Goal: Task Accomplishment & Management: Manage account settings

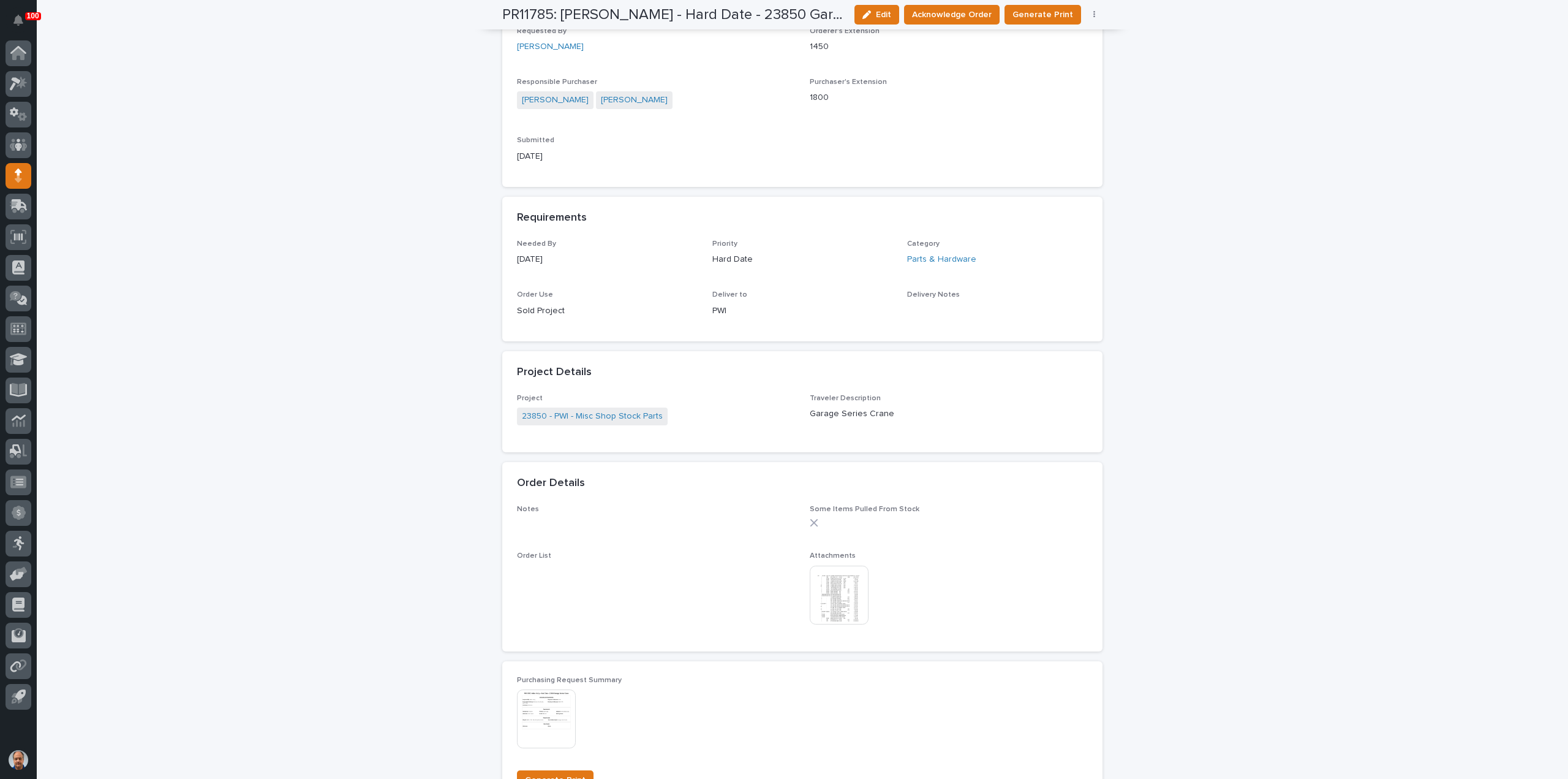
scroll to position [490, 0]
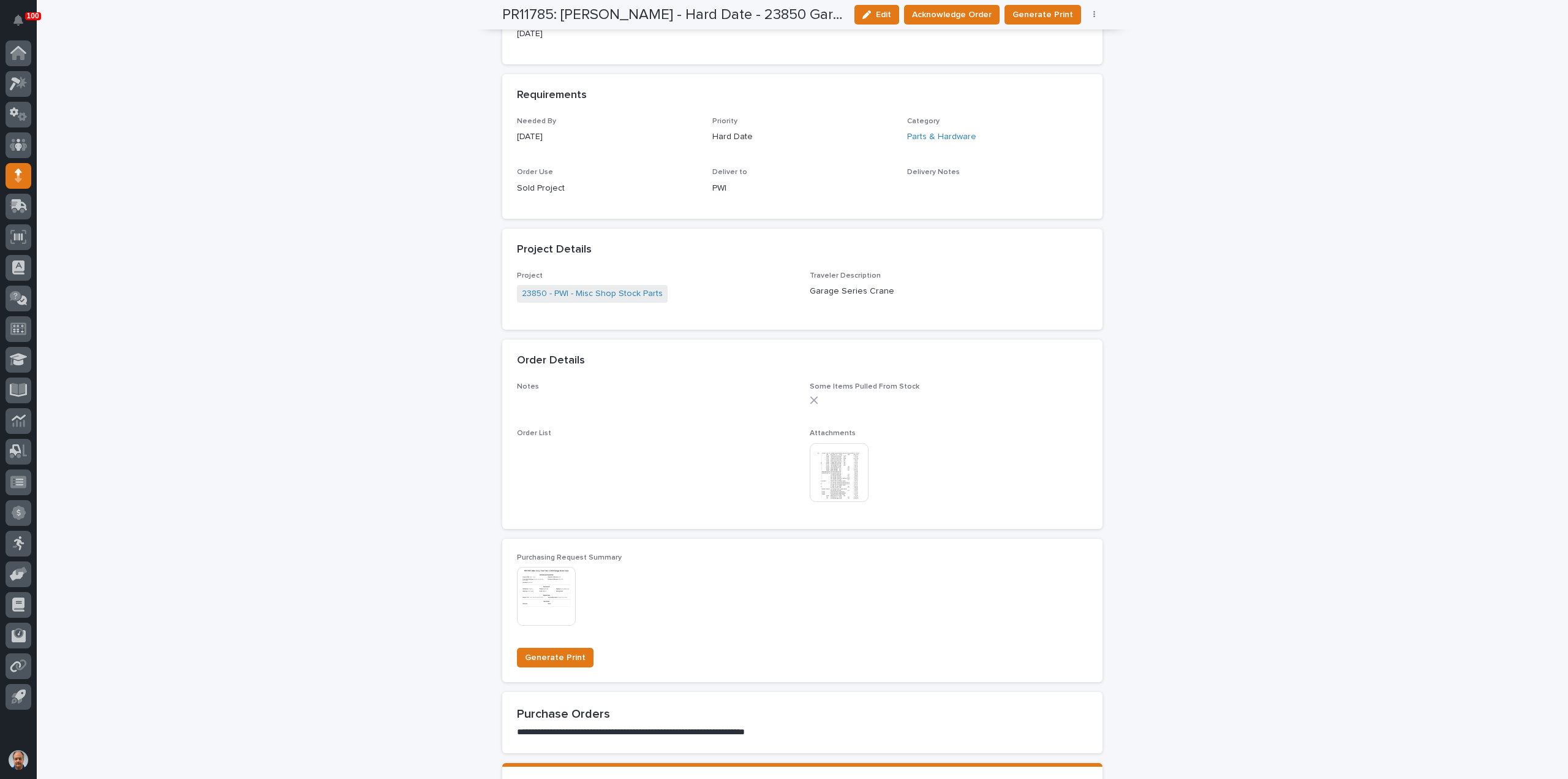
click at [827, 466] on img at bounding box center [839, 472] width 59 height 59
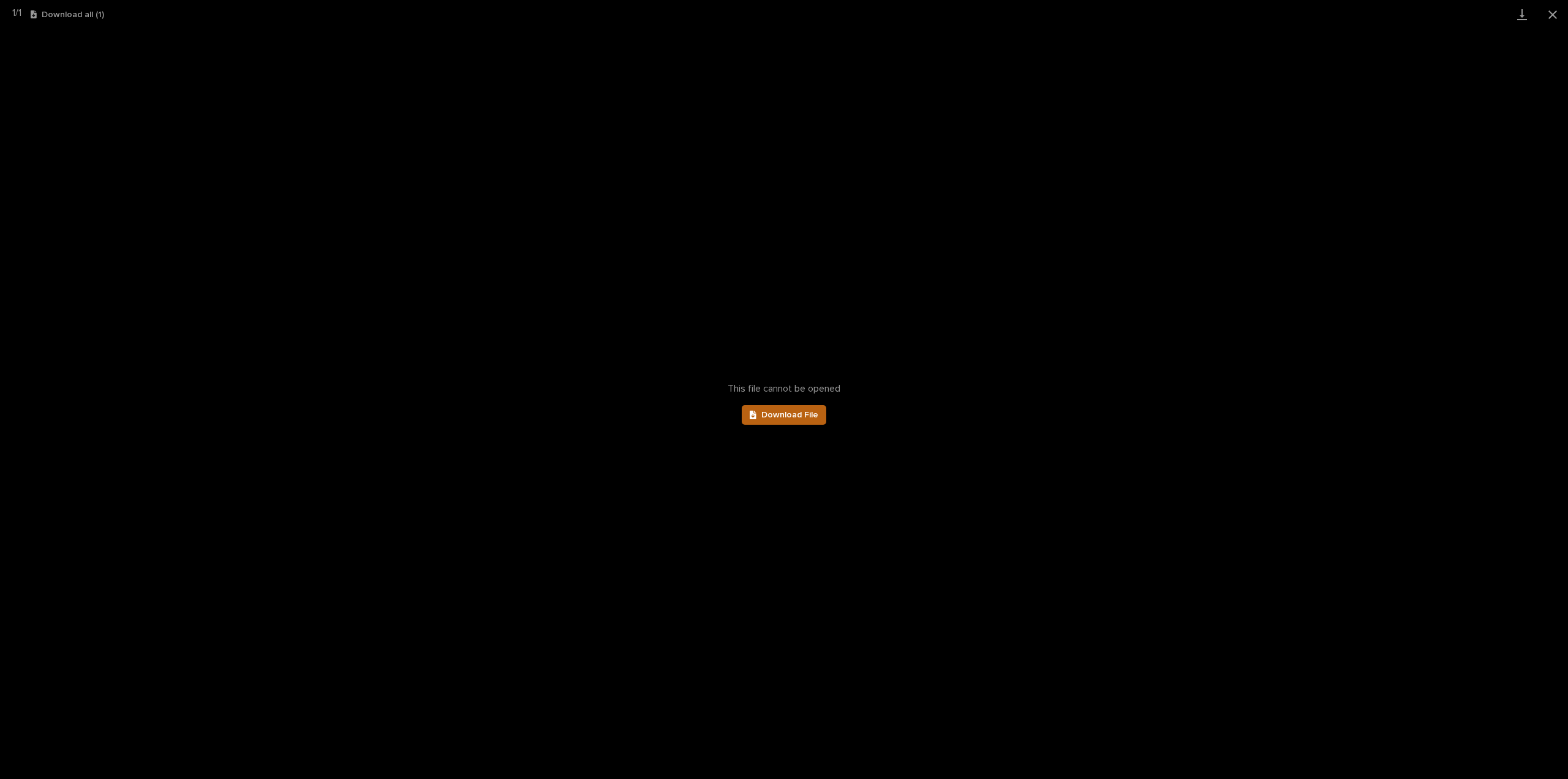
click at [775, 420] on link "Download File" at bounding box center [784, 415] width 84 height 20
click at [1551, 17] on button "Close gallery" at bounding box center [1552, 14] width 31 height 29
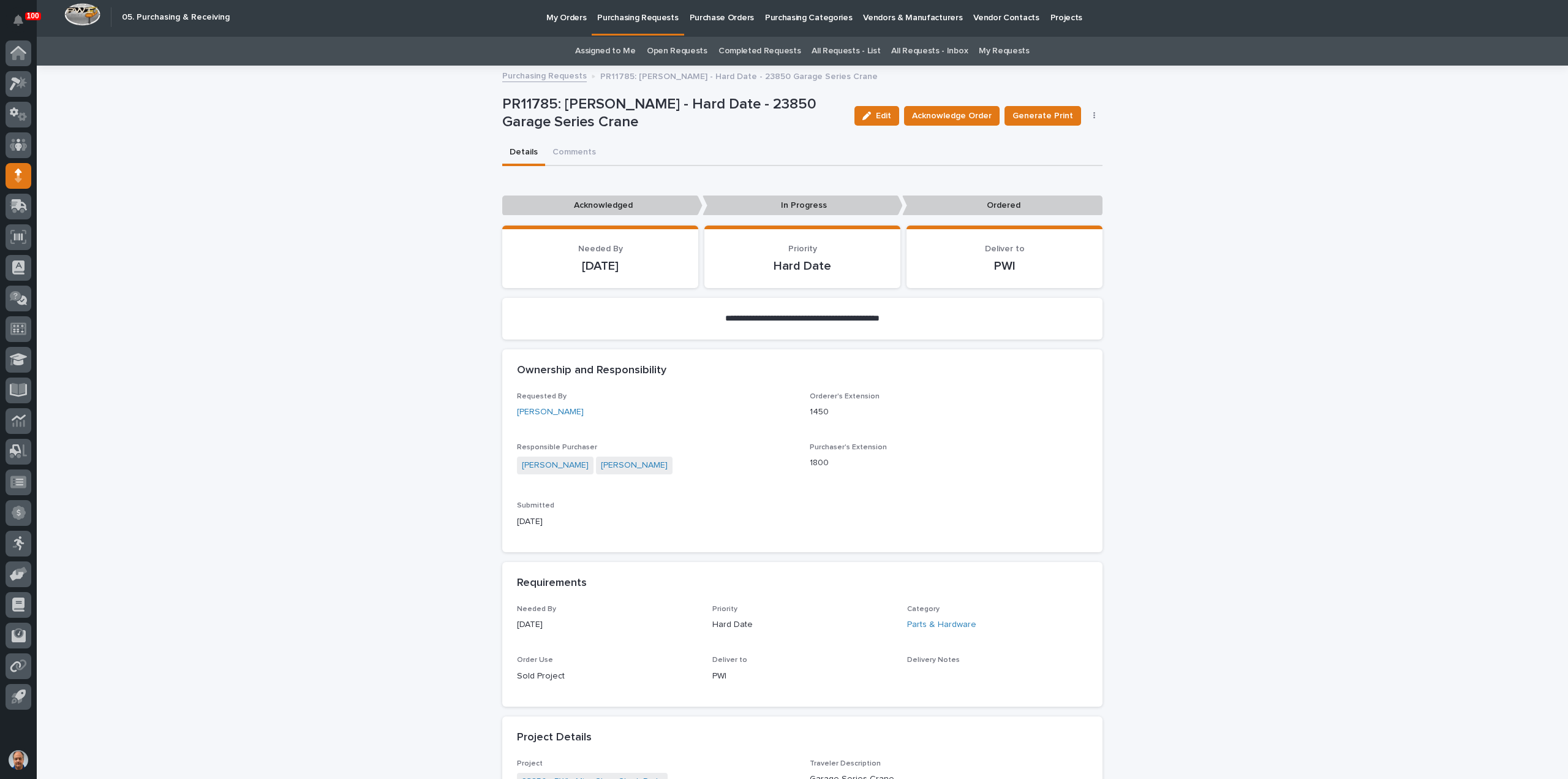
scroll to position [0, 0]
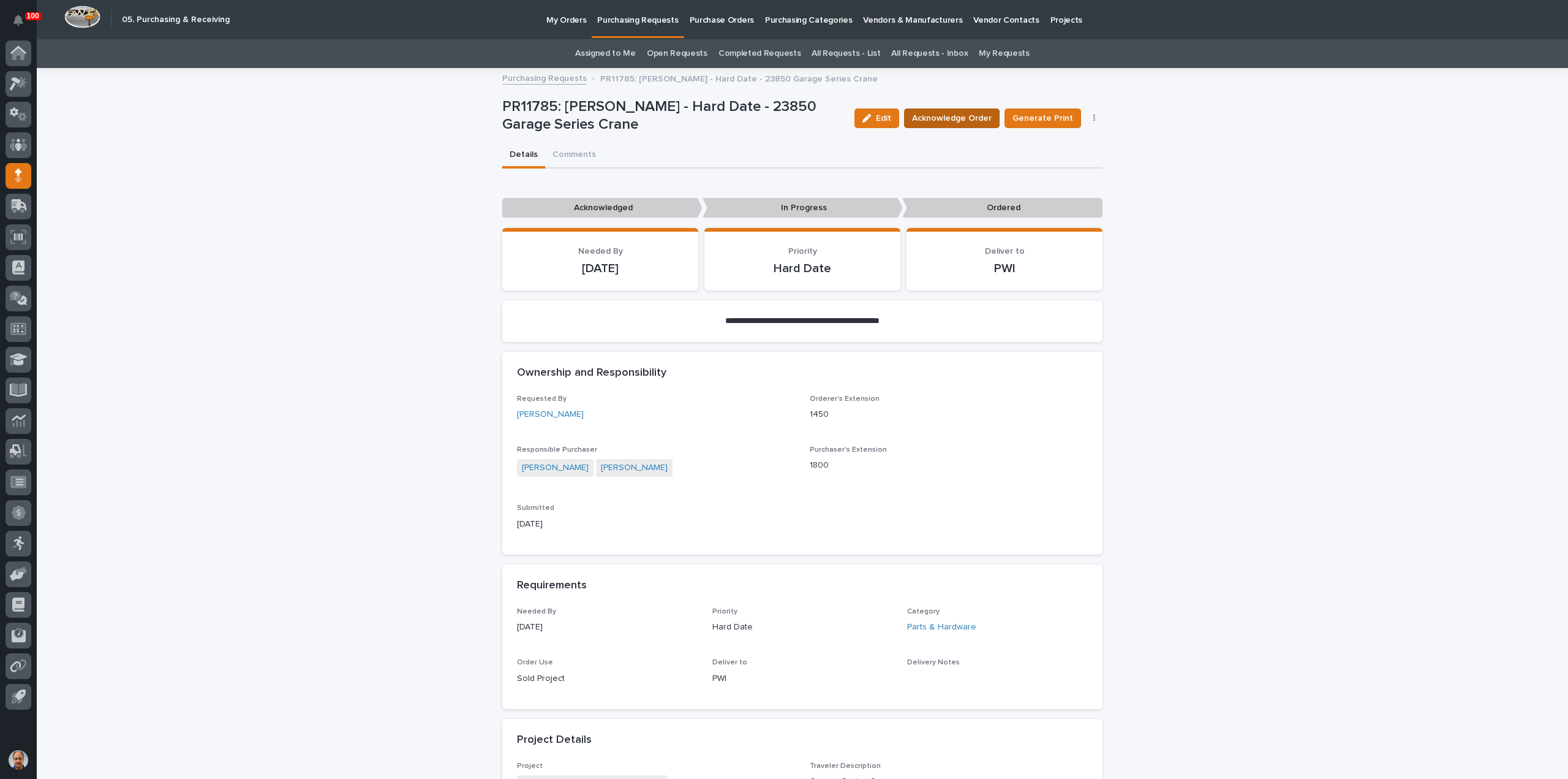
click at [960, 117] on span "Acknowledge Order" at bounding box center [952, 118] width 79 height 12
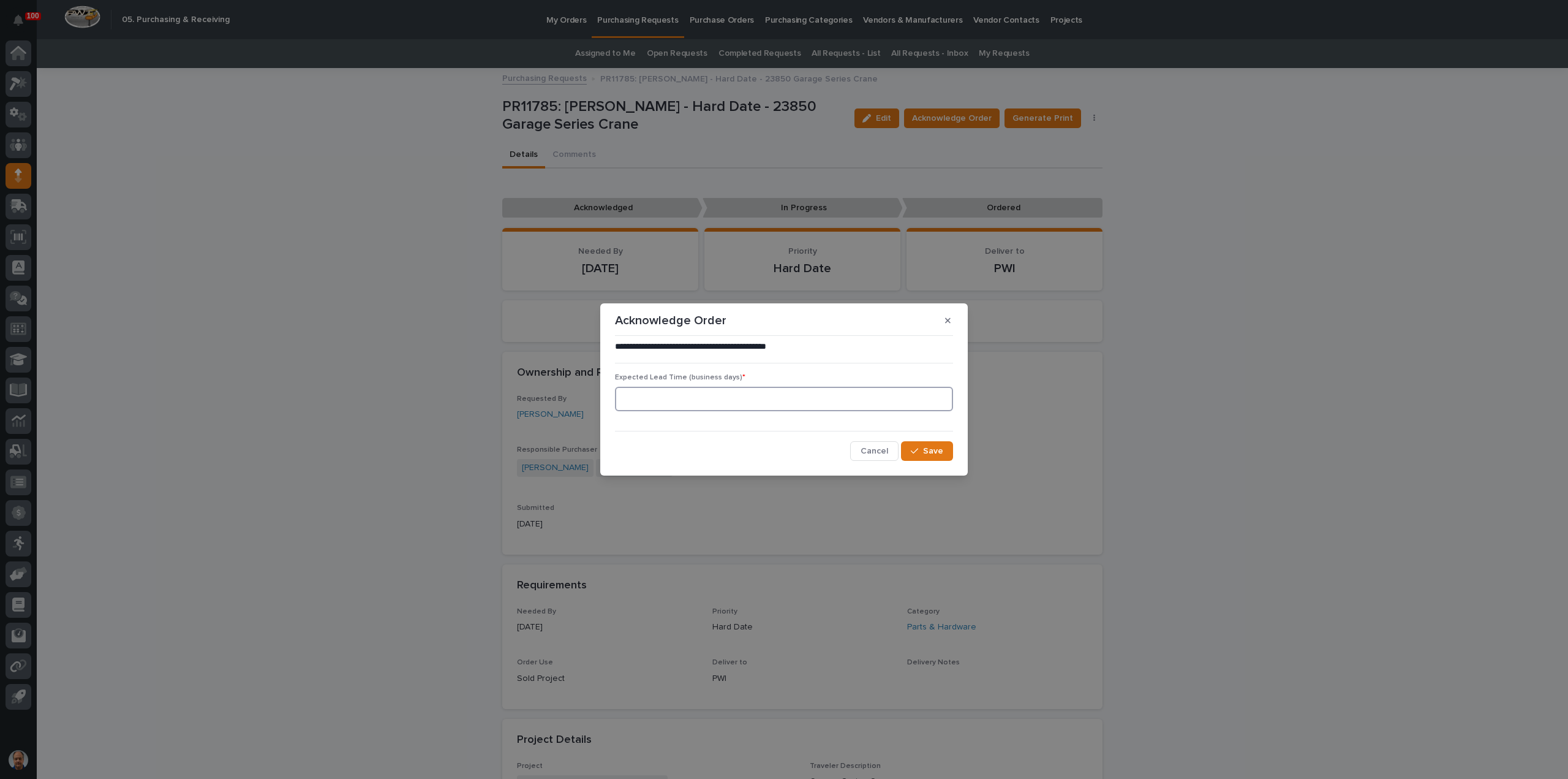
drag, startPoint x: 663, startPoint y: 399, endPoint x: 672, endPoint y: 396, distance: 9.5
click at [662, 399] on input at bounding box center [784, 399] width 338 height 25
type input "1"
click at [932, 454] on span "Save" at bounding box center [933, 451] width 20 height 8
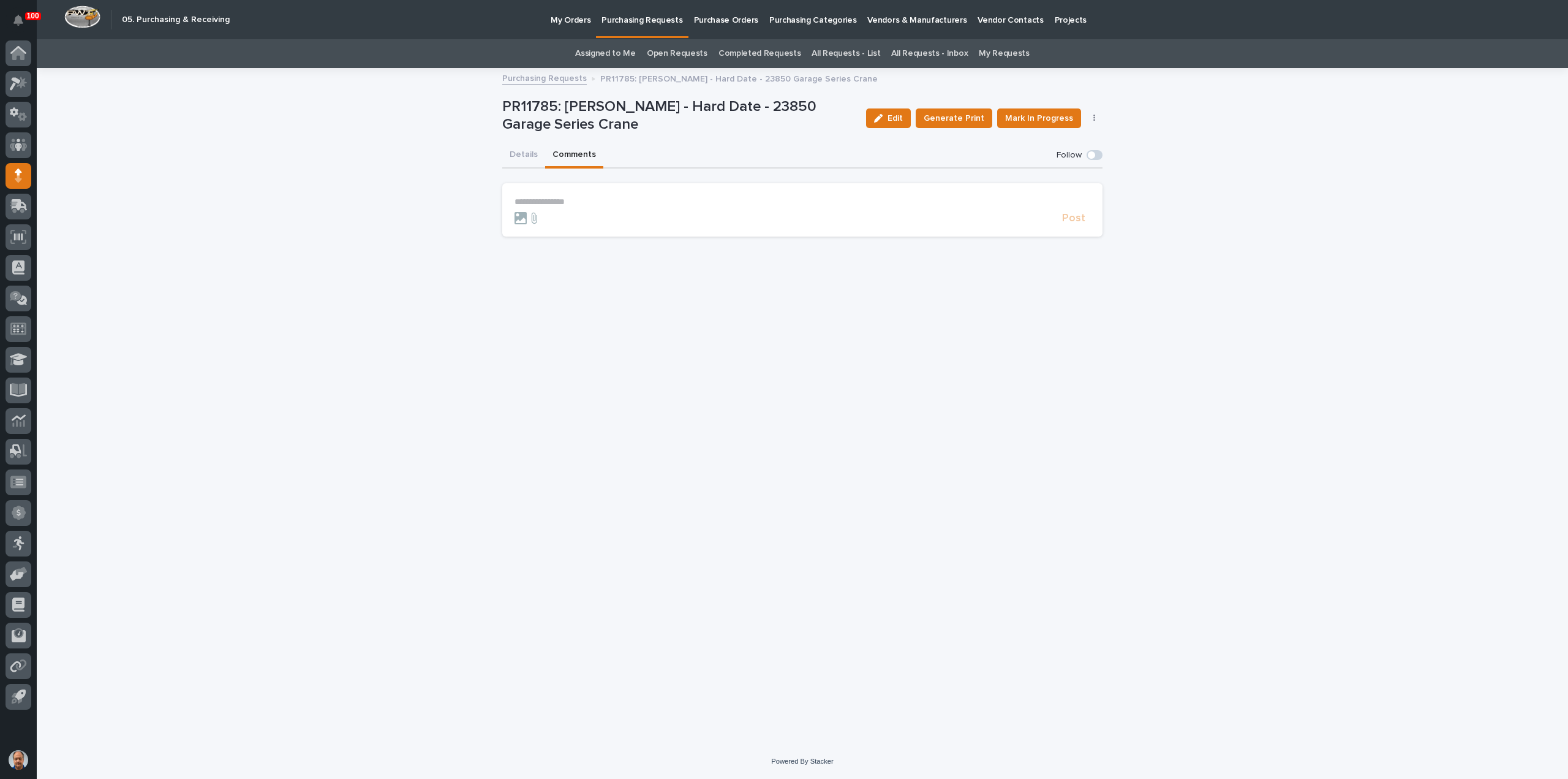
click at [571, 154] on button "Comments" at bounding box center [574, 155] width 58 height 26
click at [513, 200] on section "**********" at bounding box center [803, 210] width 600 height 53
click at [520, 200] on p "**********" at bounding box center [803, 202] width 576 height 11
click at [548, 228] on span "[PERSON_NAME]" at bounding box center [552, 228] width 69 height 8
click at [600, 199] on p "**********" at bounding box center [803, 203] width 576 height 12
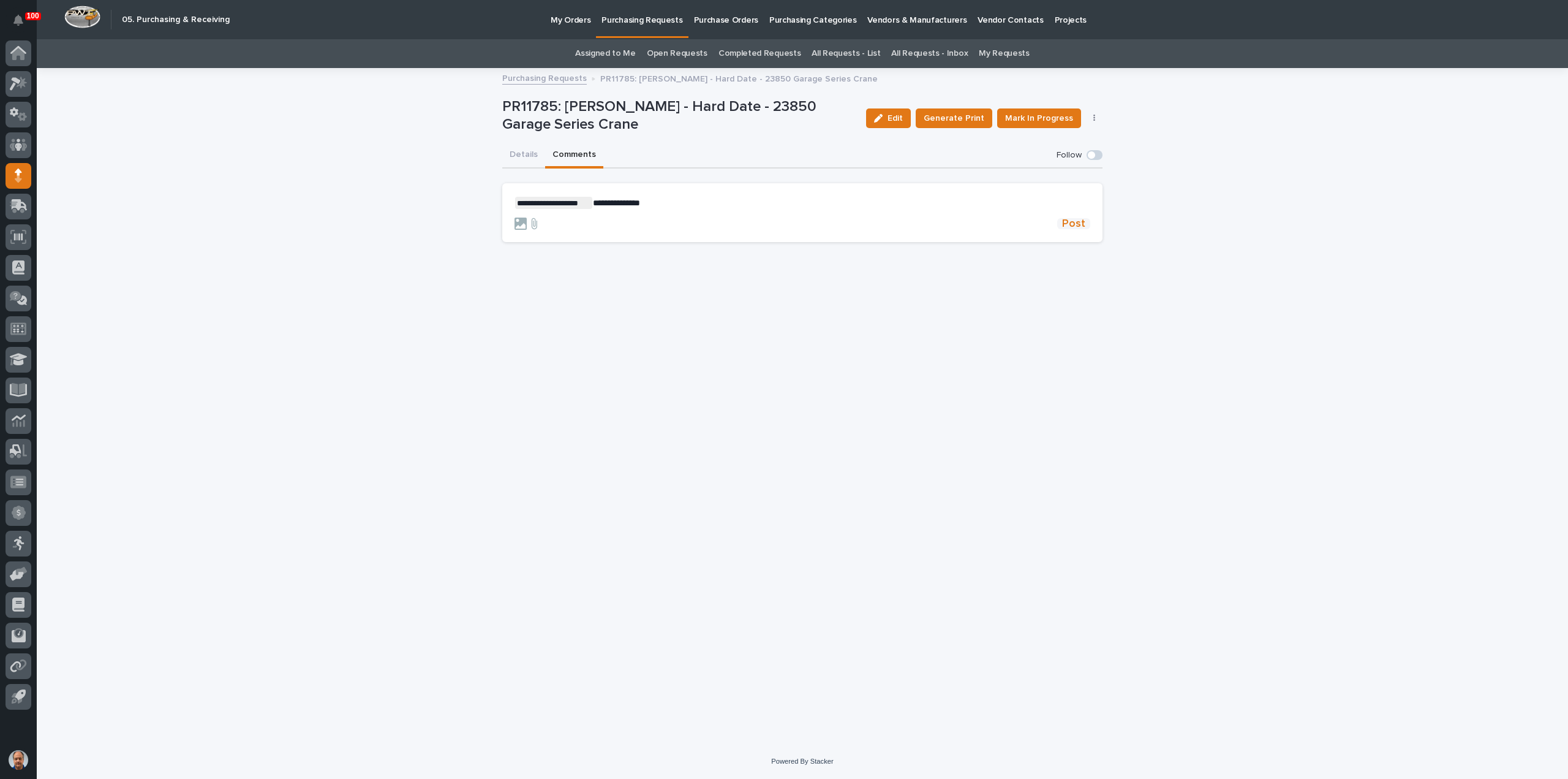
click at [1079, 223] on span "Post" at bounding box center [1074, 223] width 23 height 11
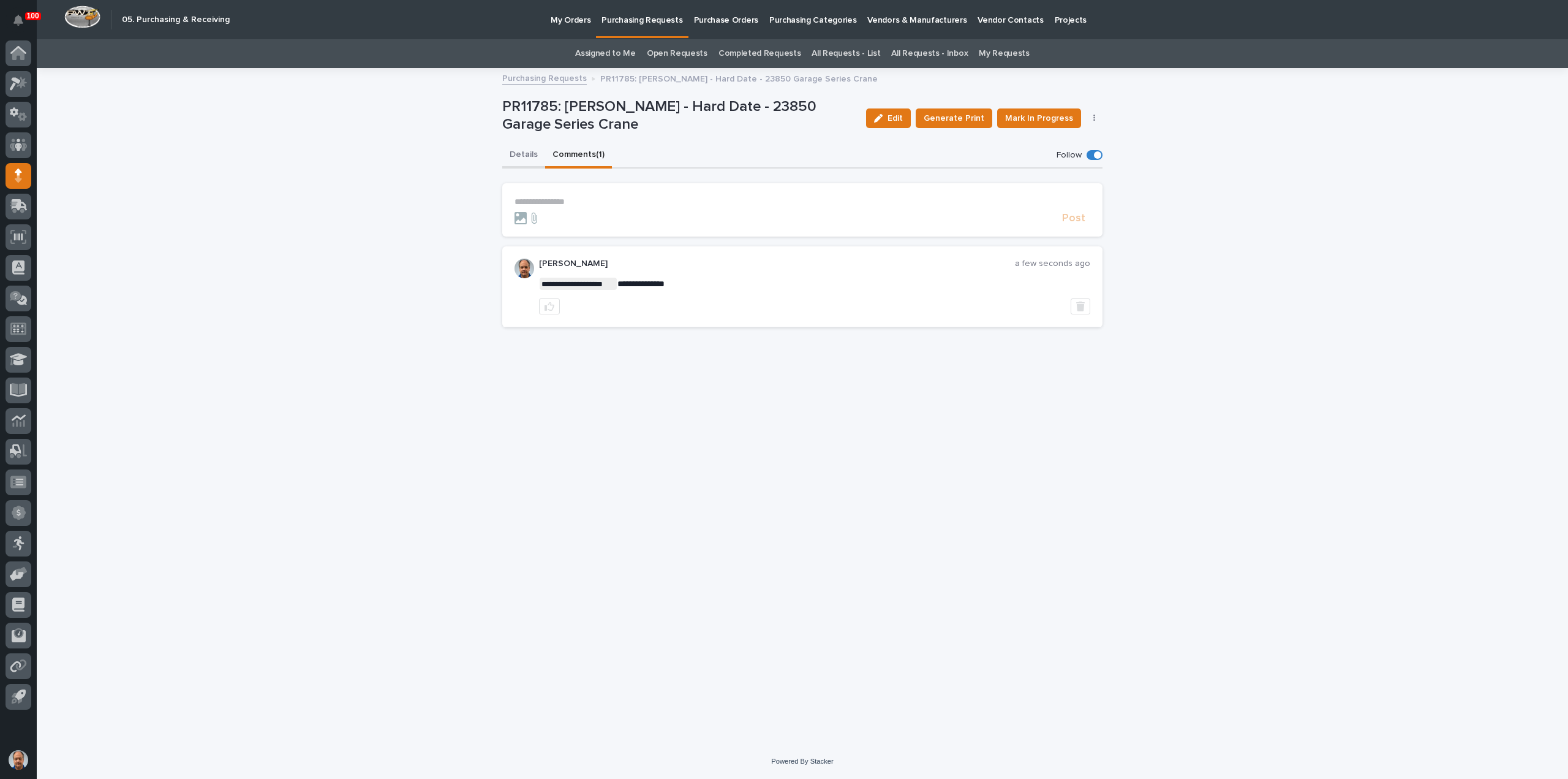
click at [526, 154] on button "Details" at bounding box center [524, 155] width 43 height 26
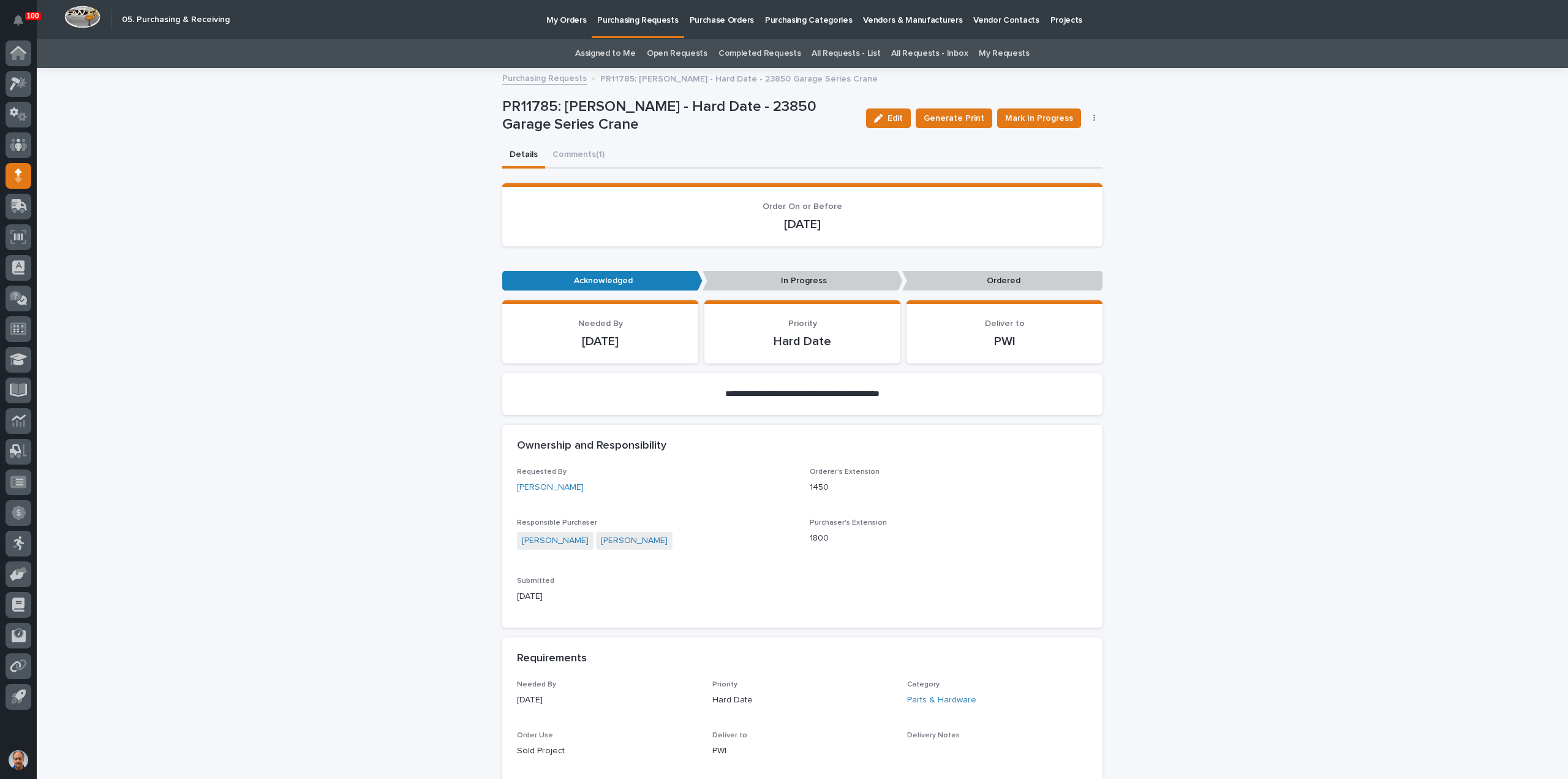
click at [637, 17] on p "Purchasing Requests" at bounding box center [638, 12] width 81 height 26
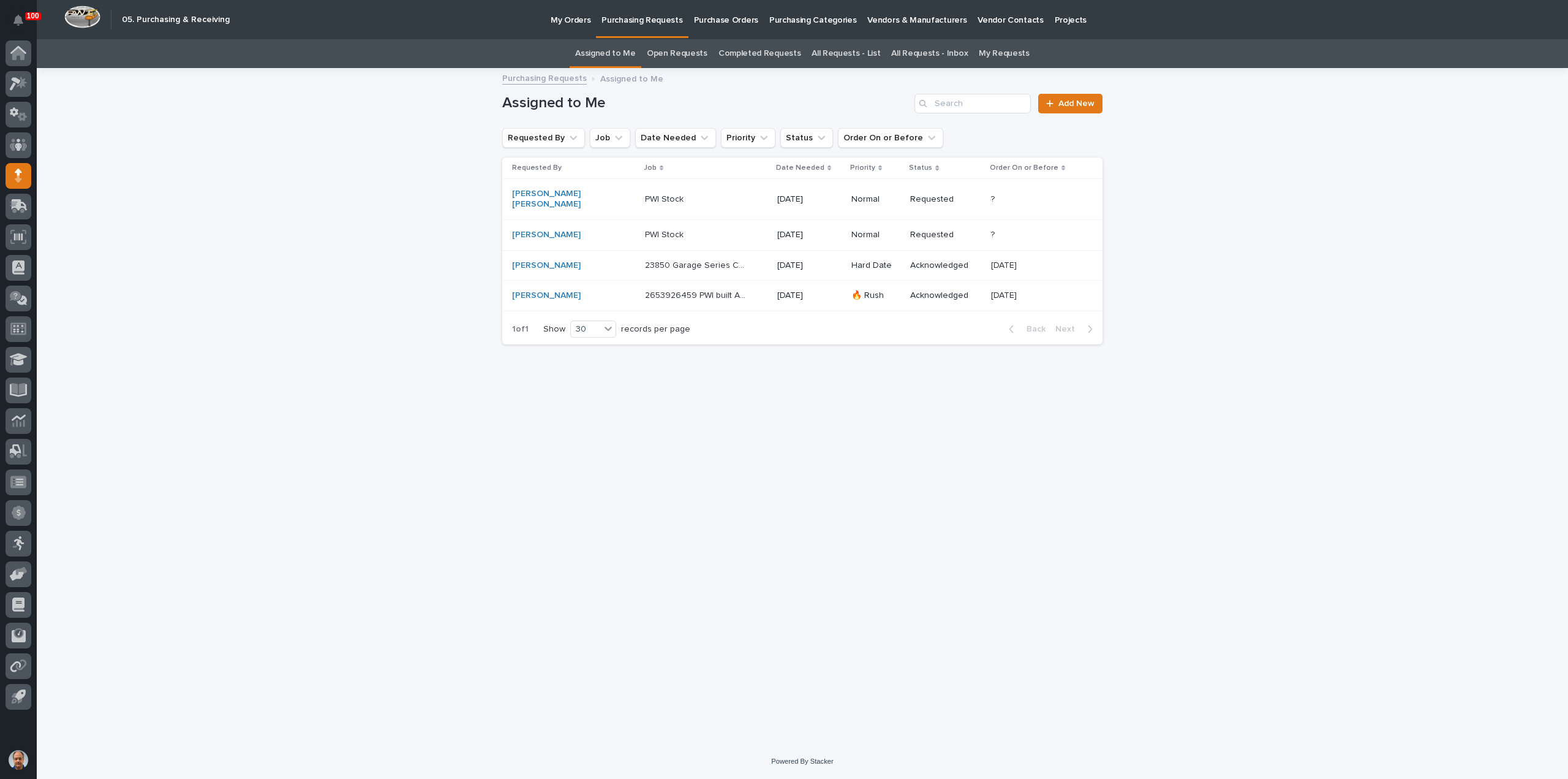
click at [645, 227] on p "PWI Stock" at bounding box center [665, 234] width 41 height 13
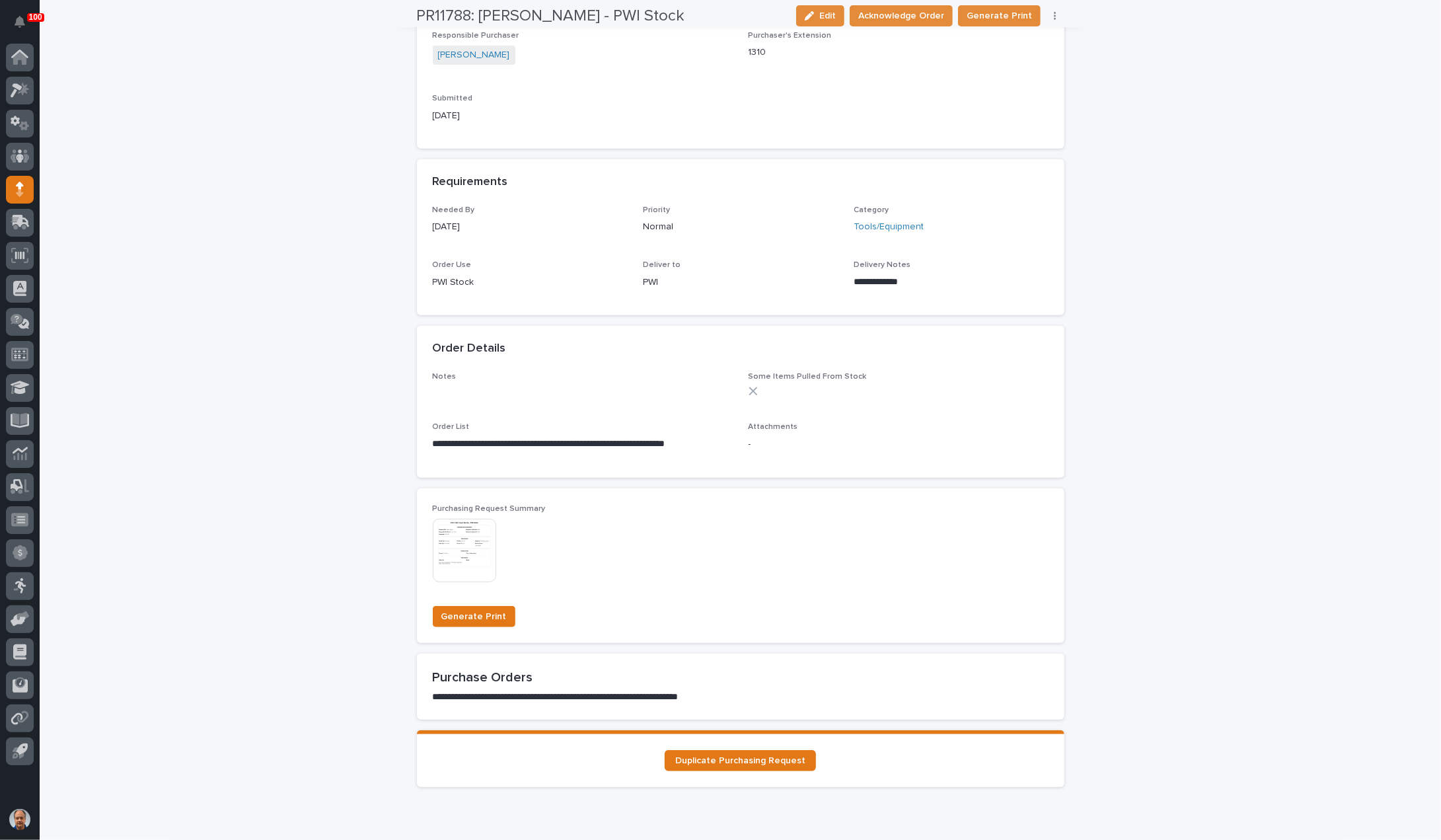
scroll to position [510, 0]
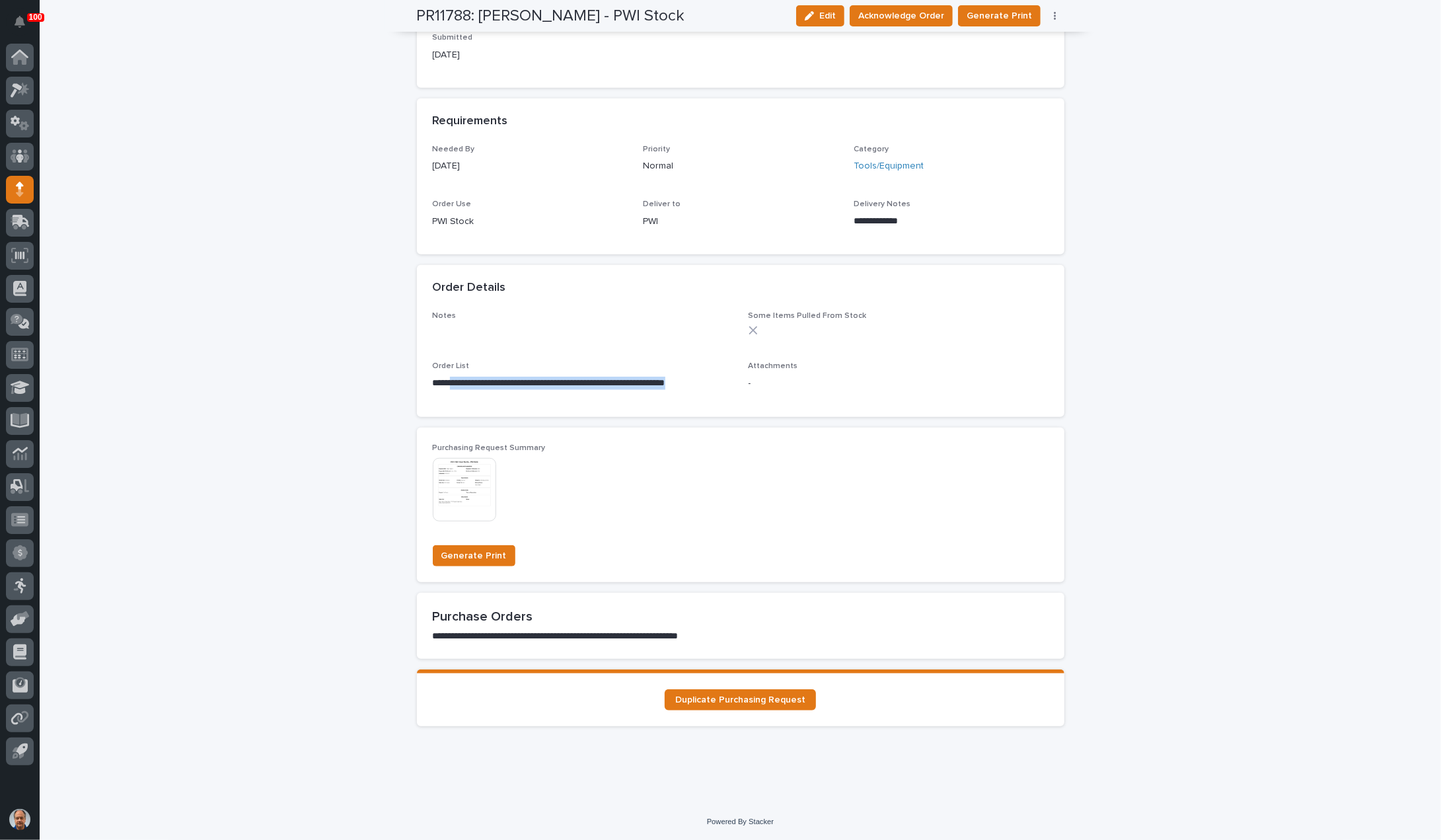
drag, startPoint x: 712, startPoint y: 384, endPoint x: 449, endPoint y: 384, distance: 263.0
click at [449, 384] on p "**********" at bounding box center [582, 383] width 300 height 13
copy p "**********"
click at [893, 14] on span "Acknowledge Order" at bounding box center [902, 15] width 86 height 13
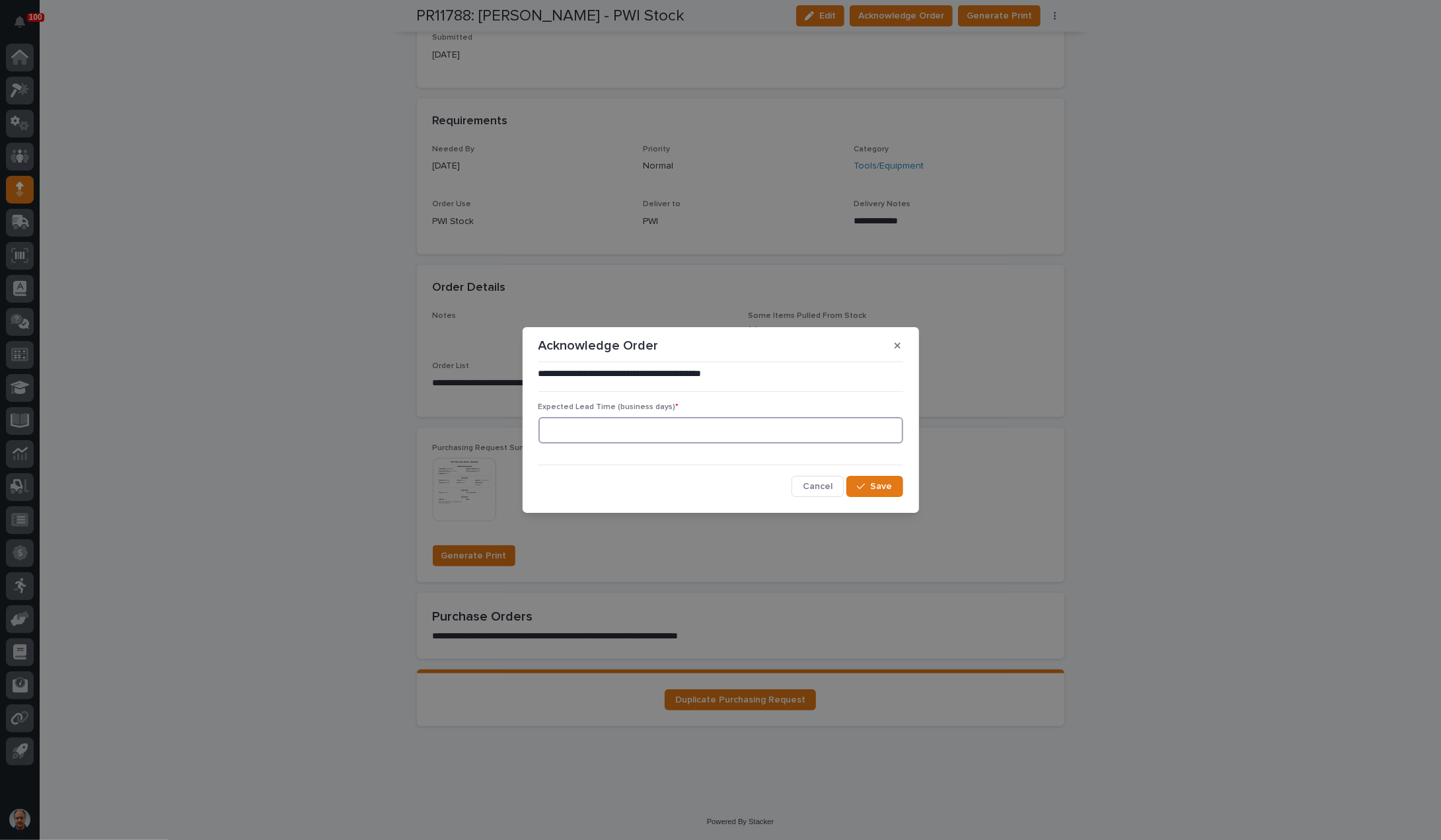
click at [590, 425] on input at bounding box center [720, 431] width 365 height 27
type input "5"
click at [885, 489] on span "Save" at bounding box center [882, 486] width 21 height 9
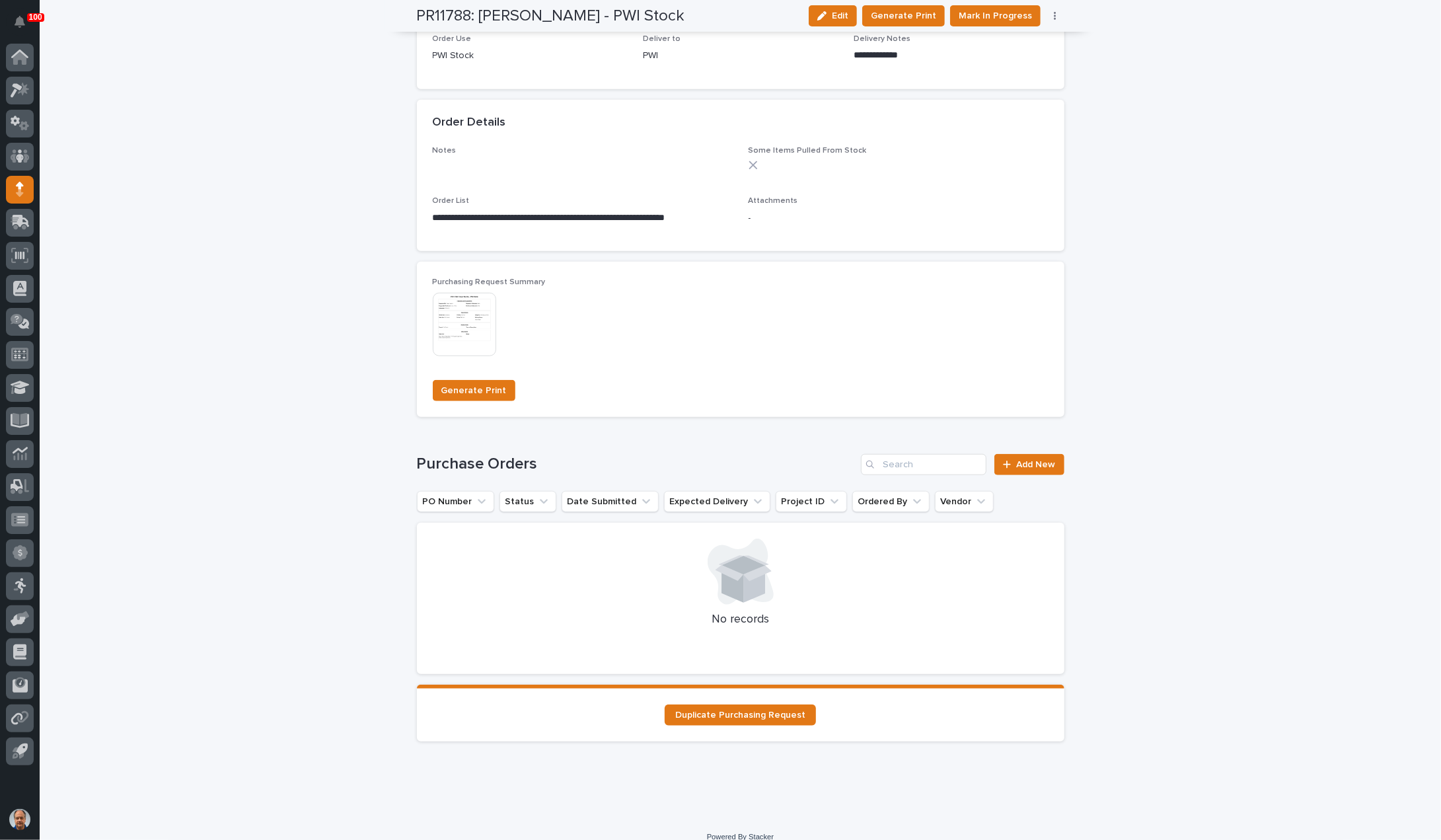
scroll to position [770, 0]
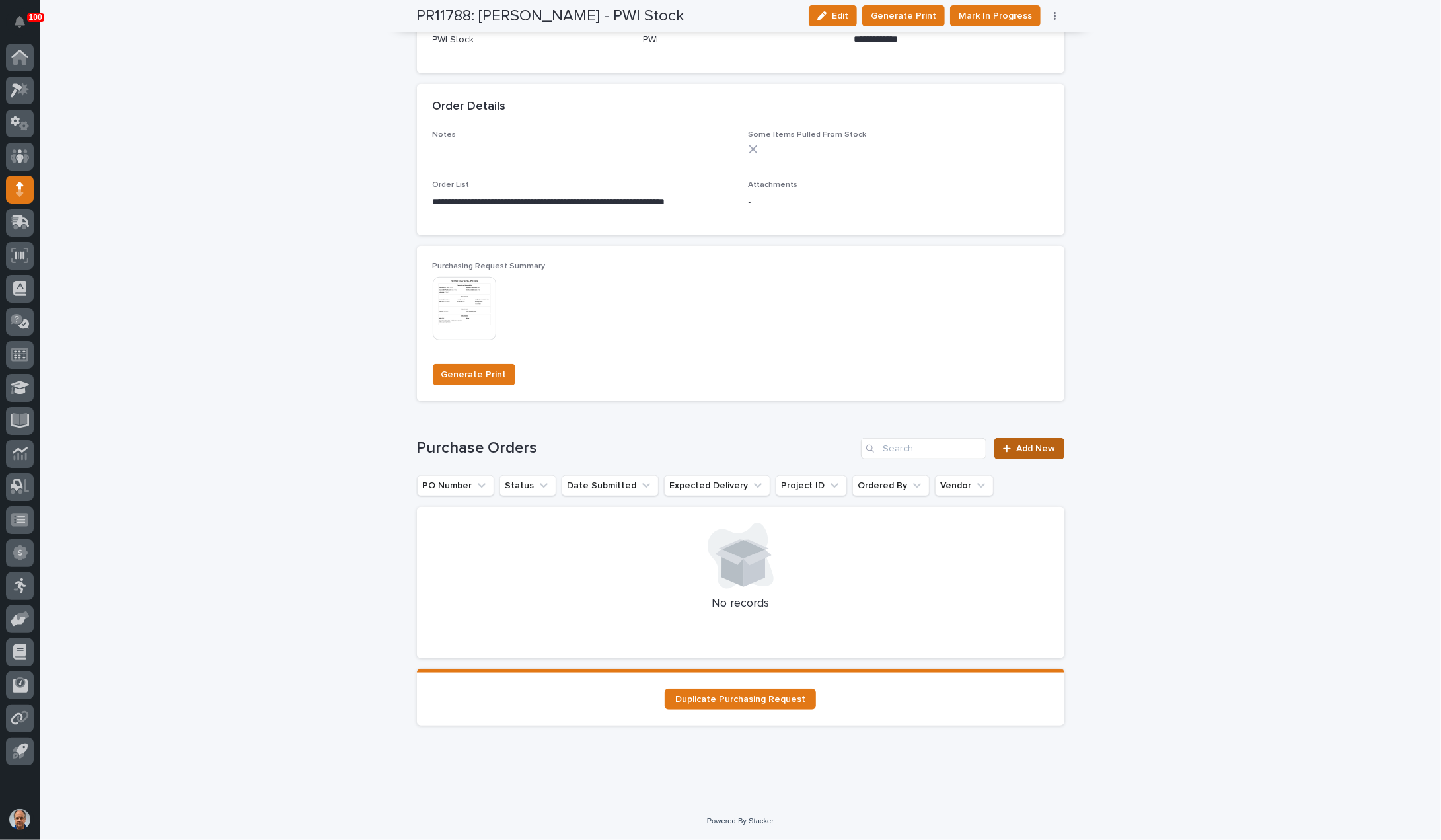
click at [1036, 443] on link "Add New" at bounding box center [1029, 449] width 70 height 21
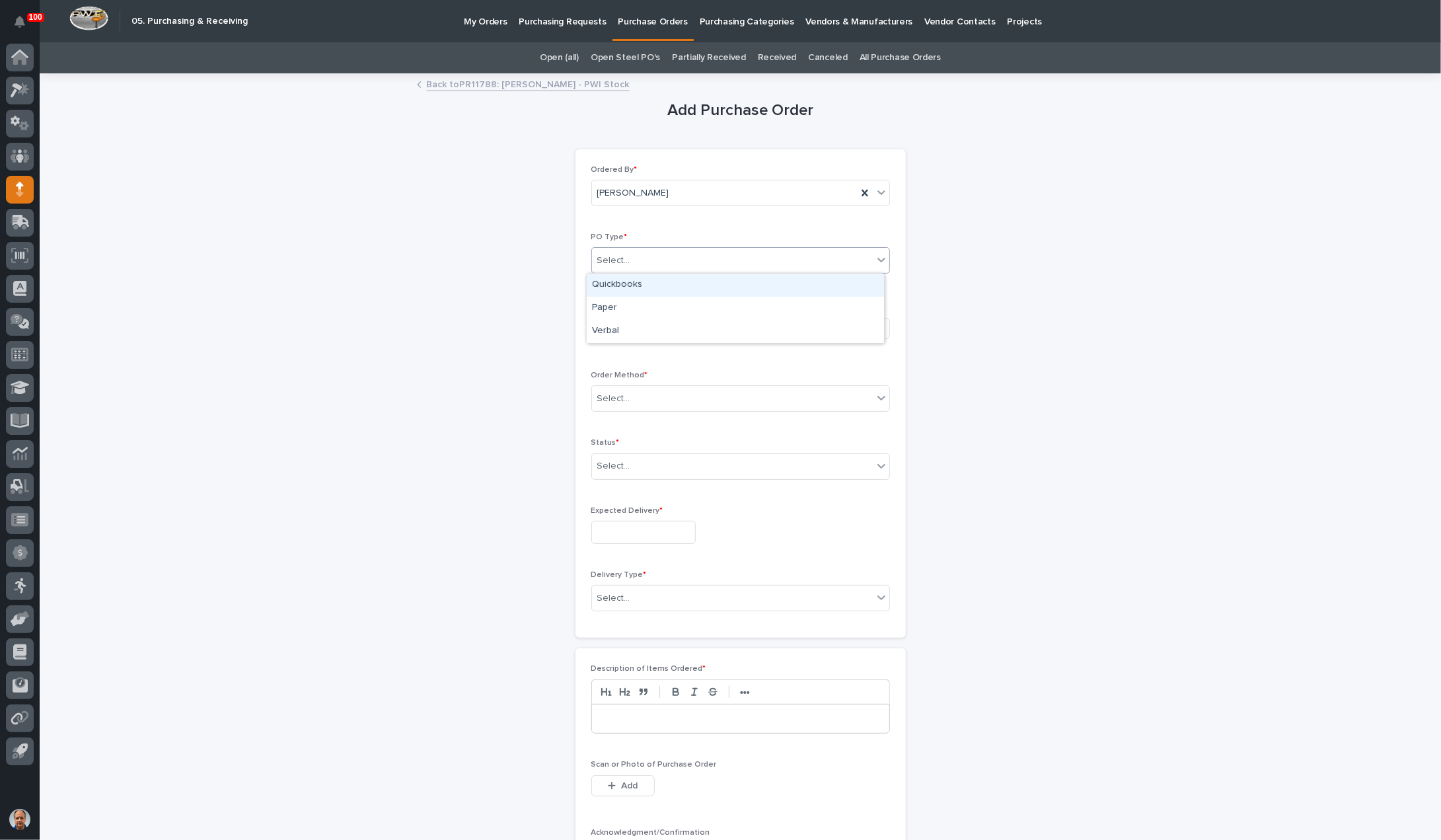
click at [636, 258] on div "Select..." at bounding box center [732, 260] width 281 height 21
click at [646, 302] on div "Paper" at bounding box center [736, 309] width 298 height 23
drag, startPoint x: 638, startPoint y: 320, endPoint x: 647, endPoint y: 320, distance: 9.0
click at [647, 320] on div "Select..." at bounding box center [694, 328] width 204 height 21
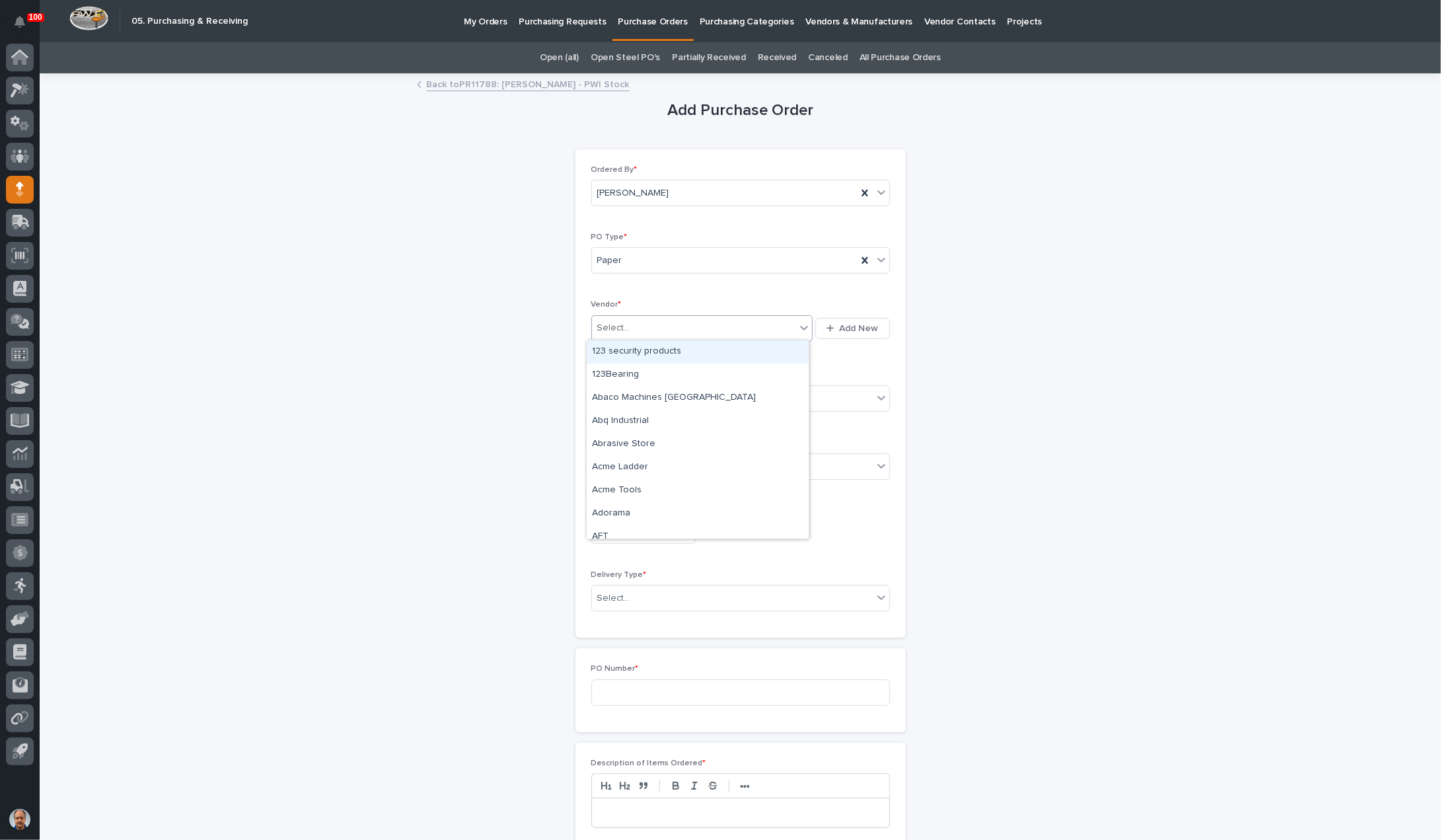
type input "*"
type input "*****"
click at [650, 382] on div "Blackhawk Industrial" at bounding box center [697, 375] width 222 height 23
click at [639, 399] on div "Select..." at bounding box center [732, 399] width 281 height 21
click at [604, 445] on div "Email" at bounding box center [736, 445] width 298 height 23
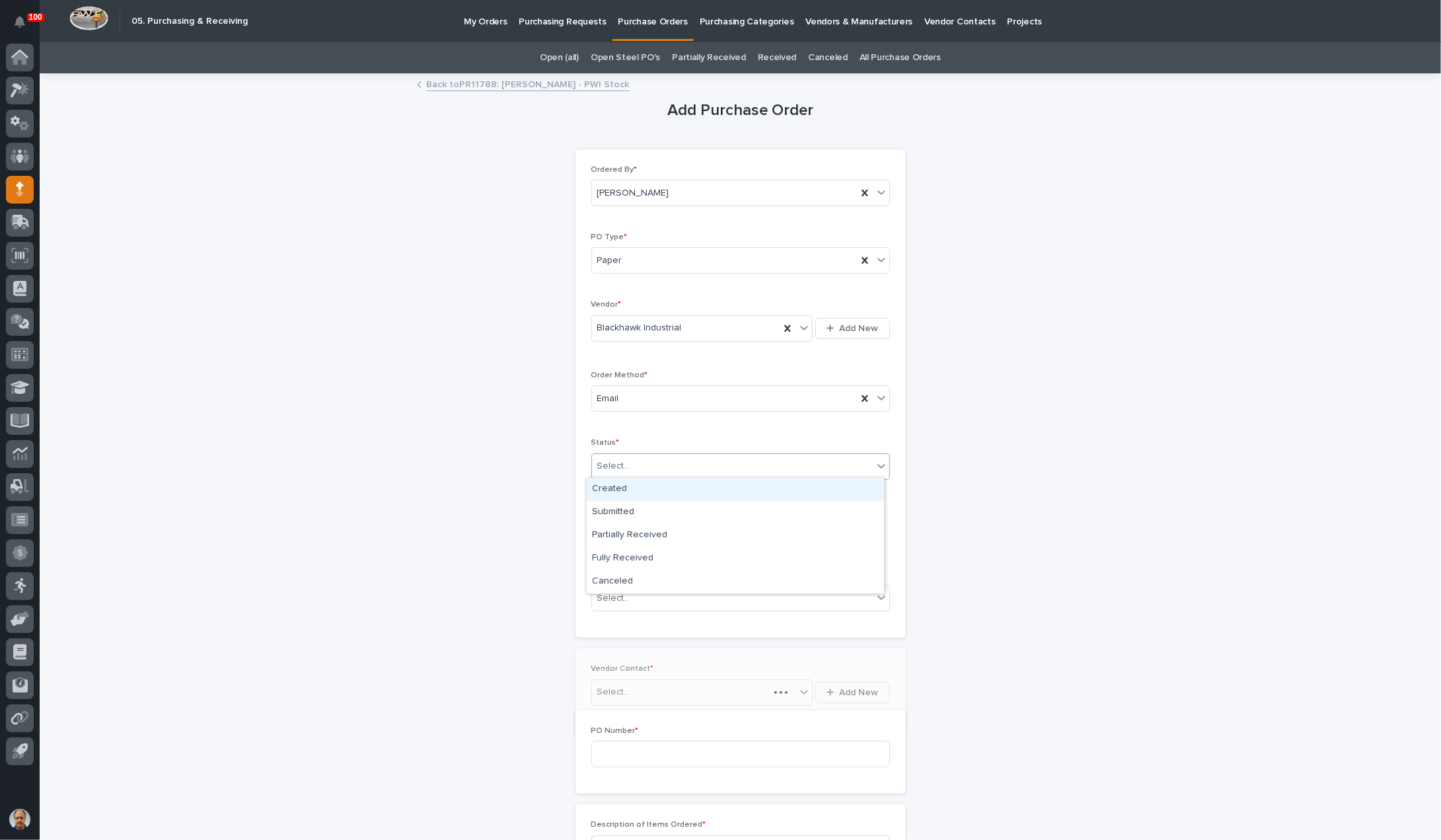
drag, startPoint x: 630, startPoint y: 460, endPoint x: 642, endPoint y: 486, distance: 28.6
click at [630, 461] on div "Select..." at bounding box center [732, 466] width 281 height 21
drag, startPoint x: 617, startPoint y: 507, endPoint x: 645, endPoint y: 527, distance: 34.4
click at [617, 508] on div "Submitted" at bounding box center [736, 513] width 298 height 23
click at [655, 535] on input "text" at bounding box center [643, 532] width 104 height 23
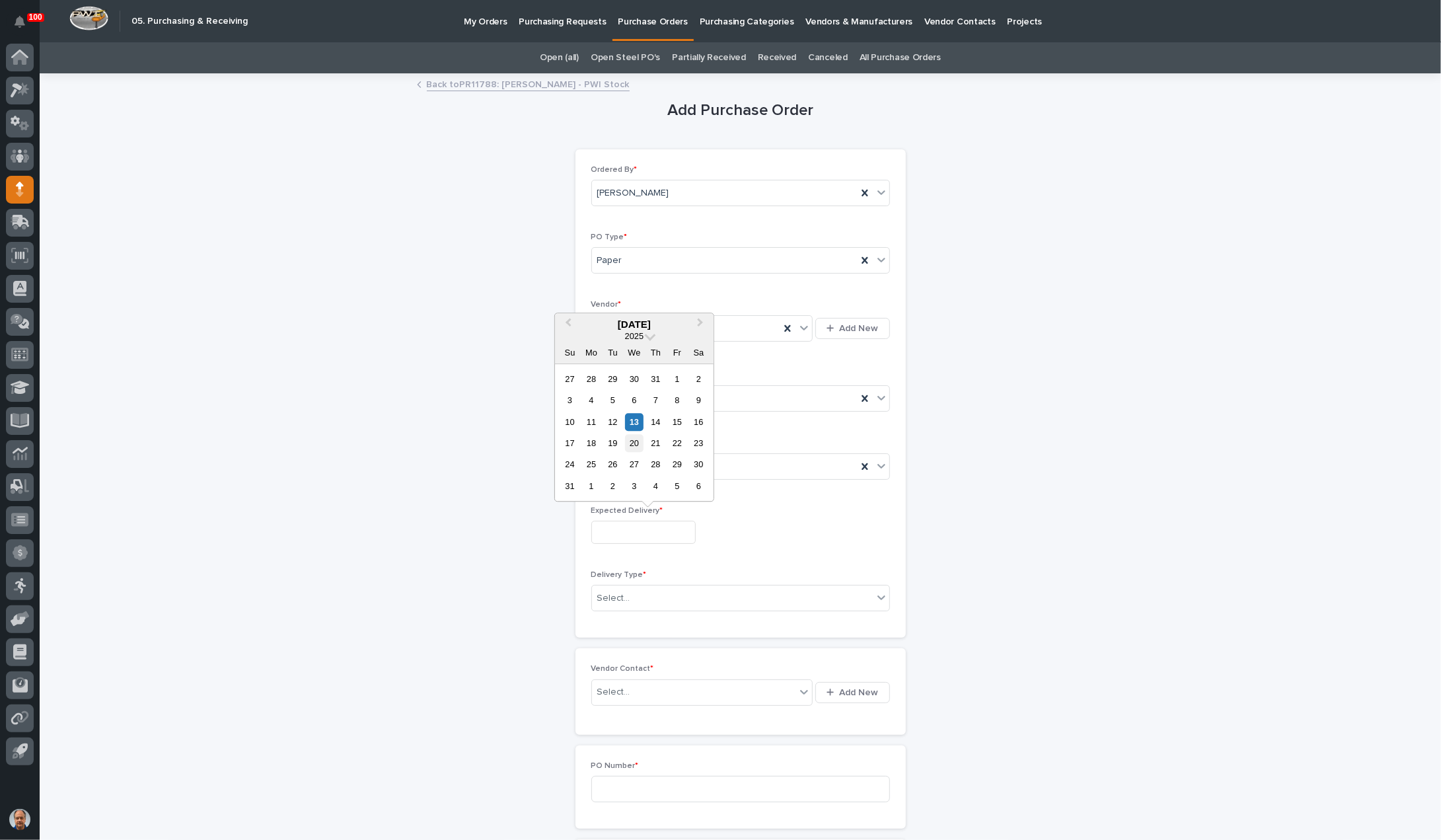
click at [637, 438] on div "20" at bounding box center [634, 443] width 18 height 18
type input "**********"
click at [660, 591] on div "Select..." at bounding box center [732, 598] width 281 height 21
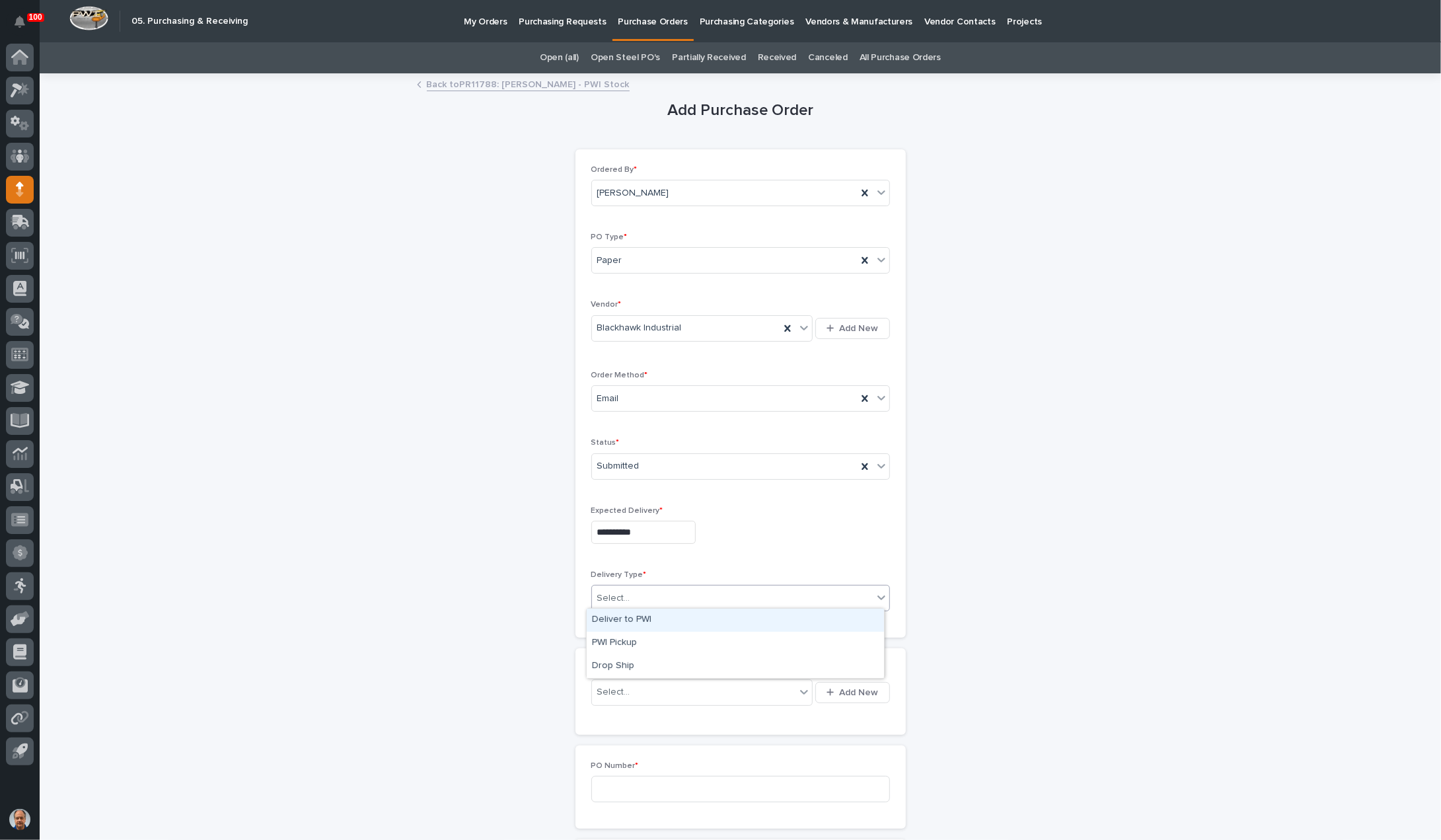
click at [630, 619] on div "Deliver to PWI" at bounding box center [736, 621] width 298 height 23
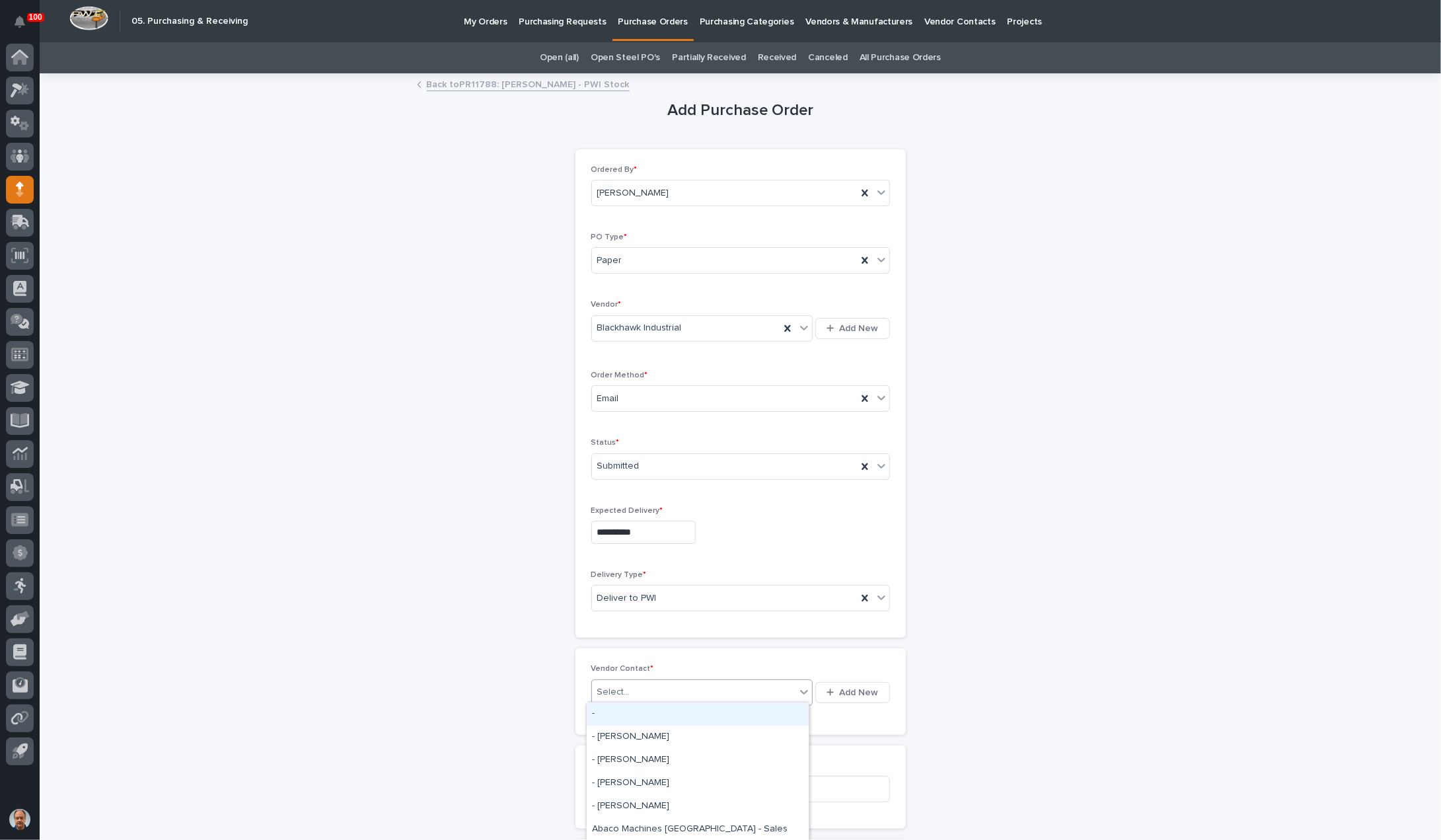
drag, startPoint x: 647, startPoint y: 688, endPoint x: 734, endPoint y: 690, distance: 87.0
click at [674, 688] on div "Select..." at bounding box center [694, 692] width 204 height 21
type input "***"
click at [706, 762] on div "Blackhawk Industrial - Joshua Vickers" at bounding box center [697, 761] width 222 height 23
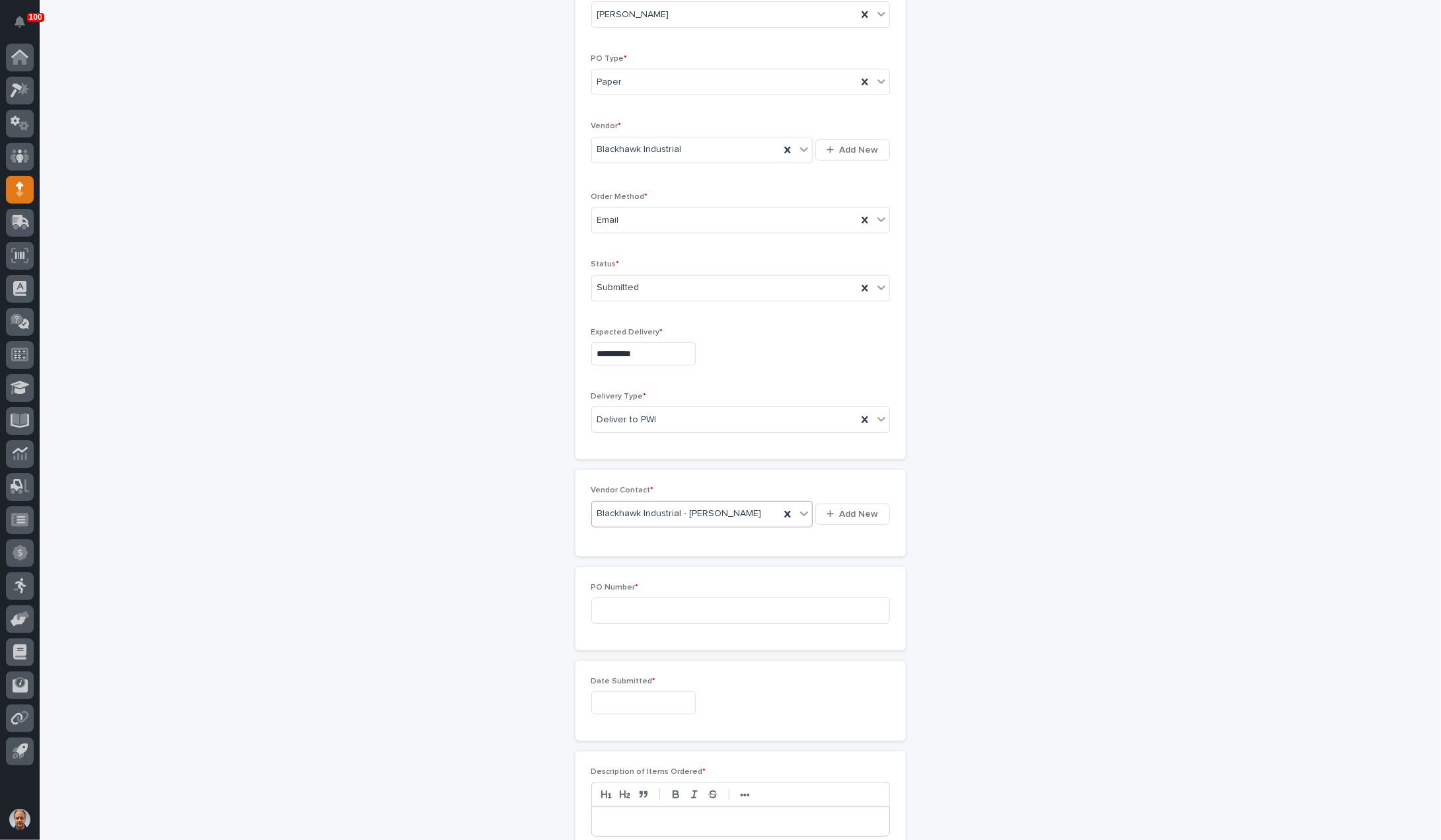
scroll to position [198, 0]
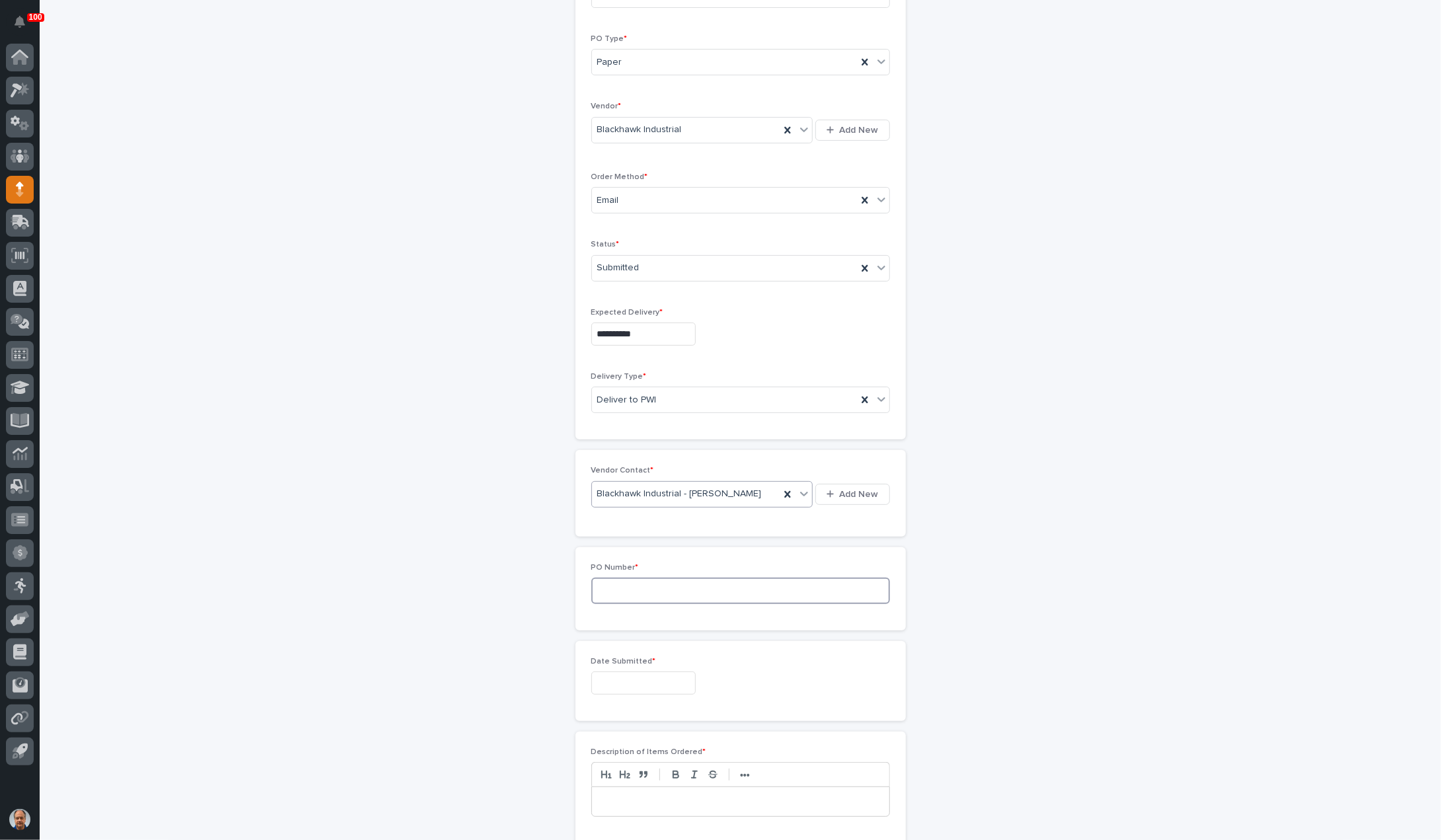
click at [614, 590] on input at bounding box center [740, 591] width 299 height 27
type input "18826"
click at [630, 675] on input "text" at bounding box center [643, 683] width 104 height 23
click at [630, 564] on div "10 11 12 13 14 15 16" at bounding box center [634, 572] width 150 height 21
click at [631, 570] on div "13" at bounding box center [634, 572] width 18 height 18
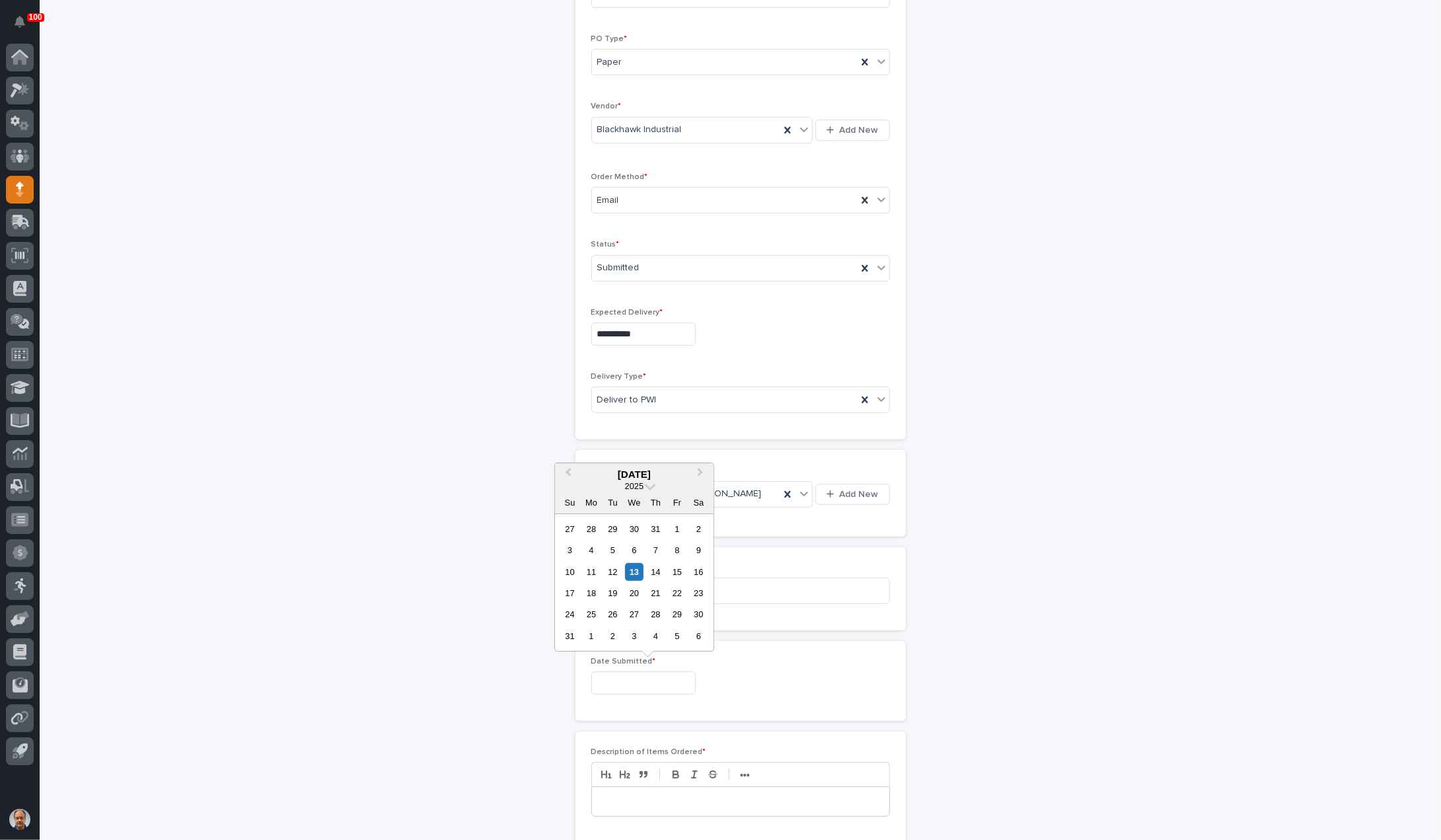
type input "**********"
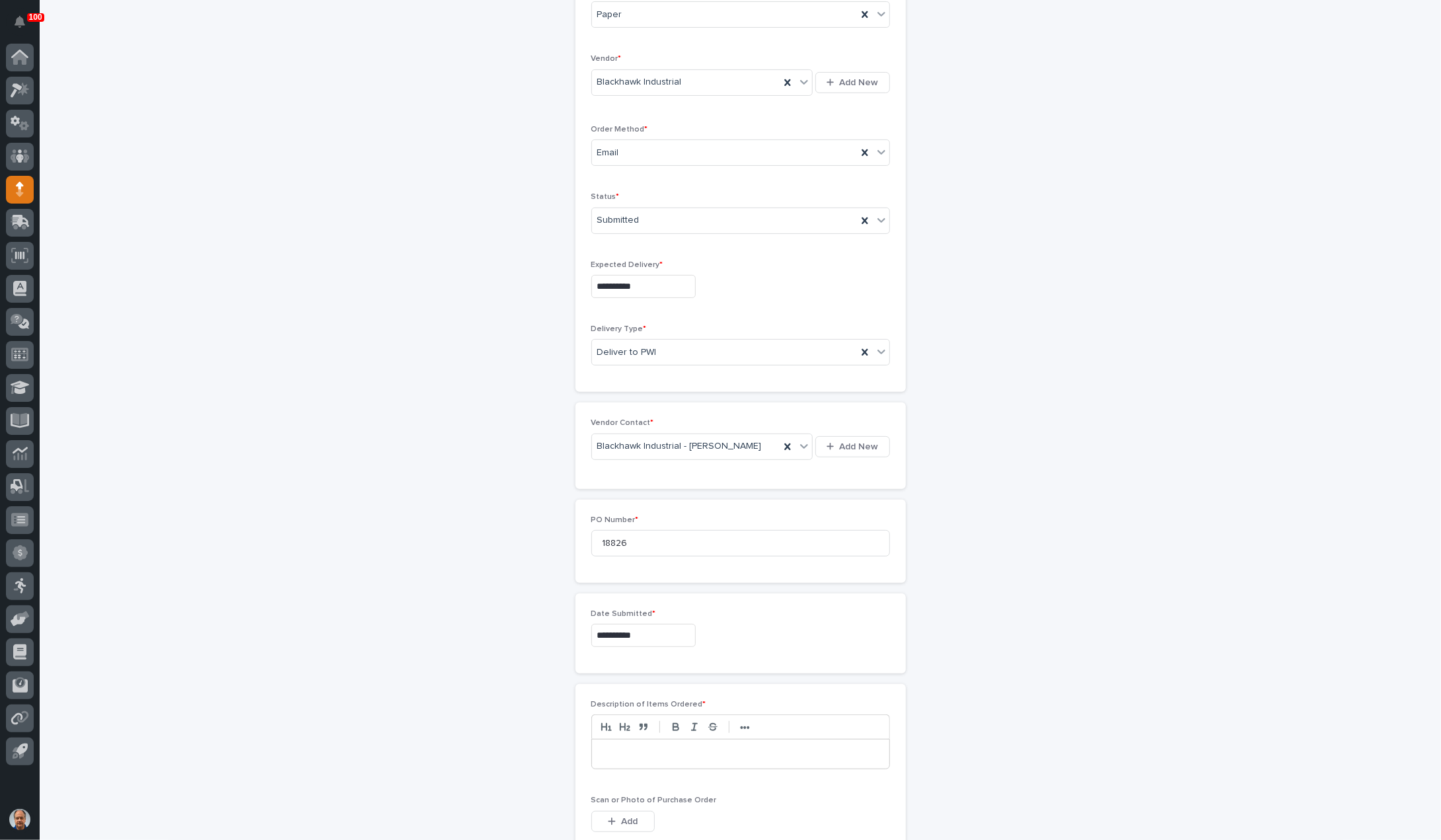
scroll to position [397, 0]
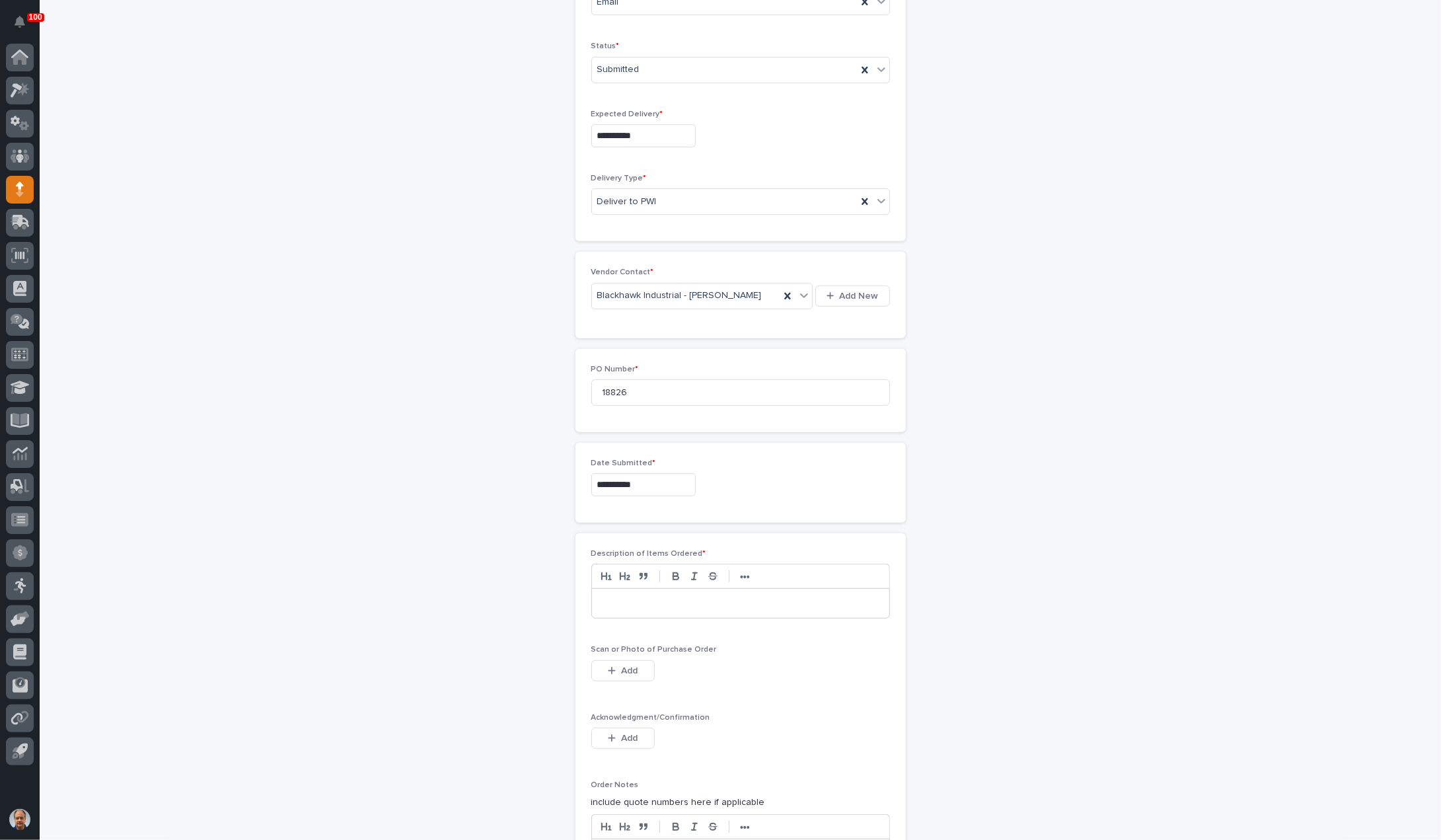
click at [660, 605] on p at bounding box center [740, 603] width 277 height 13
click at [633, 665] on button "Add" at bounding box center [622, 671] width 63 height 21
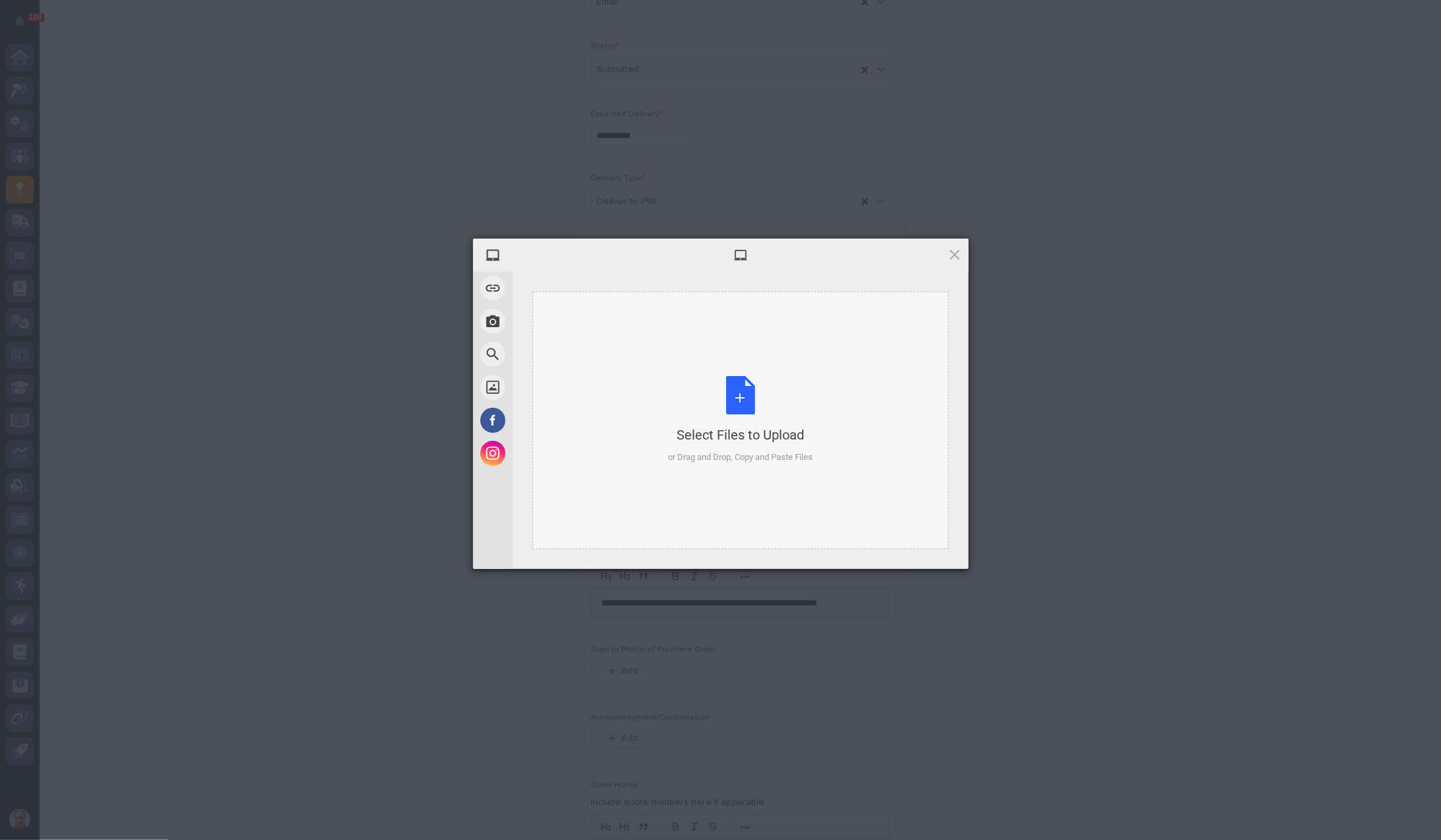
click at [745, 396] on div "Select Files to Upload or Drag and Drop, Copy and Paste Files" at bounding box center [740, 420] width 144 height 88
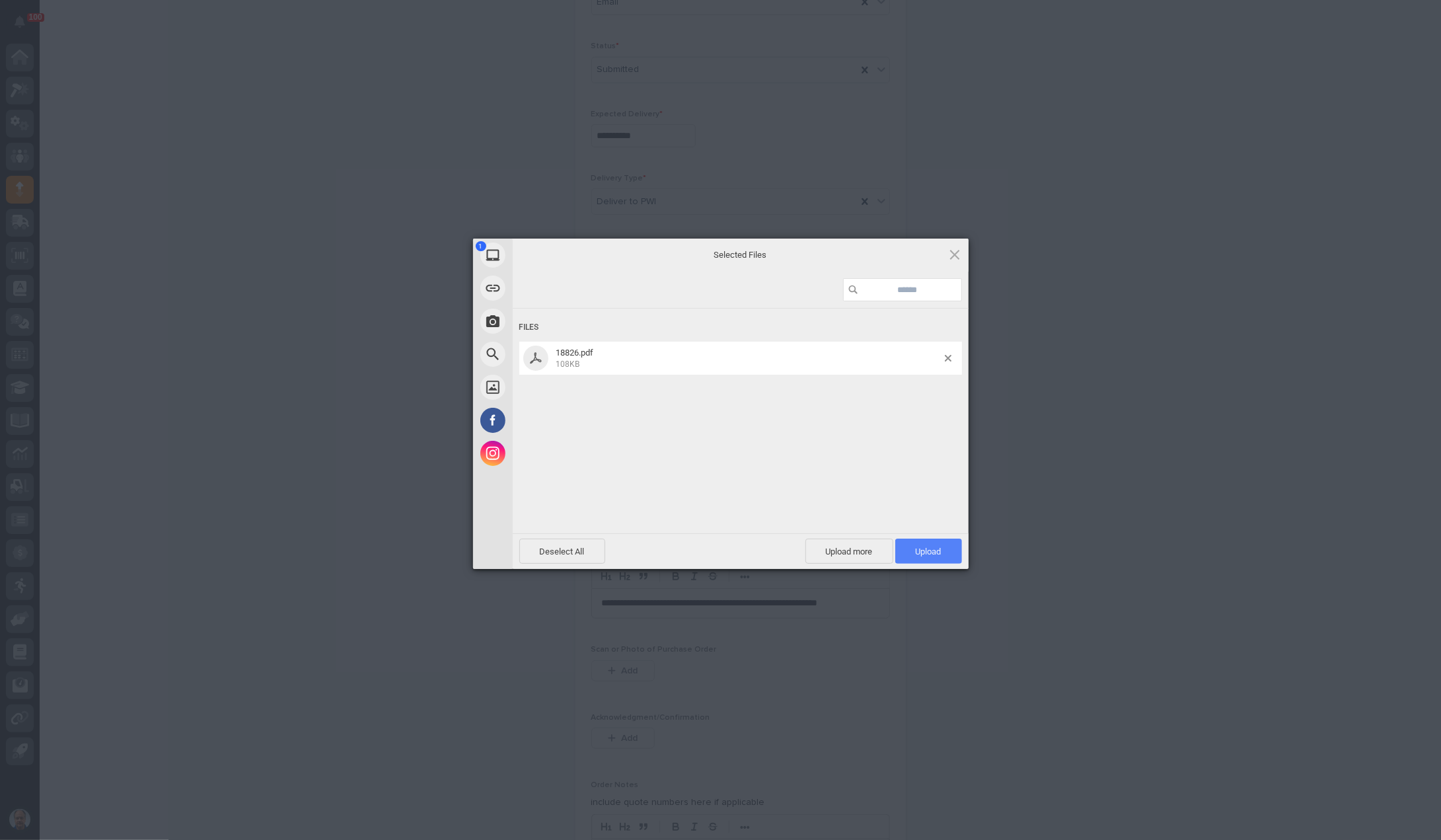
drag, startPoint x: 933, startPoint y: 552, endPoint x: 927, endPoint y: 557, distance: 7.8
click at [927, 557] on span "Upload 1" at bounding box center [928, 551] width 67 height 25
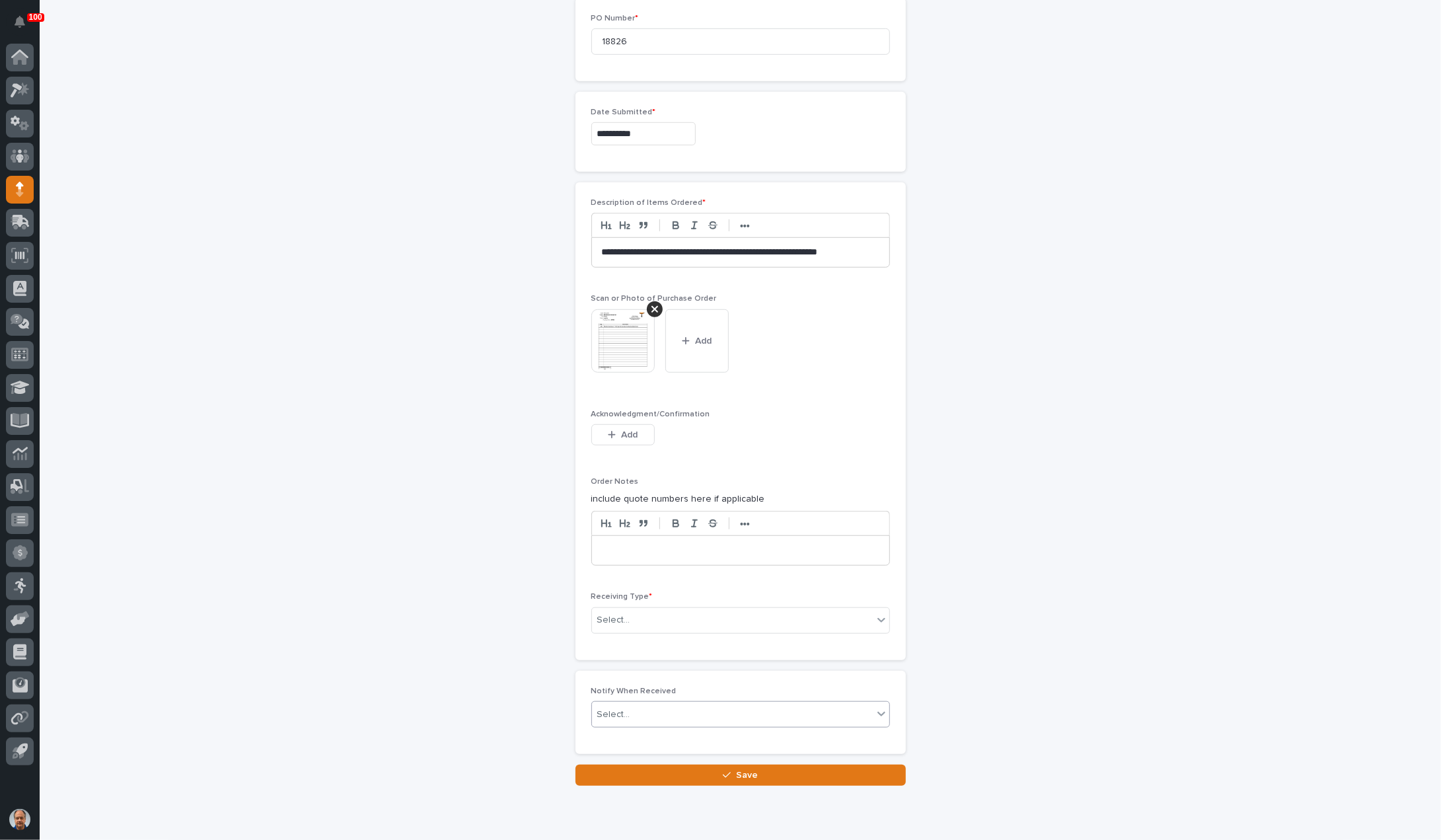
scroll to position [790, 0]
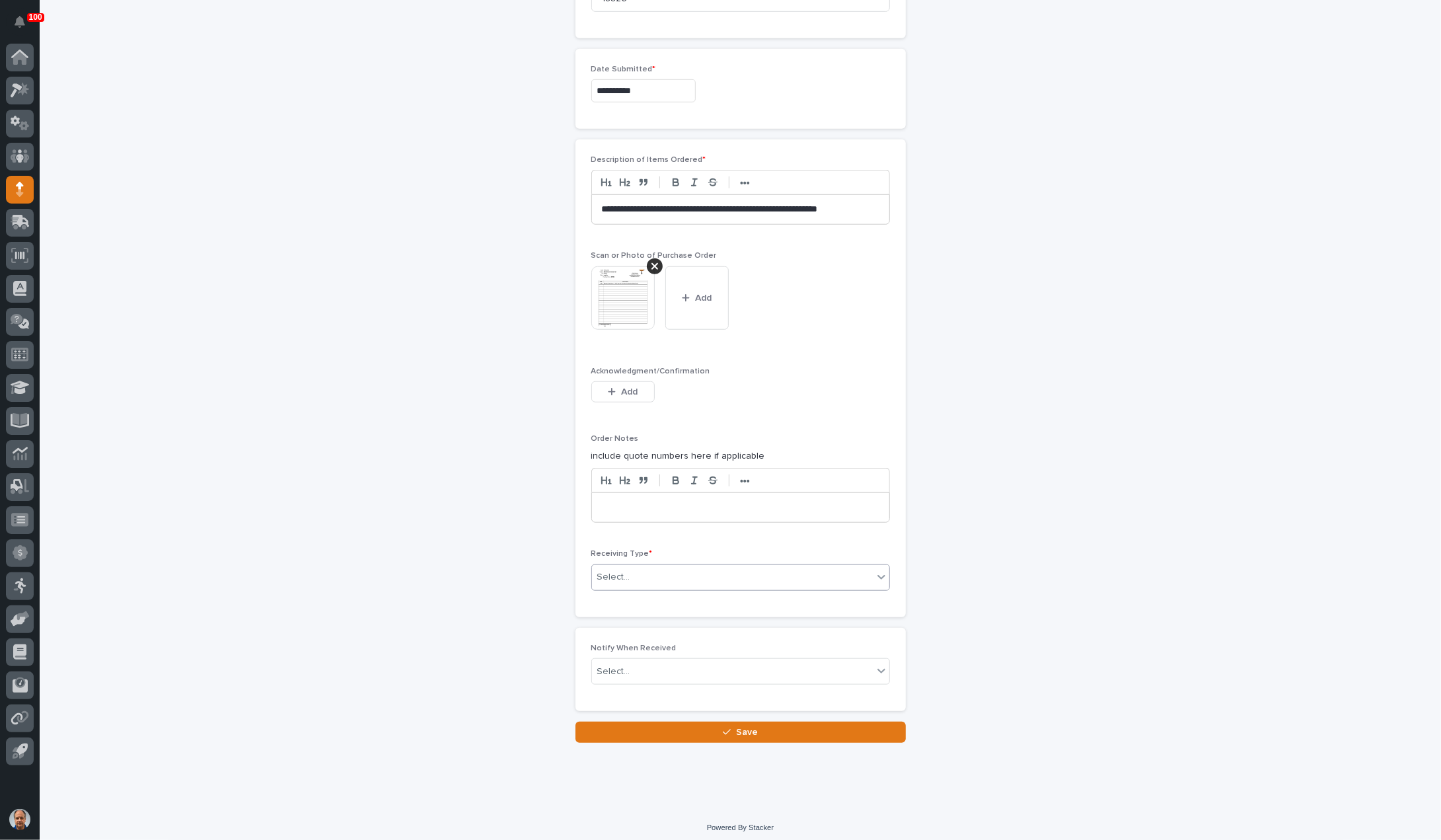
click at [688, 576] on div "Select..." at bounding box center [732, 577] width 281 height 21
click at [624, 657] on div "Deliver to" at bounding box center [736, 666] width 298 height 23
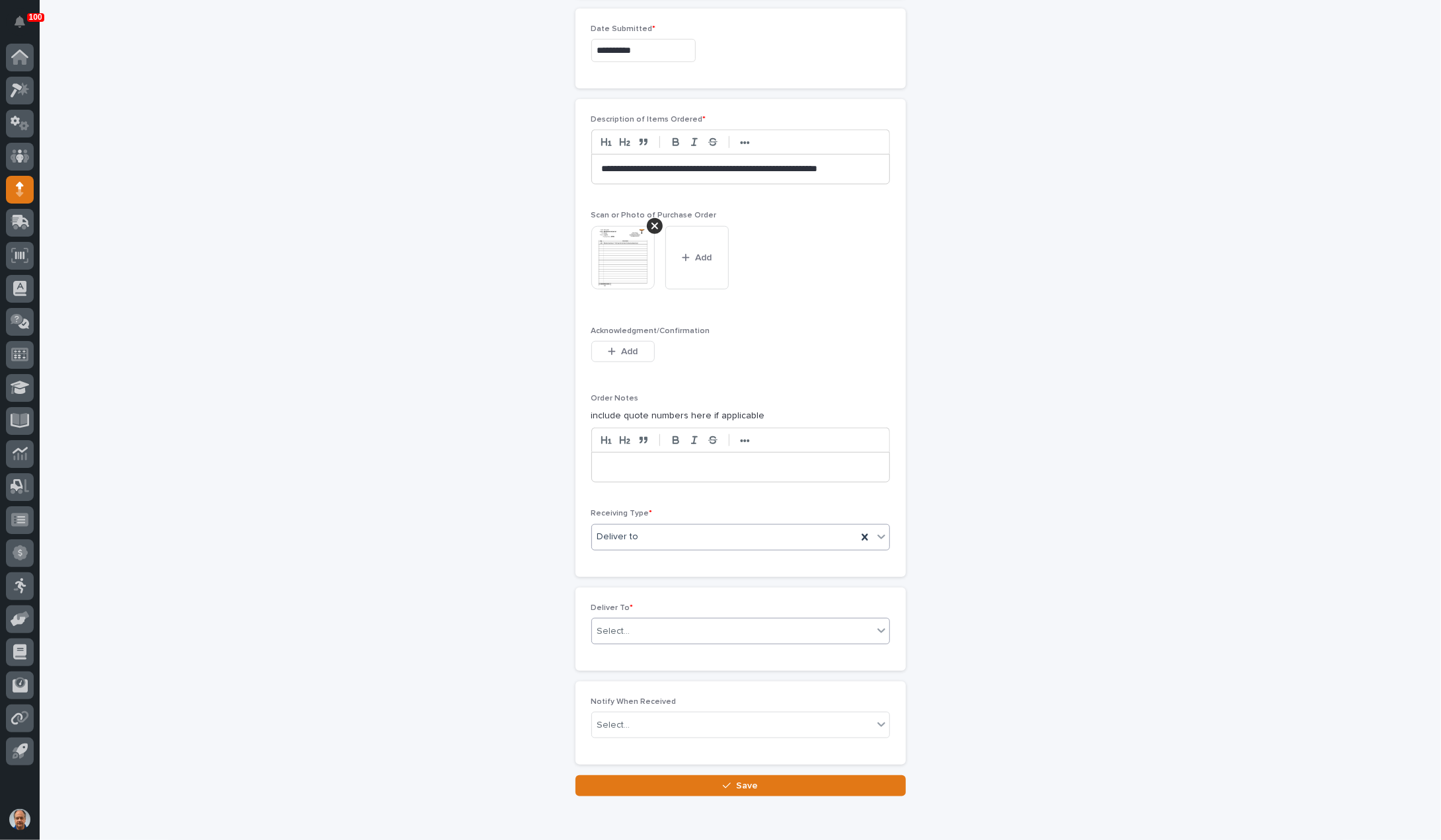
scroll to position [836, 0]
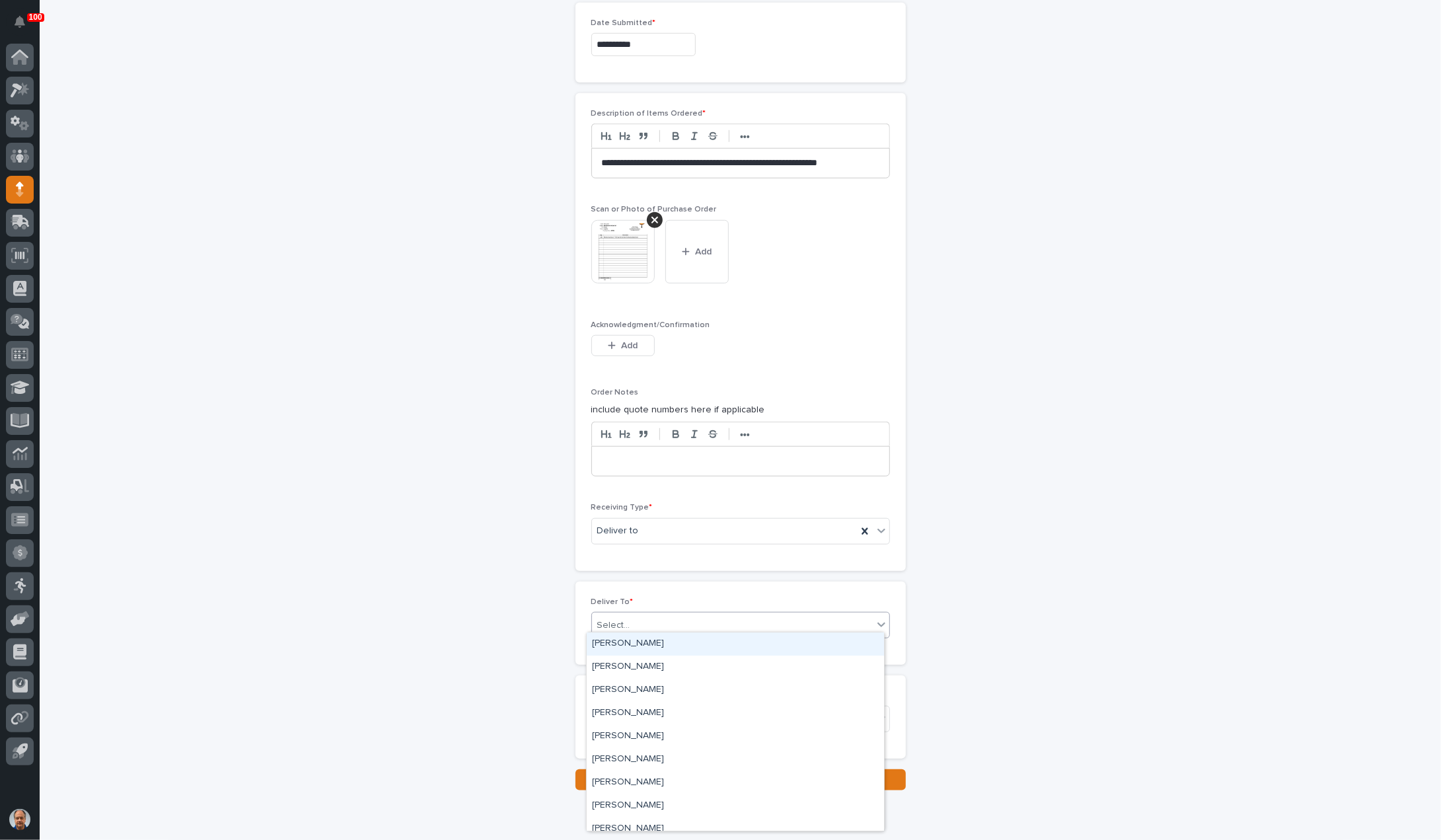
click at [649, 617] on div "Select..." at bounding box center [732, 625] width 281 height 21
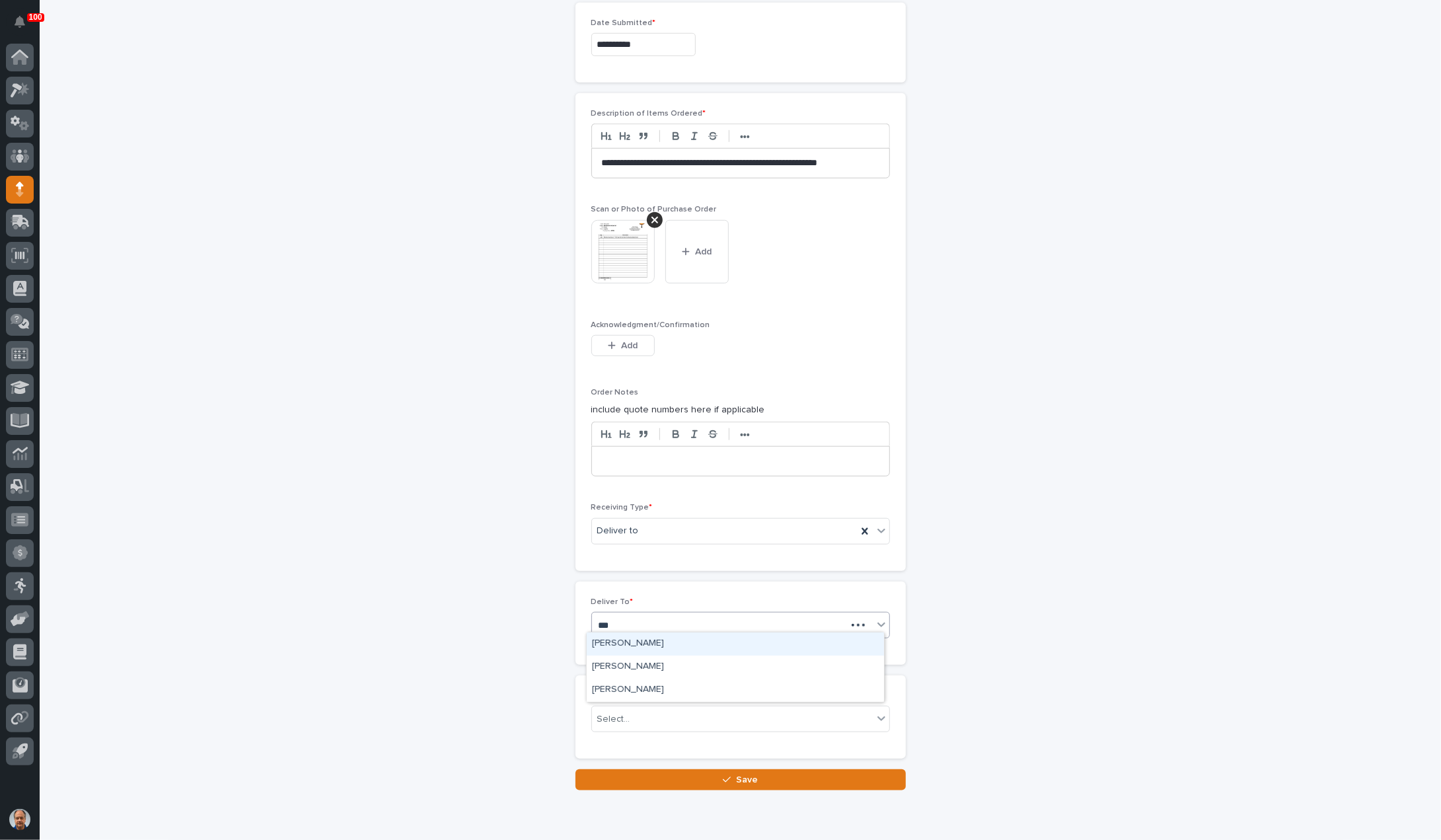
type input "****"
click at [642, 664] on div "Trevor Martin" at bounding box center [736, 667] width 298 height 23
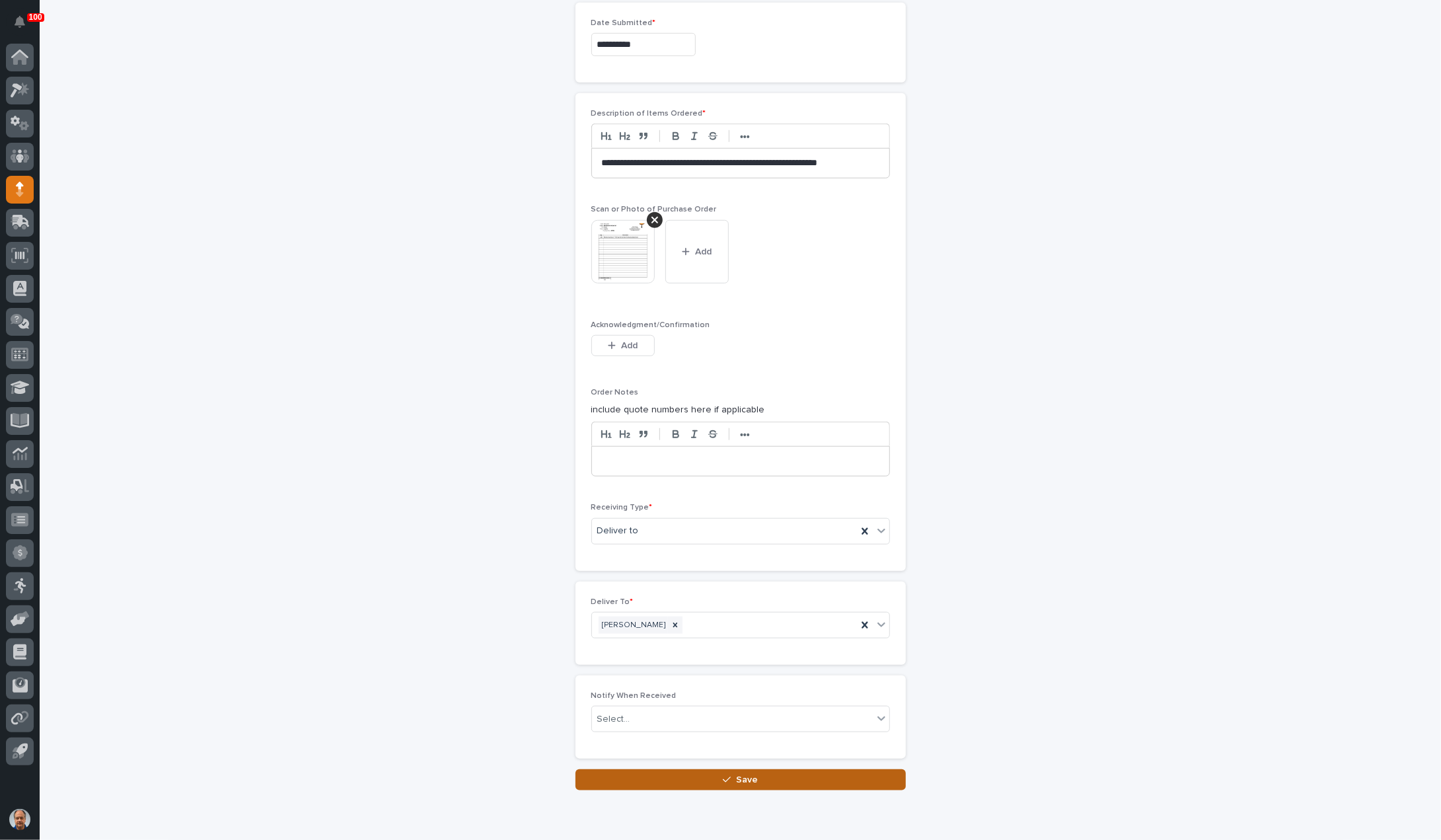
click at [752, 775] on span "Save" at bounding box center [747, 779] width 21 height 9
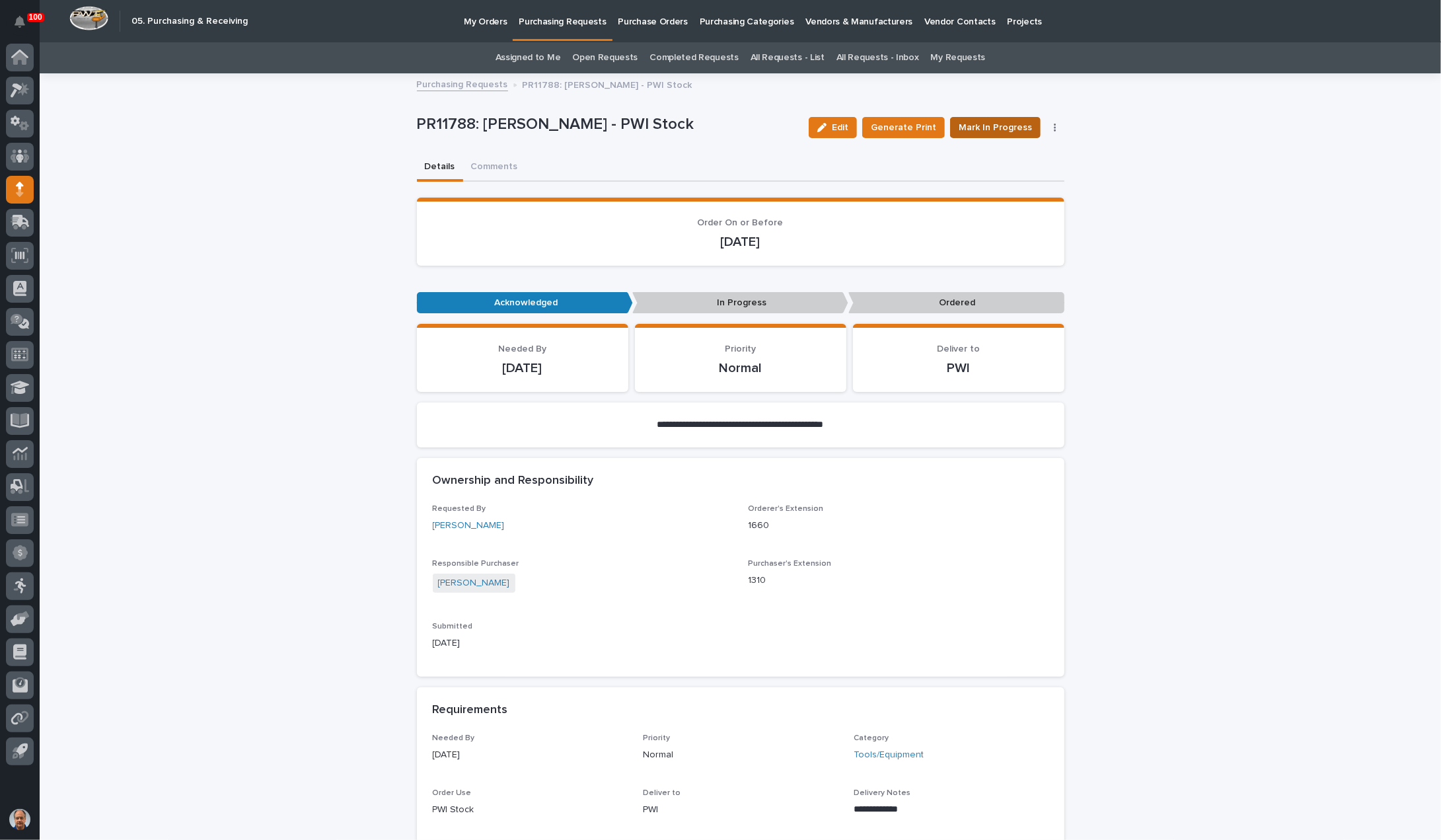
click at [1014, 127] on span "Mark In Progress" at bounding box center [995, 128] width 73 height 13
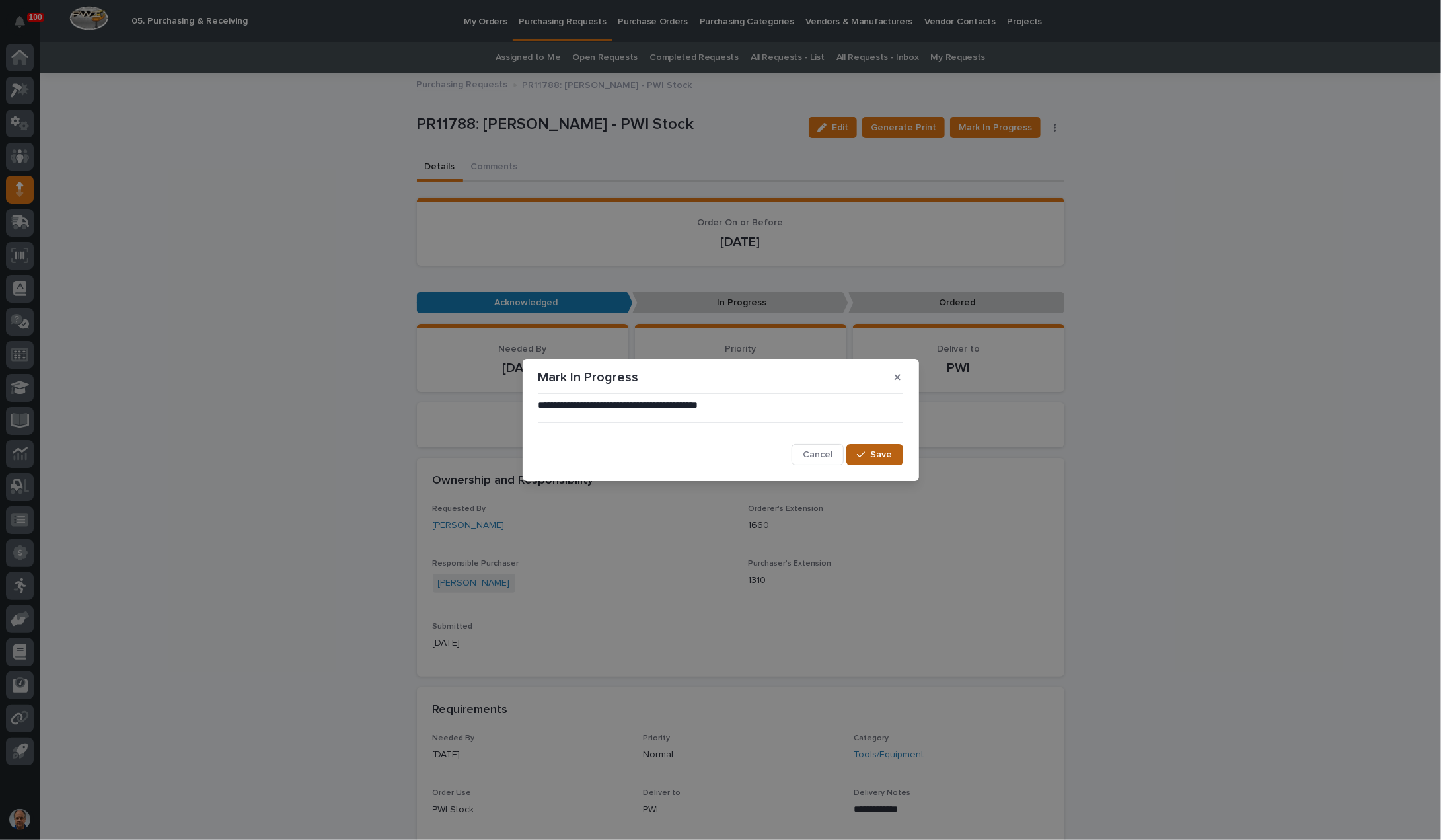
click at [872, 452] on button "Save" at bounding box center [874, 455] width 56 height 21
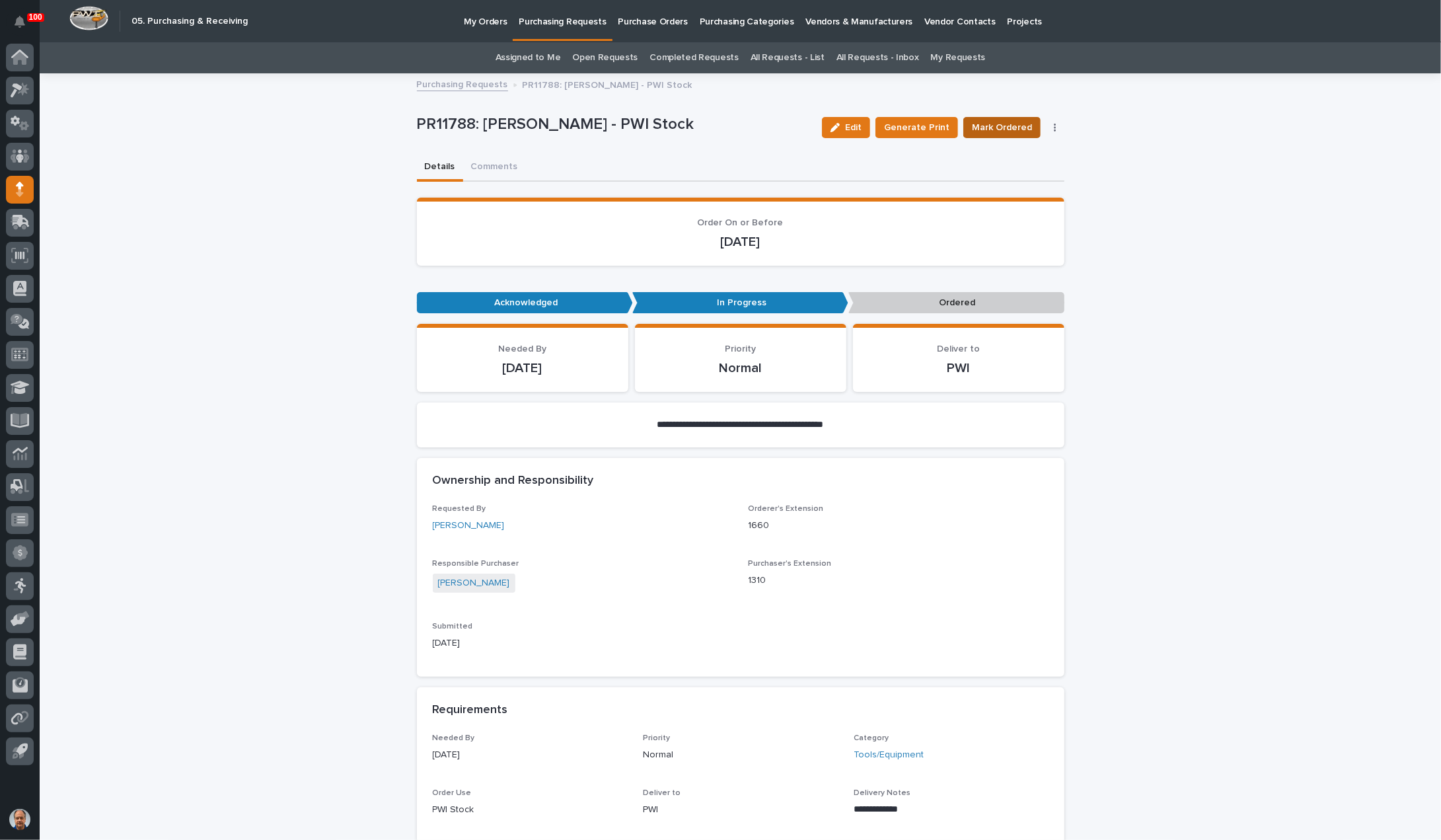
click at [1015, 125] on span "Mark Ordered" at bounding box center [1001, 128] width 60 height 13
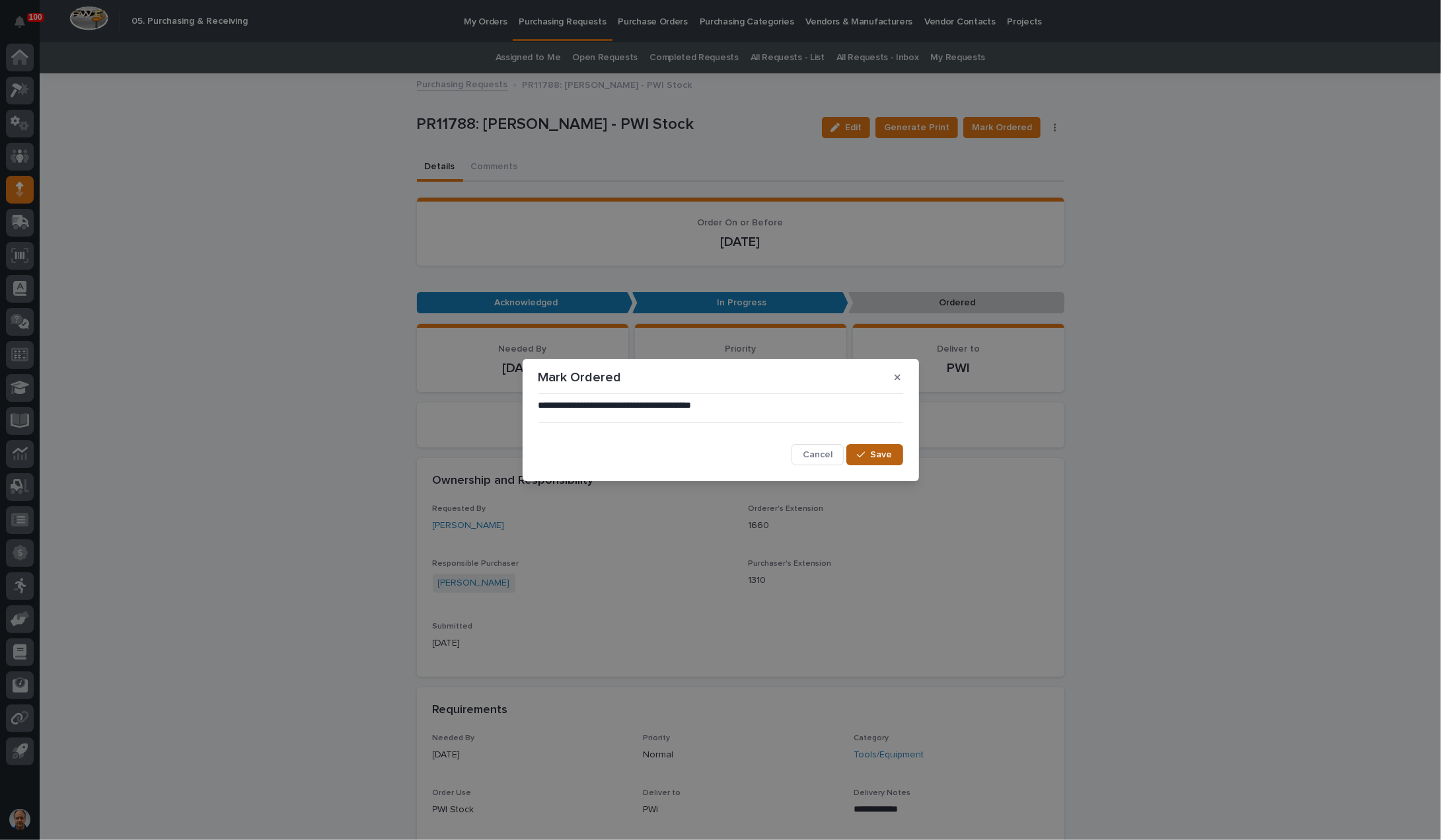
click at [881, 454] on span "Save" at bounding box center [882, 455] width 21 height 9
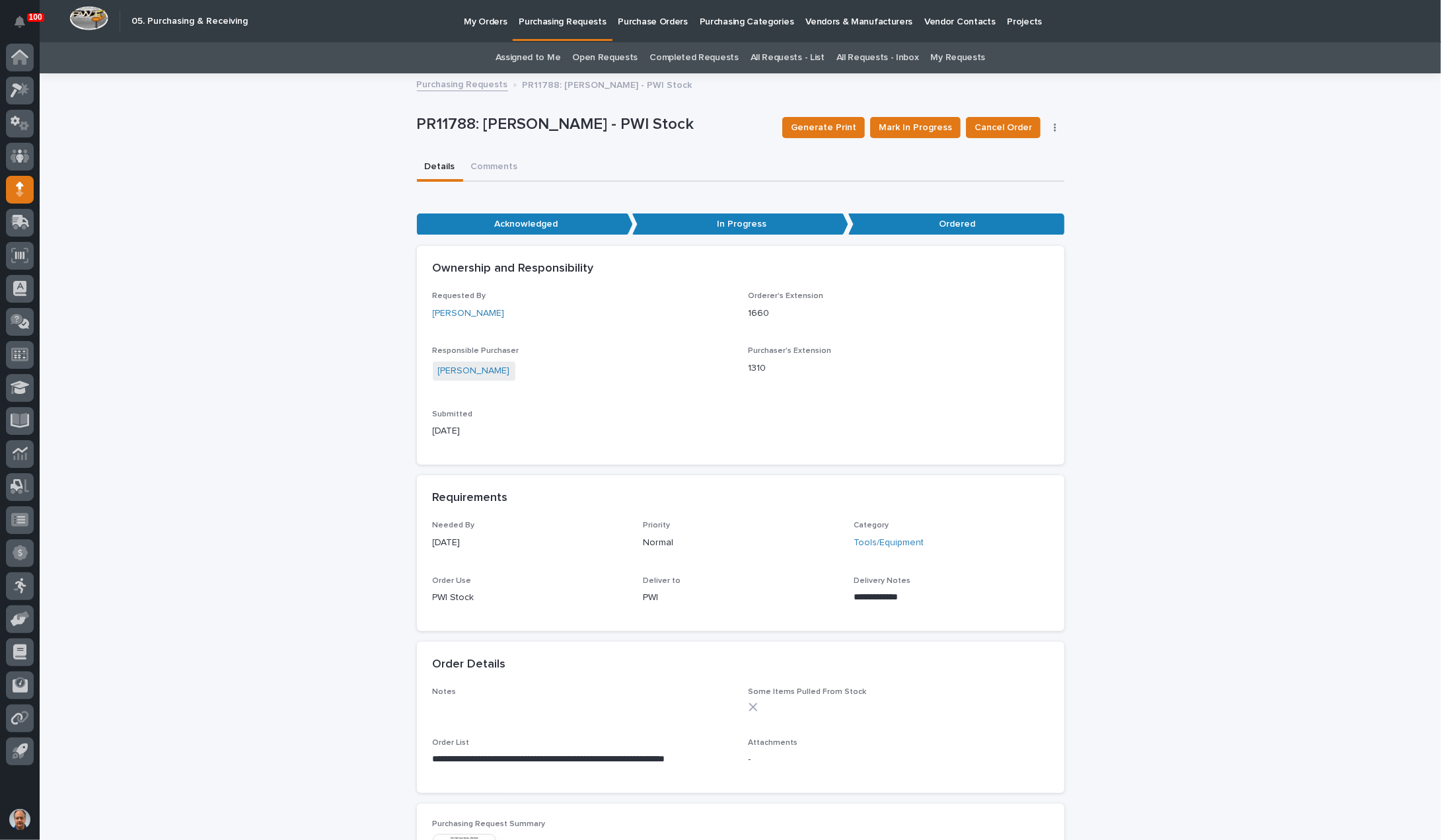
click at [561, 15] on p "Purchasing Requests" at bounding box center [563, 13] width 87 height 28
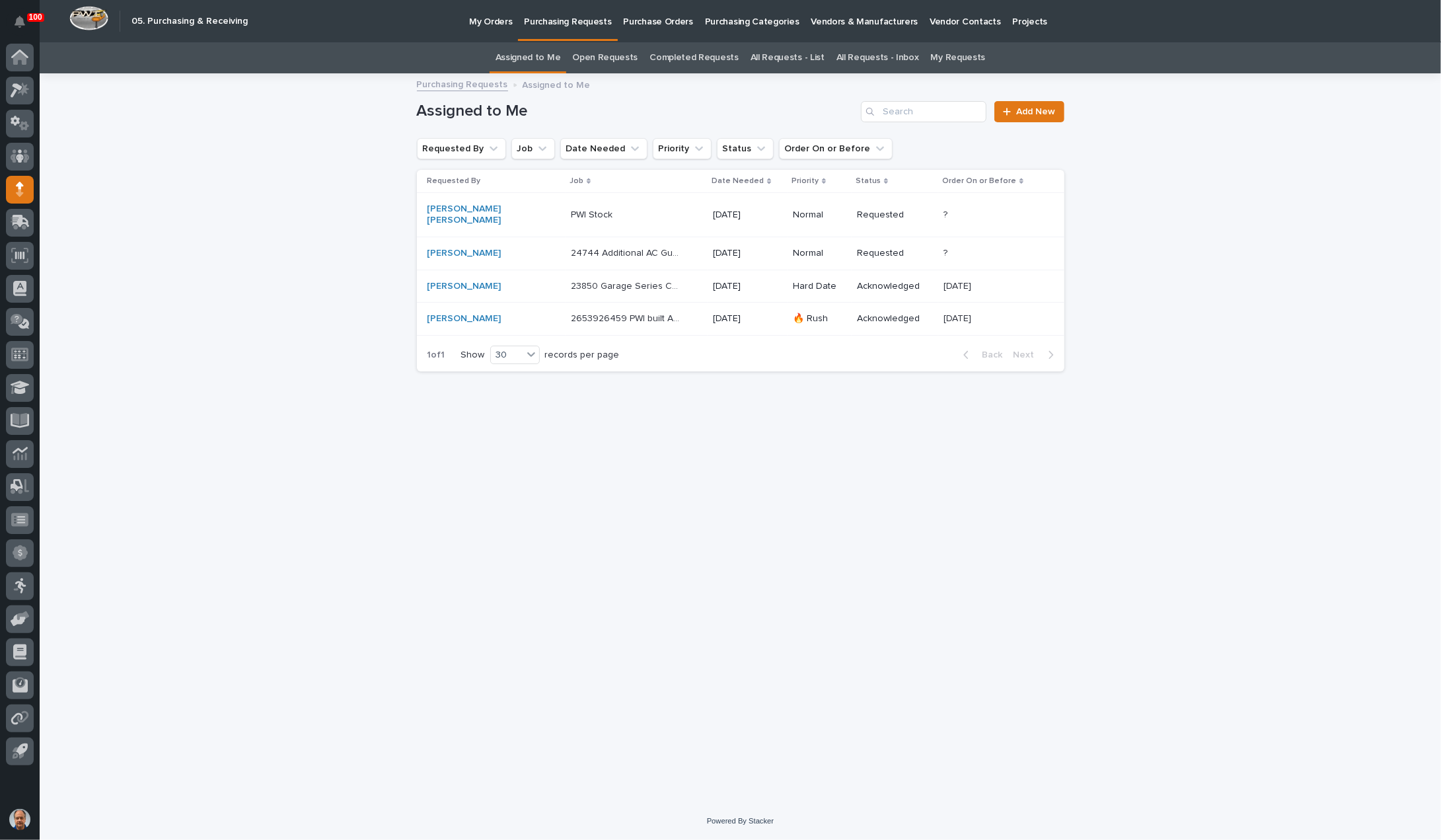
click at [591, 245] on p "24744 Additional AC Guards - Parts & HW" at bounding box center [627, 252] width 113 height 14
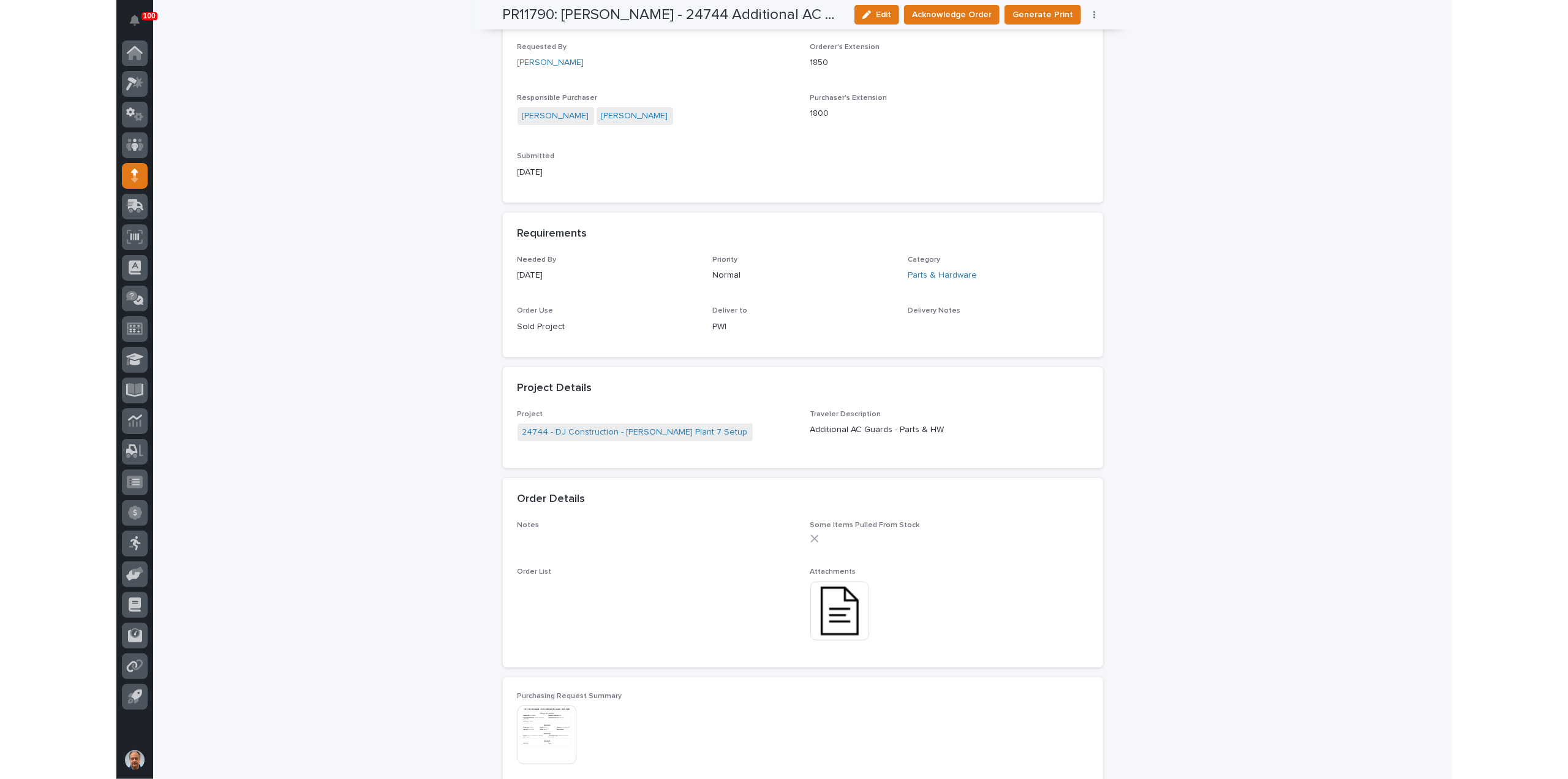
scroll to position [368, 0]
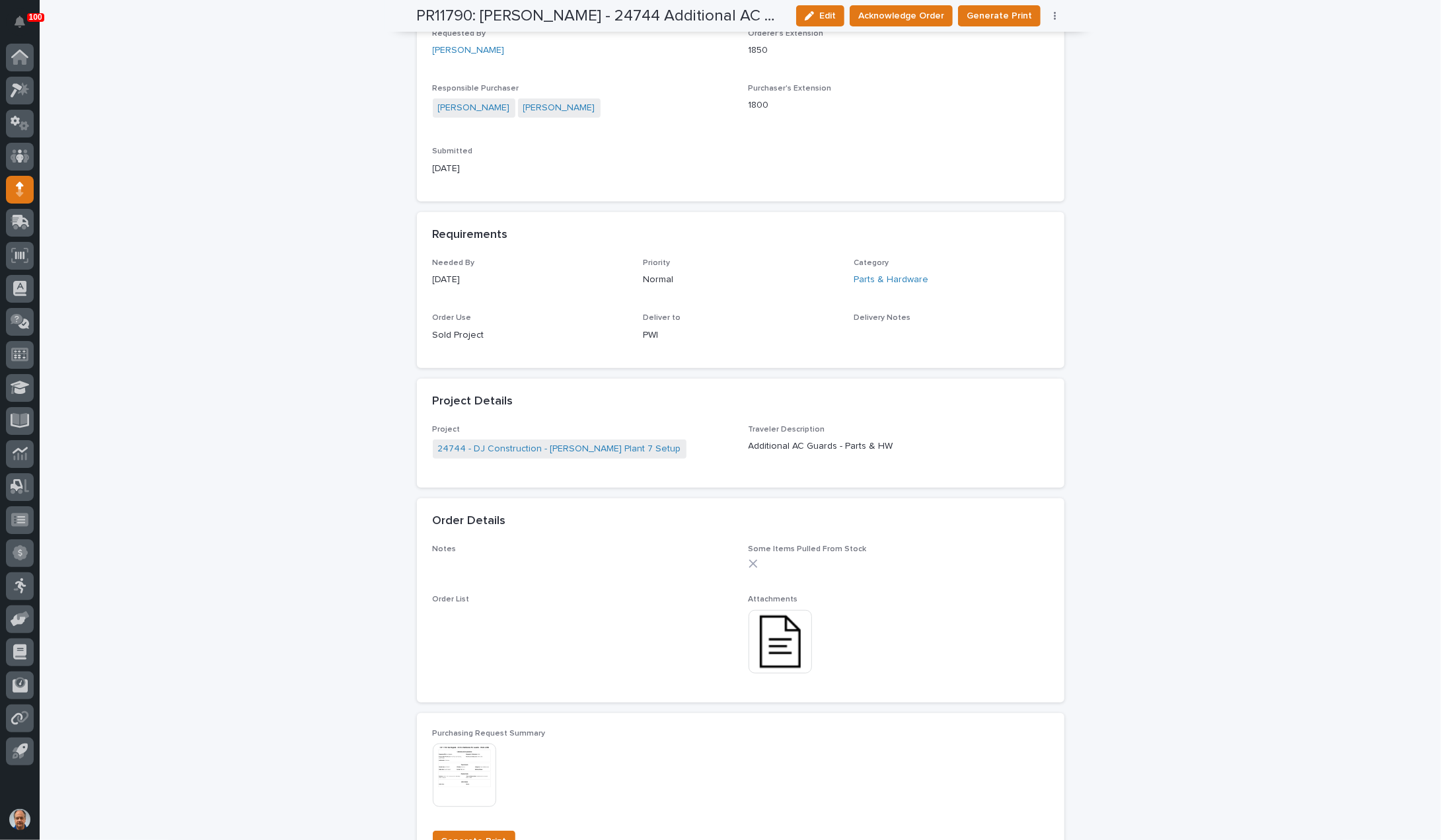
click at [780, 646] on img at bounding box center [780, 641] width 63 height 63
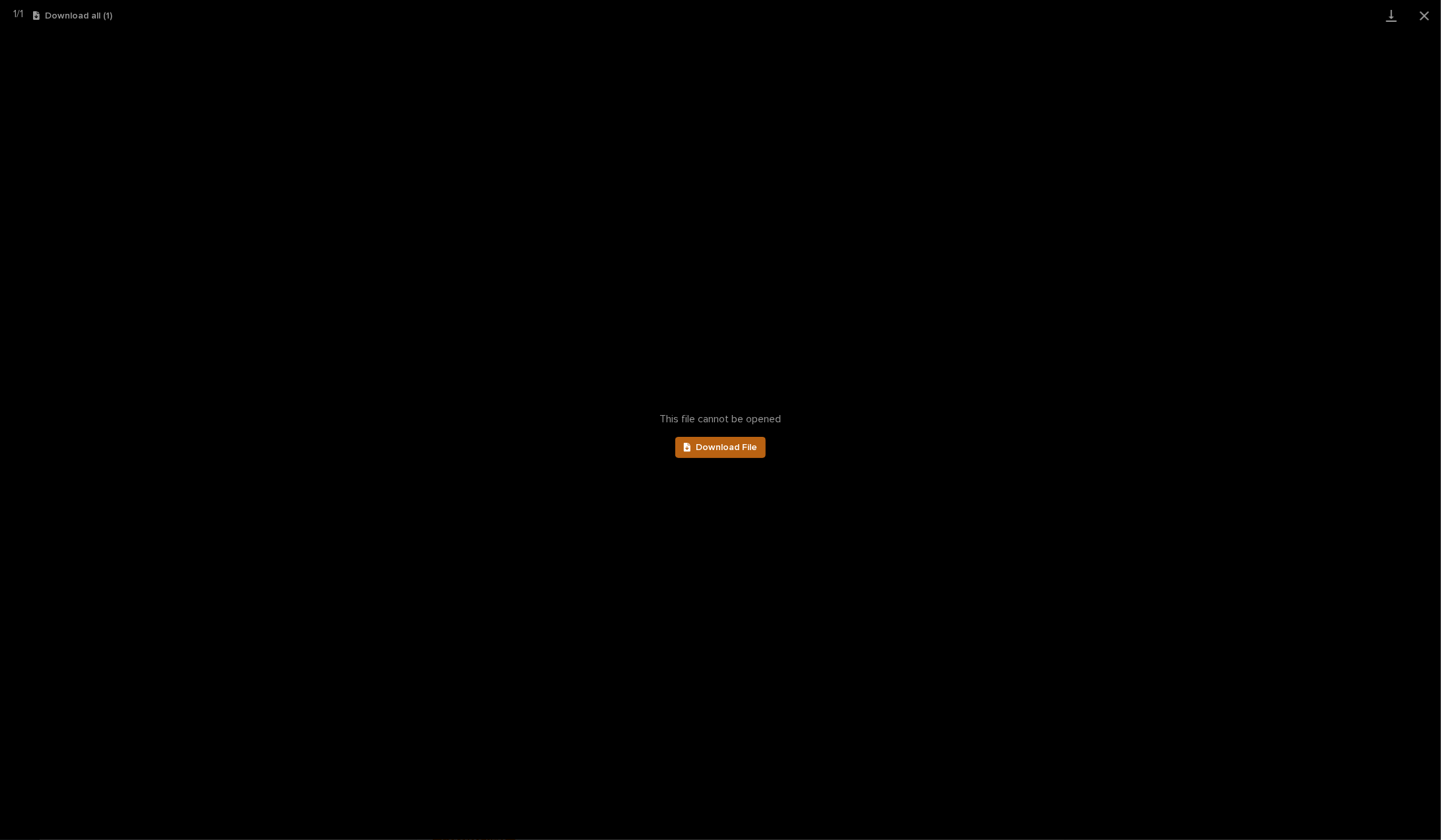
click at [751, 443] on span "Download File" at bounding box center [726, 448] width 62 height 9
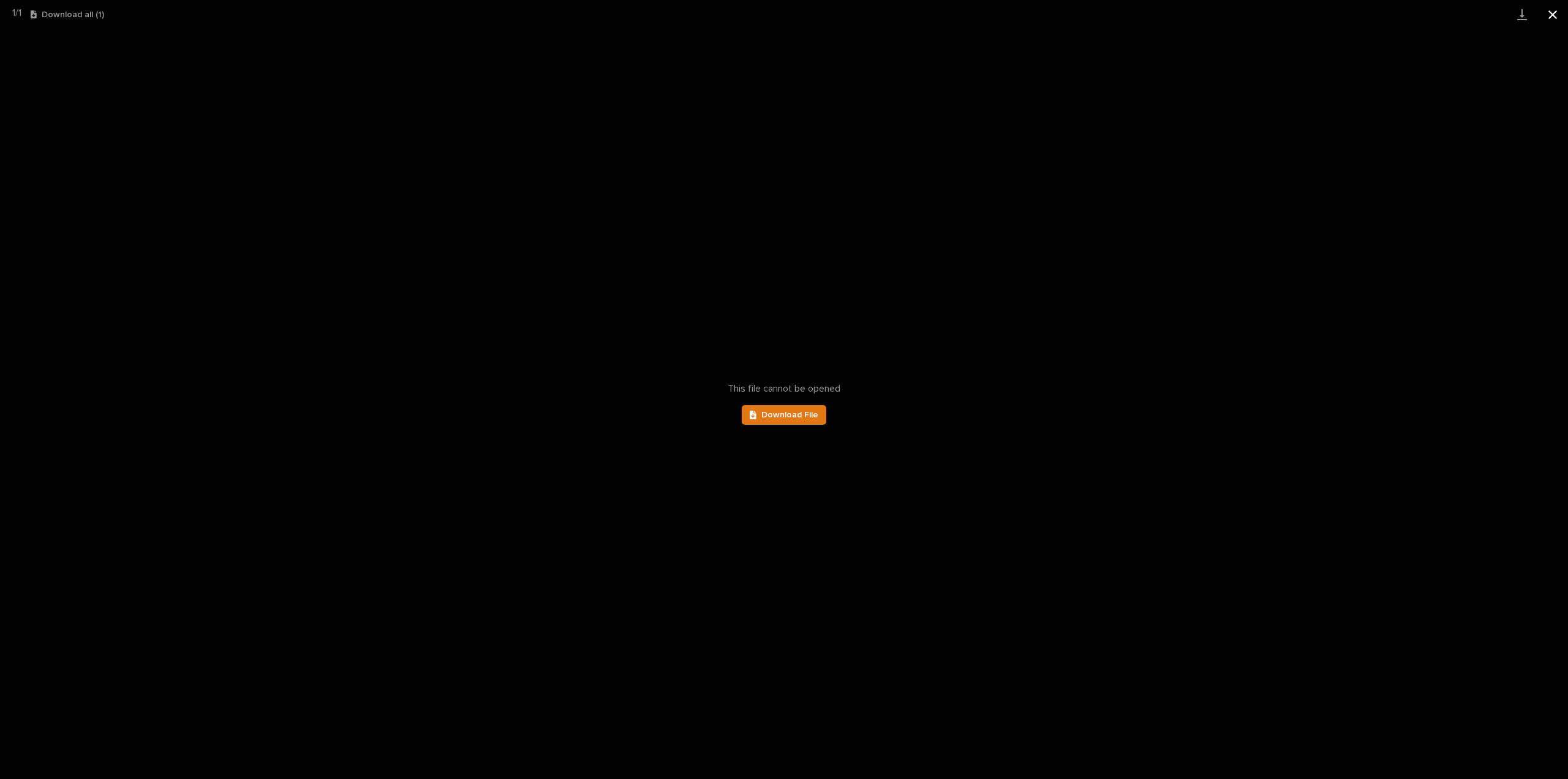
click at [1556, 17] on button "Close gallery" at bounding box center [1552, 14] width 31 height 29
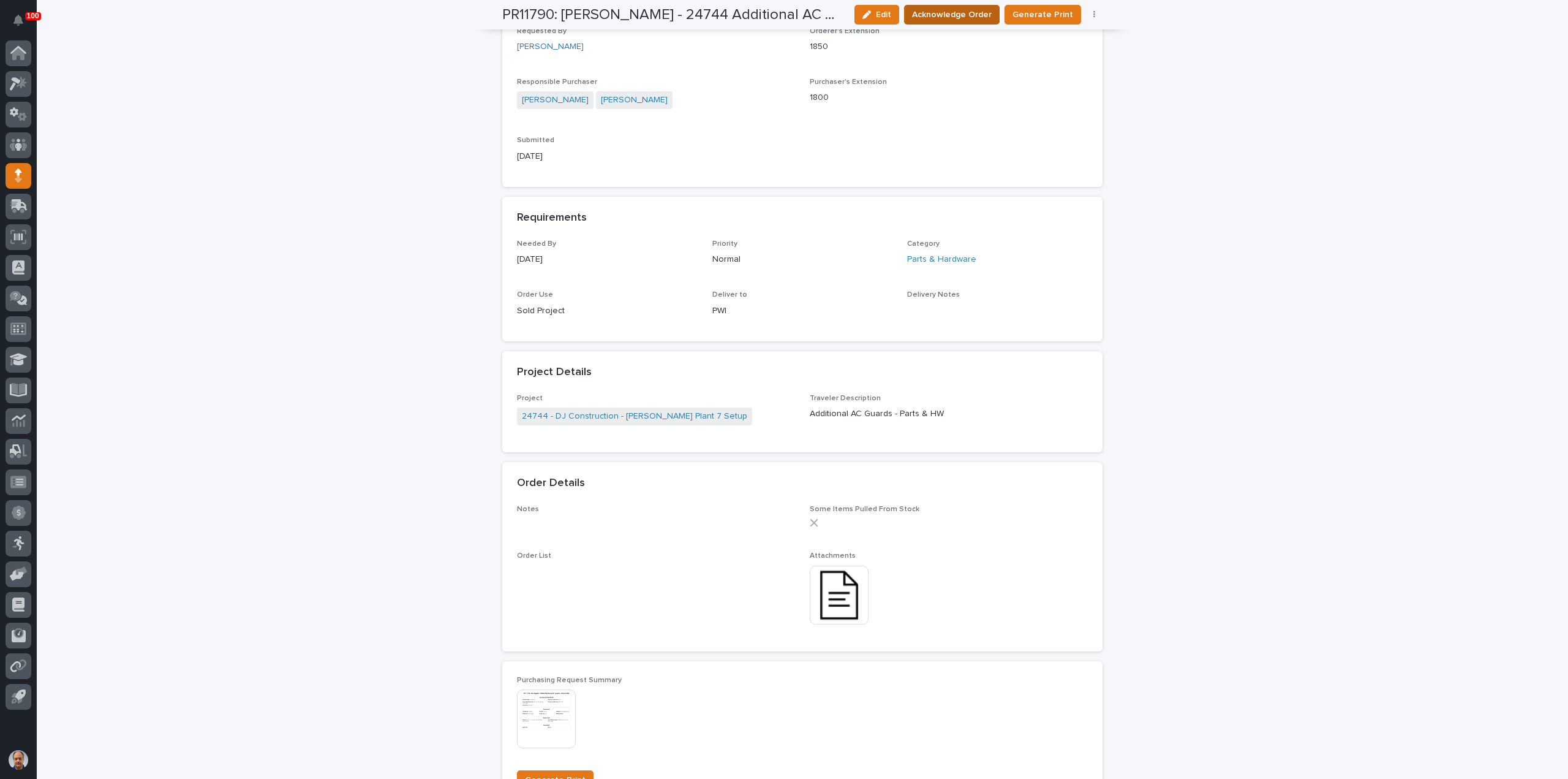
click at [966, 13] on span "Acknowledge Order" at bounding box center [952, 14] width 79 height 12
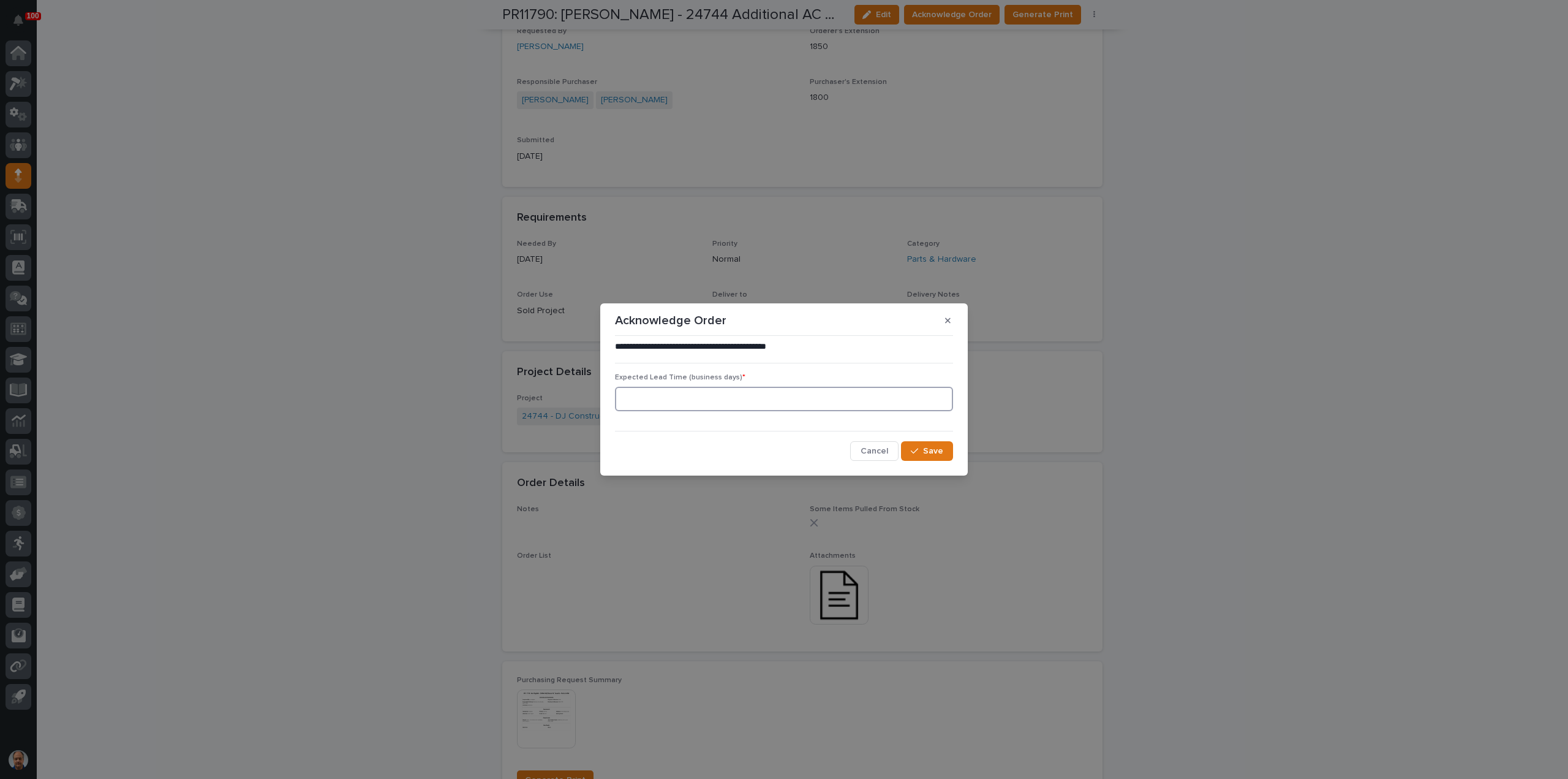
click at [744, 399] on input at bounding box center [784, 399] width 338 height 25
type input "0"
click at [935, 452] on span "Save" at bounding box center [933, 451] width 20 height 8
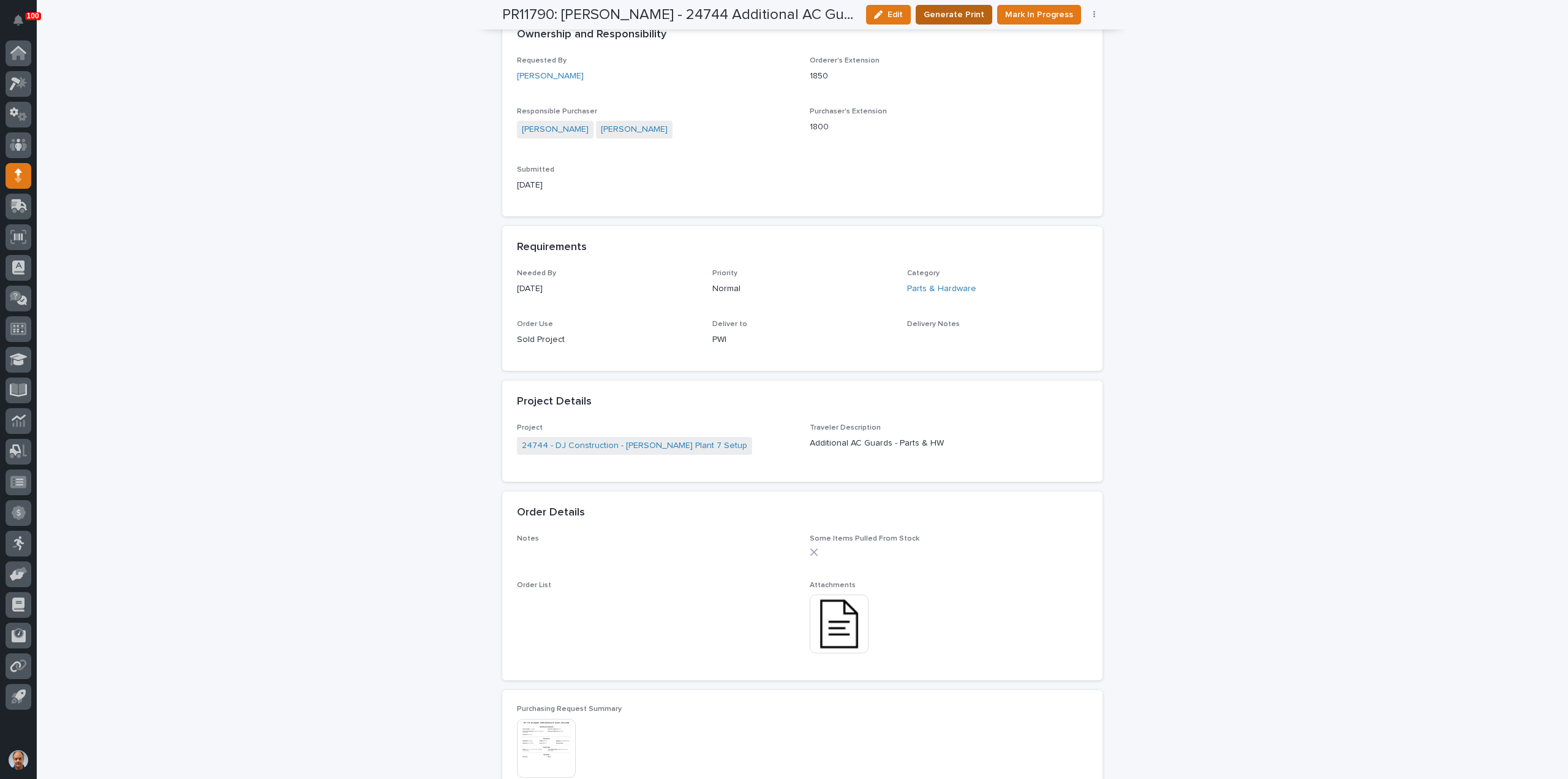
scroll to position [488, 0]
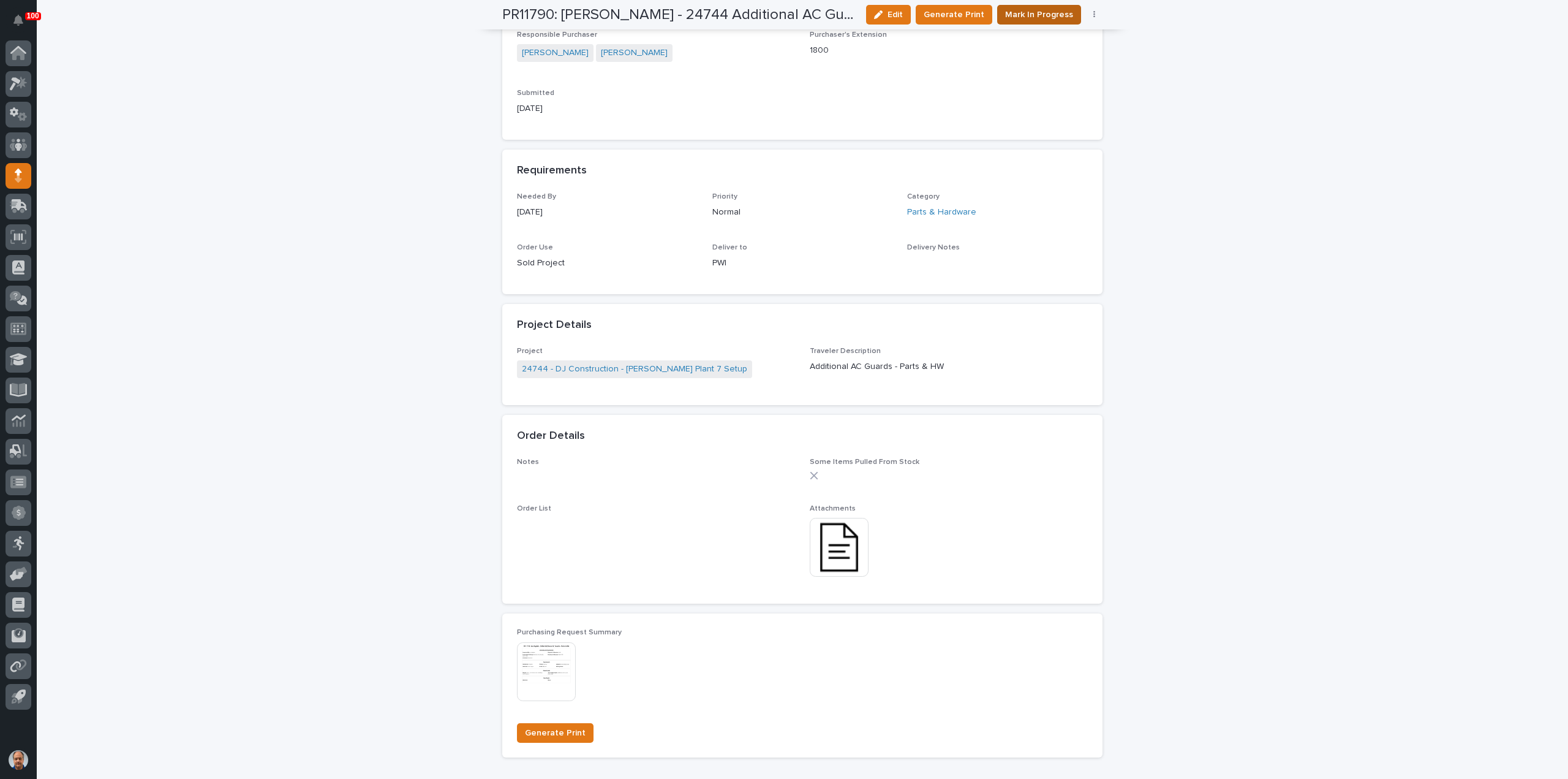
click at [1042, 14] on span "Mark In Progress" at bounding box center [1039, 14] width 68 height 12
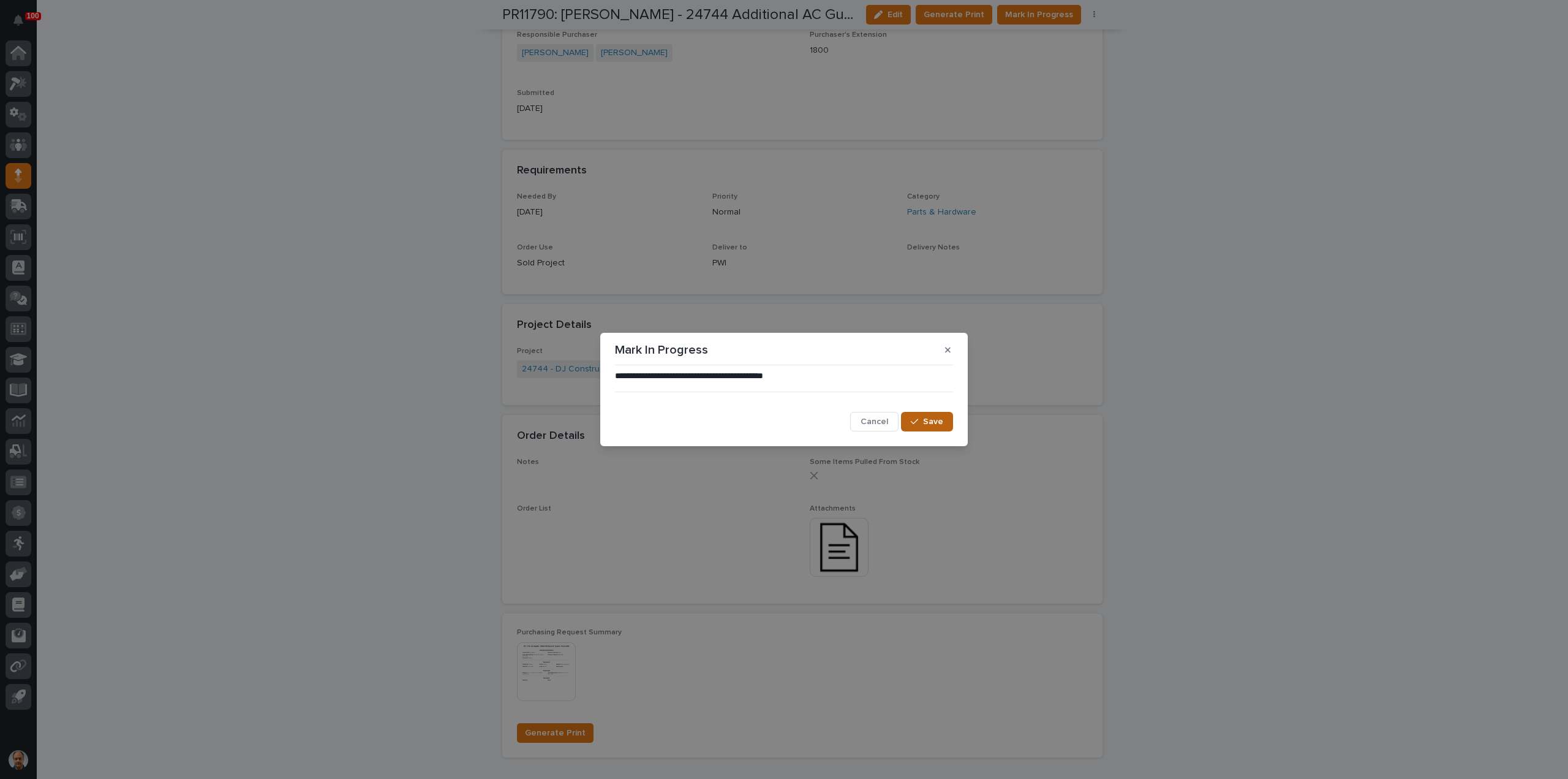
click at [938, 428] on button "Save" at bounding box center [927, 422] width 52 height 20
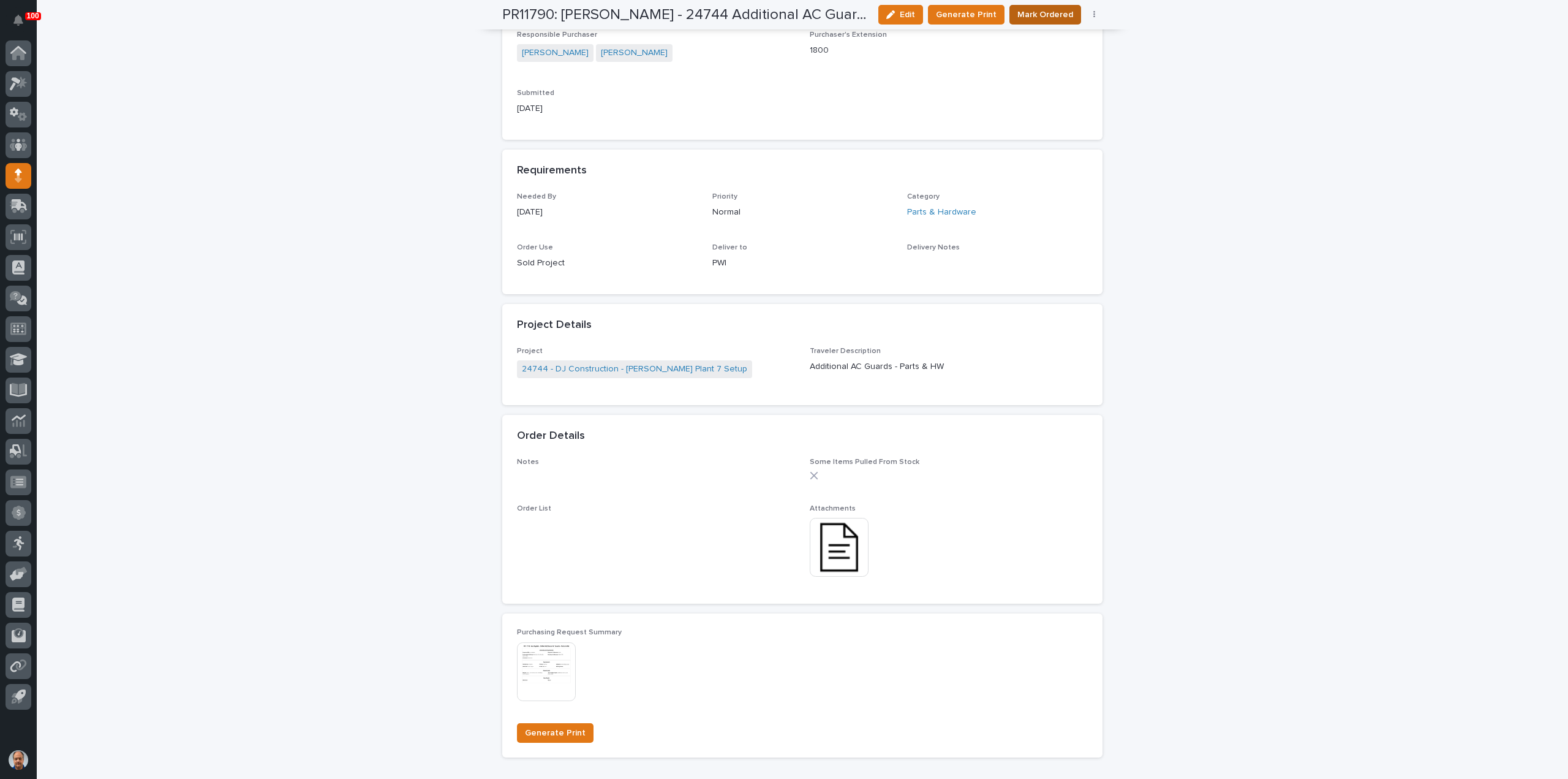
click at [1044, 18] on span "Mark Ordered" at bounding box center [1045, 14] width 55 height 12
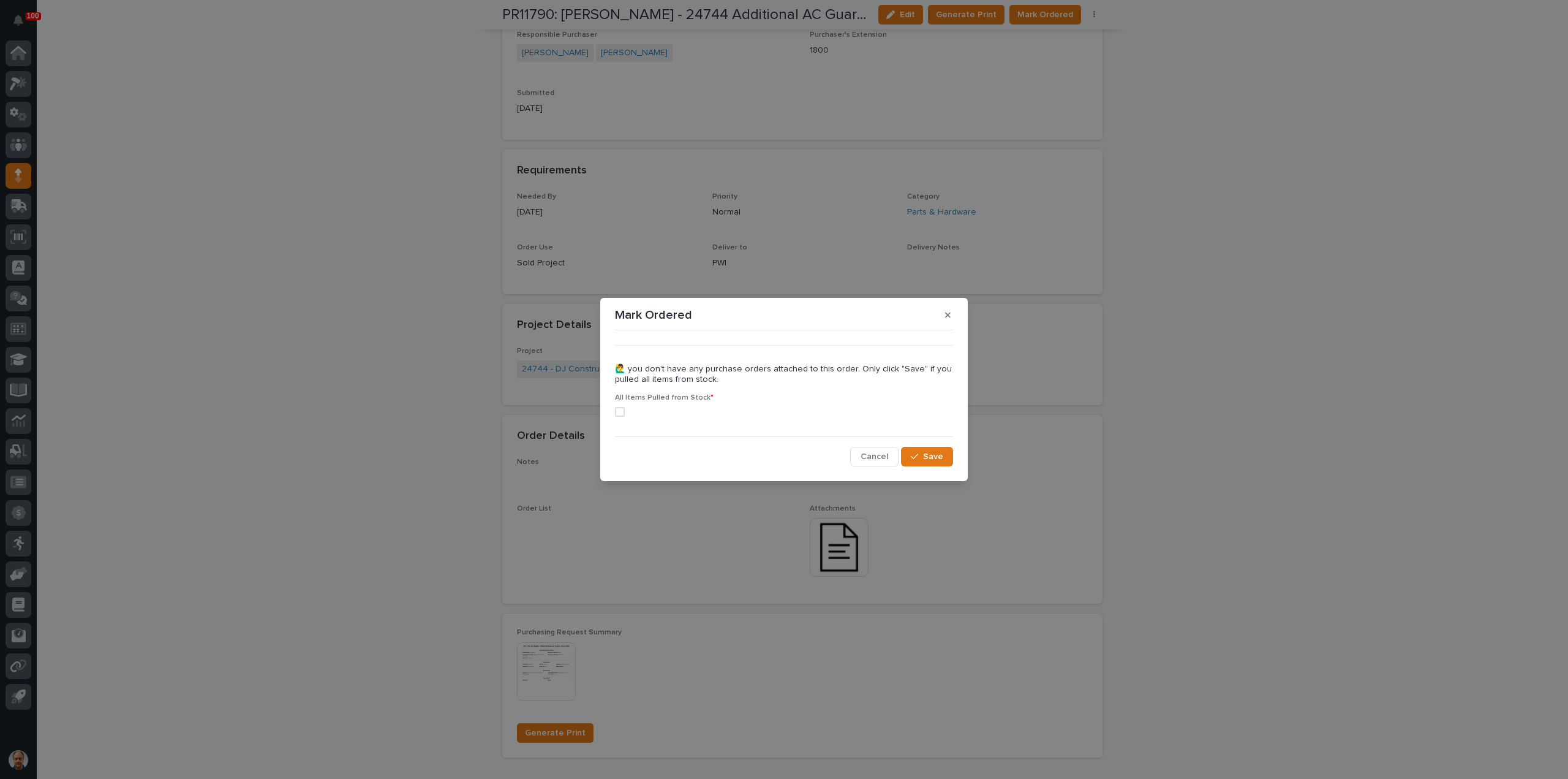
drag, startPoint x: 617, startPoint y: 411, endPoint x: 653, endPoint y: 416, distance: 36.3
click at [617, 411] on span at bounding box center [620, 412] width 10 height 10
click at [938, 452] on span "Save" at bounding box center [933, 456] width 20 height 8
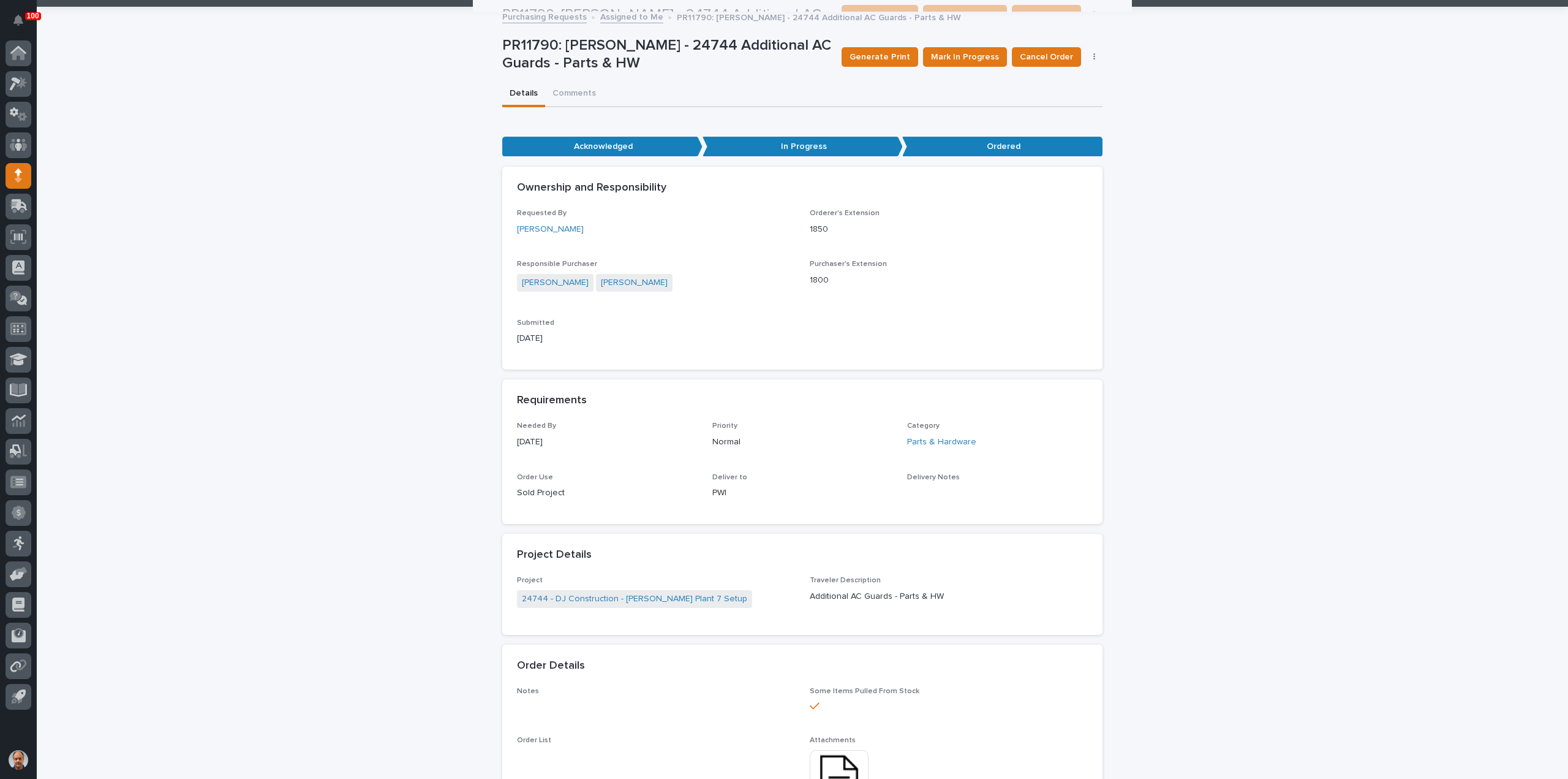
scroll to position [0, 0]
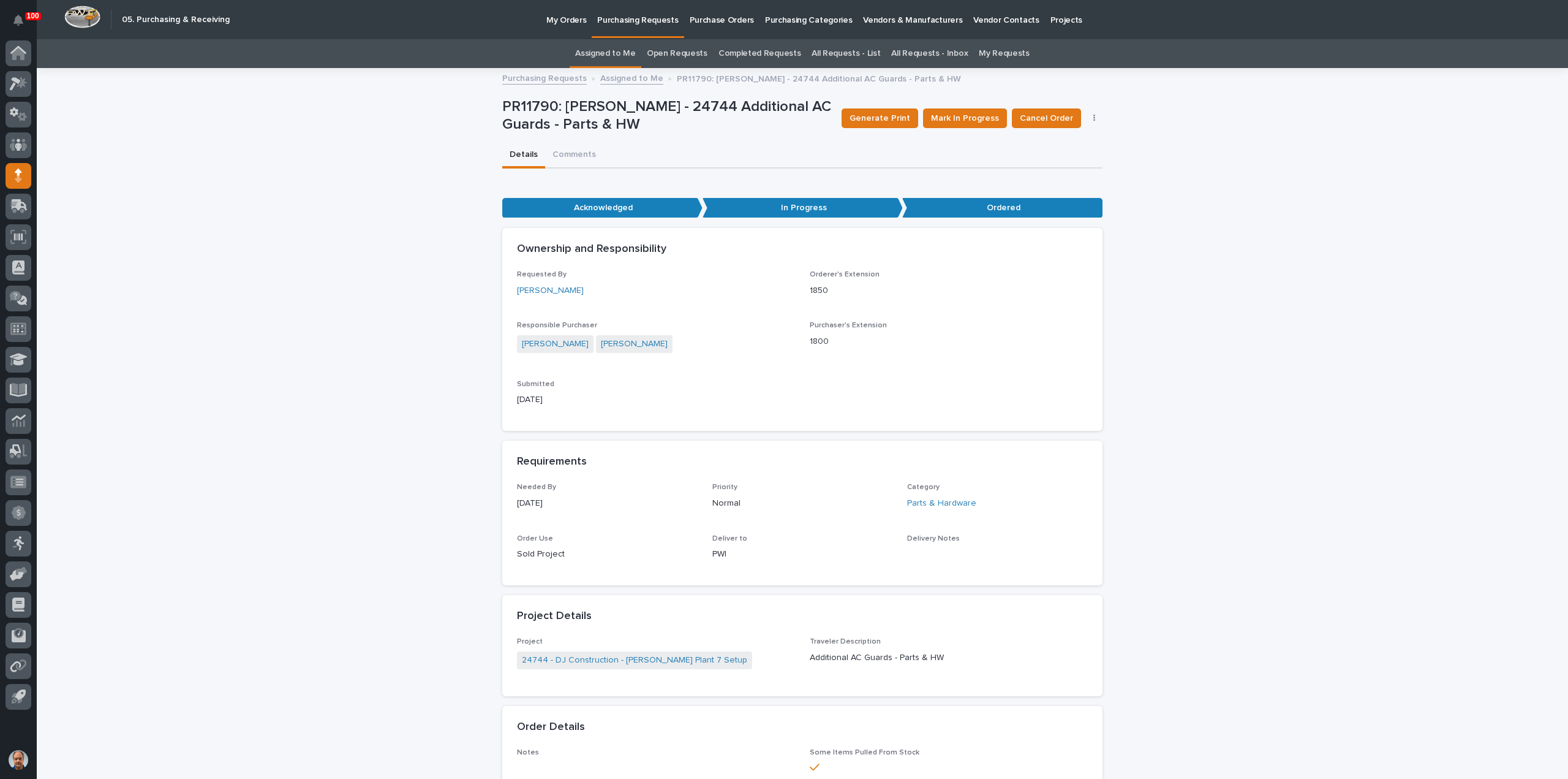
click at [628, 17] on p "Purchasing Requests" at bounding box center [638, 12] width 81 height 26
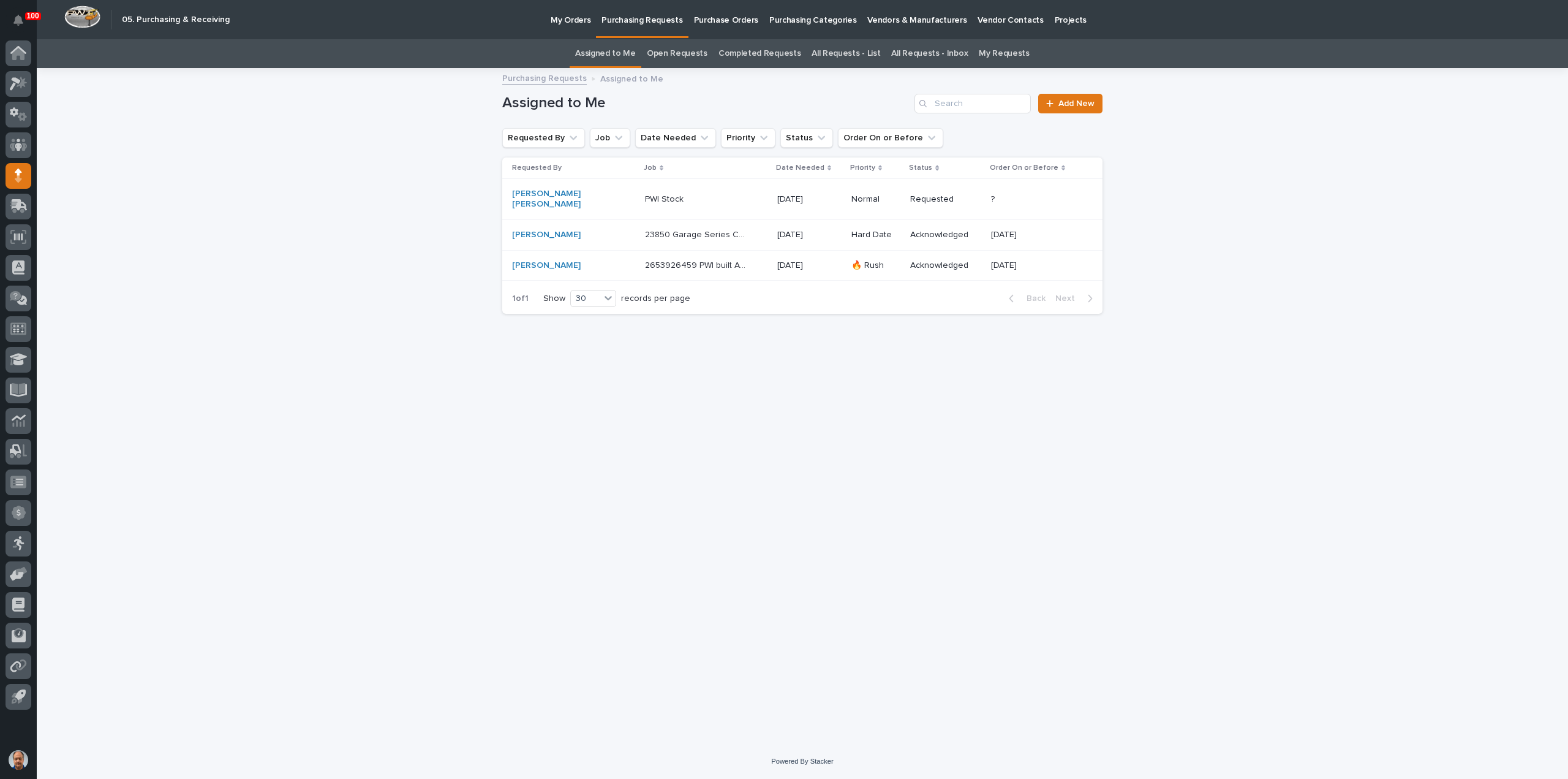
click at [645, 192] on p "PWI Stock" at bounding box center [665, 198] width 41 height 13
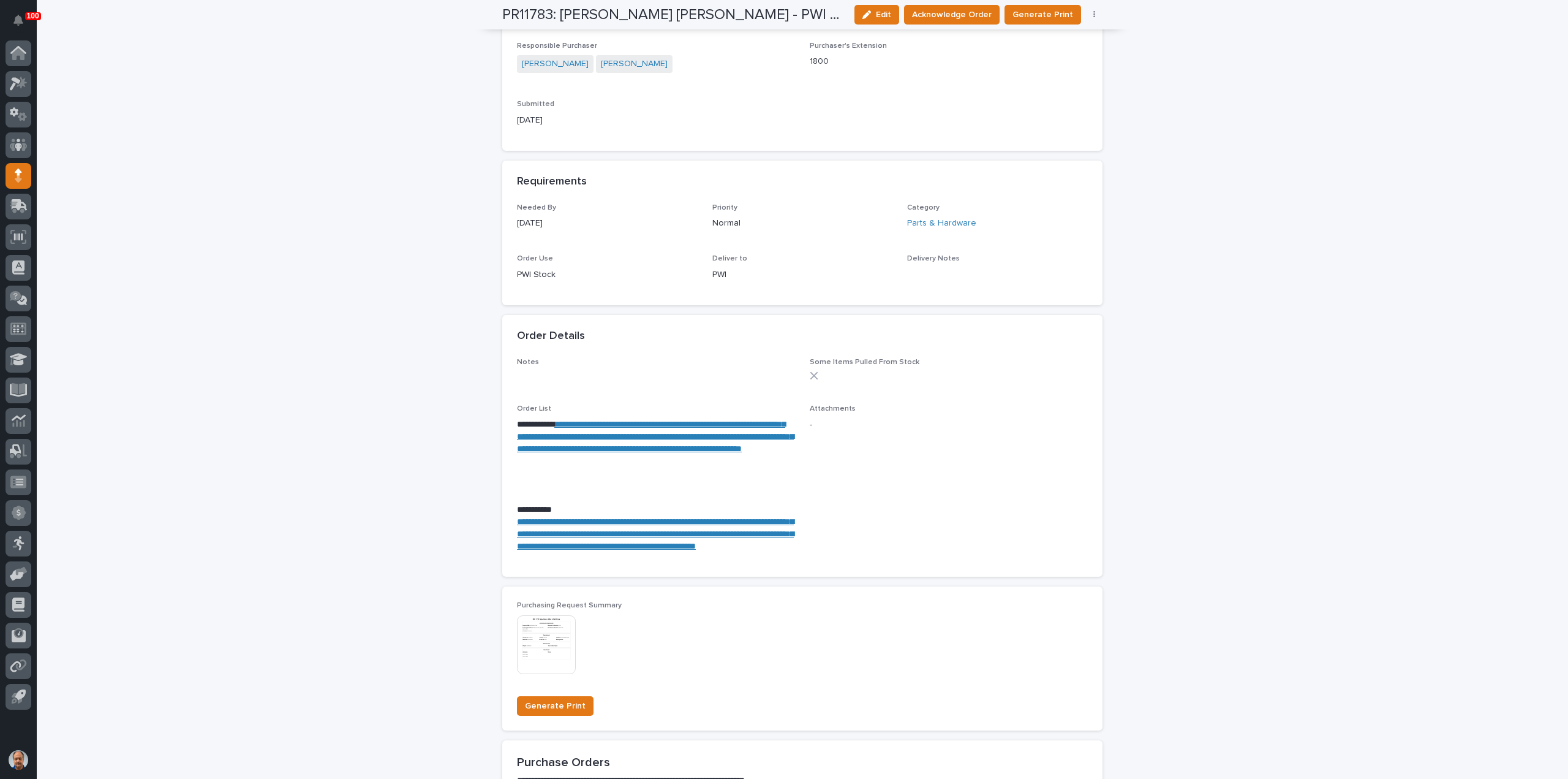
scroll to position [429, 0]
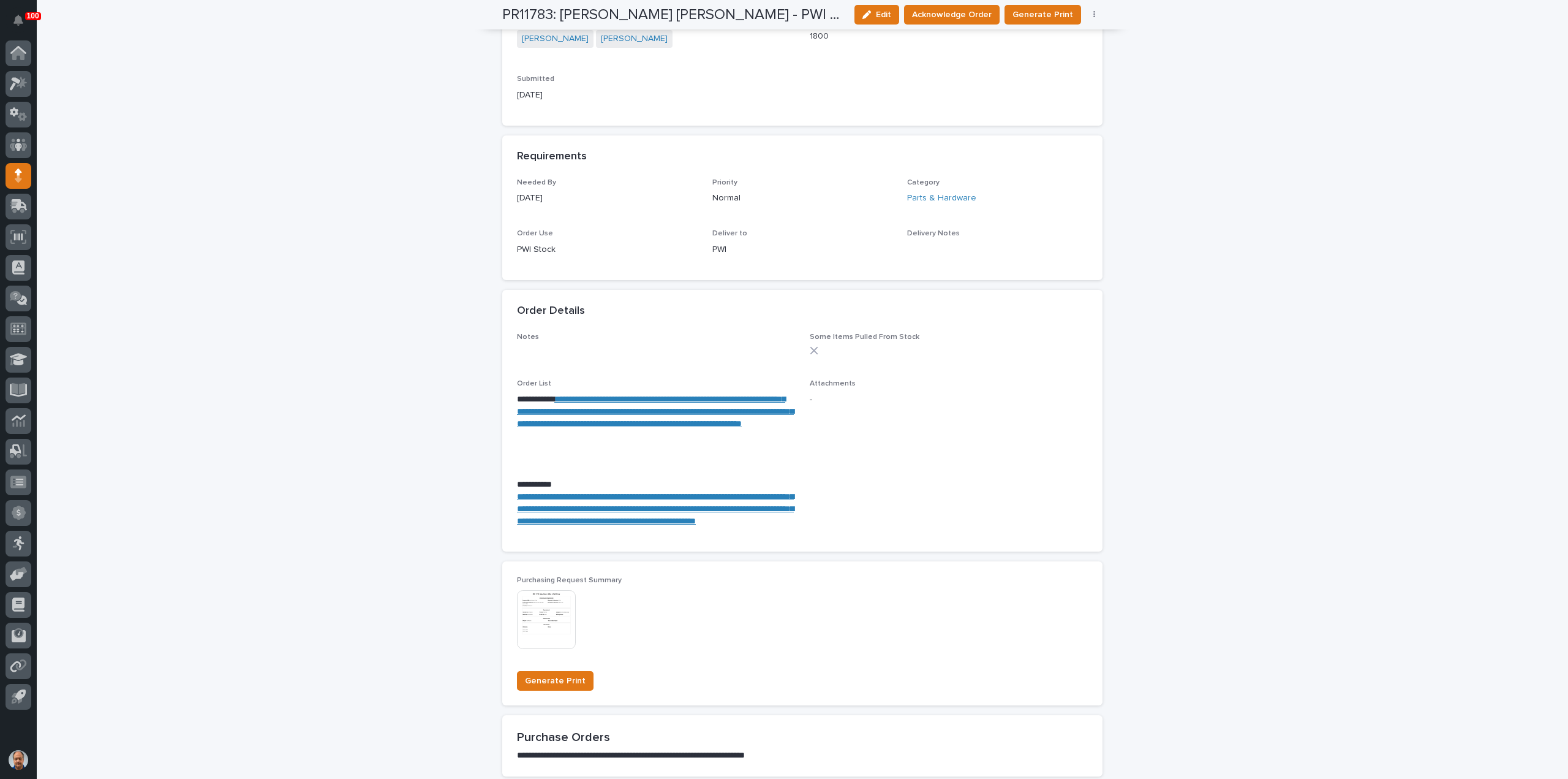
click at [618, 423] on link "**********" at bounding box center [655, 411] width 277 height 33
click at [612, 516] on link "**********" at bounding box center [655, 509] width 277 height 33
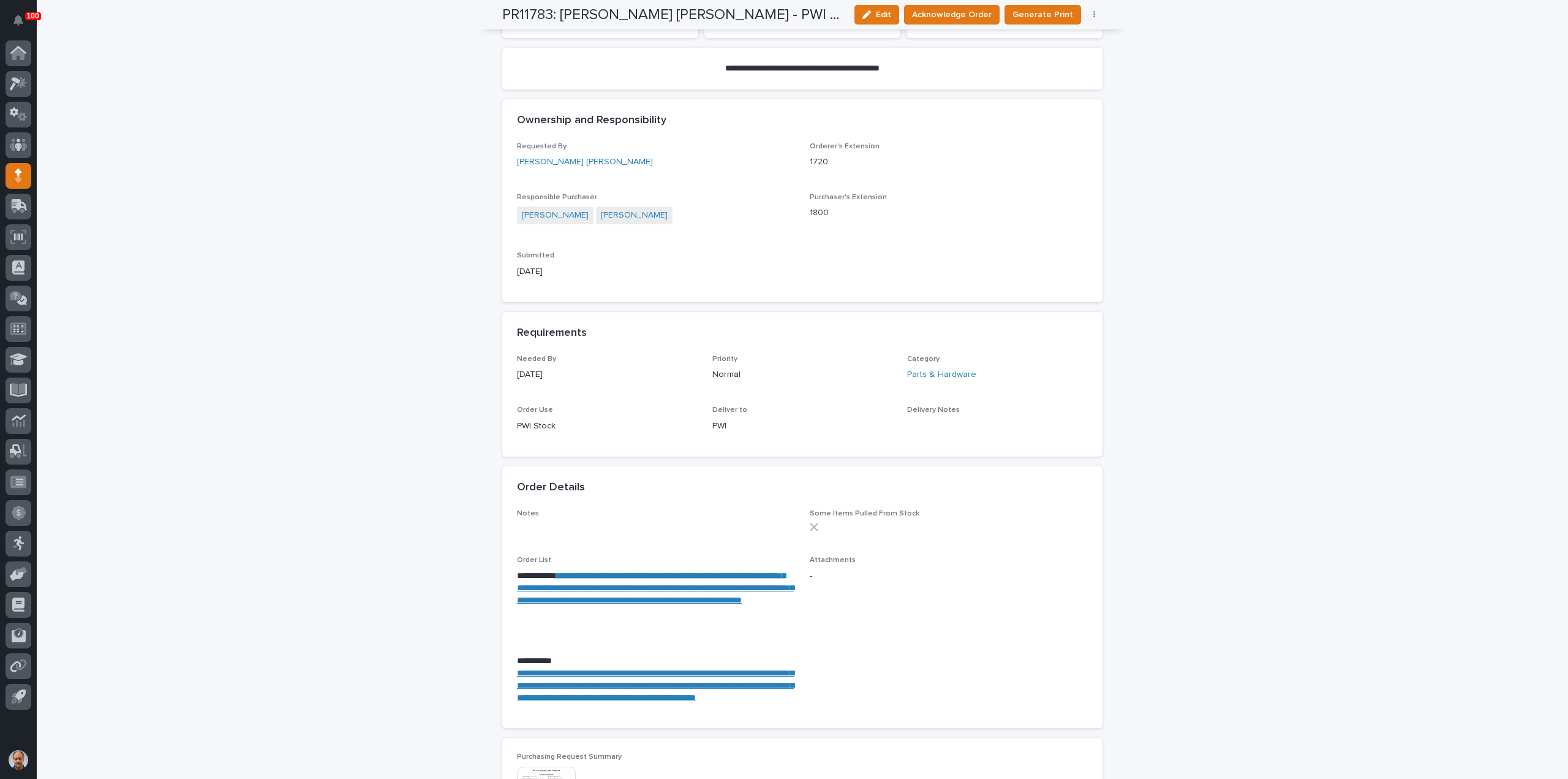
scroll to position [245, 0]
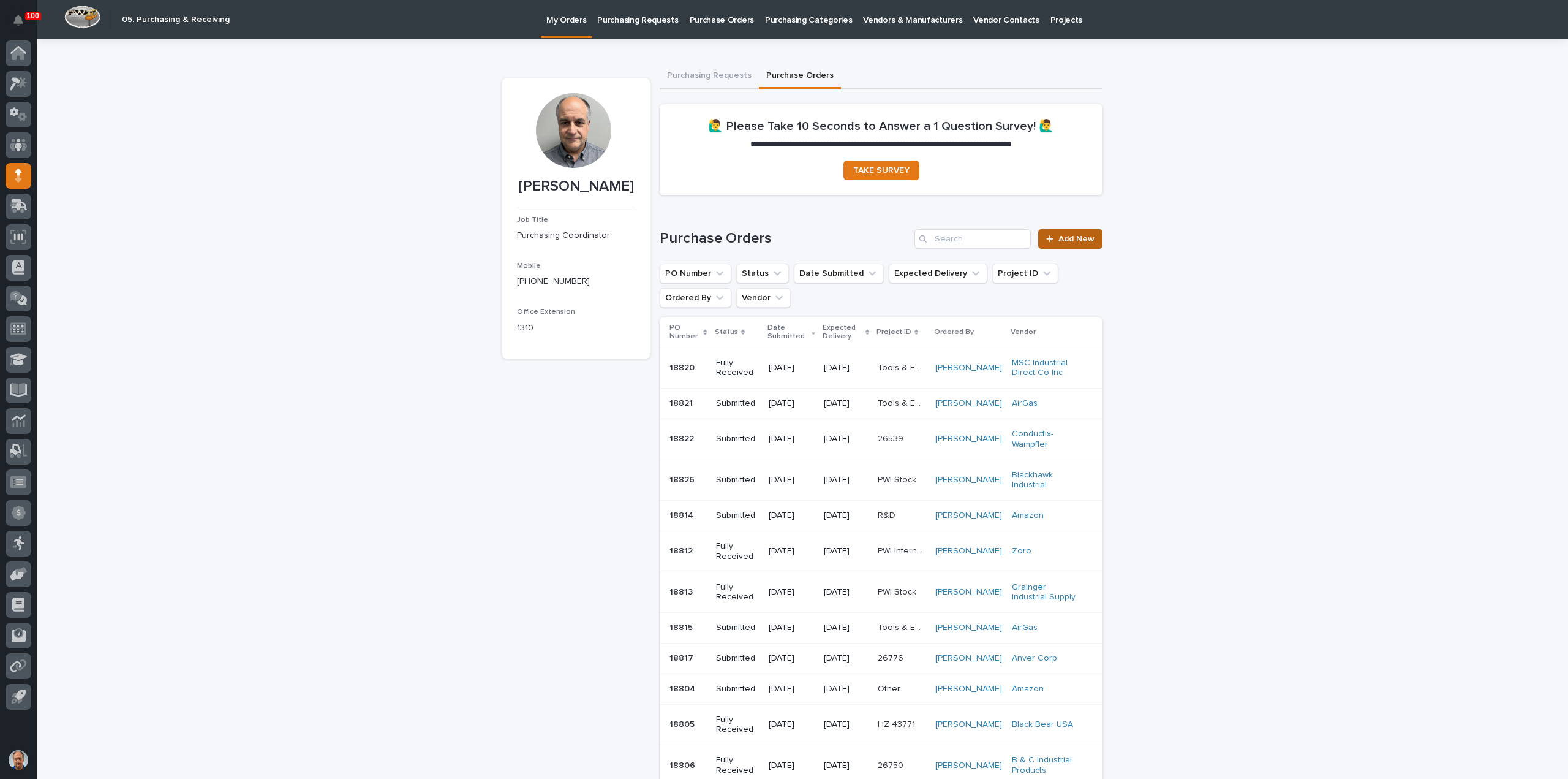
click at [1070, 237] on span "Add New" at bounding box center [1077, 239] width 36 height 8
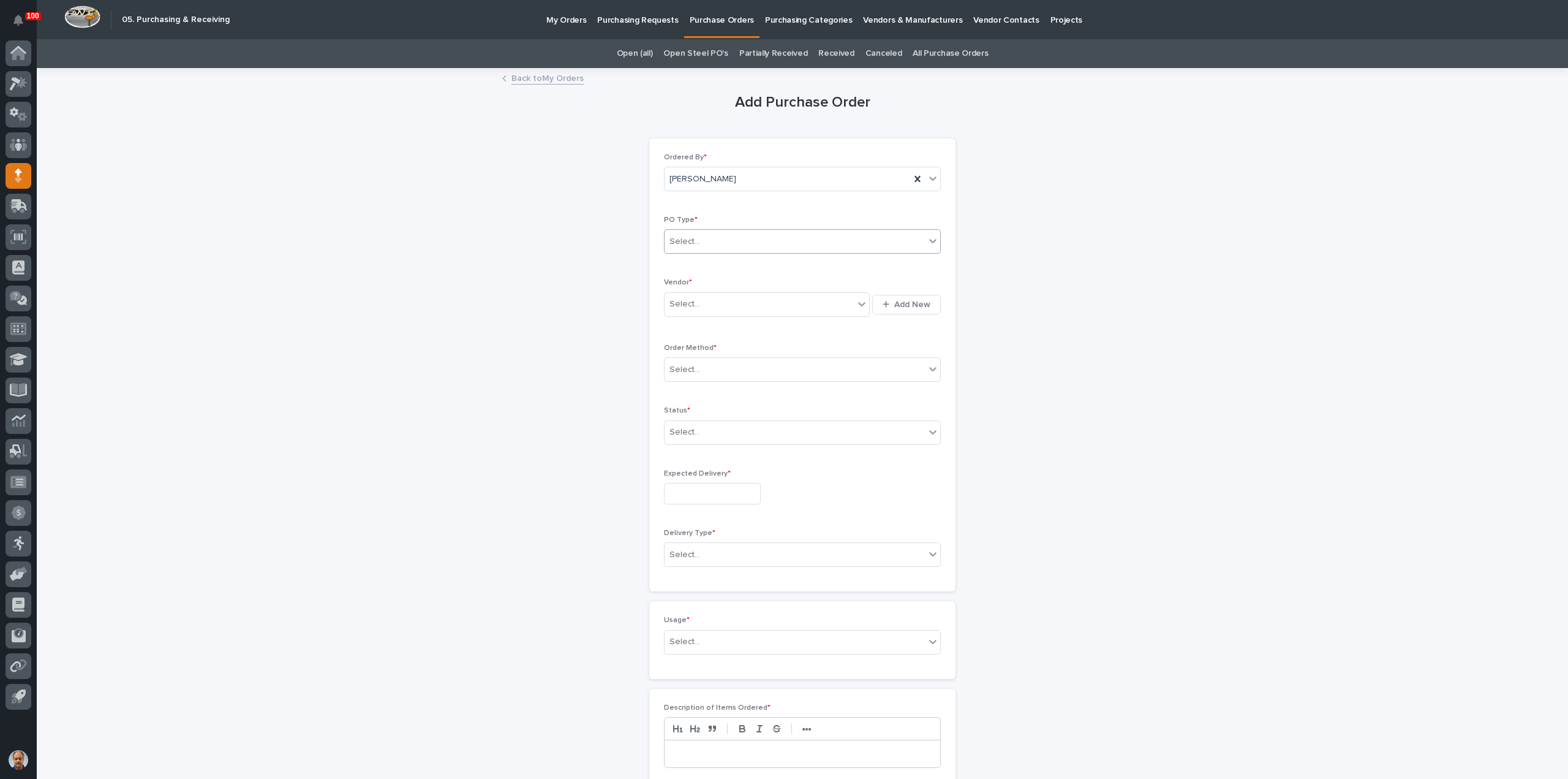
drag, startPoint x: 699, startPoint y: 237, endPoint x: 704, endPoint y: 250, distance: 13.9
click at [699, 237] on div "Select..." at bounding box center [794, 241] width 260 height 20
click at [704, 285] on div "Paper" at bounding box center [798, 286] width 276 height 22
drag, startPoint x: 704, startPoint y: 302, endPoint x: 713, endPoint y: 305, distance: 9.5
click at [713, 305] on div "Select..." at bounding box center [759, 304] width 189 height 20
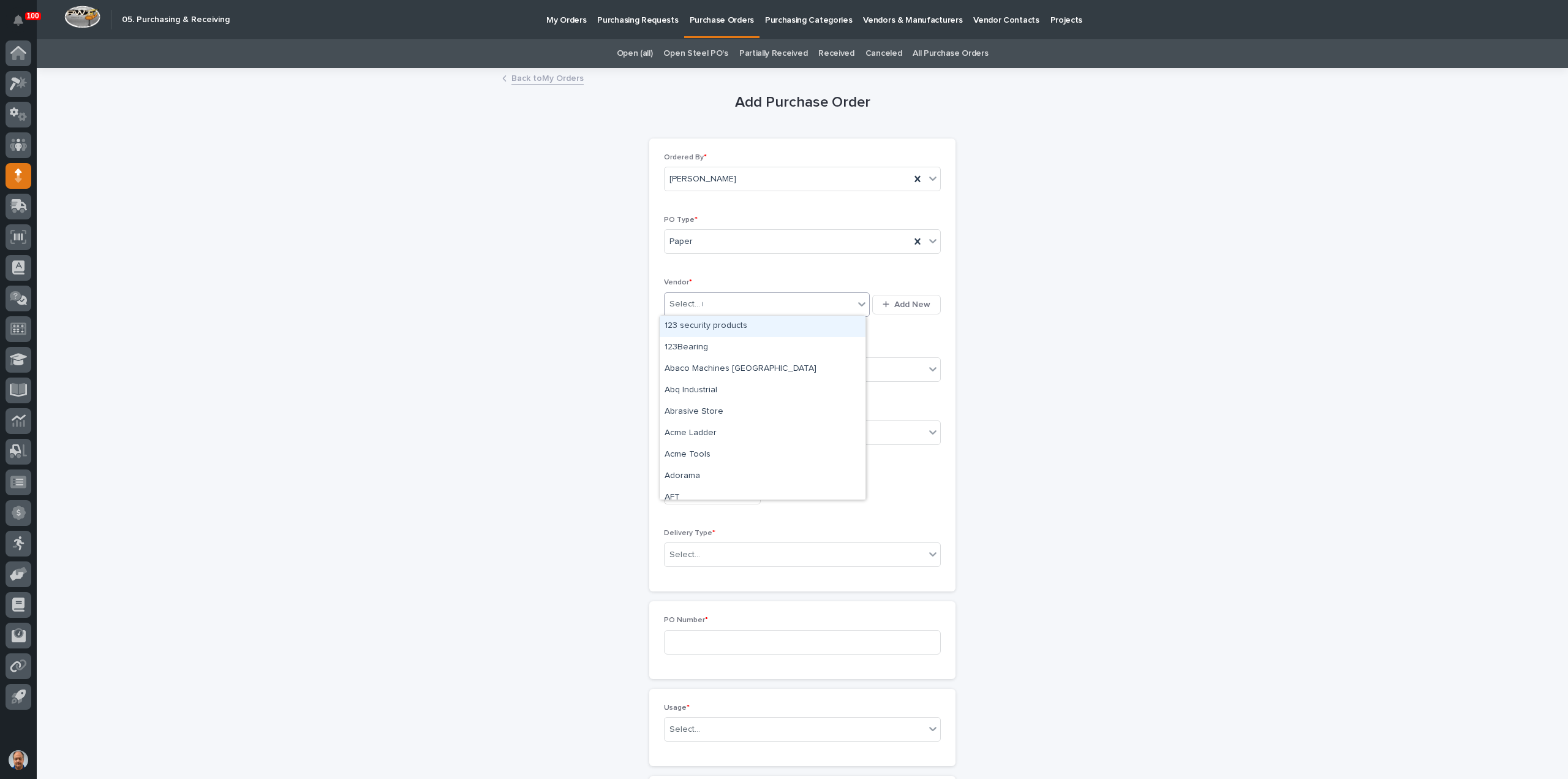
type input "**"
click at [715, 369] on div "CM - Columbus McKinnon Corp" at bounding box center [762, 370] width 206 height 22
click at [713, 368] on div "Select..." at bounding box center [794, 370] width 260 height 20
click at [703, 391] on div "Online Order" at bounding box center [798, 391] width 276 height 22
drag, startPoint x: 699, startPoint y: 430, endPoint x: 702, endPoint y: 436, distance: 6.7
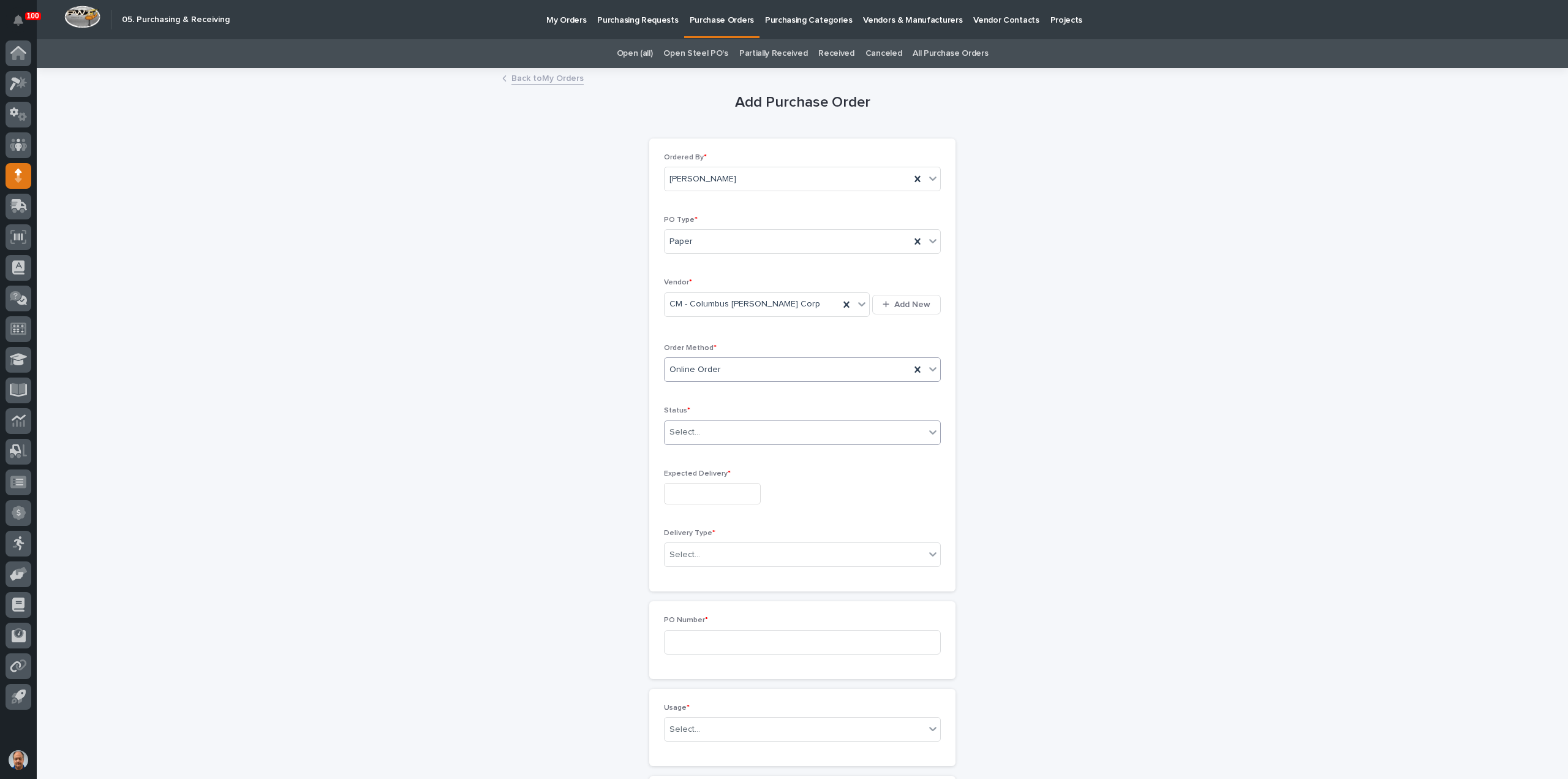
click at [699, 431] on div "Select..." at bounding box center [794, 433] width 260 height 20
drag, startPoint x: 689, startPoint y: 463, endPoint x: 694, endPoint y: 480, distance: 17.7
click at [687, 477] on div "Submitted" at bounding box center [798, 476] width 276 height 22
click at [697, 494] on input "text" at bounding box center [712, 494] width 97 height 22
click at [703, 413] on div "20" at bounding box center [704, 411] width 17 height 17
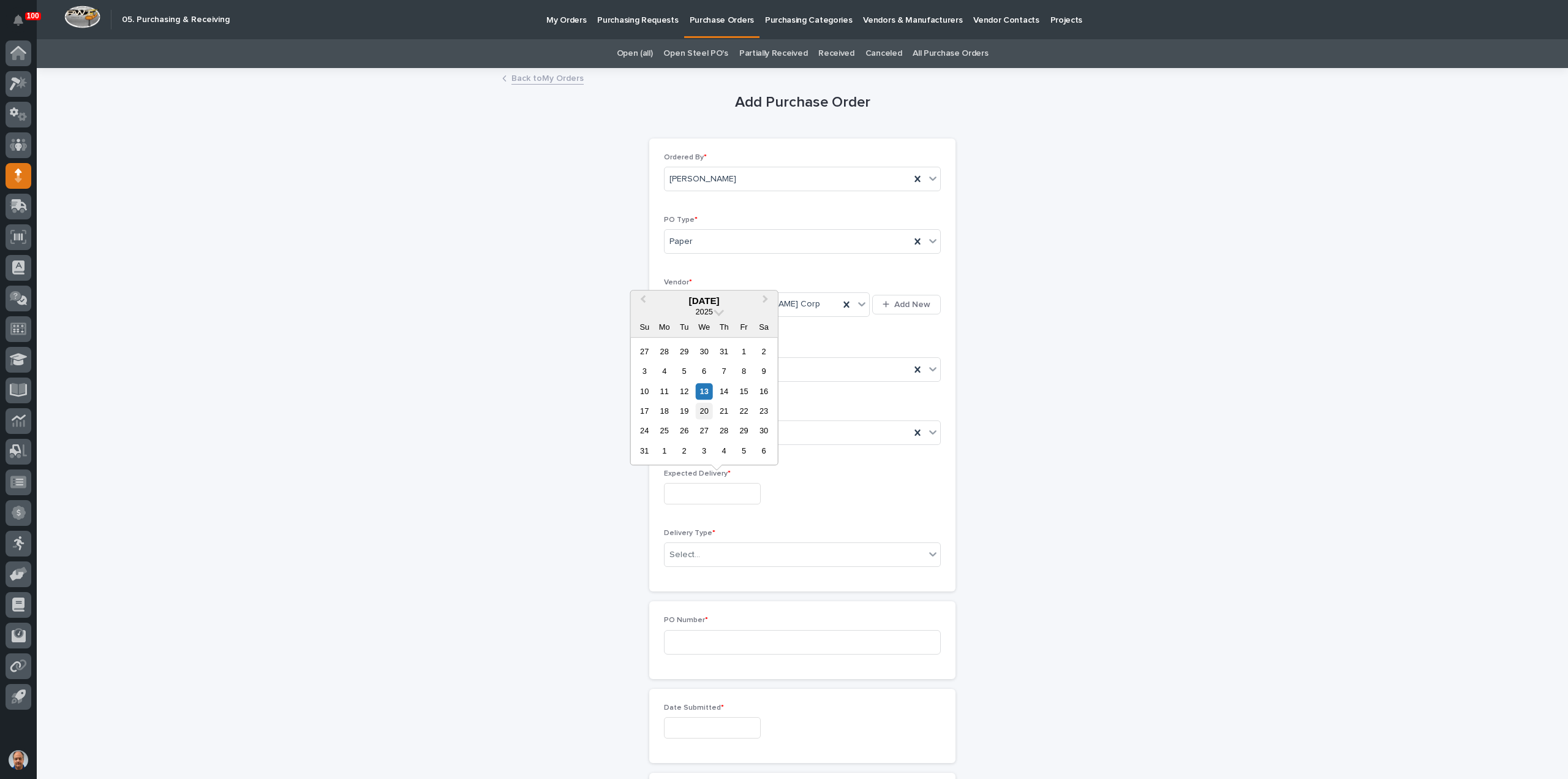
type input "**********"
click at [712, 540] on div "Delivery Type * Select..." at bounding box center [802, 553] width 277 height 48
click at [714, 548] on div "Select..." at bounding box center [794, 555] width 260 height 20
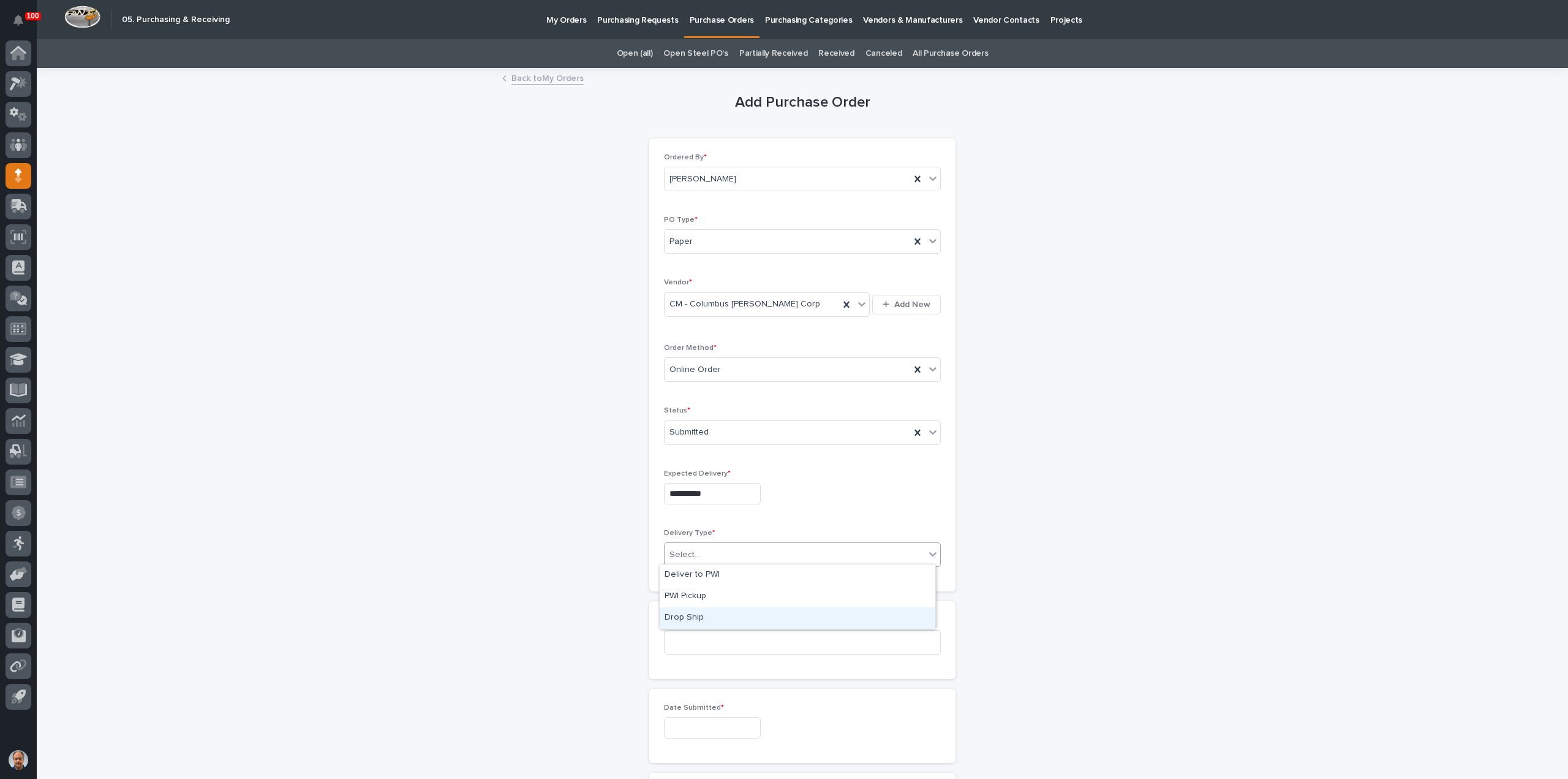
click at [694, 617] on div "Drop Ship" at bounding box center [798, 618] width 276 height 22
click at [729, 638] on input at bounding box center [802, 643] width 277 height 25
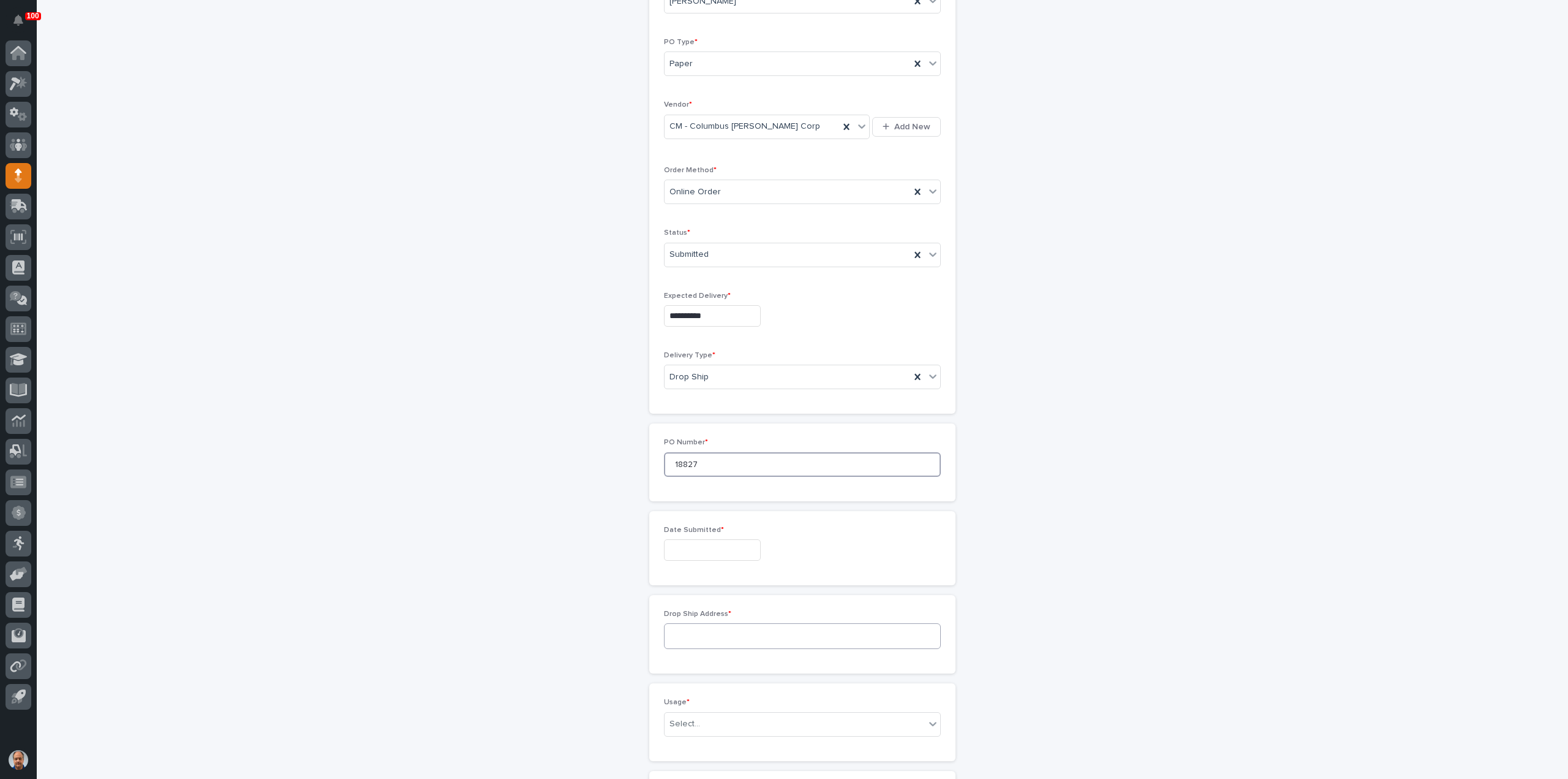
scroll to position [184, 0]
type input "18827"
click at [703, 538] on input "text" at bounding box center [712, 544] width 97 height 22
click at [702, 442] on div "13" at bounding box center [704, 441] width 17 height 17
type input "**********"
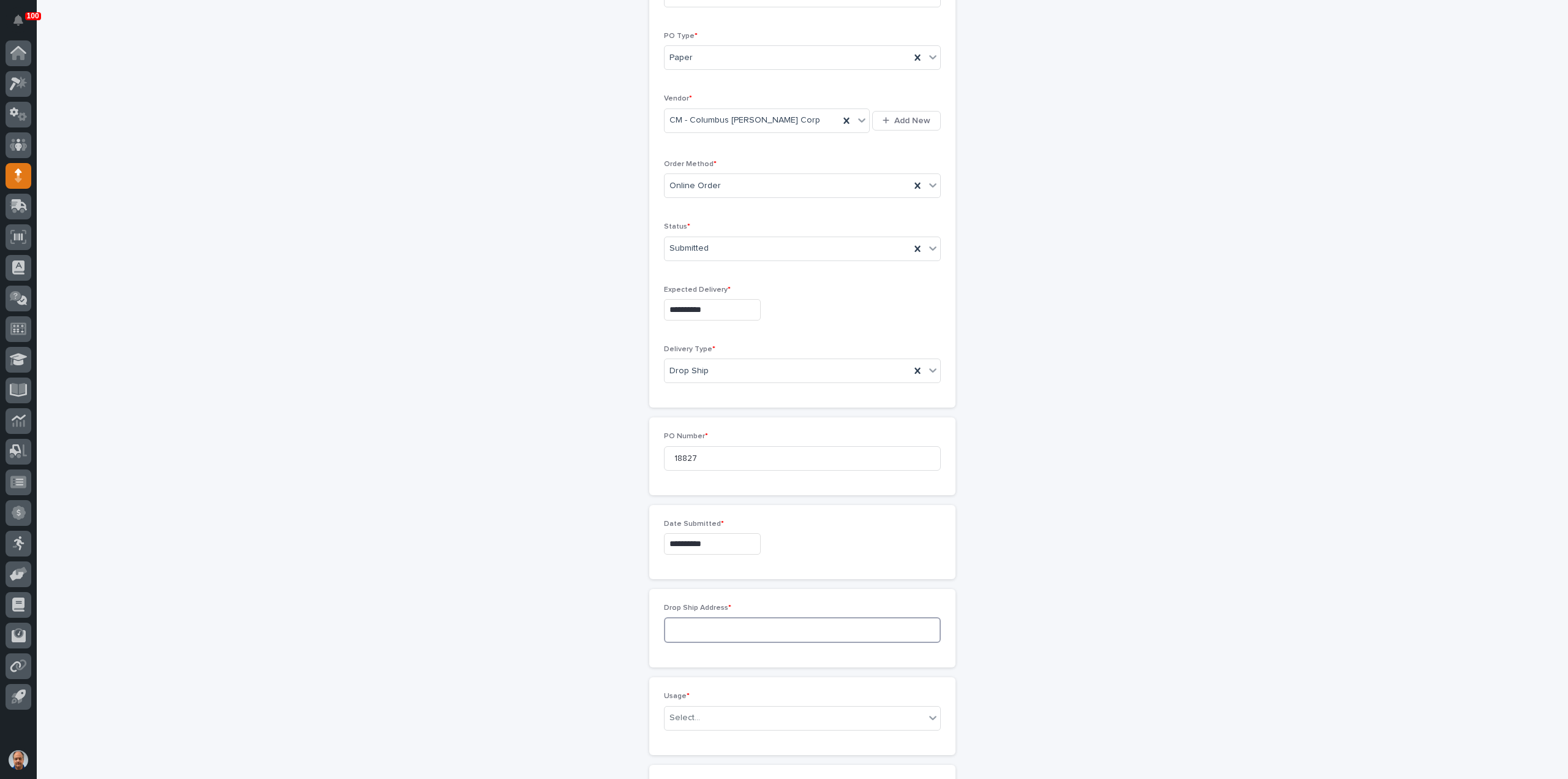
drag, startPoint x: 676, startPoint y: 619, endPoint x: 688, endPoint y: 621, distance: 12.2
click at [678, 619] on textarea at bounding box center [802, 629] width 277 height 26
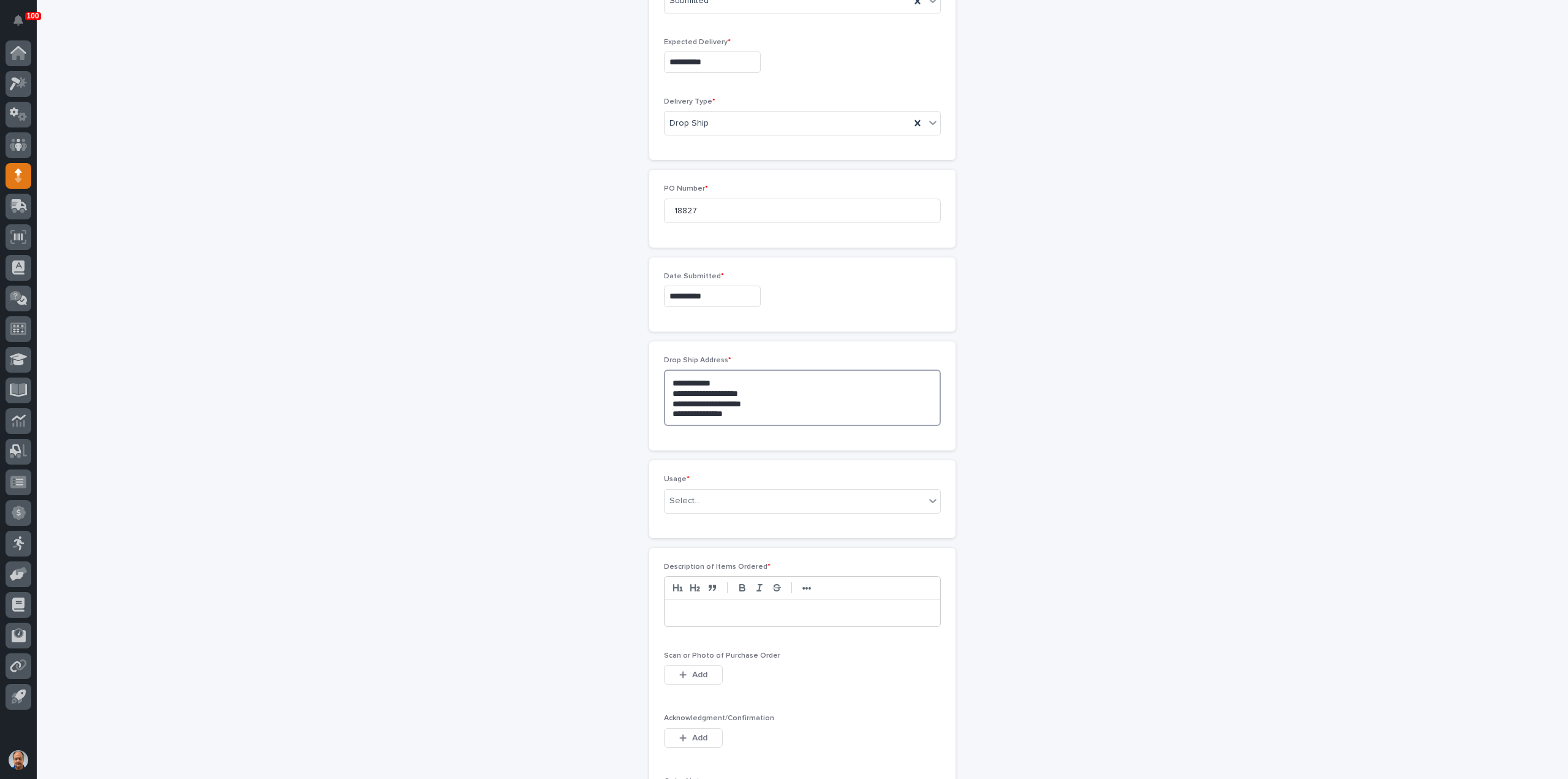
scroll to position [552, 0]
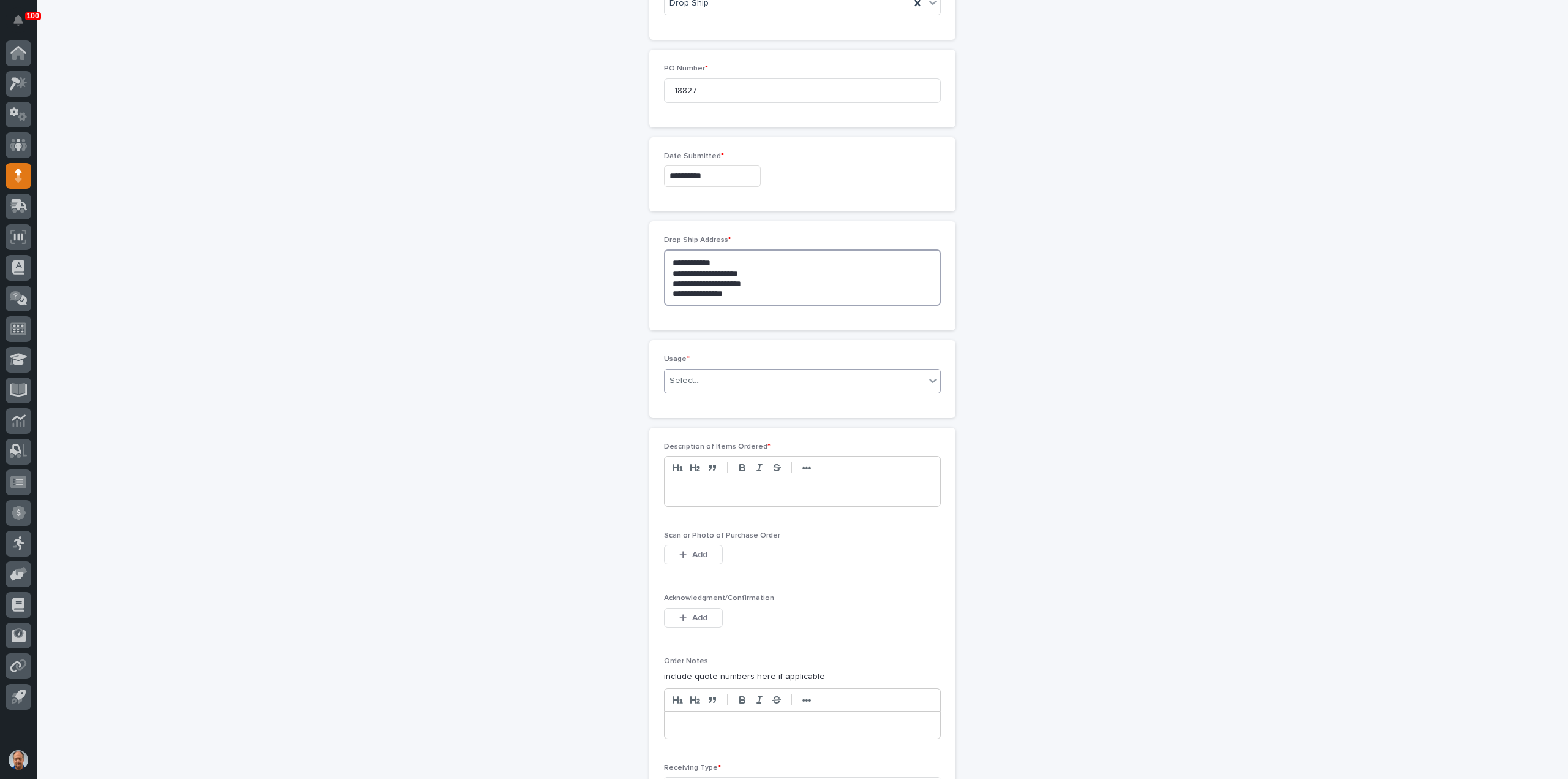
type textarea "**********"
click at [719, 376] on div "Select..." at bounding box center [794, 380] width 260 height 20
click at [699, 442] on div "E-Commerce" at bounding box center [798, 444] width 276 height 22
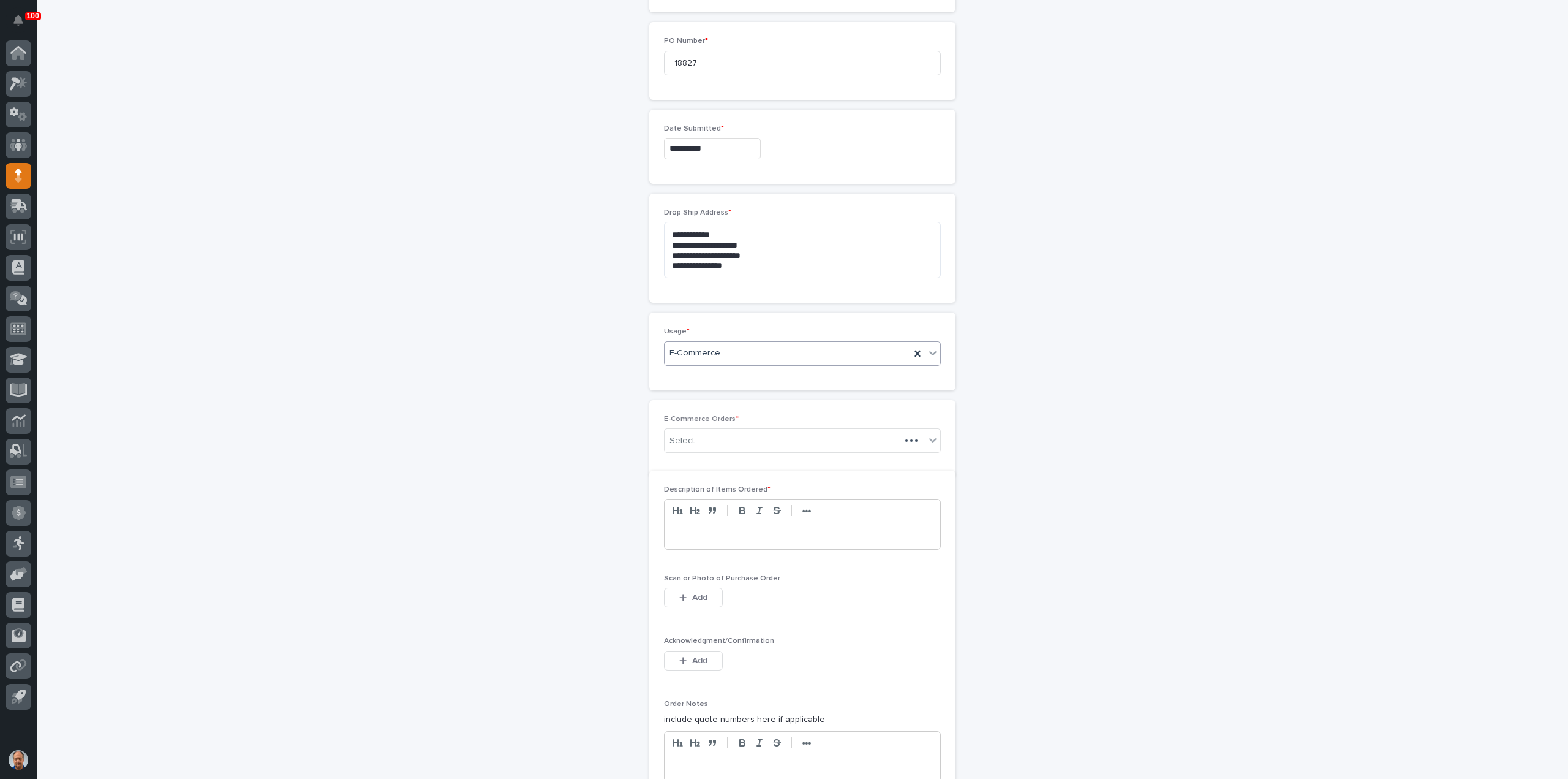
scroll to position [595, 0]
click at [713, 420] on div "Select..." at bounding box center [794, 425] width 260 height 20
click at [674, 423] on input "*******" at bounding box center [689, 425] width 35 height 11
type input "********"
click at [691, 447] on div "HZ 43780" at bounding box center [798, 445] width 276 height 22
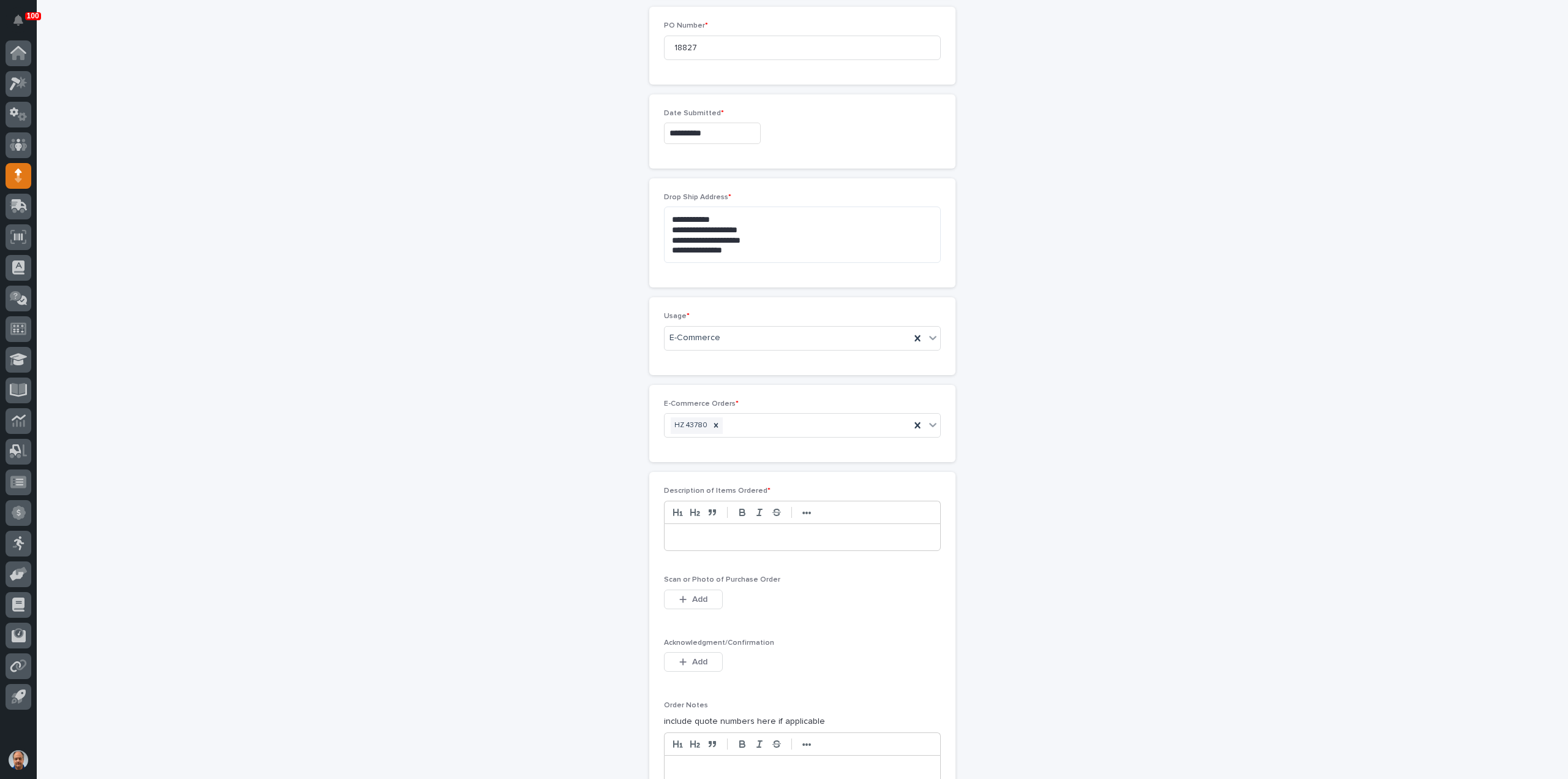
click at [727, 533] on p at bounding box center [802, 538] width 257 height 12
click at [694, 595] on span "Add" at bounding box center [699, 600] width 16 height 8
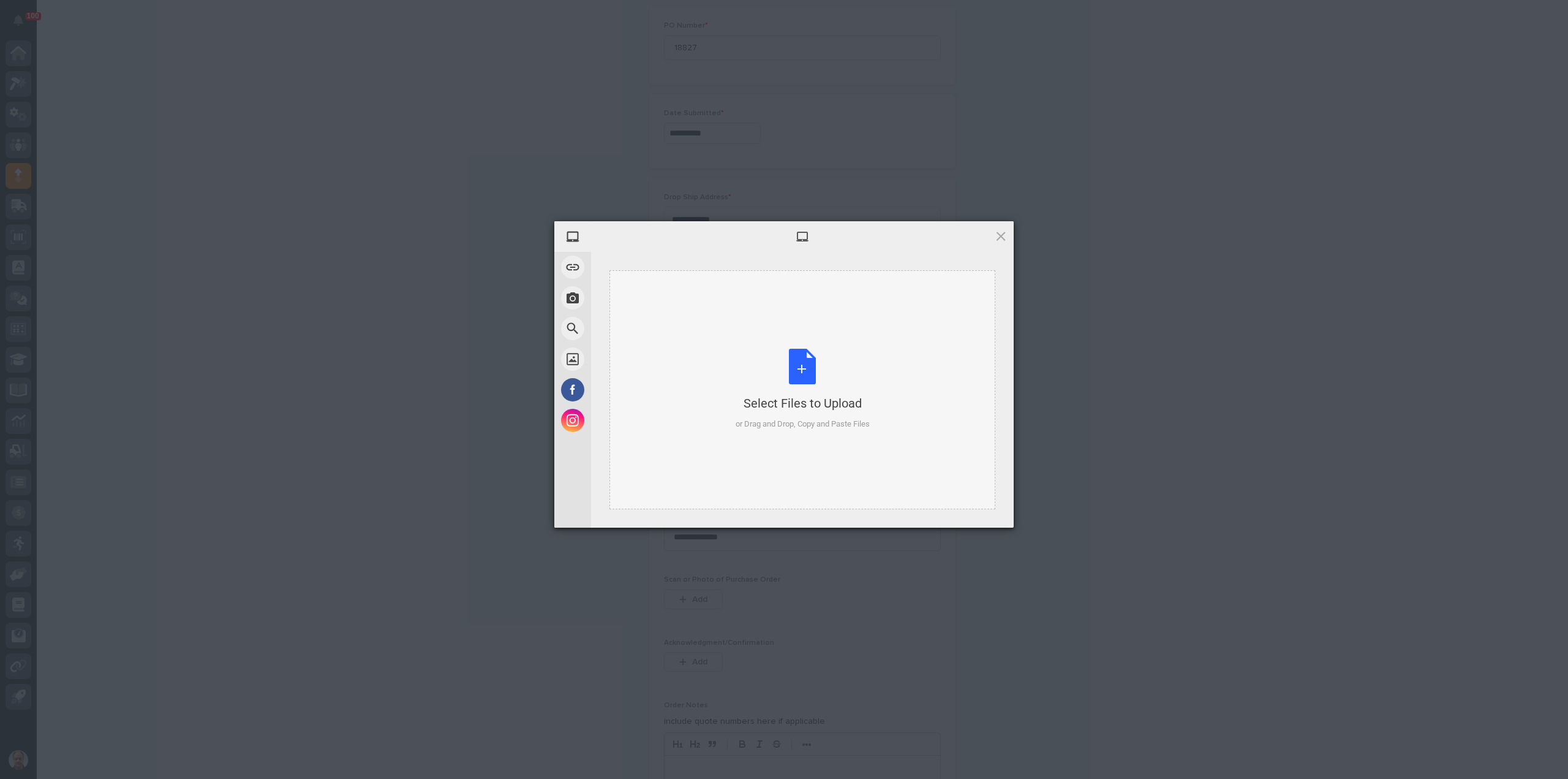
click at [798, 366] on div "Select Files to Upload or Drag and Drop, Copy and Paste Files" at bounding box center [803, 390] width 134 height 82
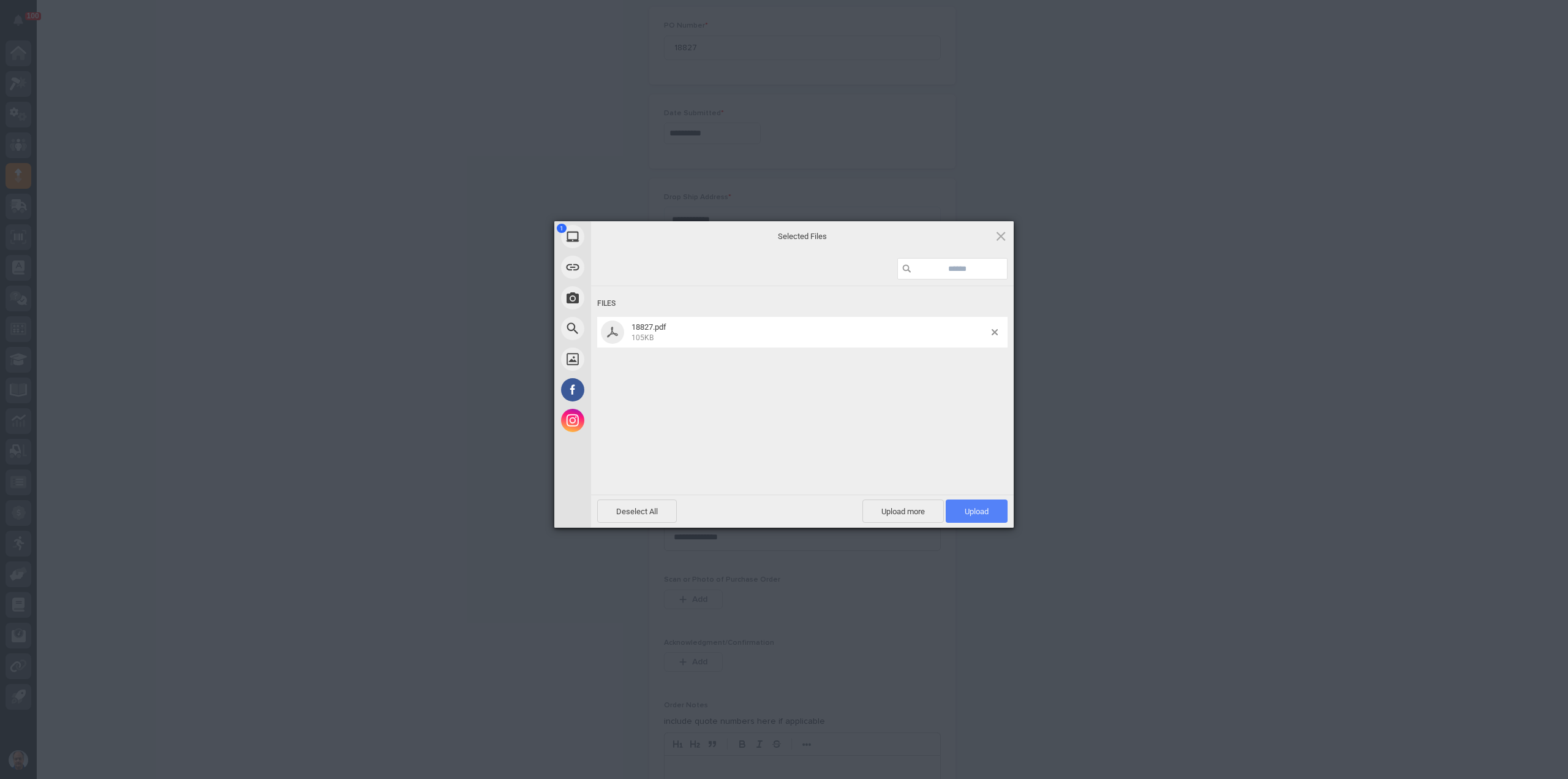
click at [981, 513] on span "Upload 1" at bounding box center [976, 511] width 24 height 9
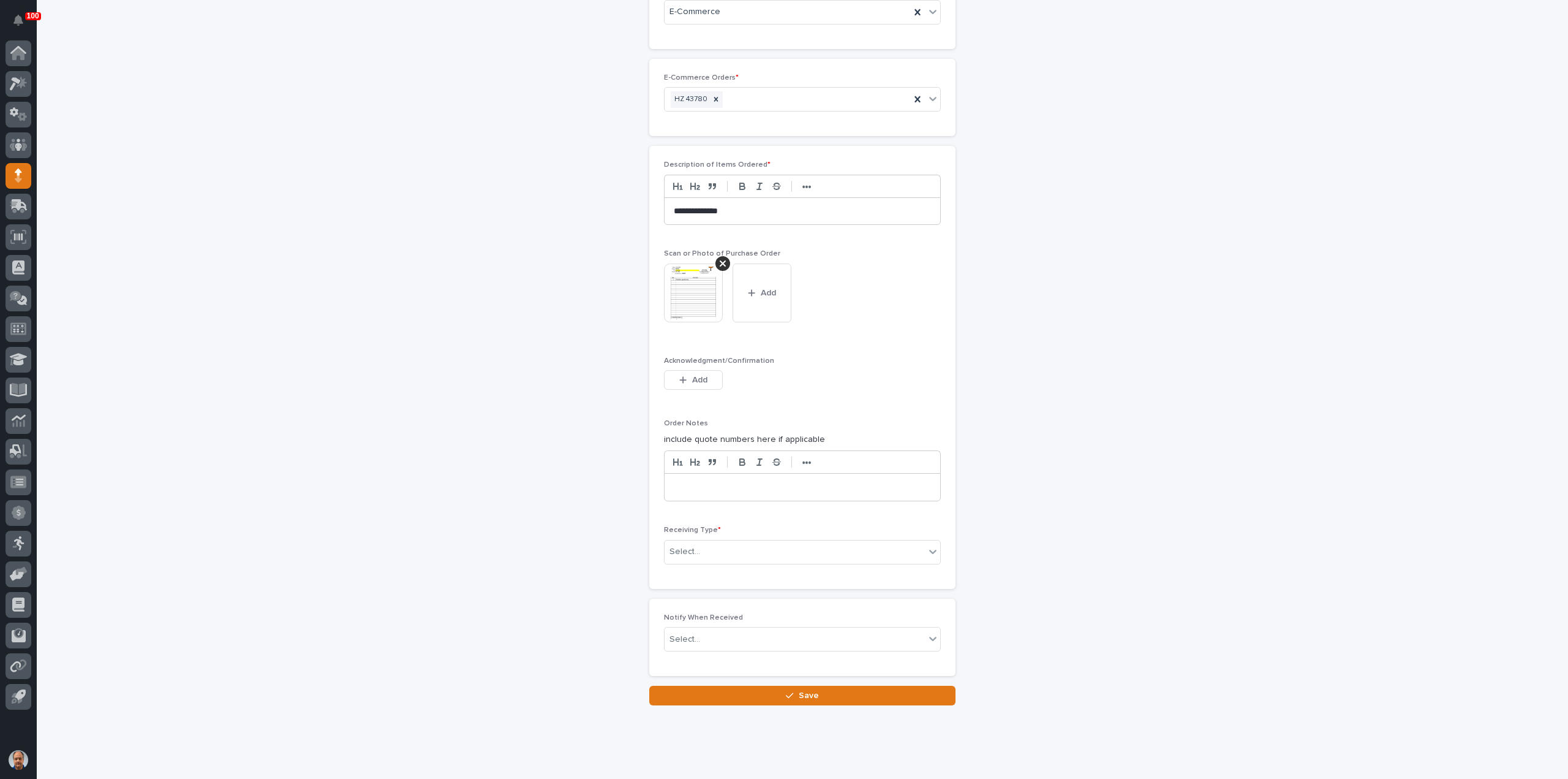
scroll to position [923, 0]
click at [725, 543] on div "Select..." at bounding box center [794, 549] width 260 height 20
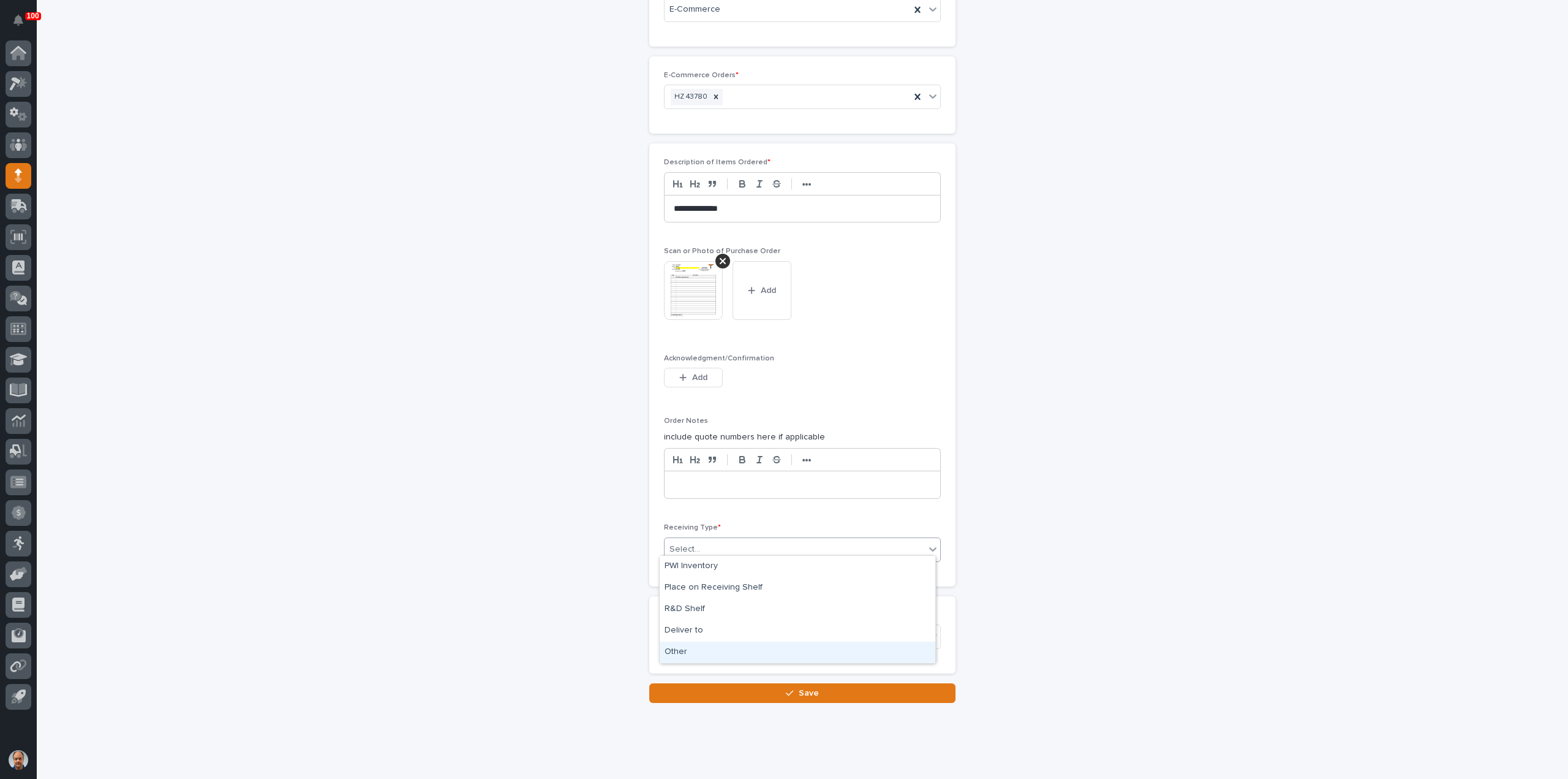
click at [698, 652] on div "Other" at bounding box center [798, 652] width 276 height 22
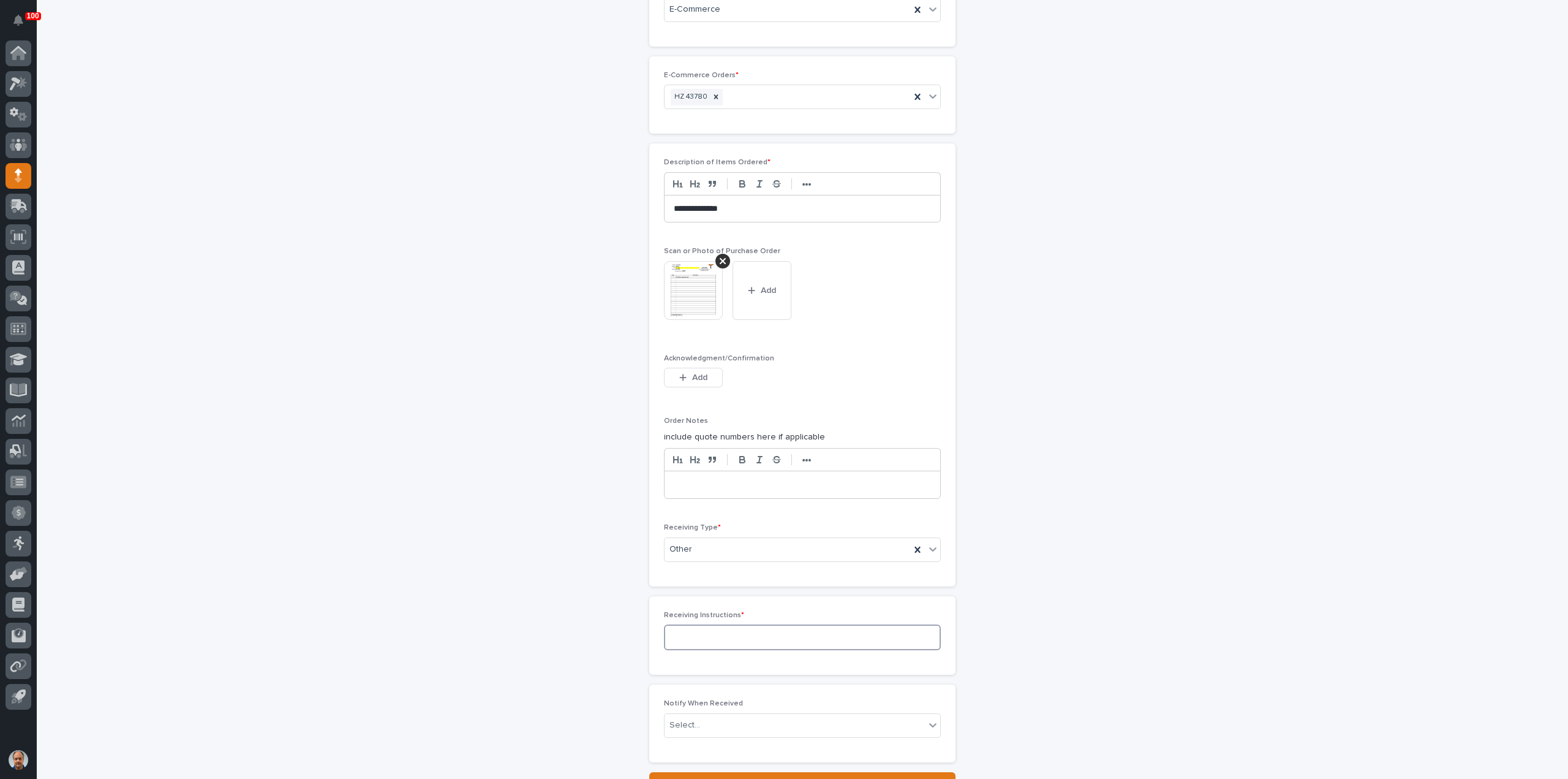
click at [723, 629] on textarea at bounding box center [802, 637] width 277 height 26
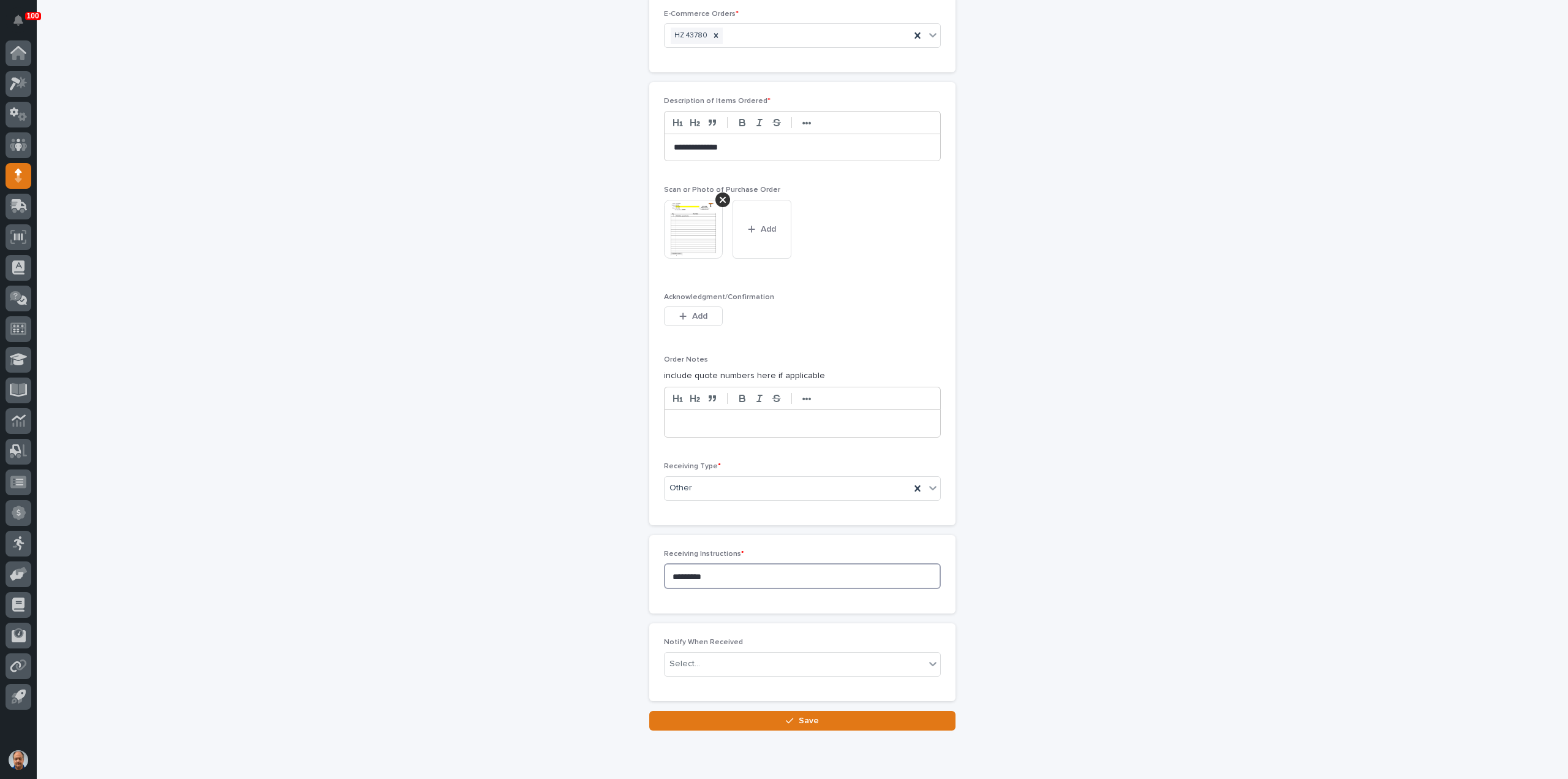
scroll to position [1025, 0]
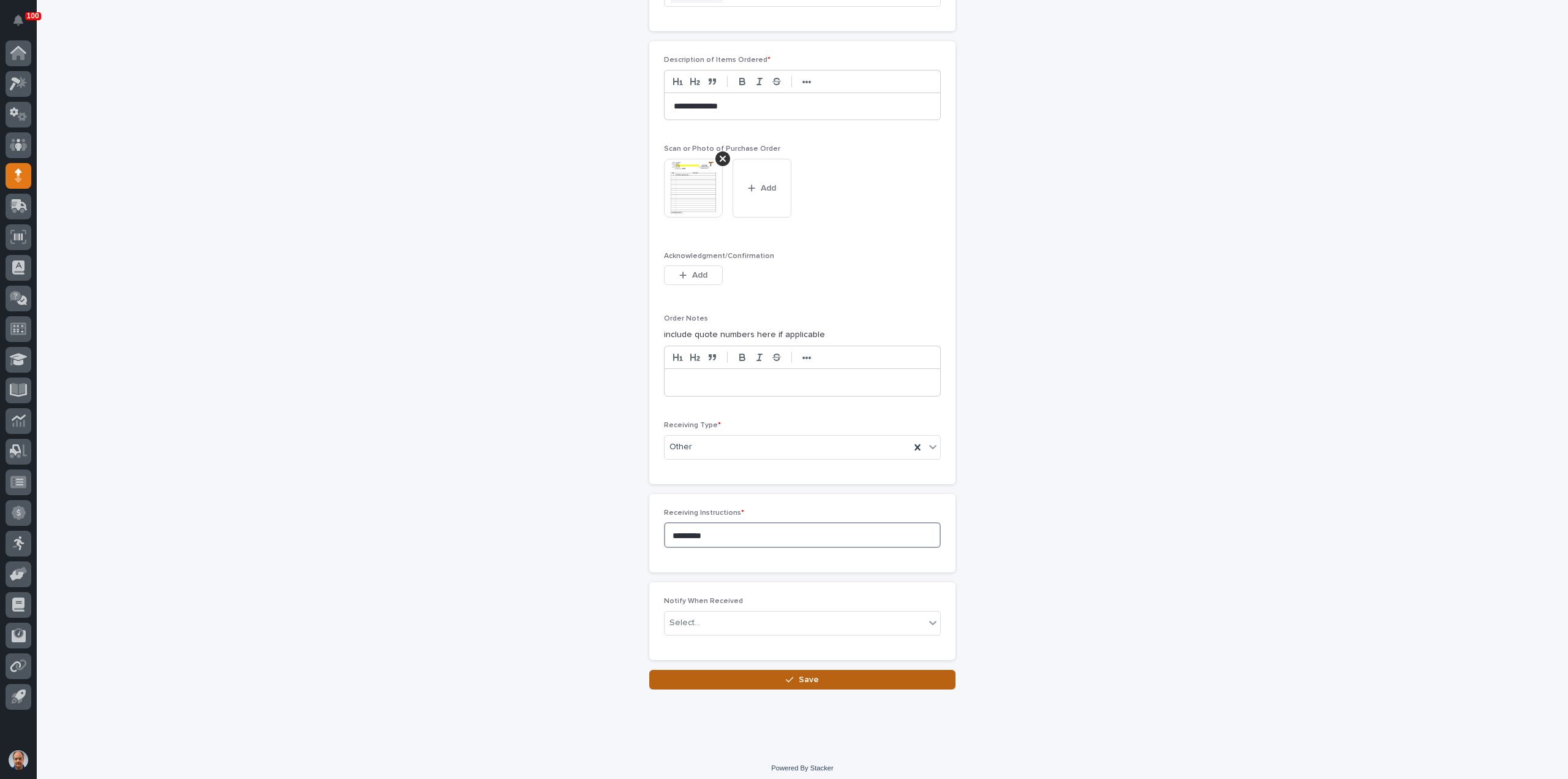
type textarea "*********"
click at [805, 676] on span "Save" at bounding box center [808, 680] width 20 height 8
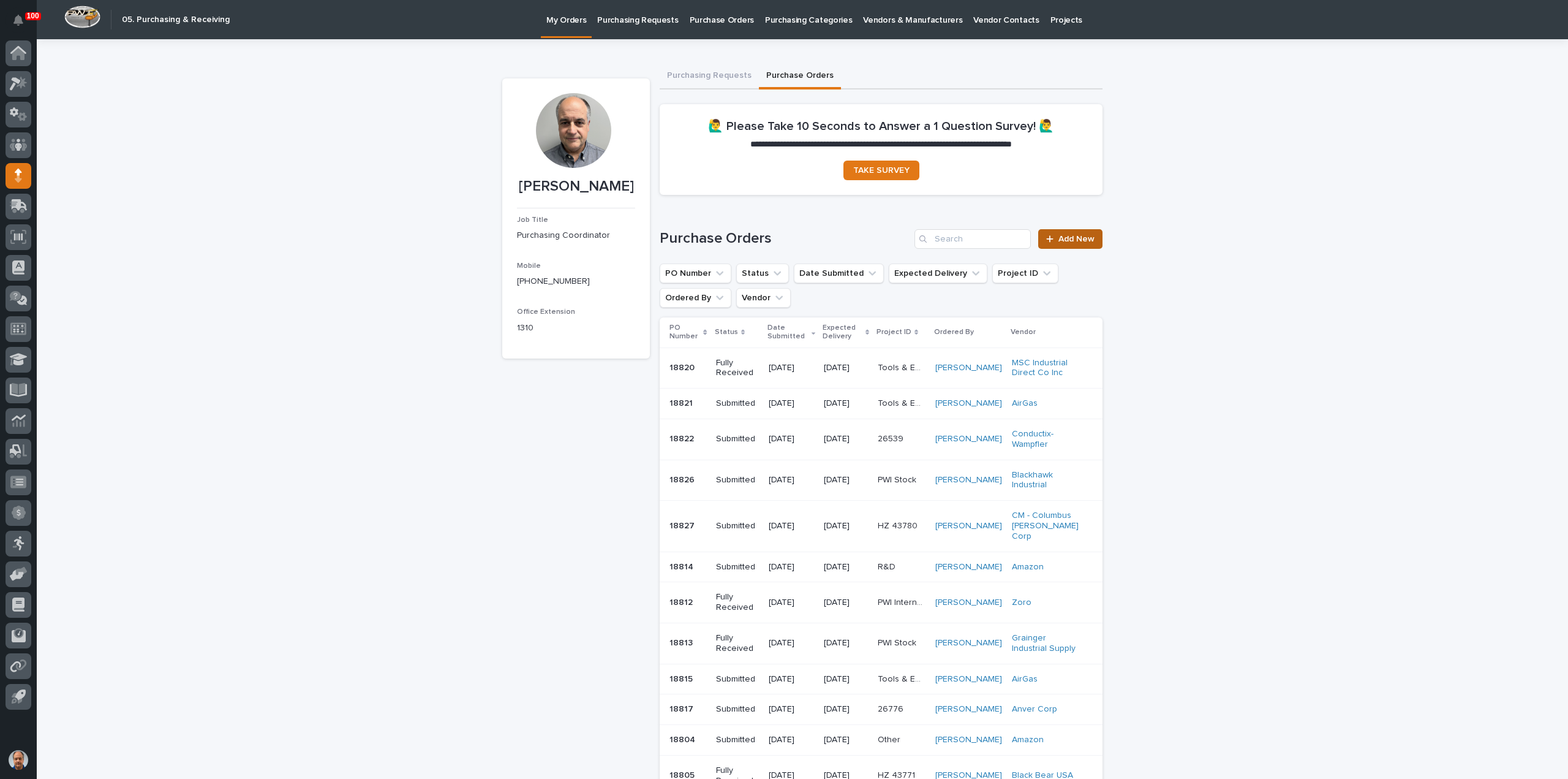
click at [1080, 240] on span "Add New" at bounding box center [1077, 239] width 36 height 8
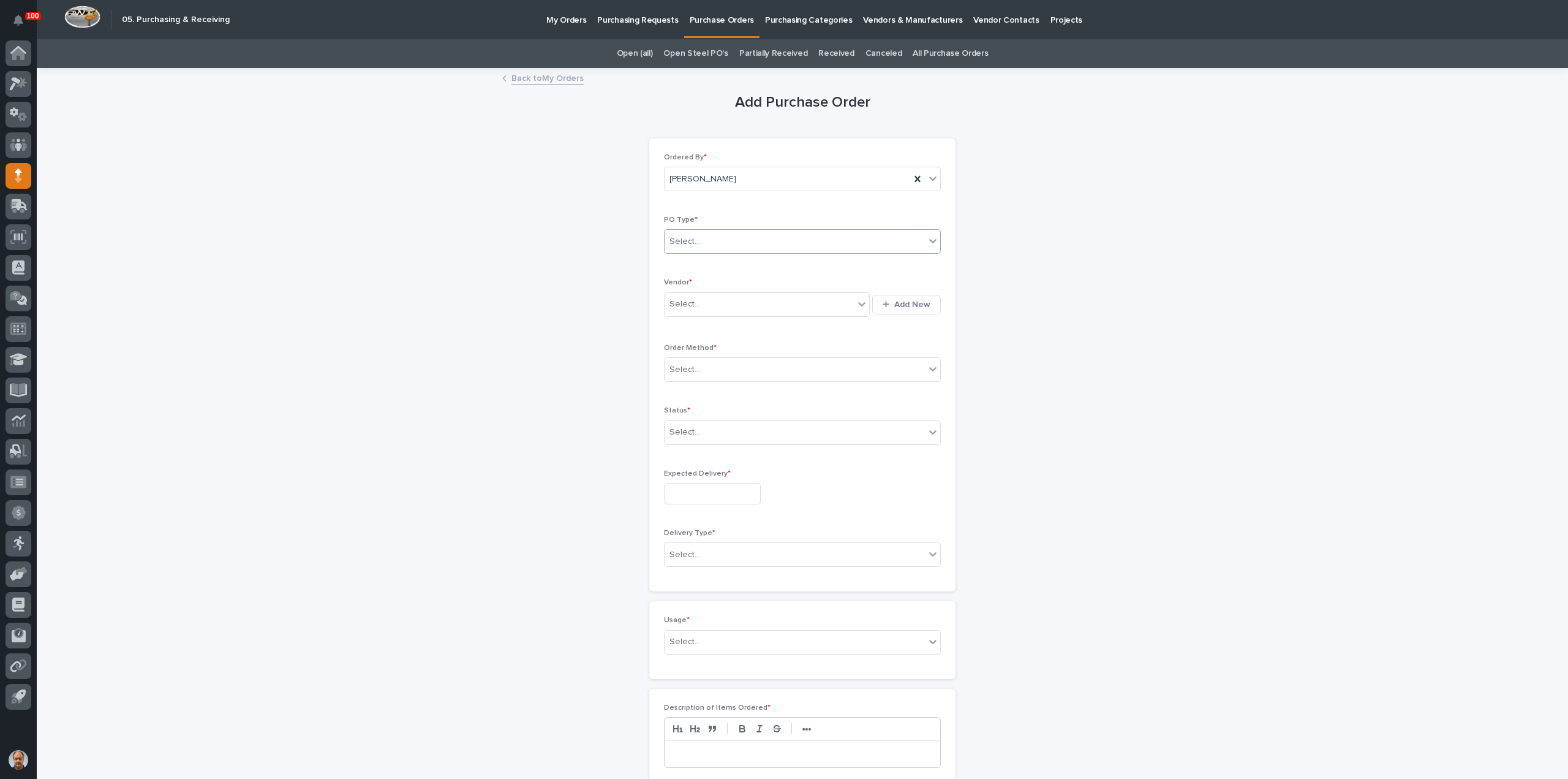
click at [773, 241] on div "Select..." at bounding box center [794, 241] width 260 height 20
click at [717, 280] on div "Paper" at bounding box center [798, 286] width 276 height 22
click at [717, 297] on div "Select..." at bounding box center [759, 304] width 189 height 20
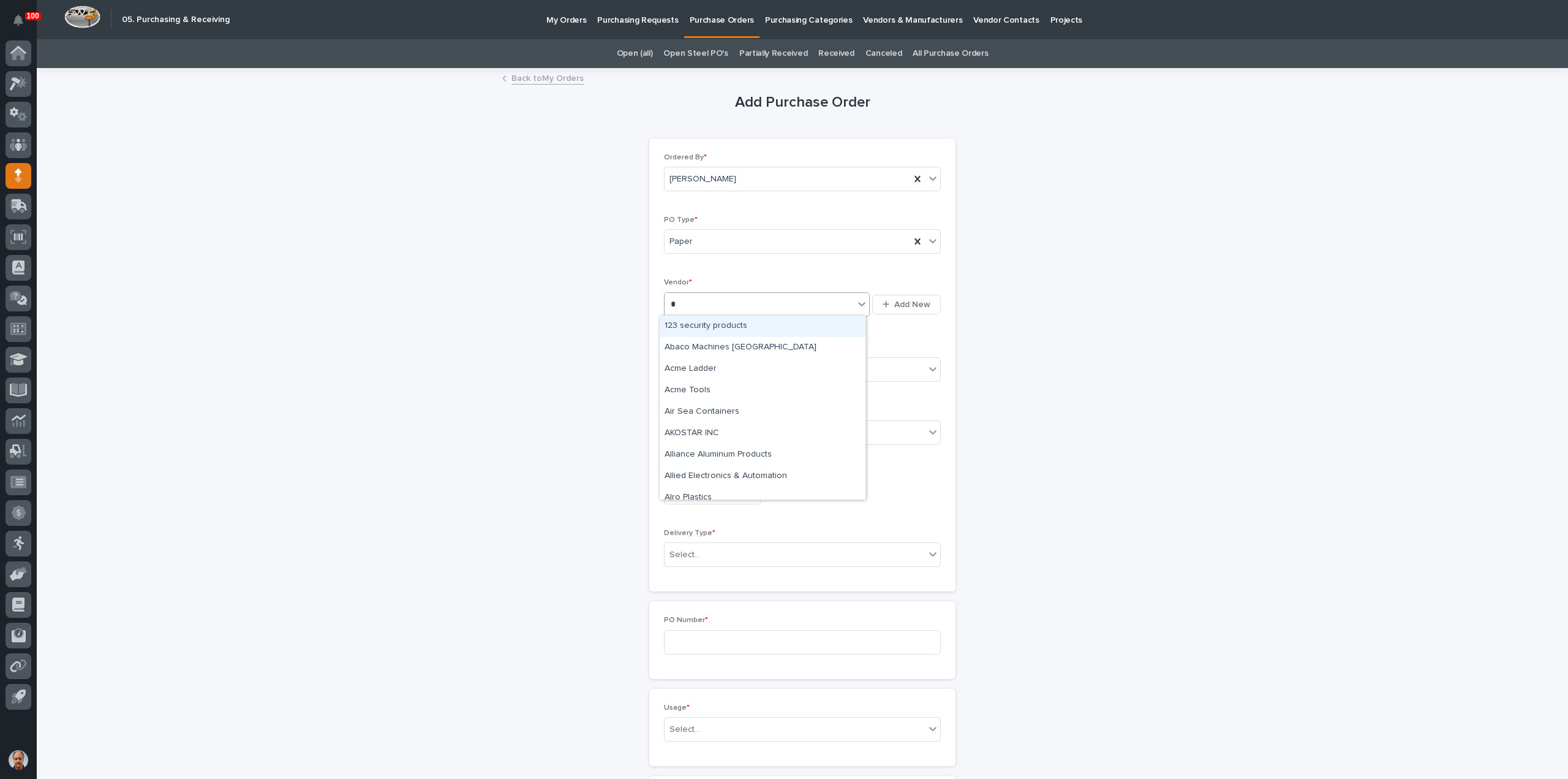
type input "**"
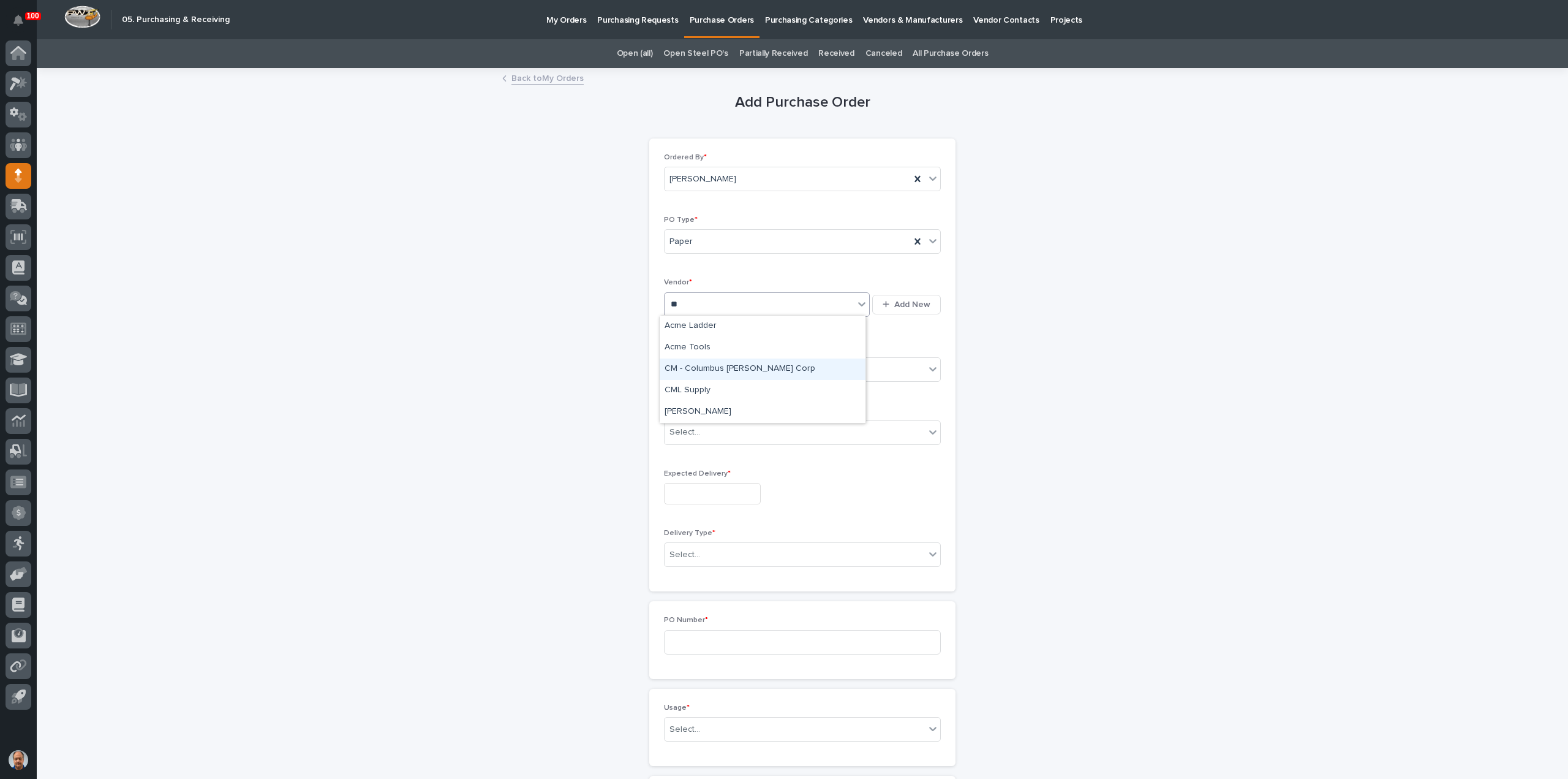
click at [740, 372] on div "CM - Columbus McKinnon Corp" at bounding box center [762, 370] width 206 height 22
click at [734, 367] on div "Select..." at bounding box center [794, 370] width 260 height 20
click at [698, 389] on div "Online Order" at bounding box center [798, 391] width 276 height 22
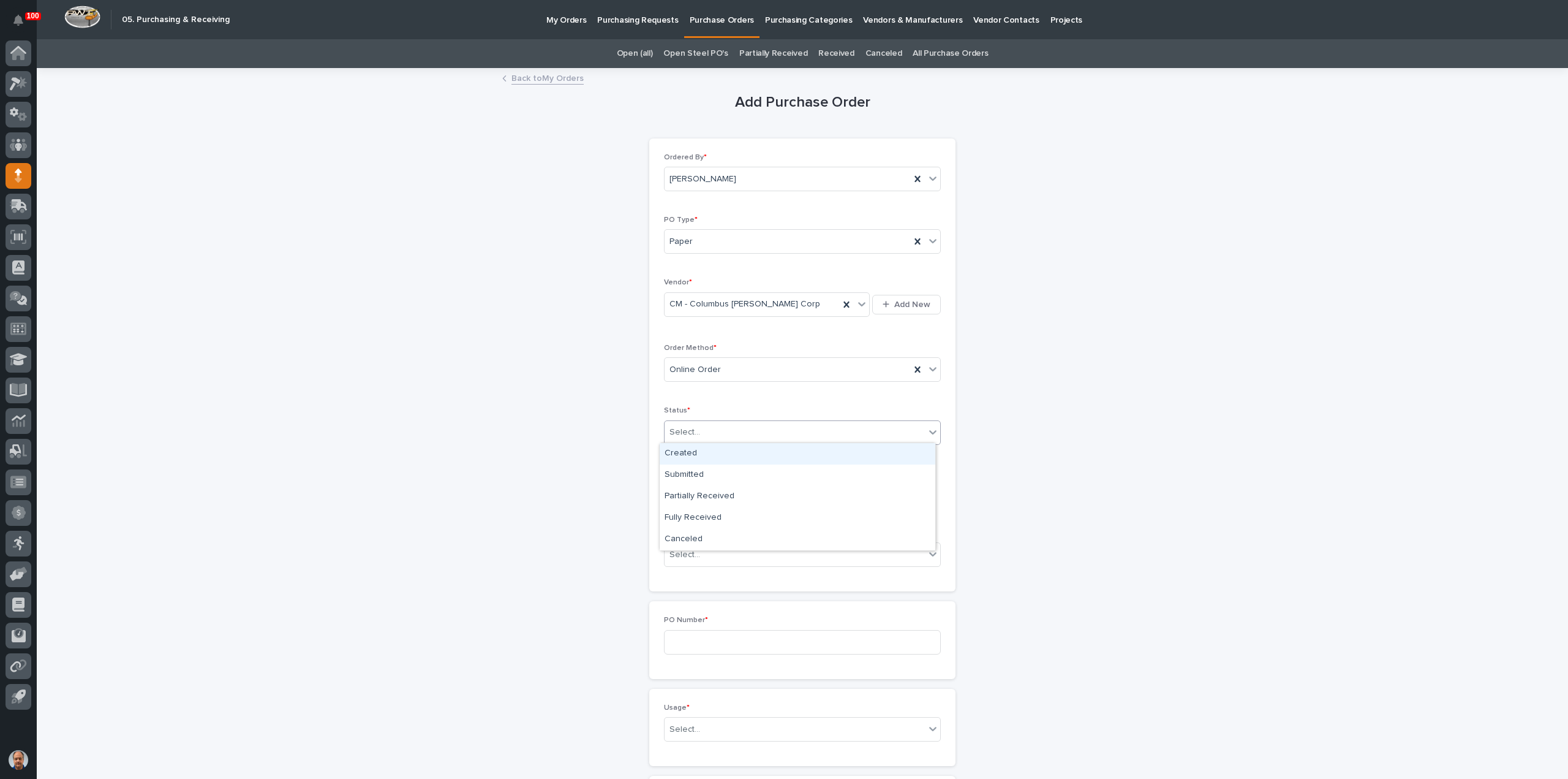
click at [709, 430] on div "Select..." at bounding box center [794, 433] width 260 height 20
click at [686, 472] on div "Submitted" at bounding box center [798, 476] width 276 height 22
click at [705, 488] on input "text" at bounding box center [712, 494] width 97 height 22
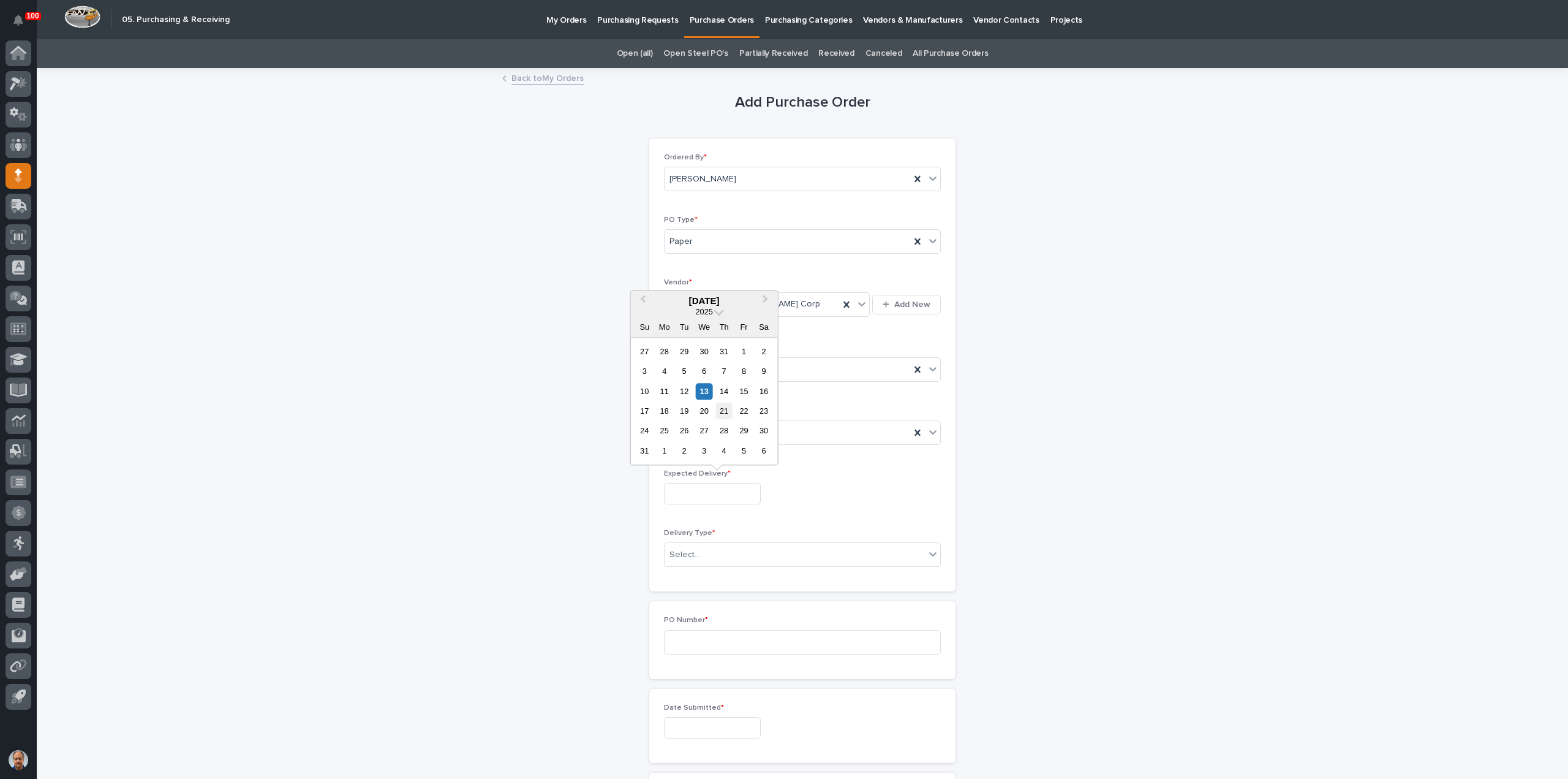
click at [723, 410] on div "21" at bounding box center [724, 411] width 17 height 17
type input "**********"
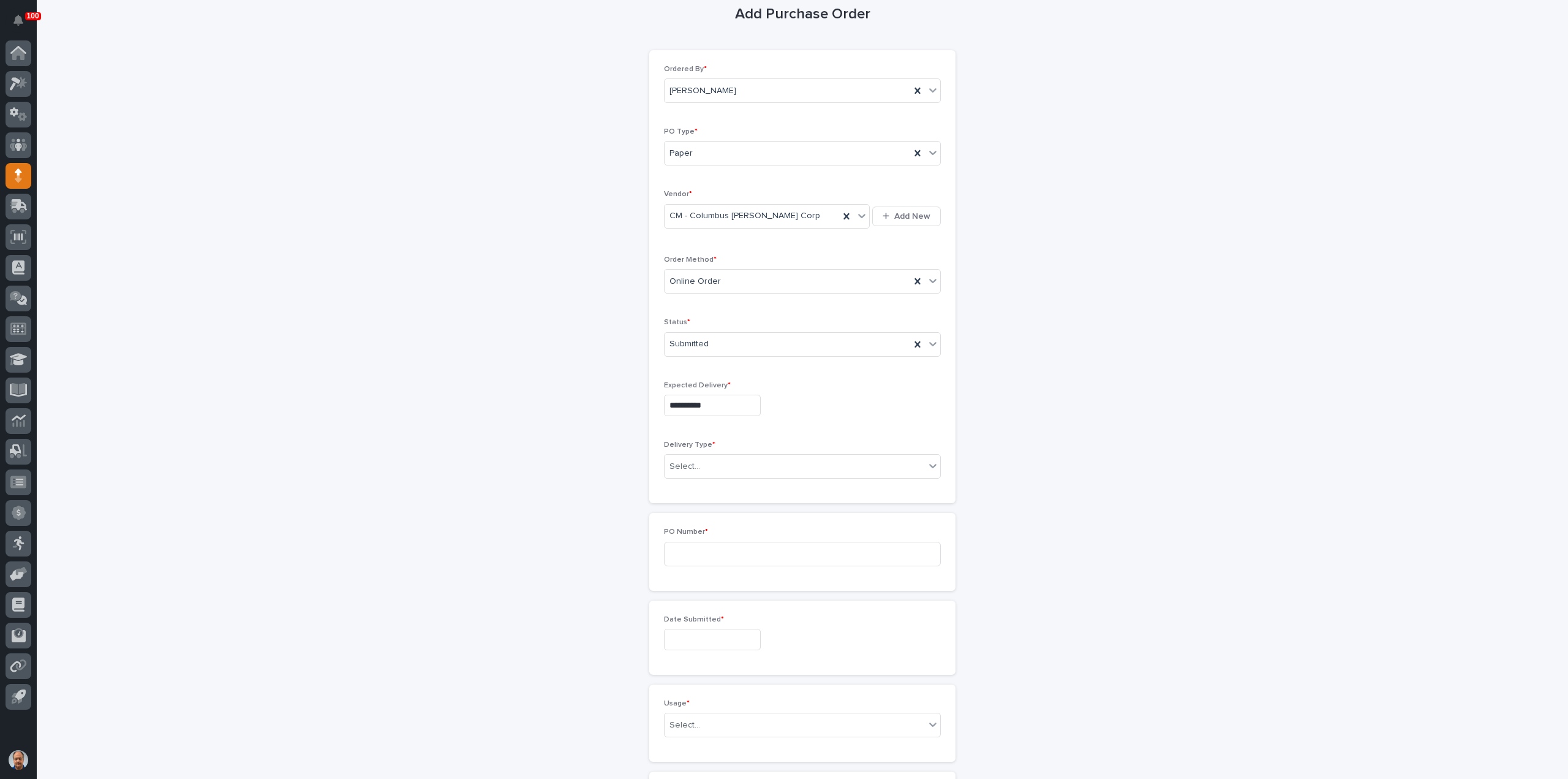
scroll to position [184, 0]
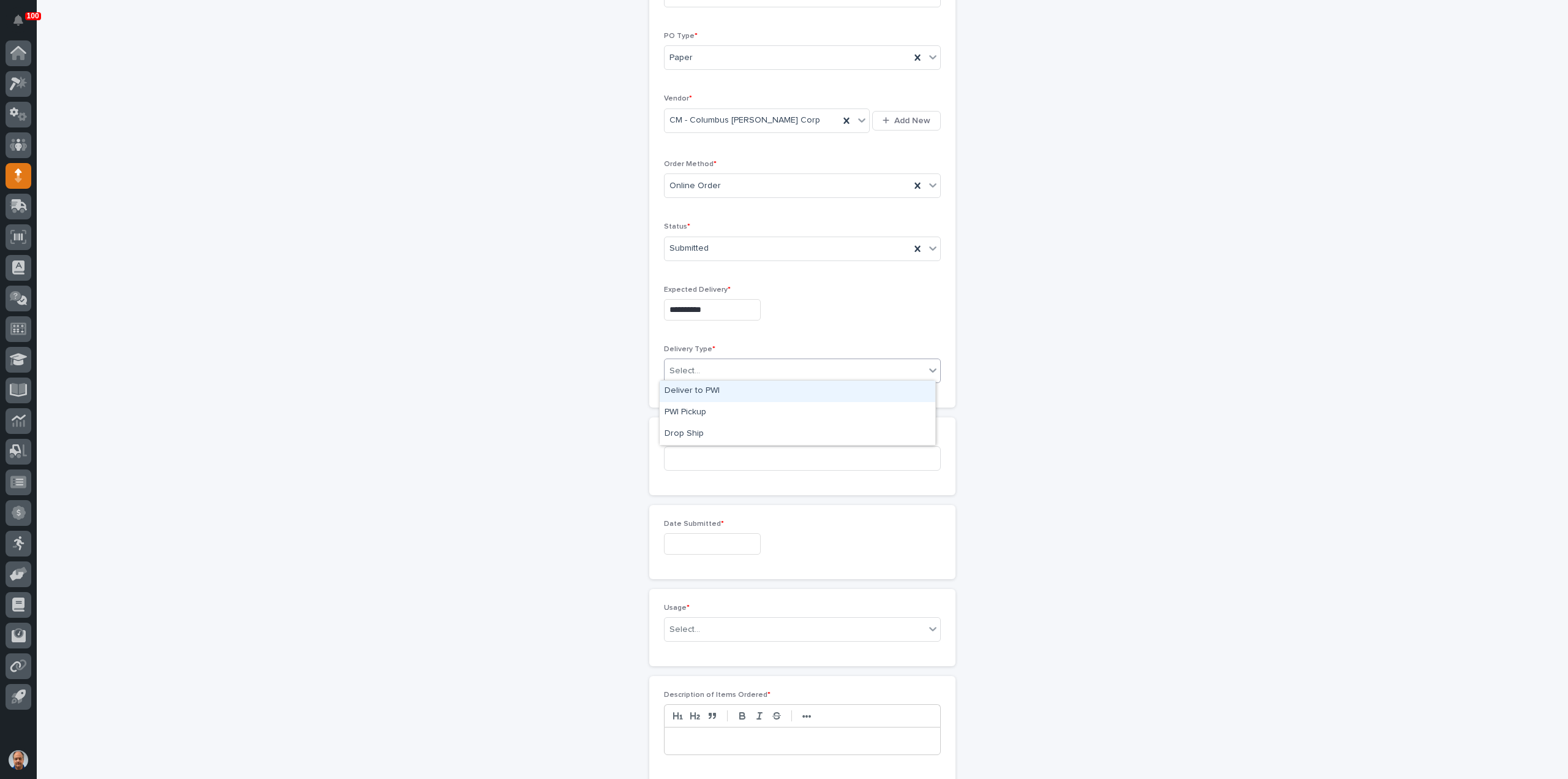
click at [725, 361] on div "Select..." at bounding box center [794, 371] width 260 height 20
click at [700, 431] on div "Drop Ship" at bounding box center [798, 434] width 276 height 22
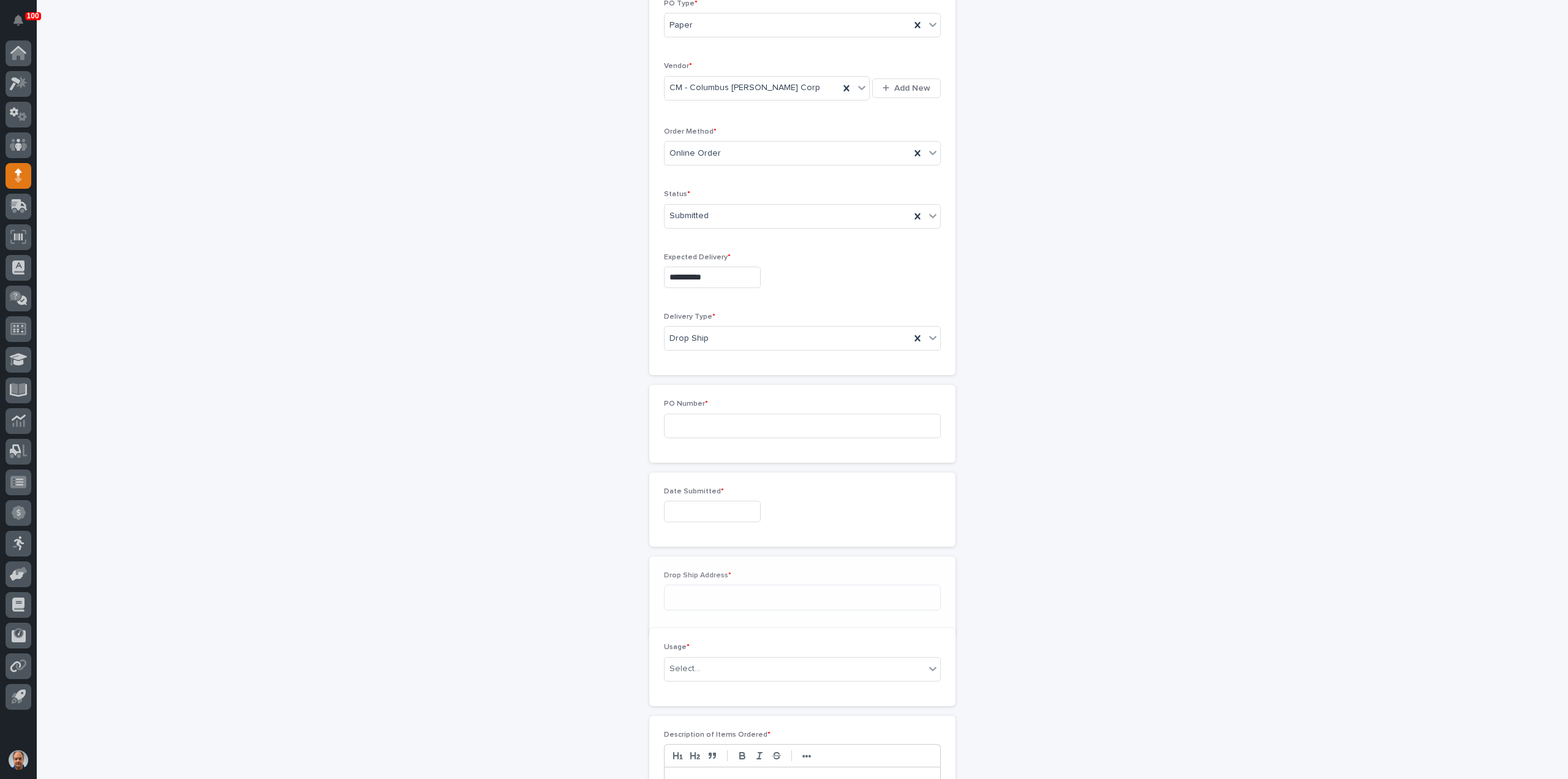
drag, startPoint x: 716, startPoint y: 452, endPoint x: 714, endPoint y: 432, distance: 20.1
click at [716, 452] on div "Loading... Saving… PO Number *" at bounding box center [803, 428] width 307 height 87
drag, startPoint x: 708, startPoint y: 409, endPoint x: 914, endPoint y: 409, distance: 206.0
click at [727, 409] on input at bounding box center [802, 414] width 277 height 25
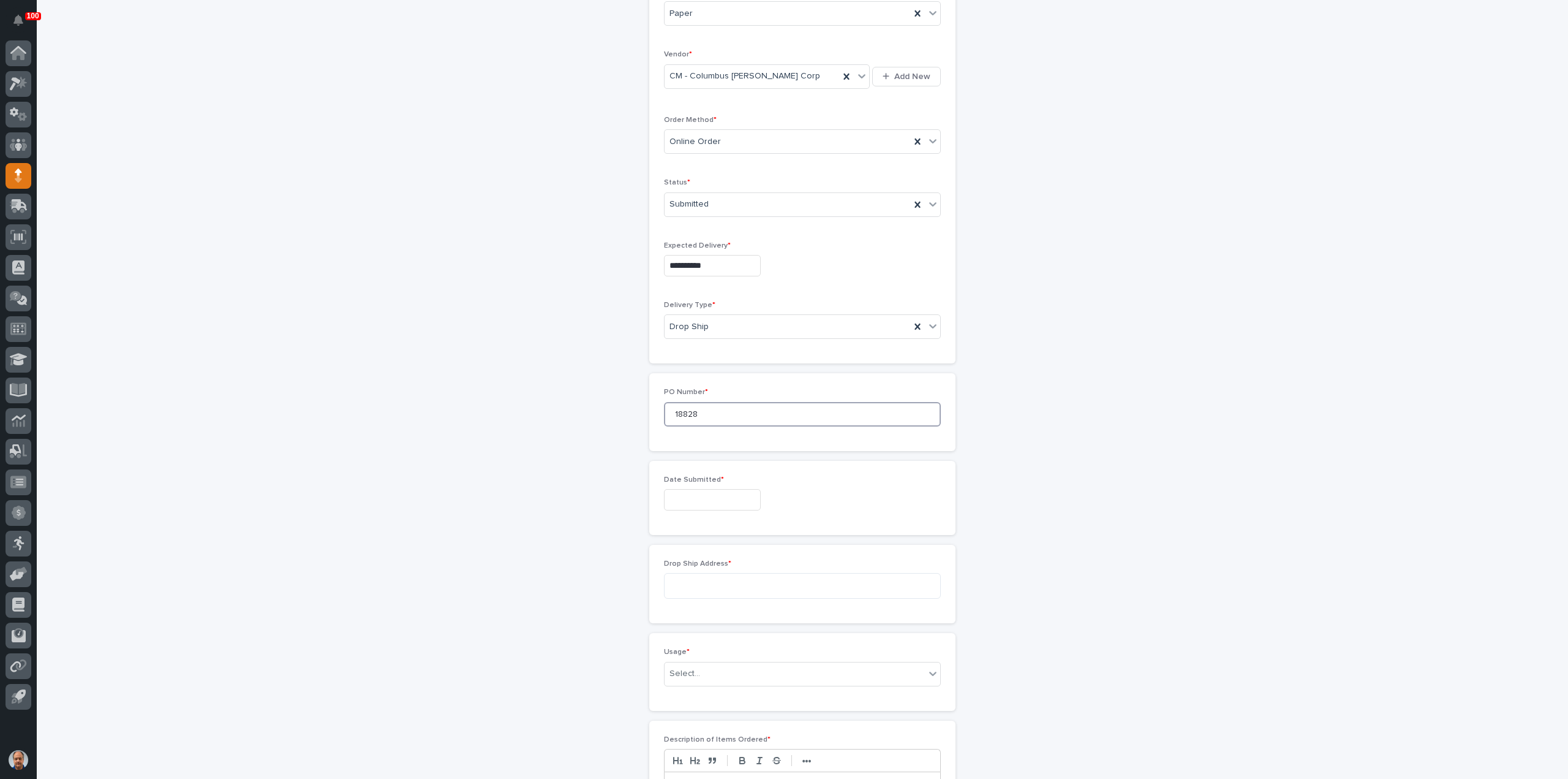
type input "18828"
click at [697, 496] on input "text" at bounding box center [712, 499] width 97 height 22
click at [706, 393] on div "13" at bounding box center [704, 397] width 17 height 17
type input "**********"
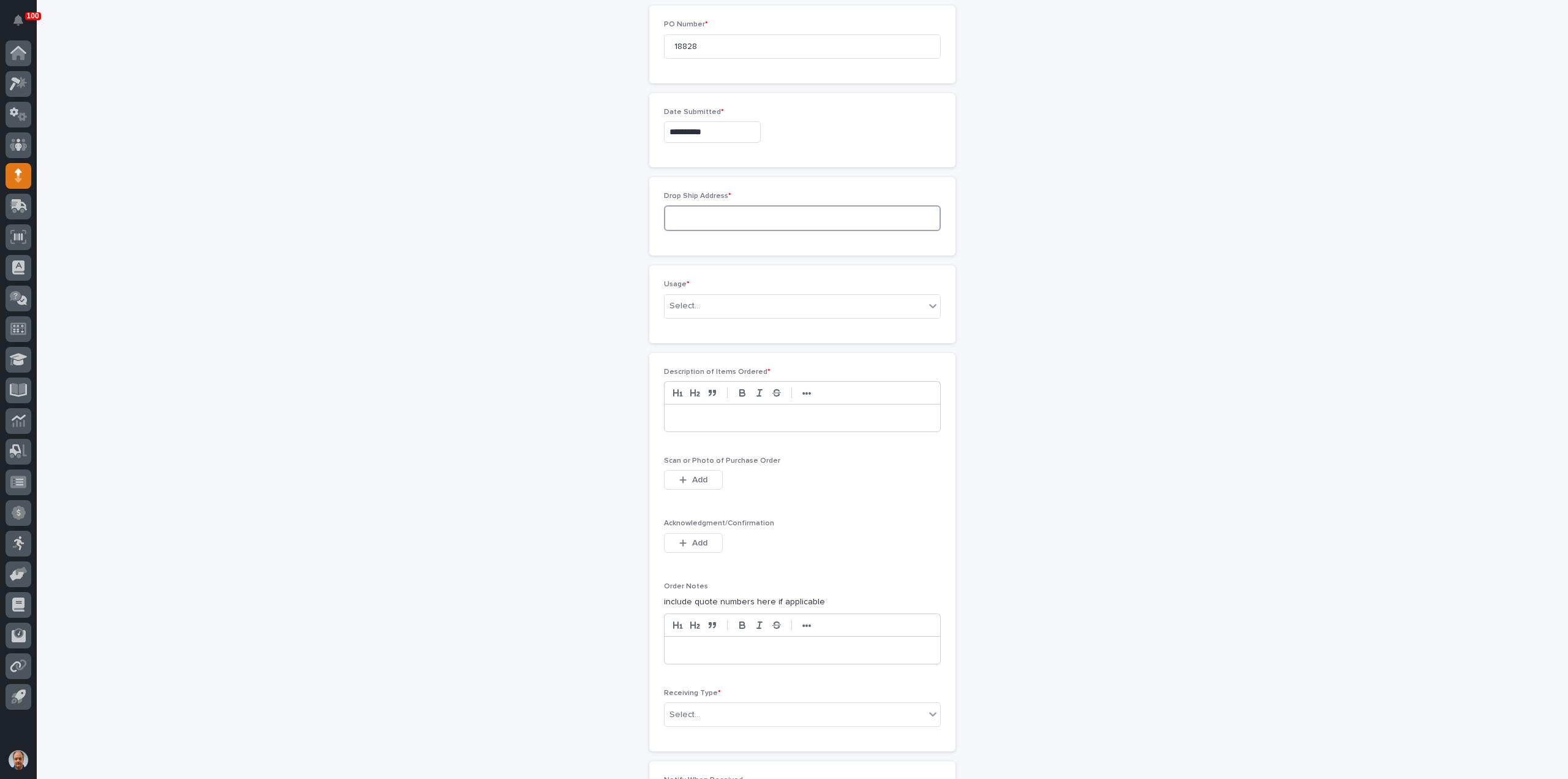
click at [721, 210] on textarea at bounding box center [802, 217] width 277 height 26
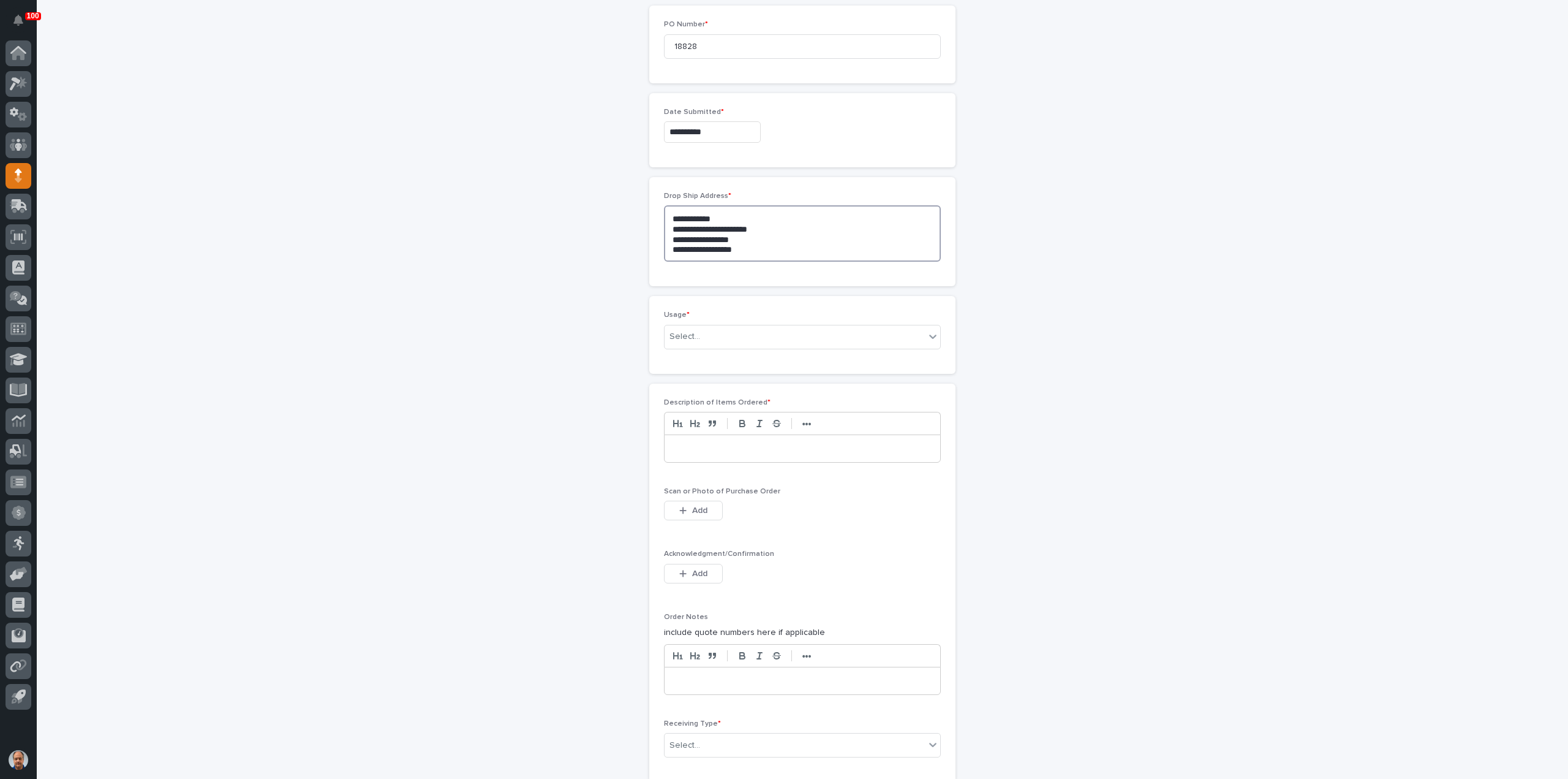
type textarea "**********"
type input "*"
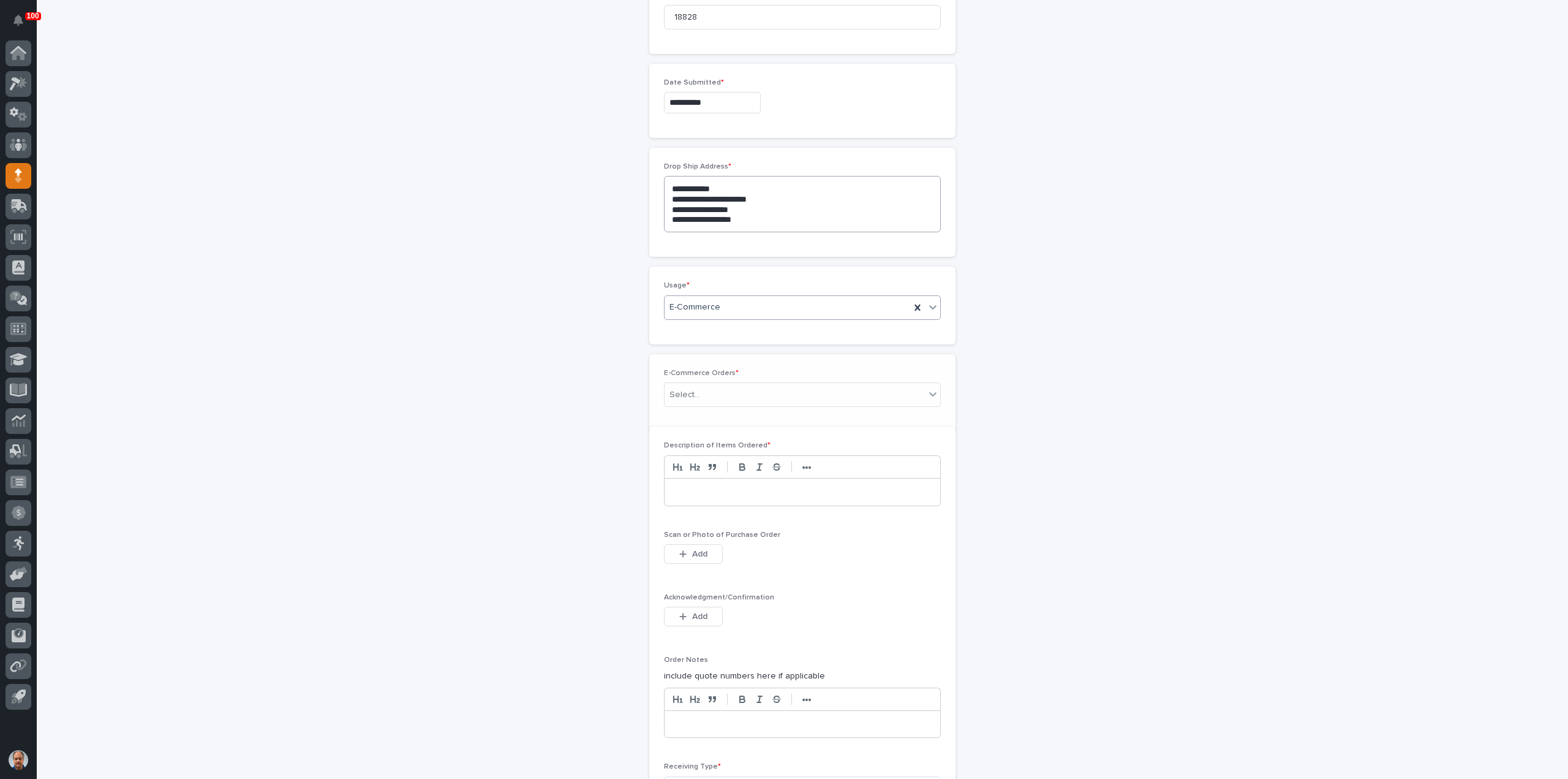
scroll to position [638, 0]
click at [727, 372] on div "Select..." at bounding box center [794, 381] width 260 height 20
type input "********"
click at [702, 403] on div "HZ 43781" at bounding box center [798, 400] width 276 height 22
click at [721, 487] on p at bounding box center [802, 493] width 257 height 12
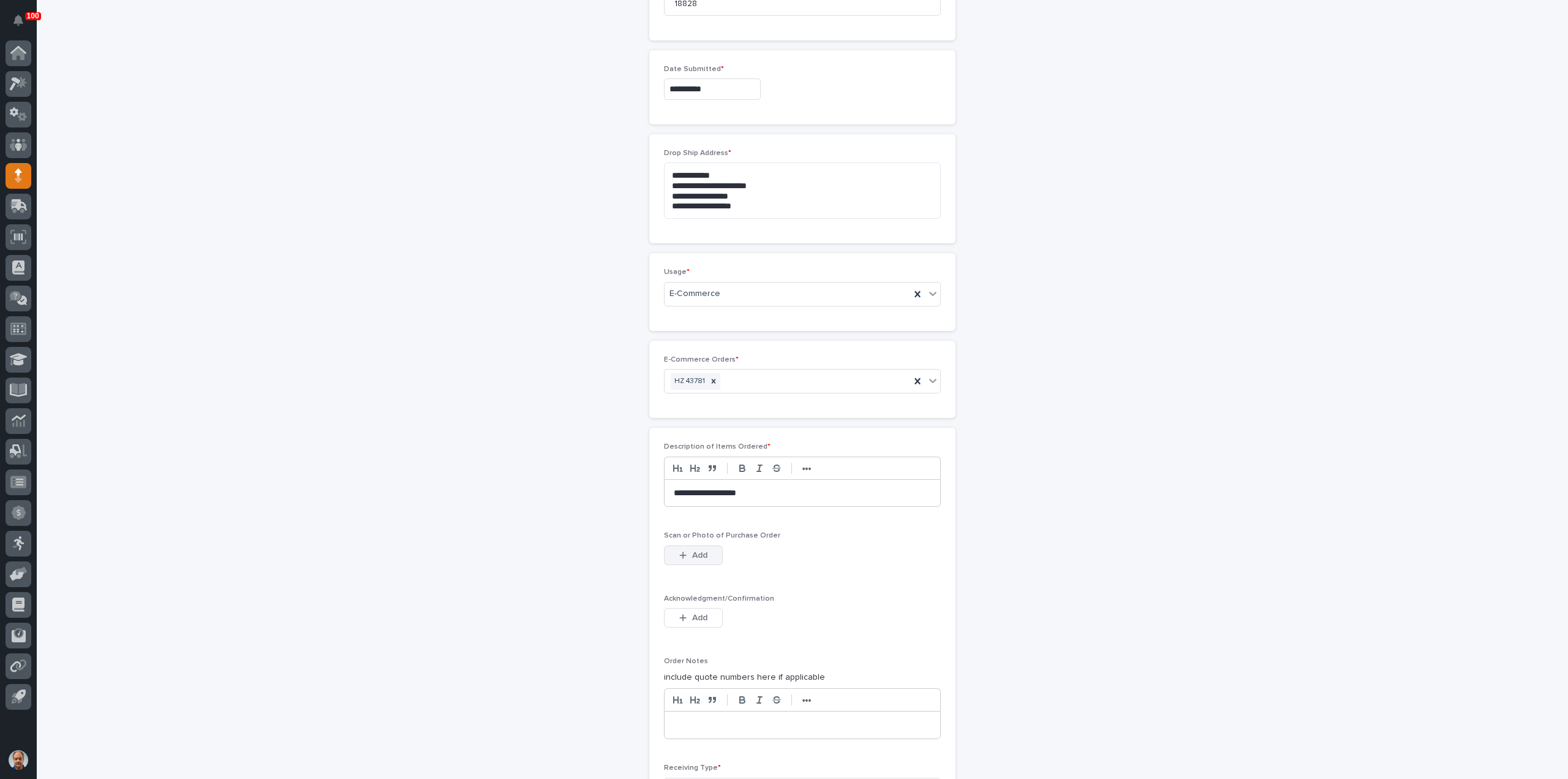
click at [698, 551] on span "Add" at bounding box center [699, 555] width 16 height 8
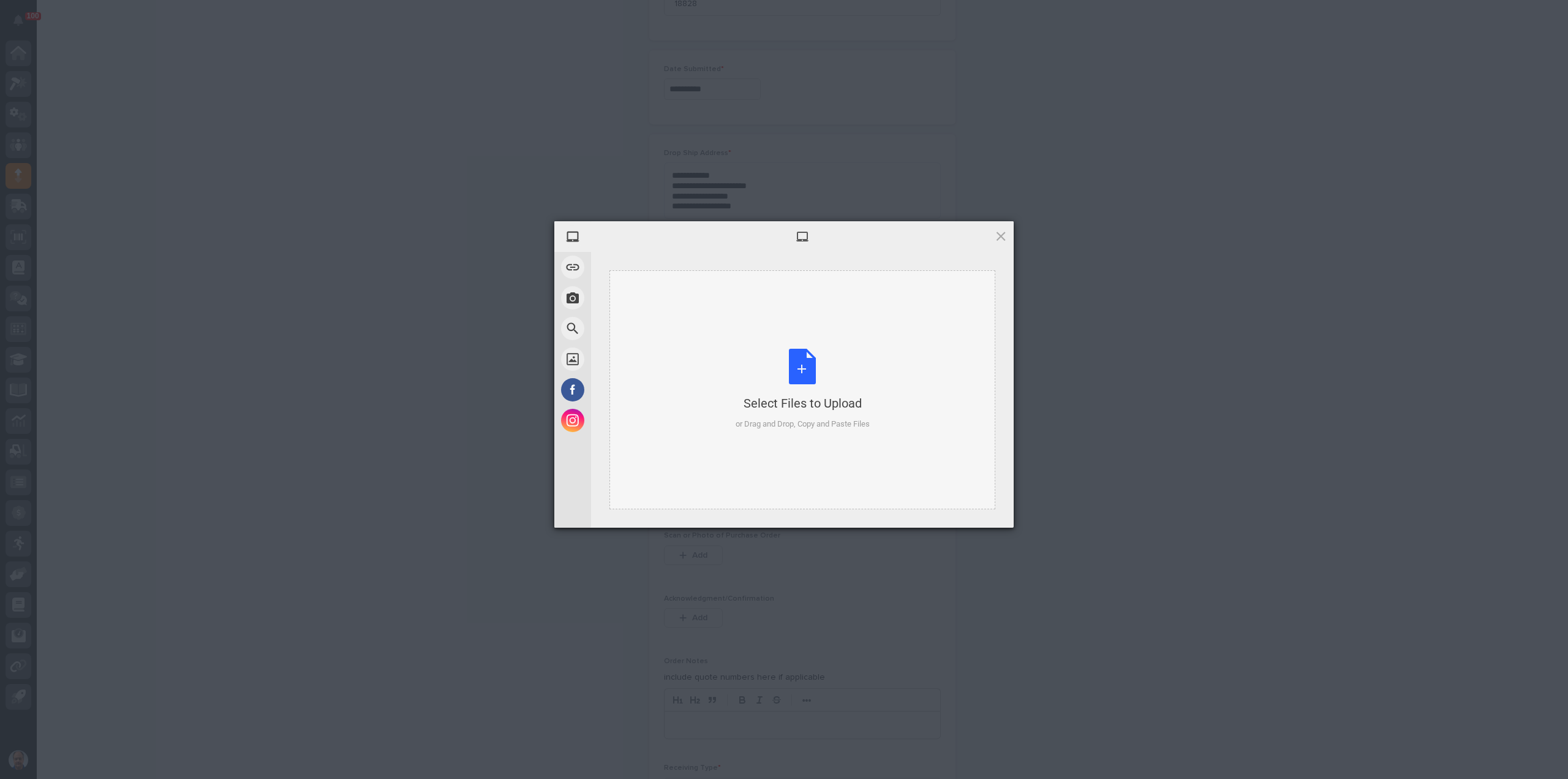
click at [813, 368] on div "Select Files to Upload or Drag and Drop, Copy and Paste Files" at bounding box center [803, 390] width 134 height 82
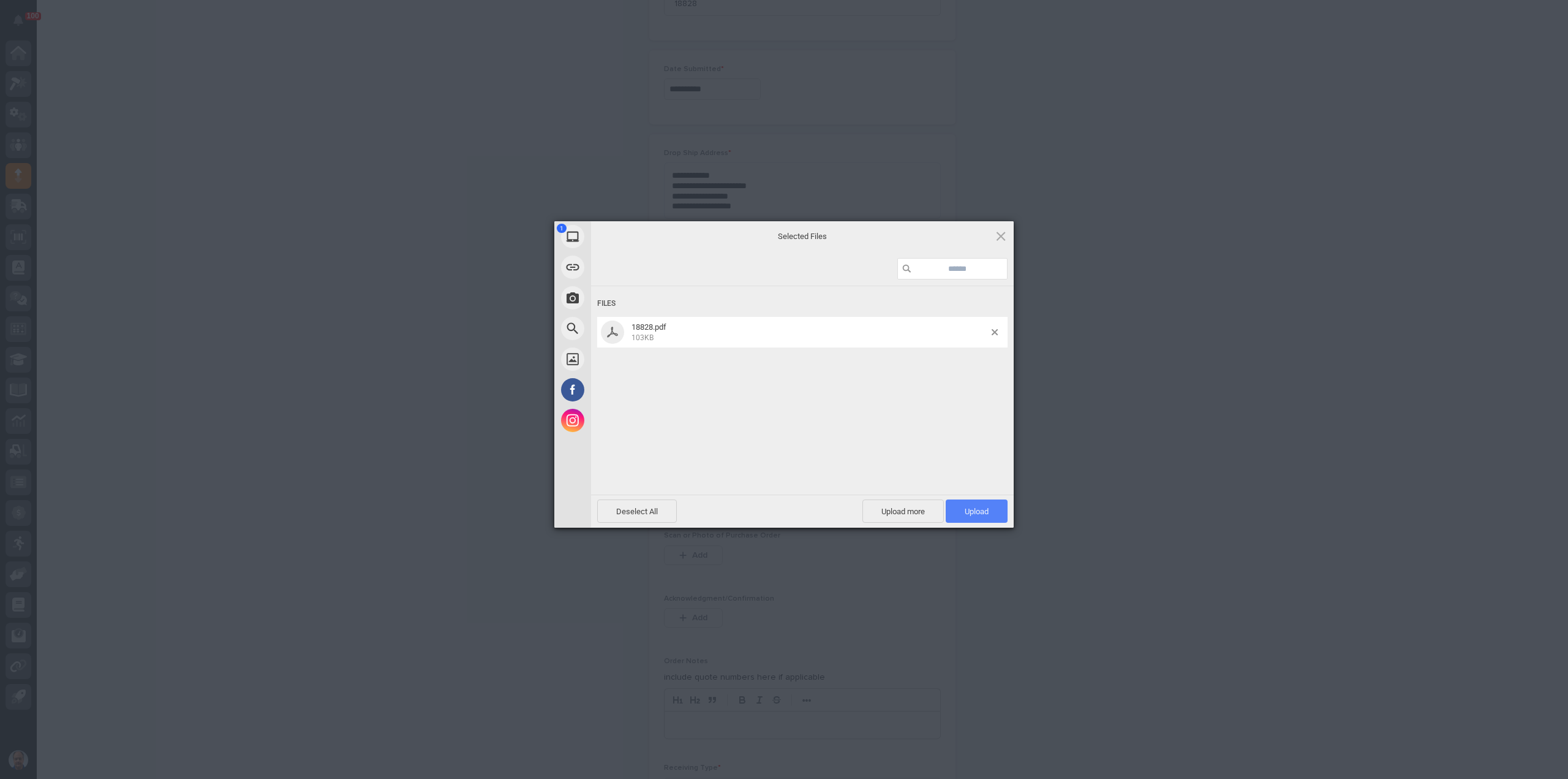
click at [980, 503] on span "Upload 1" at bounding box center [976, 511] width 62 height 23
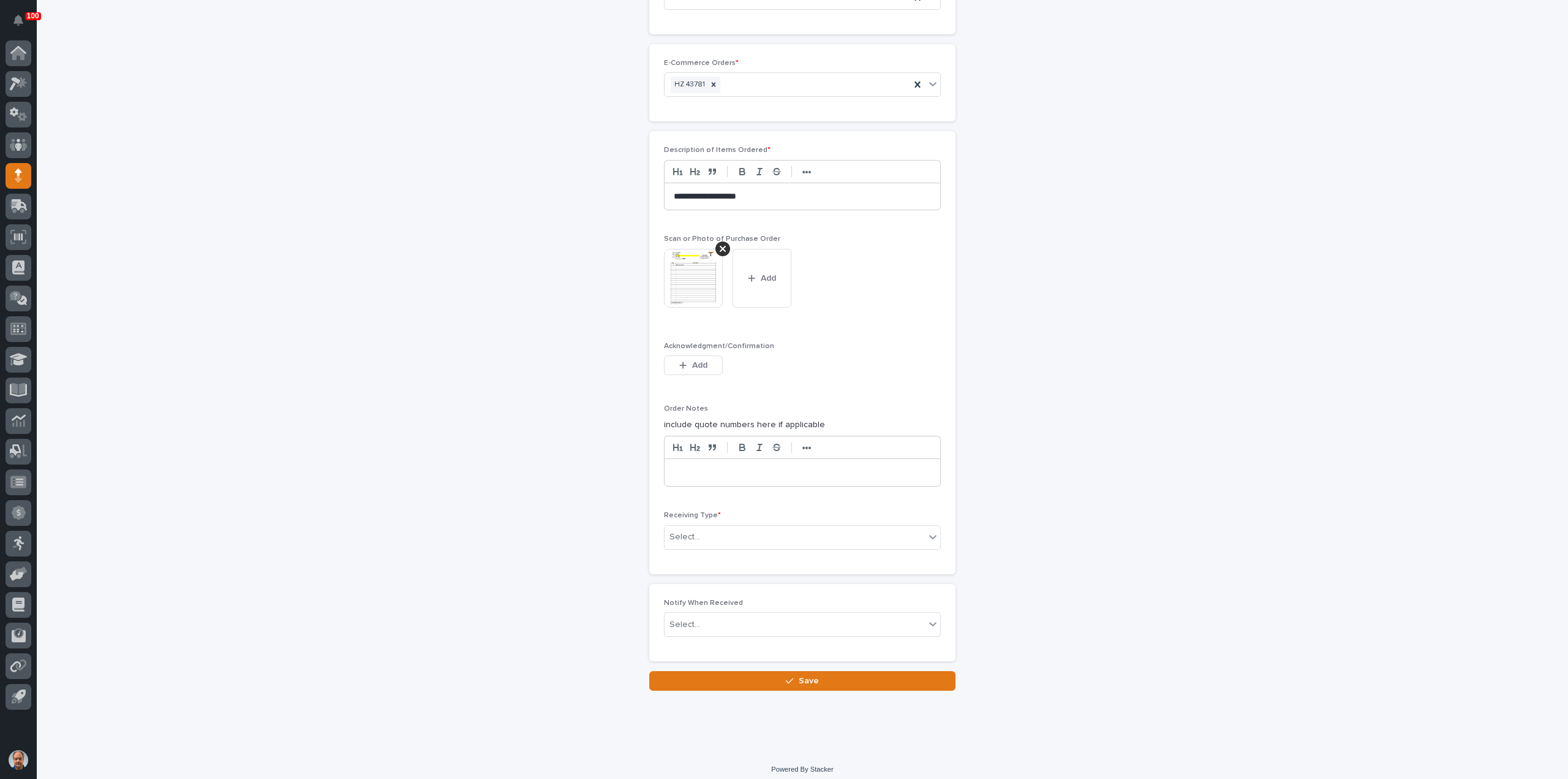
scroll to position [936, 0]
click at [729, 528] on div "Select..." at bounding box center [794, 536] width 260 height 20
click at [699, 639] on div "Other" at bounding box center [798, 639] width 276 height 22
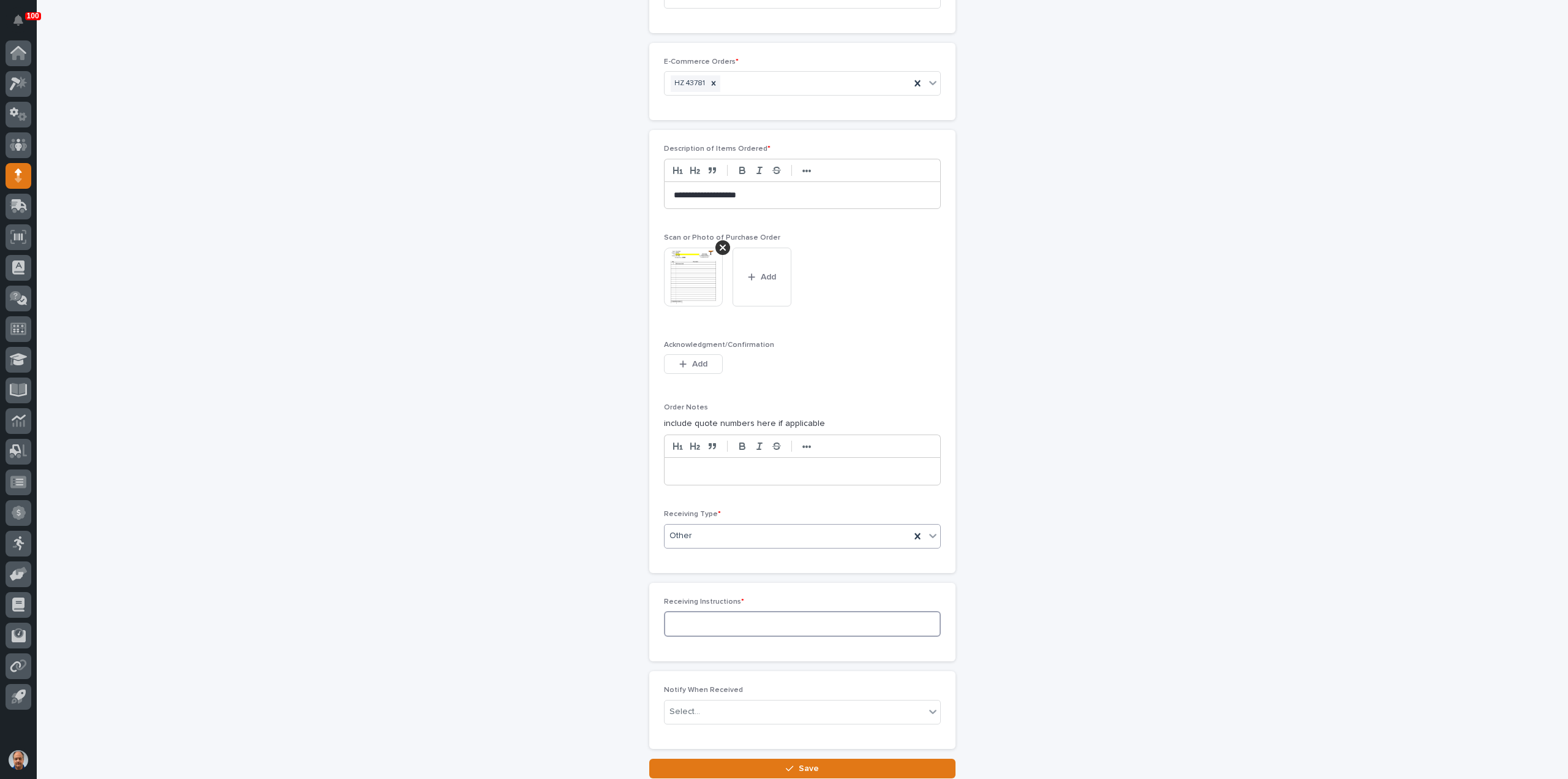
click at [706, 614] on textarea at bounding box center [802, 624] width 277 height 26
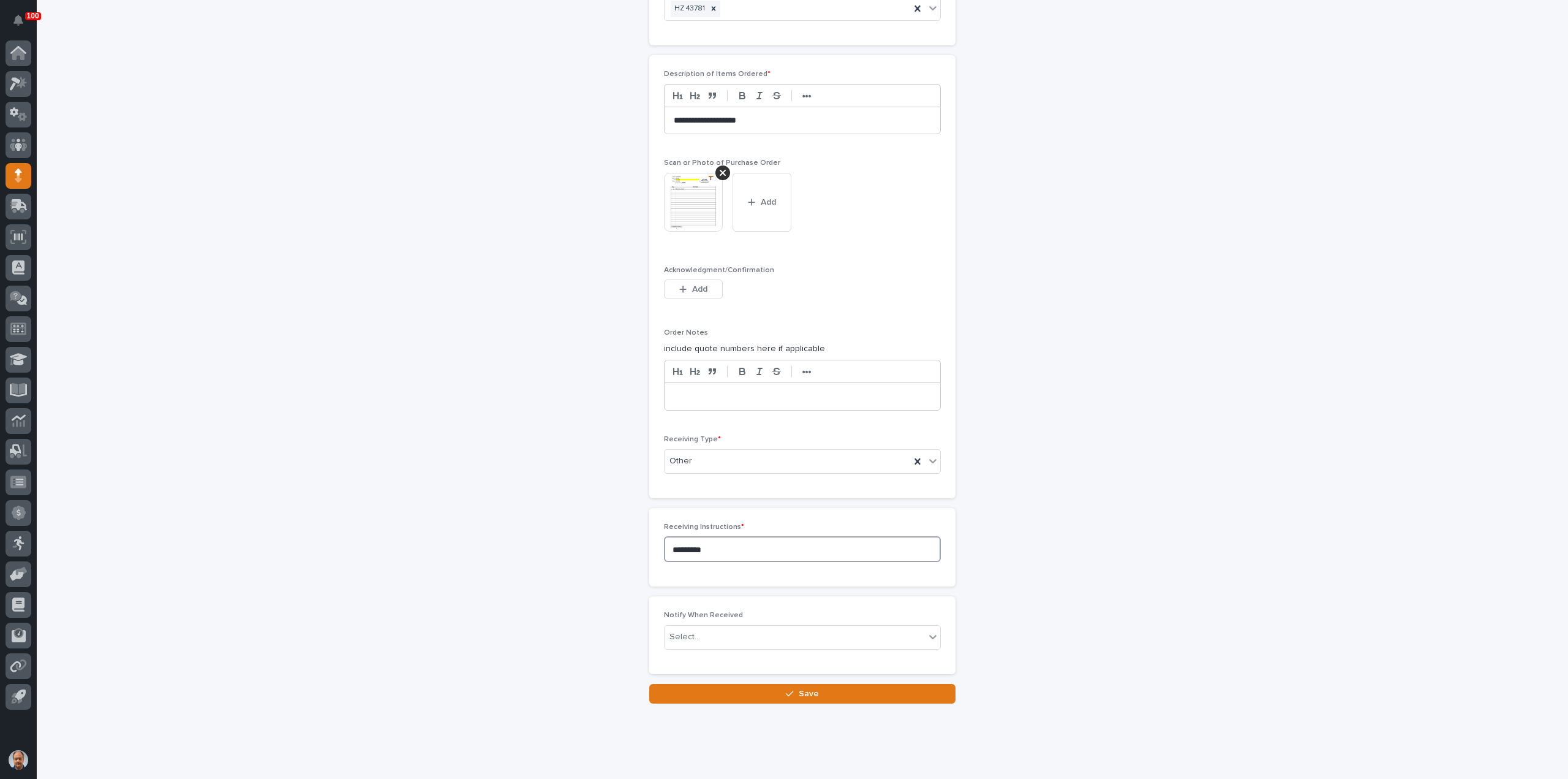
scroll to position [1025, 0]
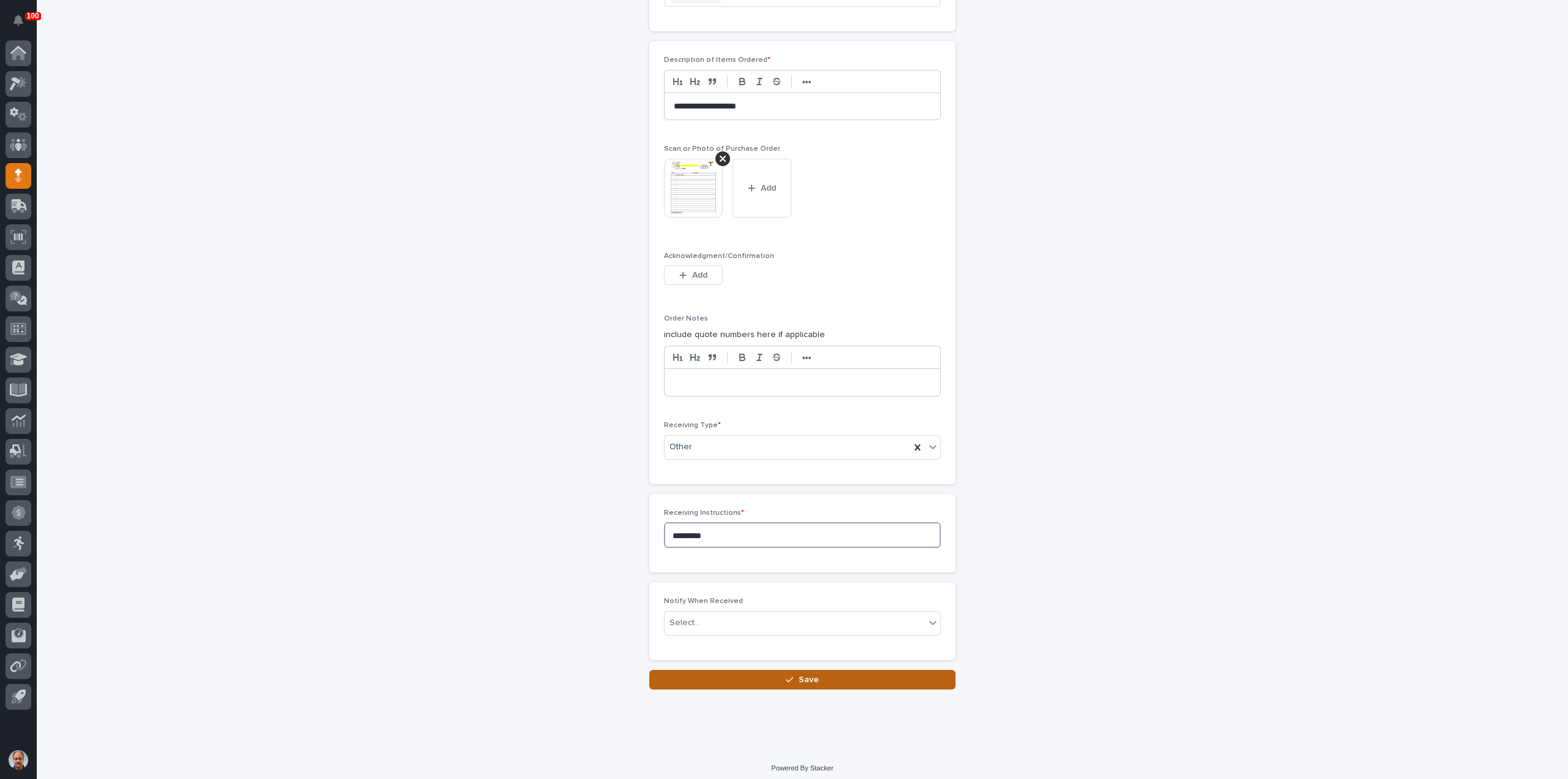
type textarea "*********"
click at [801, 676] on span "Save" at bounding box center [808, 680] width 20 height 8
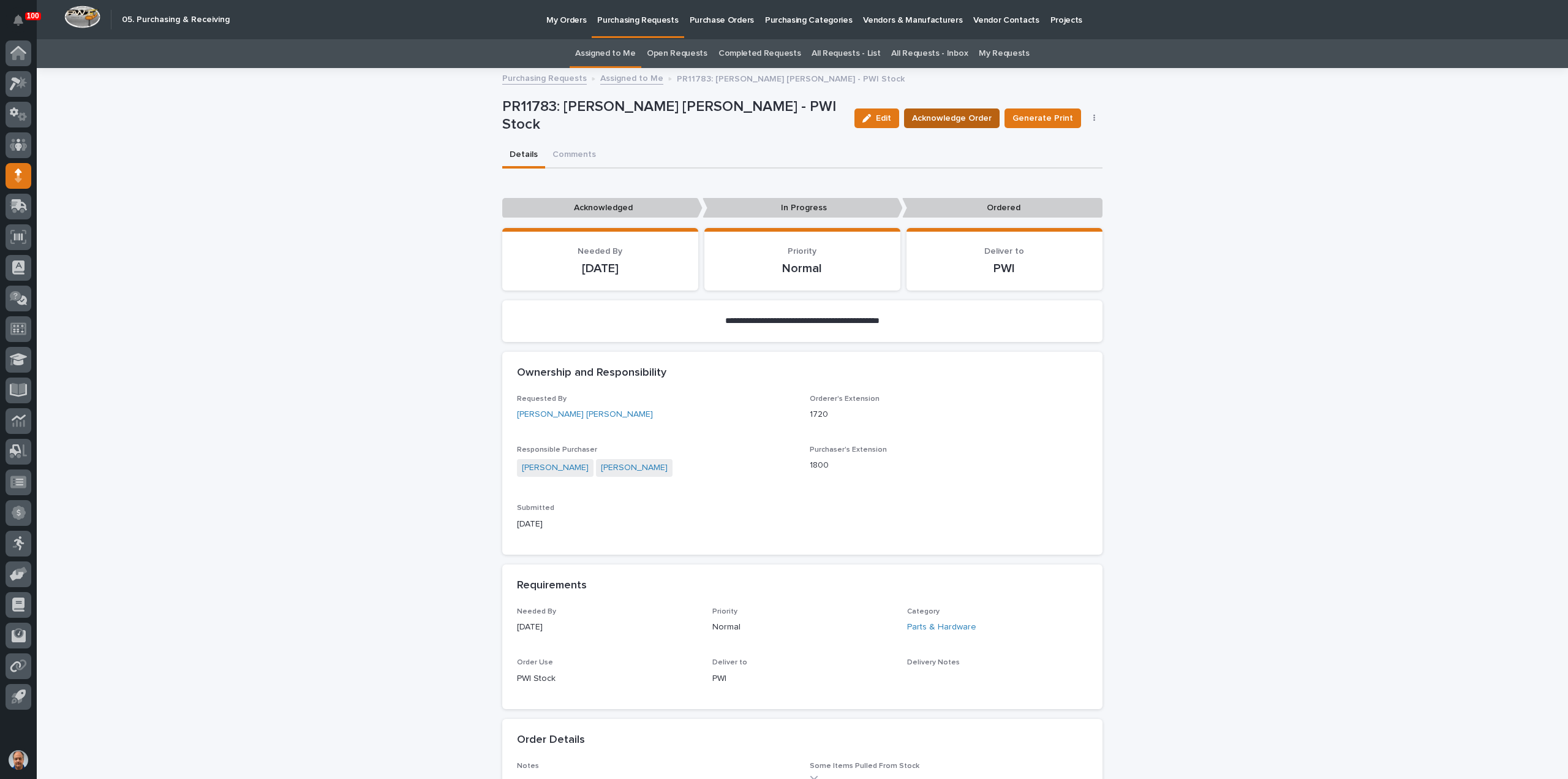
click at [971, 117] on span "Acknowledge Order" at bounding box center [952, 118] width 79 height 12
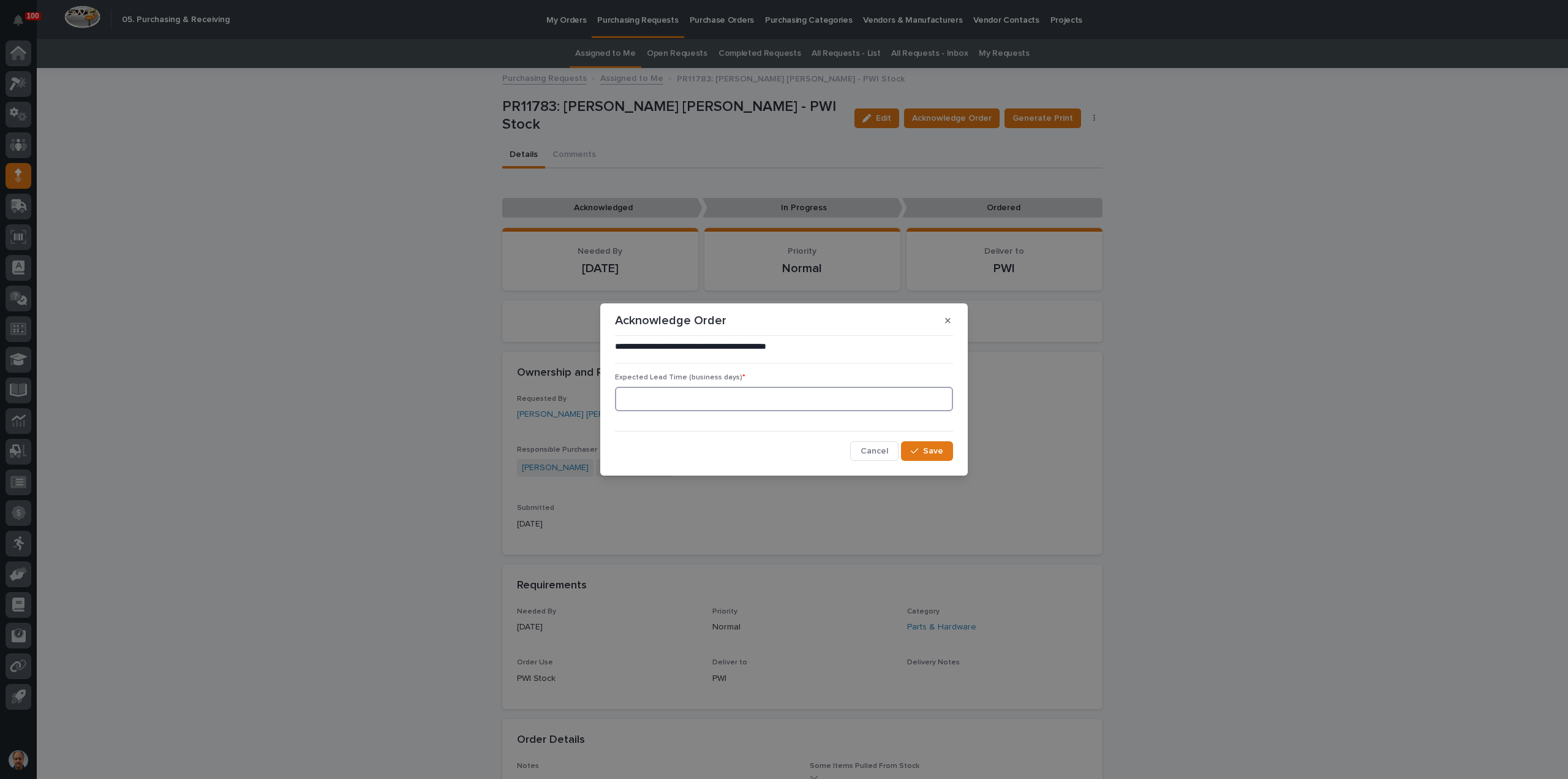
click at [703, 406] on input at bounding box center [784, 399] width 338 height 25
type input "2"
click at [930, 449] on span "Save" at bounding box center [933, 451] width 20 height 8
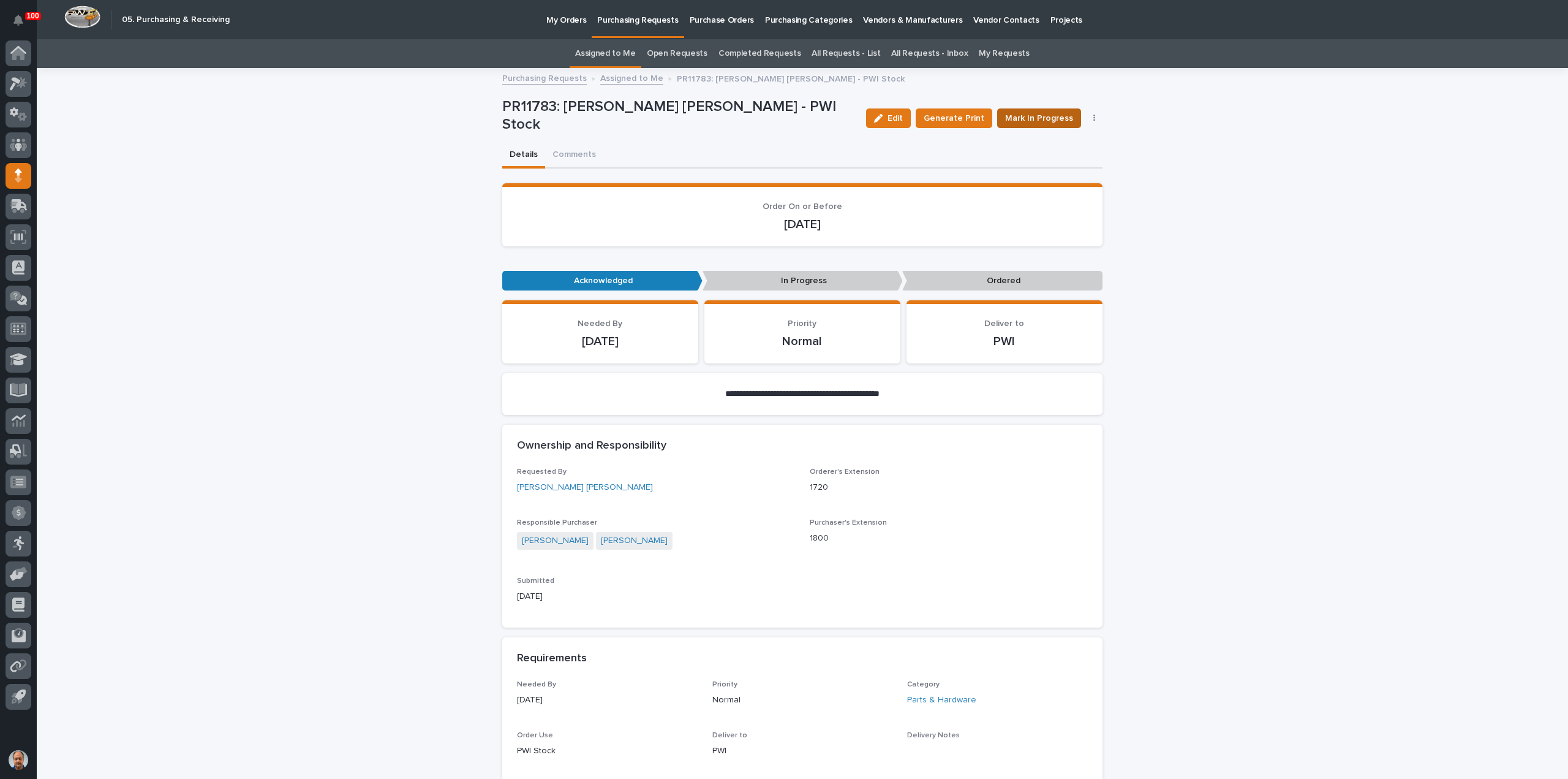
click at [1033, 118] on span "Mark In Progress" at bounding box center [1039, 118] width 68 height 12
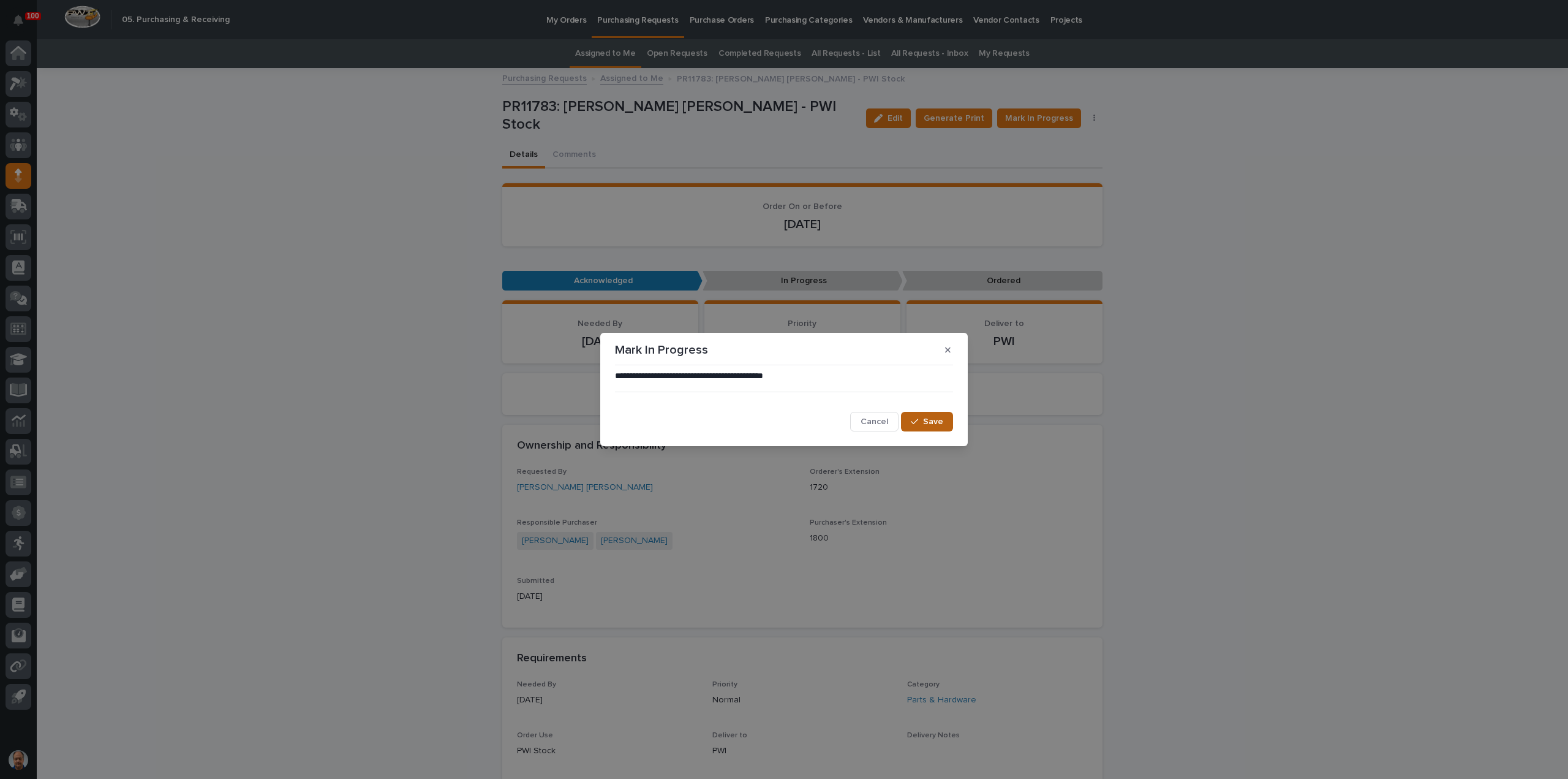
click at [932, 421] on span "Save" at bounding box center [933, 422] width 20 height 8
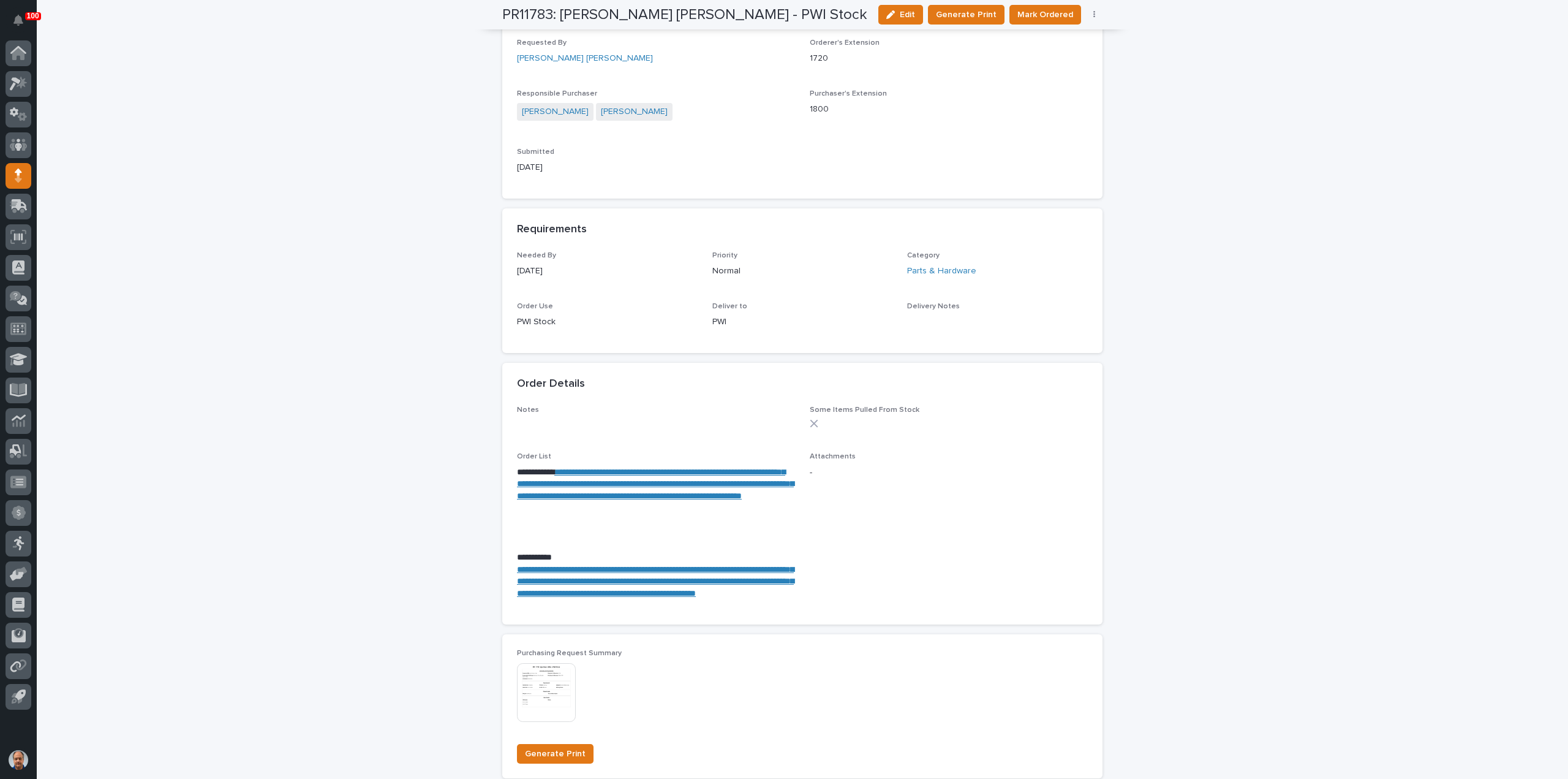
scroll to position [674, 0]
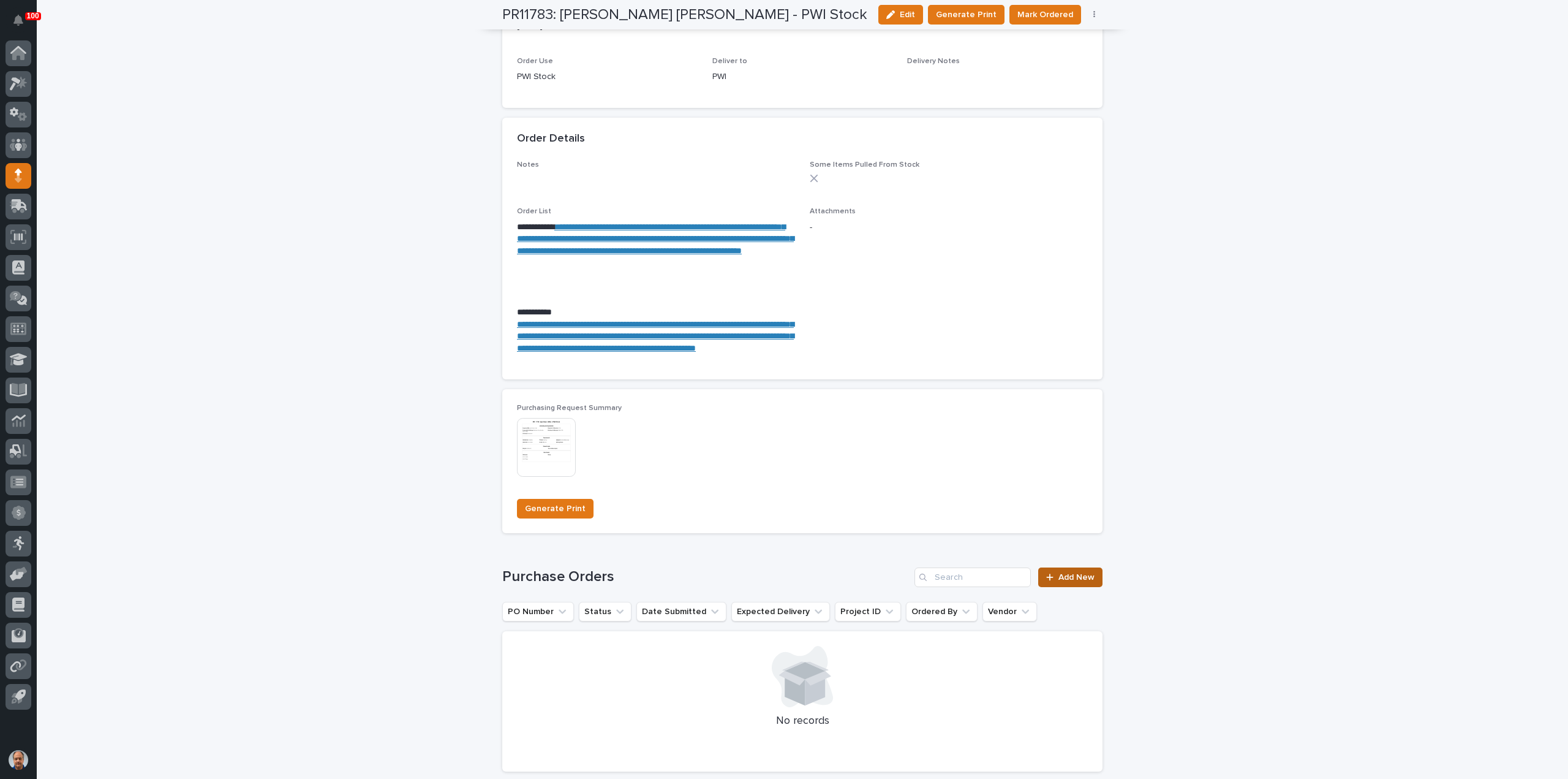
click at [1070, 581] on span "Add New" at bounding box center [1077, 577] width 36 height 8
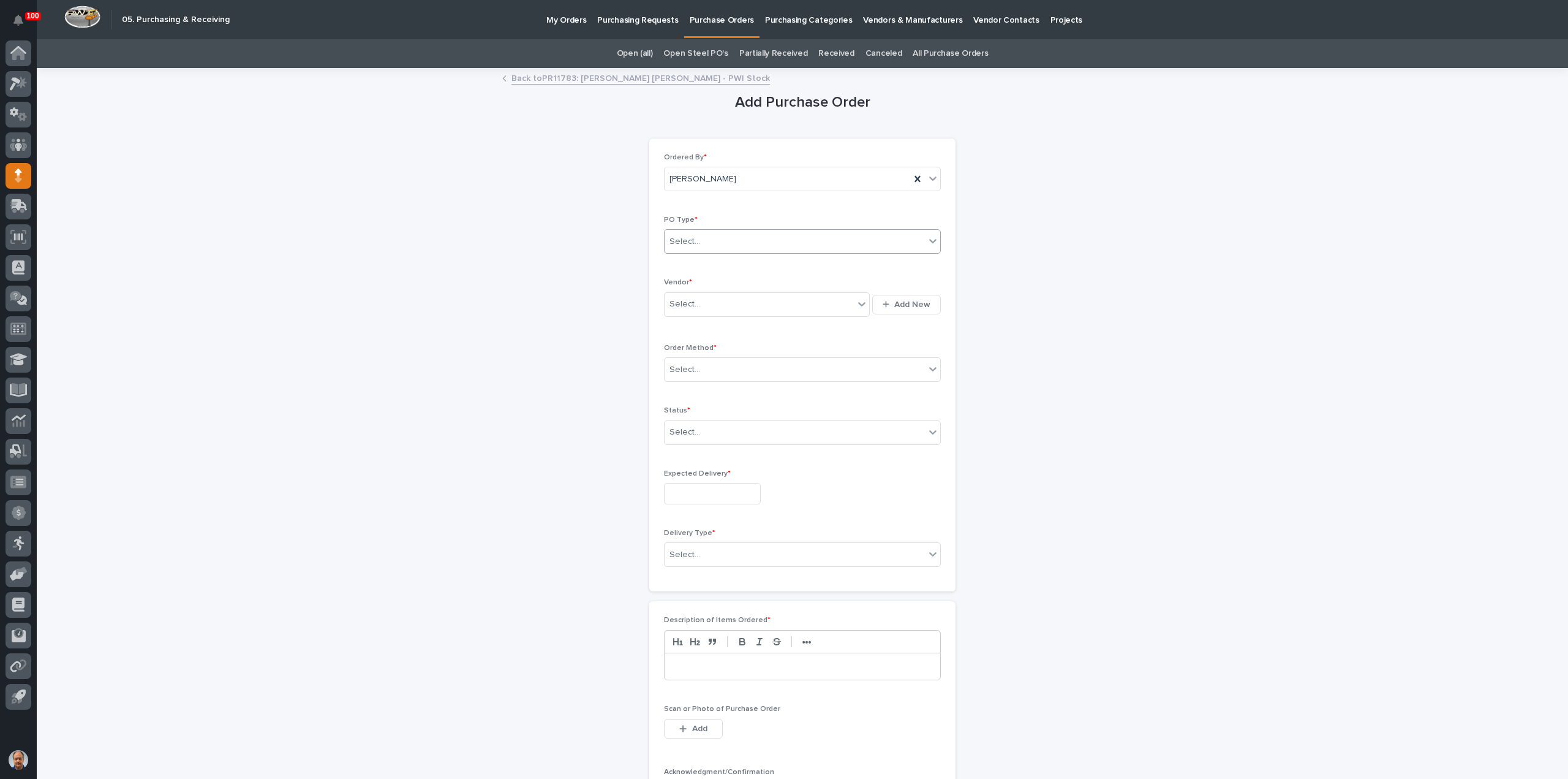
click at [757, 241] on div "Select..." at bounding box center [794, 241] width 260 height 20
click at [732, 283] on div "Paper" at bounding box center [798, 286] width 276 height 22
click at [724, 302] on div "Select..." at bounding box center [759, 304] width 189 height 20
type input "******"
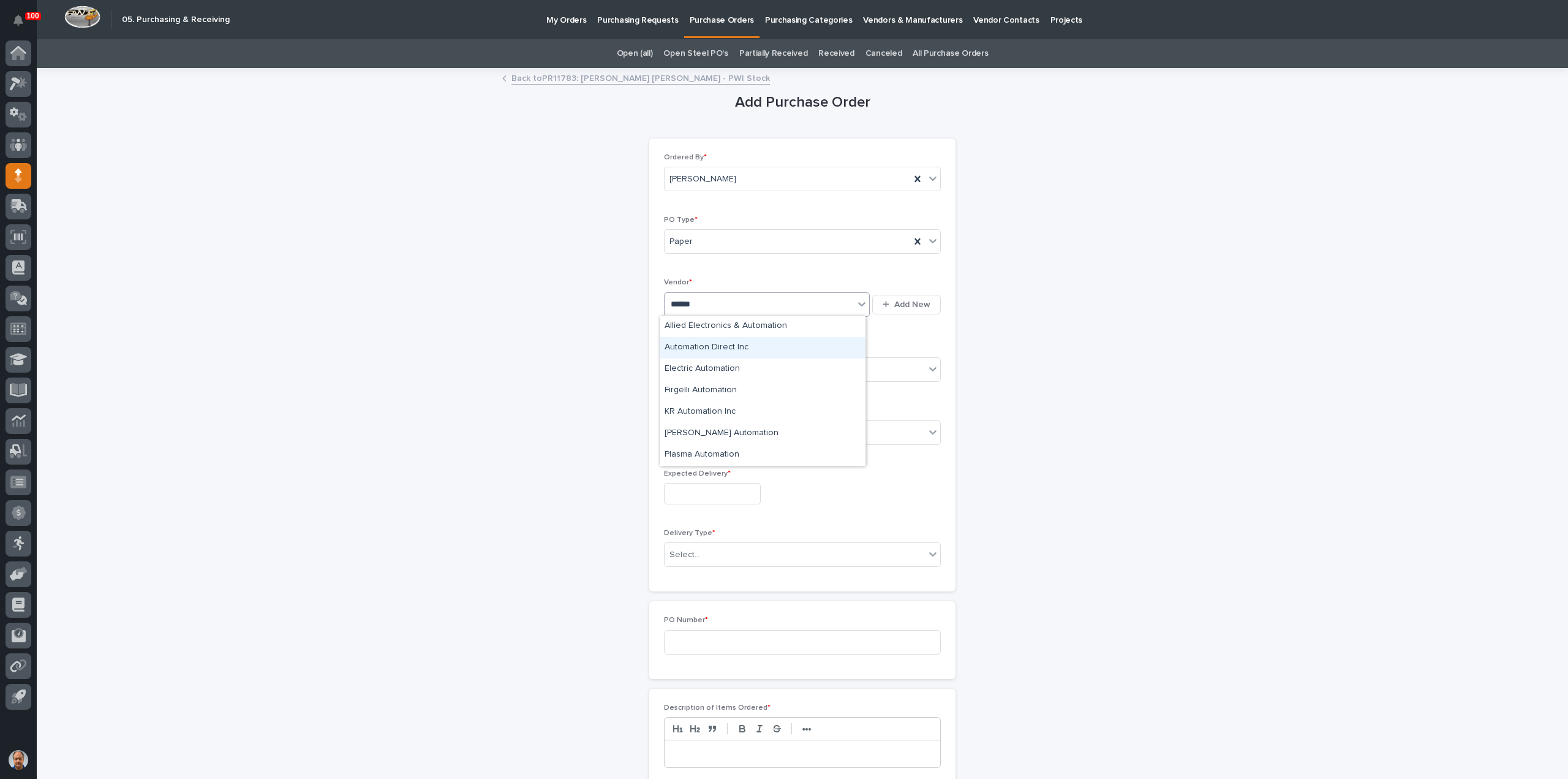
click at [717, 342] on div "Automation Direct Inc" at bounding box center [762, 348] width 206 height 22
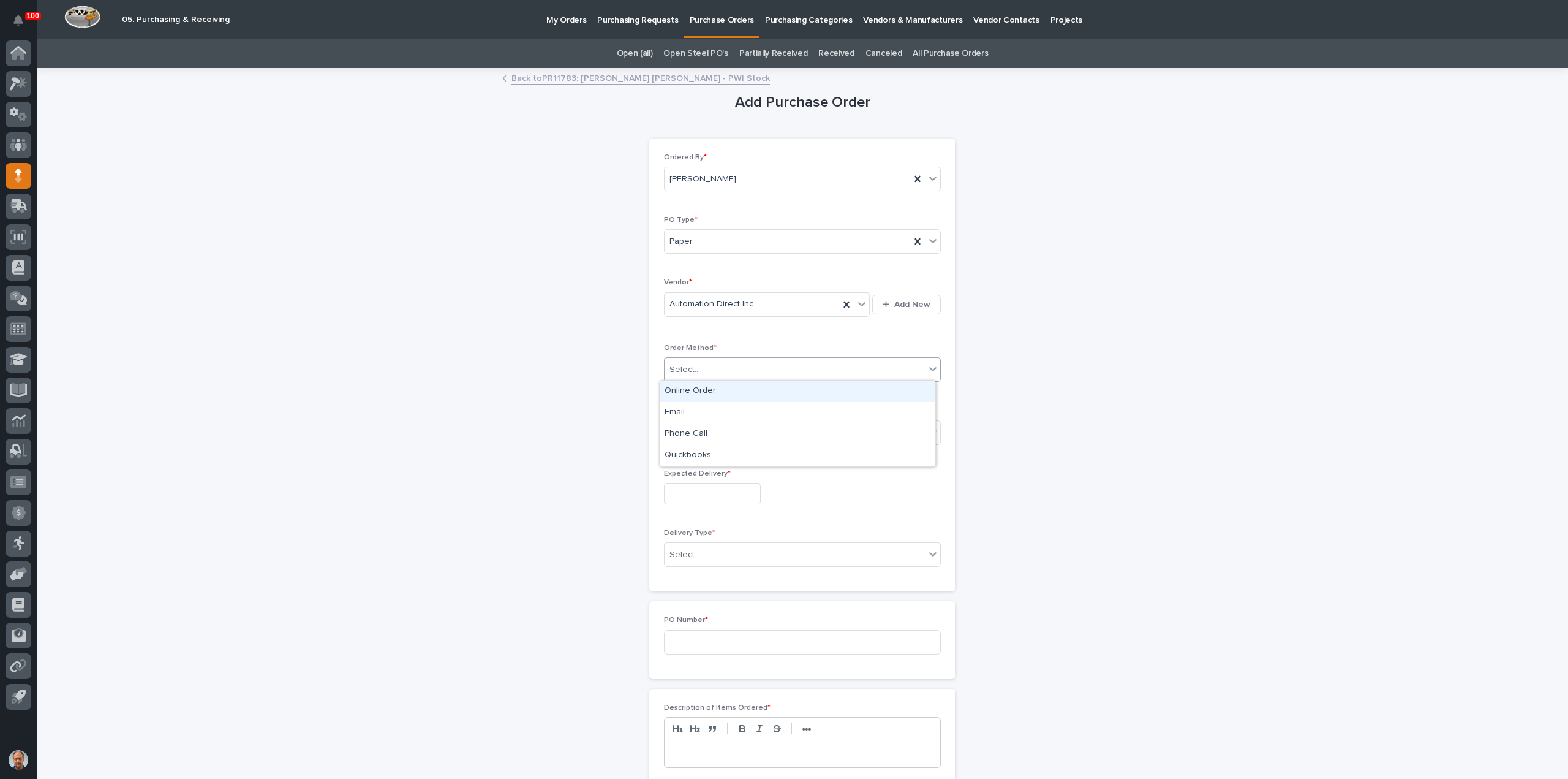
click at [728, 363] on div "Select..." at bounding box center [794, 370] width 260 height 20
drag, startPoint x: 704, startPoint y: 390, endPoint x: 707, endPoint y: 399, distance: 9.5
click at [704, 392] on div "Online Order" at bounding box center [798, 391] width 276 height 22
click at [712, 430] on div "Select..." at bounding box center [794, 433] width 260 height 20
click at [692, 471] on div "Submitted" at bounding box center [798, 476] width 276 height 22
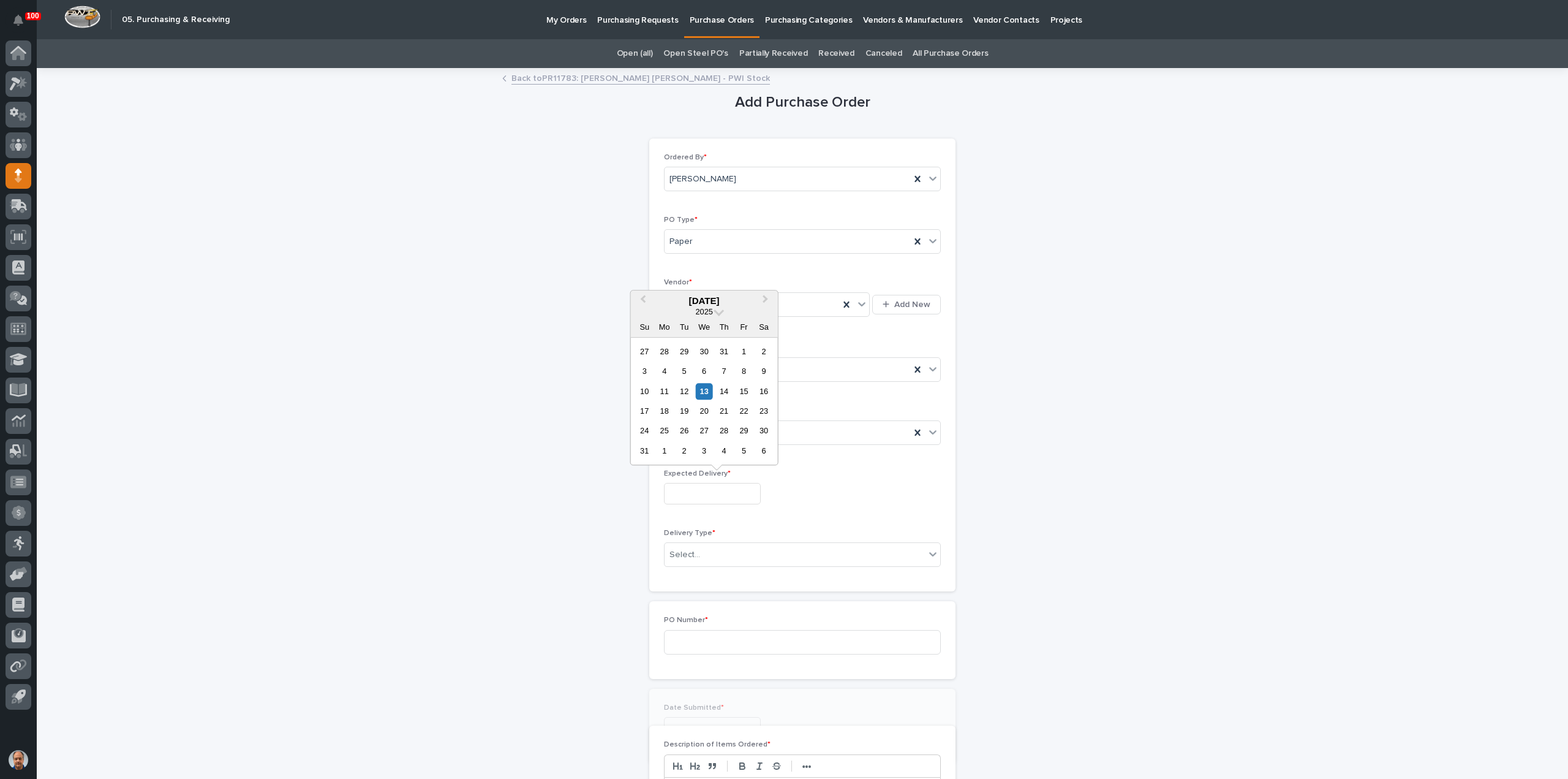
drag, startPoint x: 701, startPoint y: 490, endPoint x: 704, endPoint y: 496, distance: 6.7
click at [702, 491] on input "text" at bounding box center [712, 494] width 97 height 22
click at [749, 392] on div "15" at bounding box center [744, 391] width 17 height 17
type input "**********"
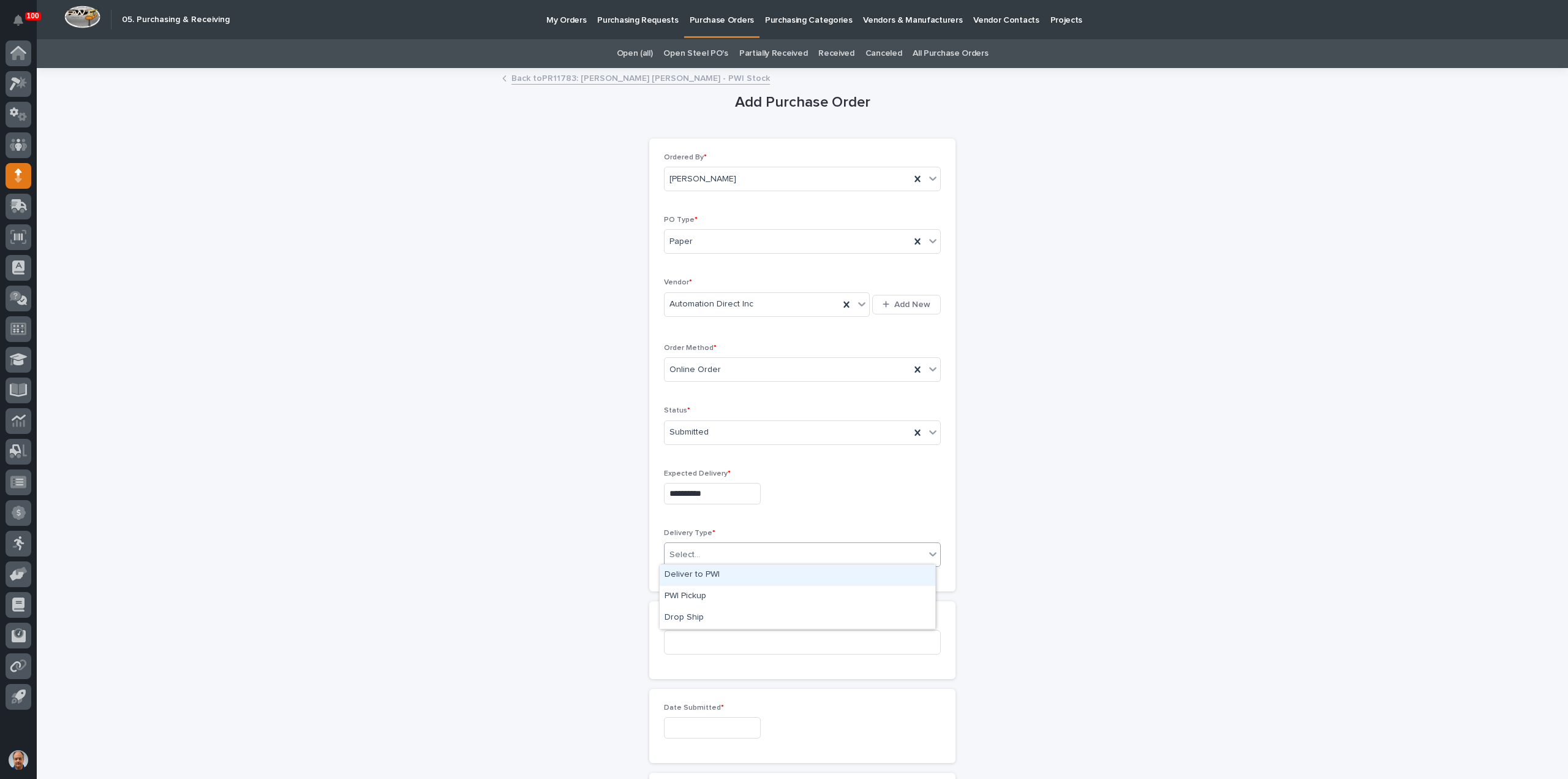
drag, startPoint x: 731, startPoint y: 552, endPoint x: 727, endPoint y: 576, distance: 24.3
click at [730, 553] on div "Select..." at bounding box center [794, 555] width 260 height 20
click at [720, 589] on div "PWI Pickup" at bounding box center [798, 597] width 276 height 22
click at [702, 548] on span "PWI Pickup" at bounding box center [690, 555] width 41 height 13
click at [697, 571] on div "Deliver to PWI" at bounding box center [798, 576] width 276 height 22
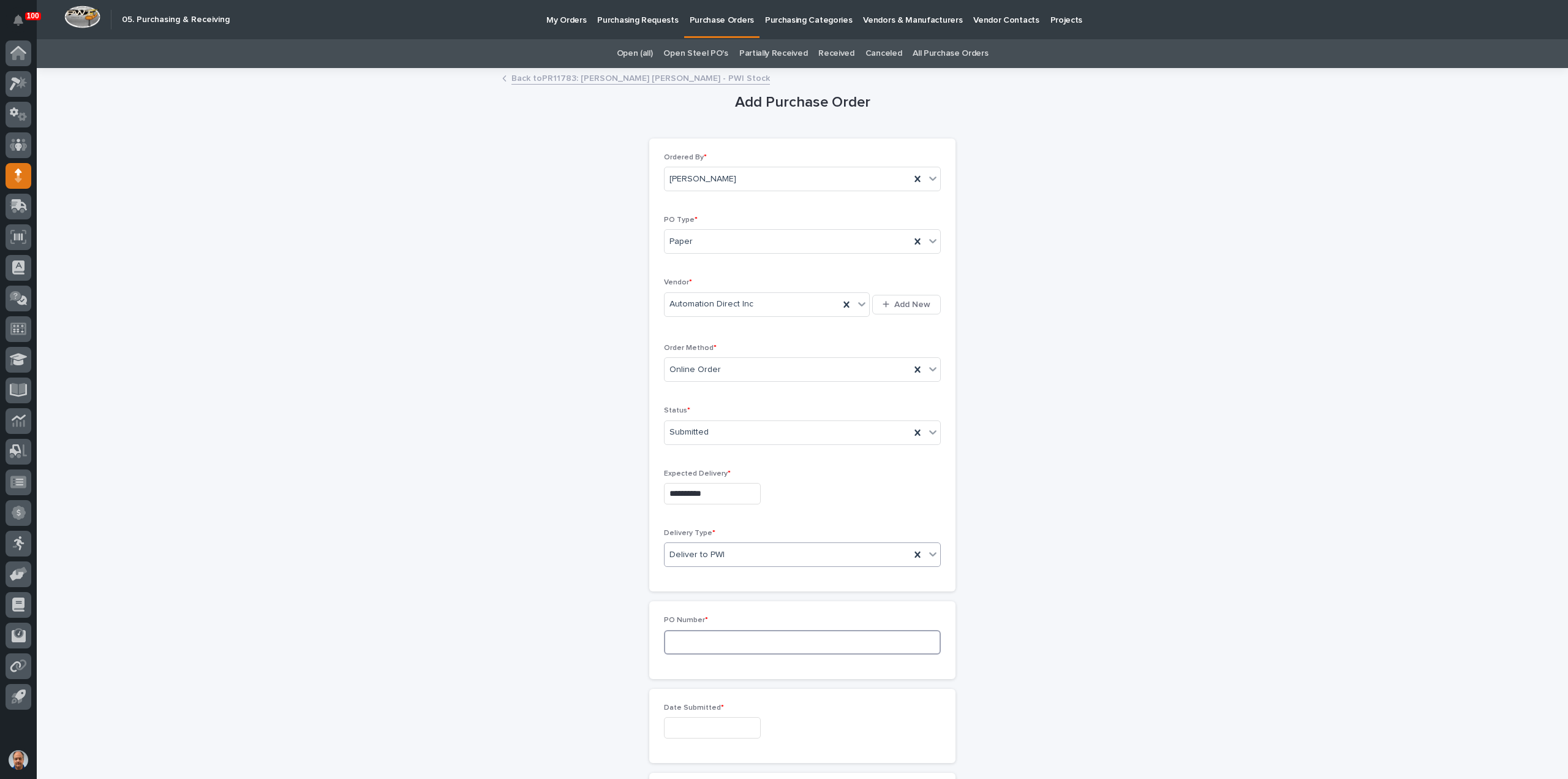
drag, startPoint x: 707, startPoint y: 634, endPoint x: 838, endPoint y: 635, distance: 131.0
click at [731, 637] on input at bounding box center [802, 643] width 277 height 25
type input "18829"
click at [698, 725] on input "text" at bounding box center [712, 728] width 97 height 22
drag, startPoint x: 707, startPoint y: 617, endPoint x: 706, endPoint y: 626, distance: 9.1
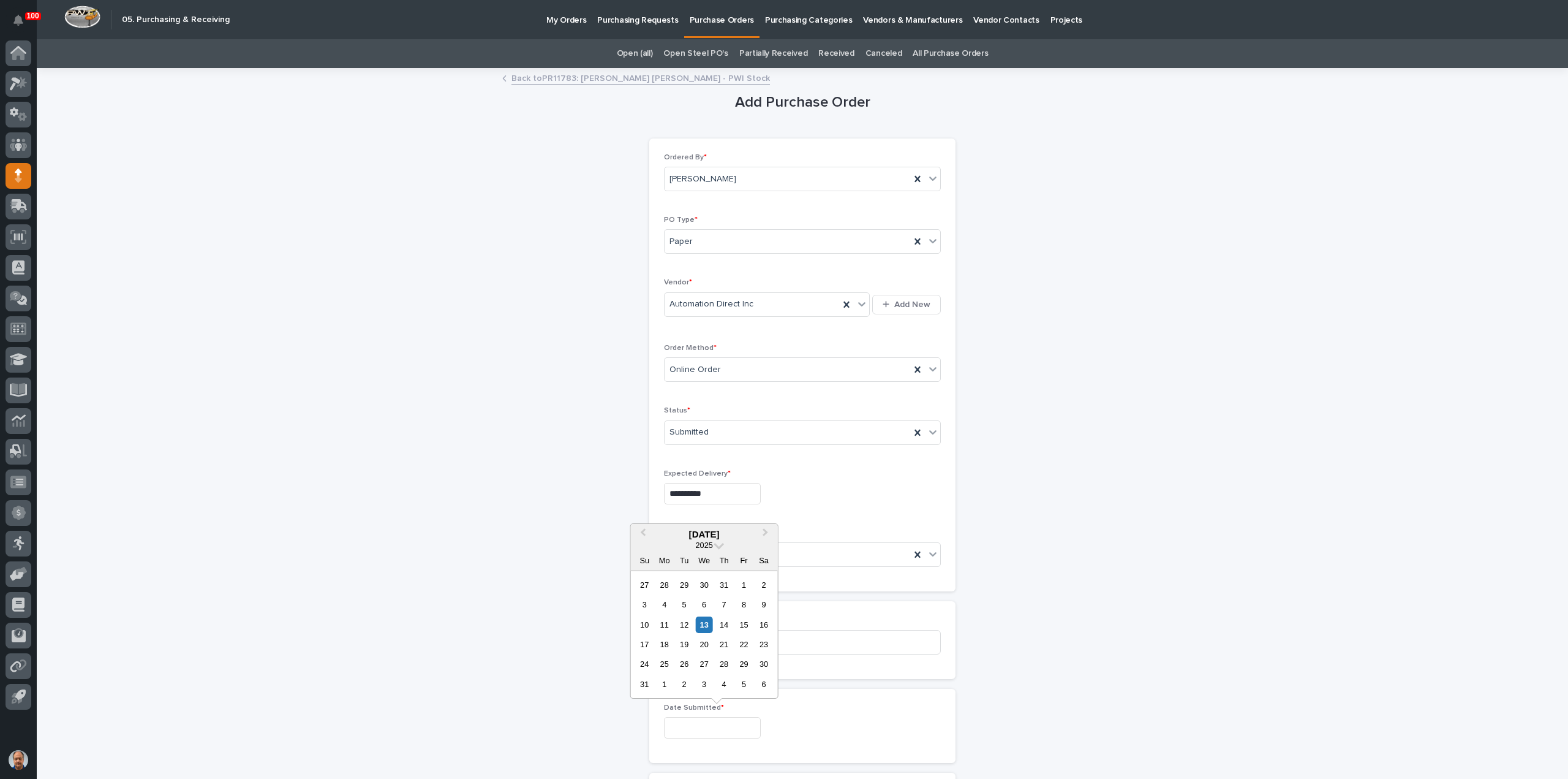
click at [706, 617] on div "13" at bounding box center [704, 625] width 17 height 17
type input "**********"
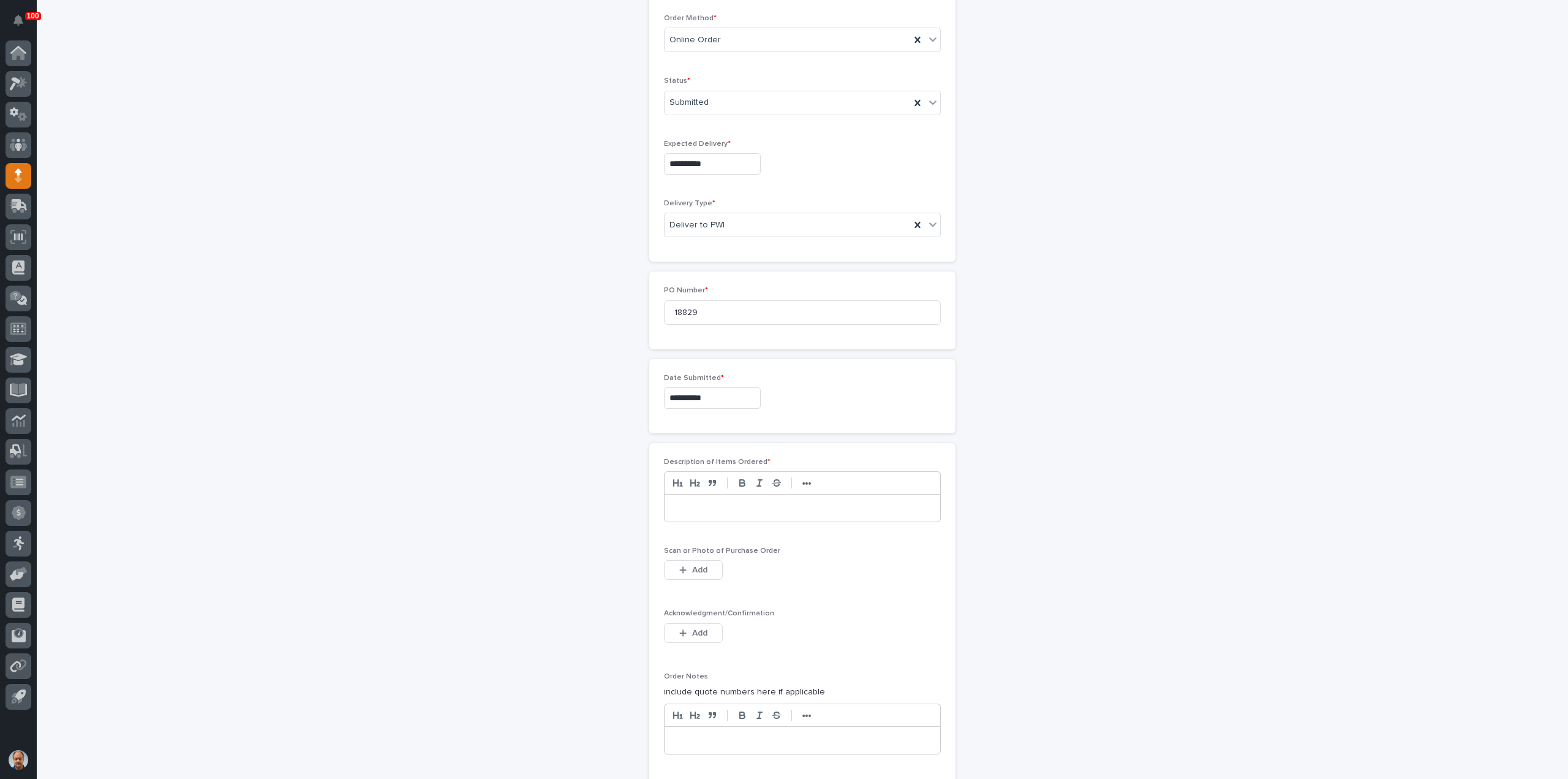
scroll to position [429, 0]
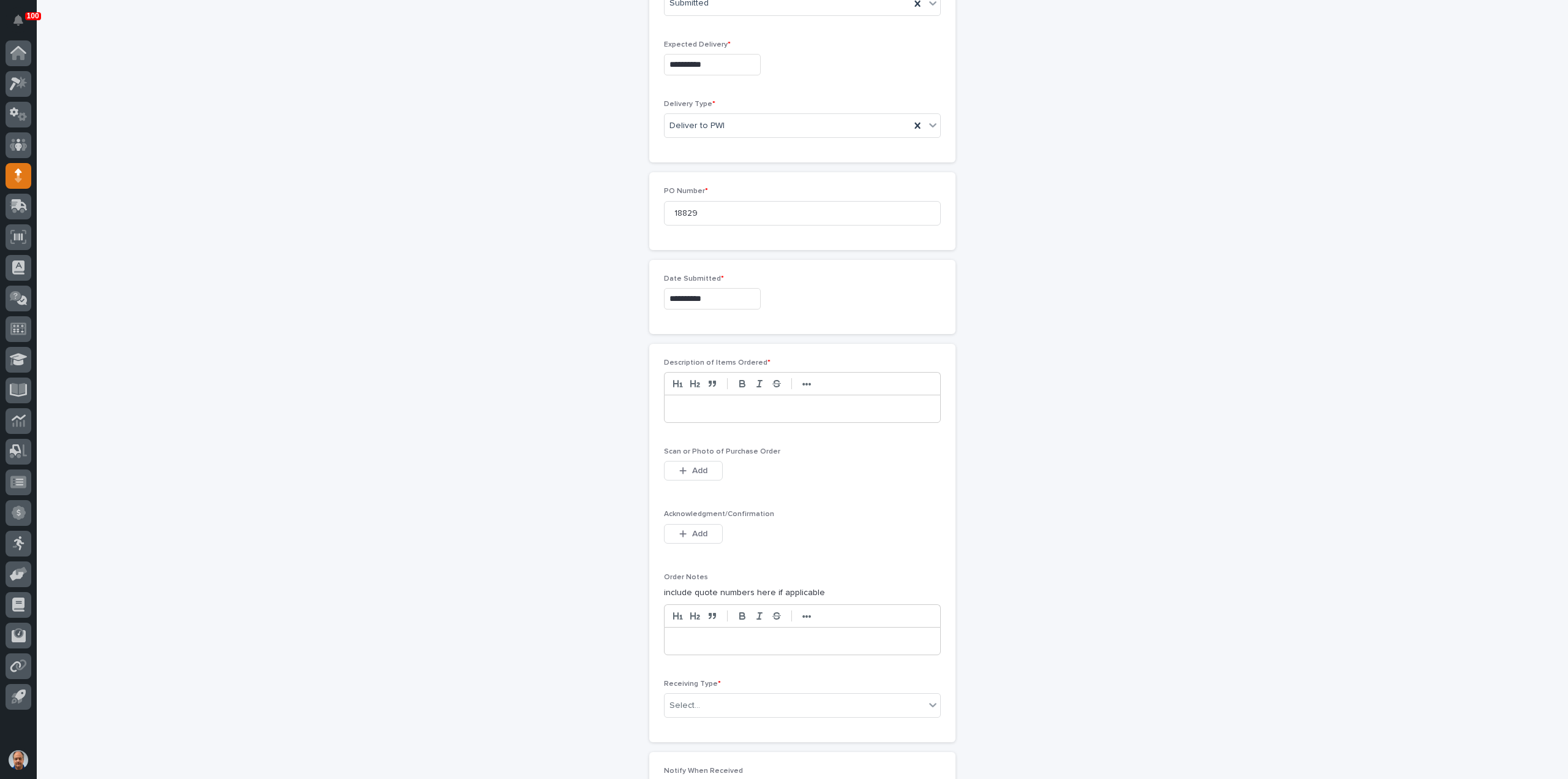
click at [751, 409] on p at bounding box center [802, 409] width 257 height 12
click at [681, 466] on icon "button" at bounding box center [683, 471] width 7 height 8
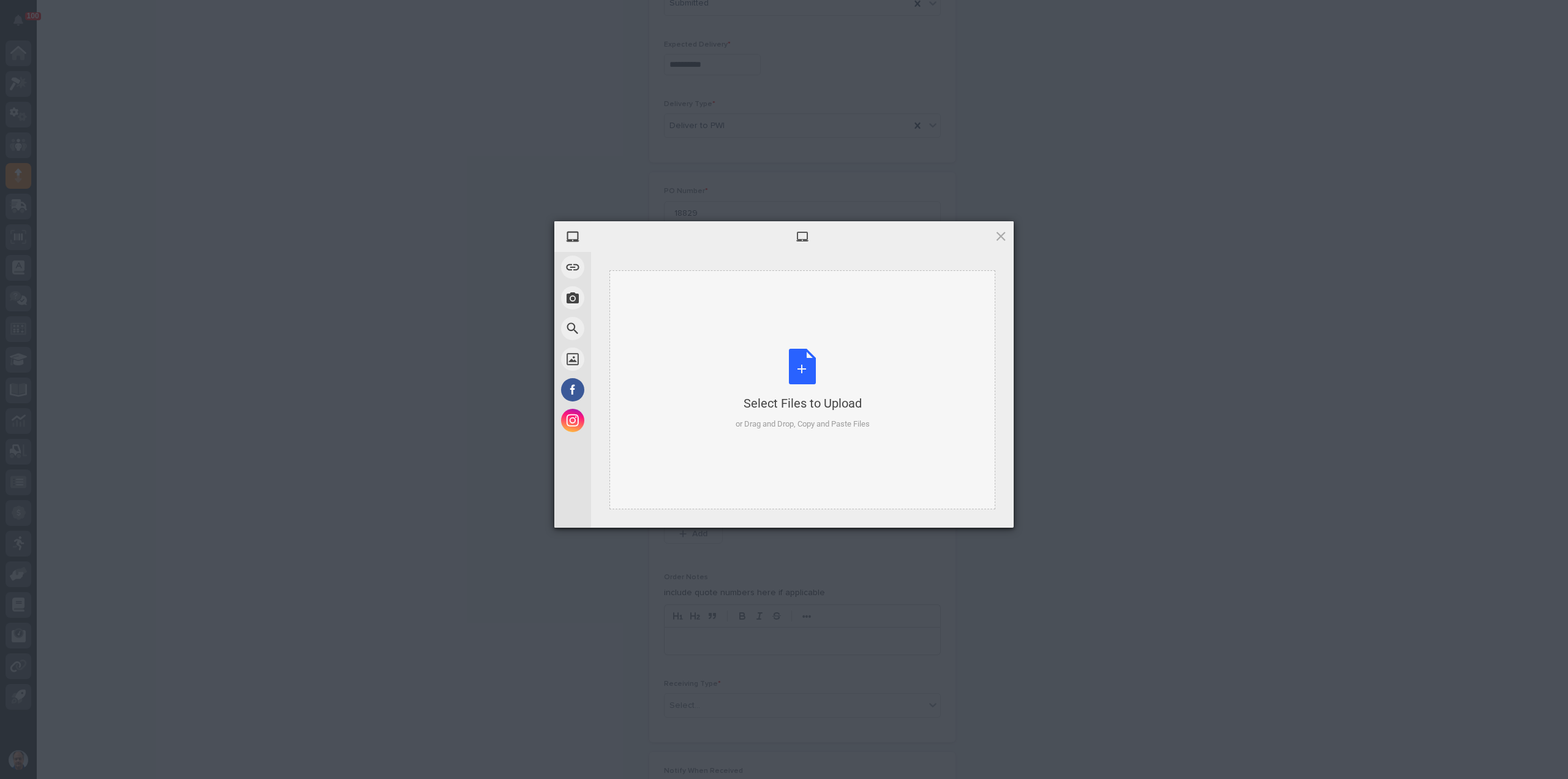
click at [803, 366] on div "Select Files to Upload or Drag and Drop, Copy and Paste Files" at bounding box center [803, 390] width 134 height 82
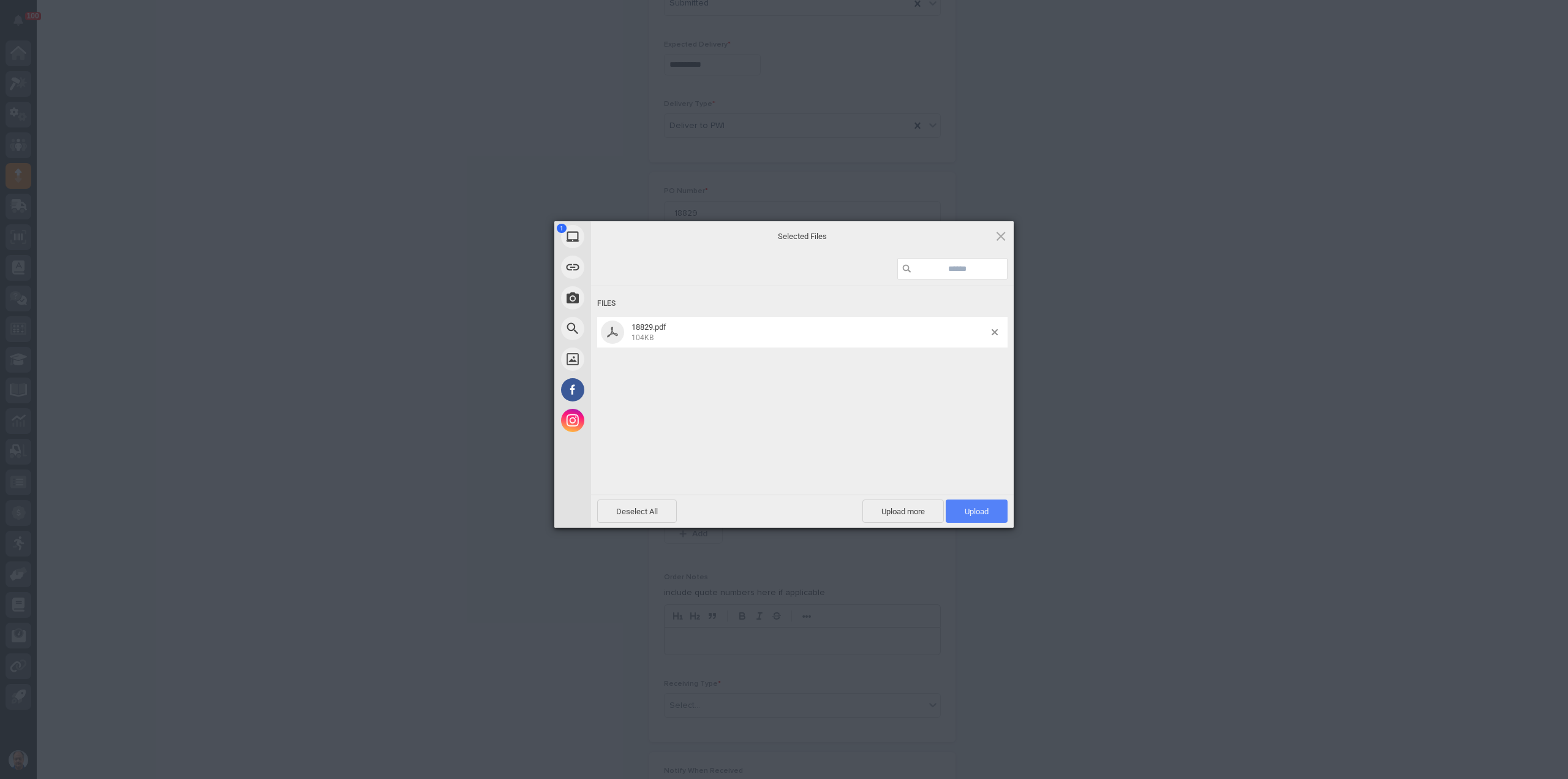
click at [976, 504] on span "Upload 1" at bounding box center [976, 511] width 62 height 23
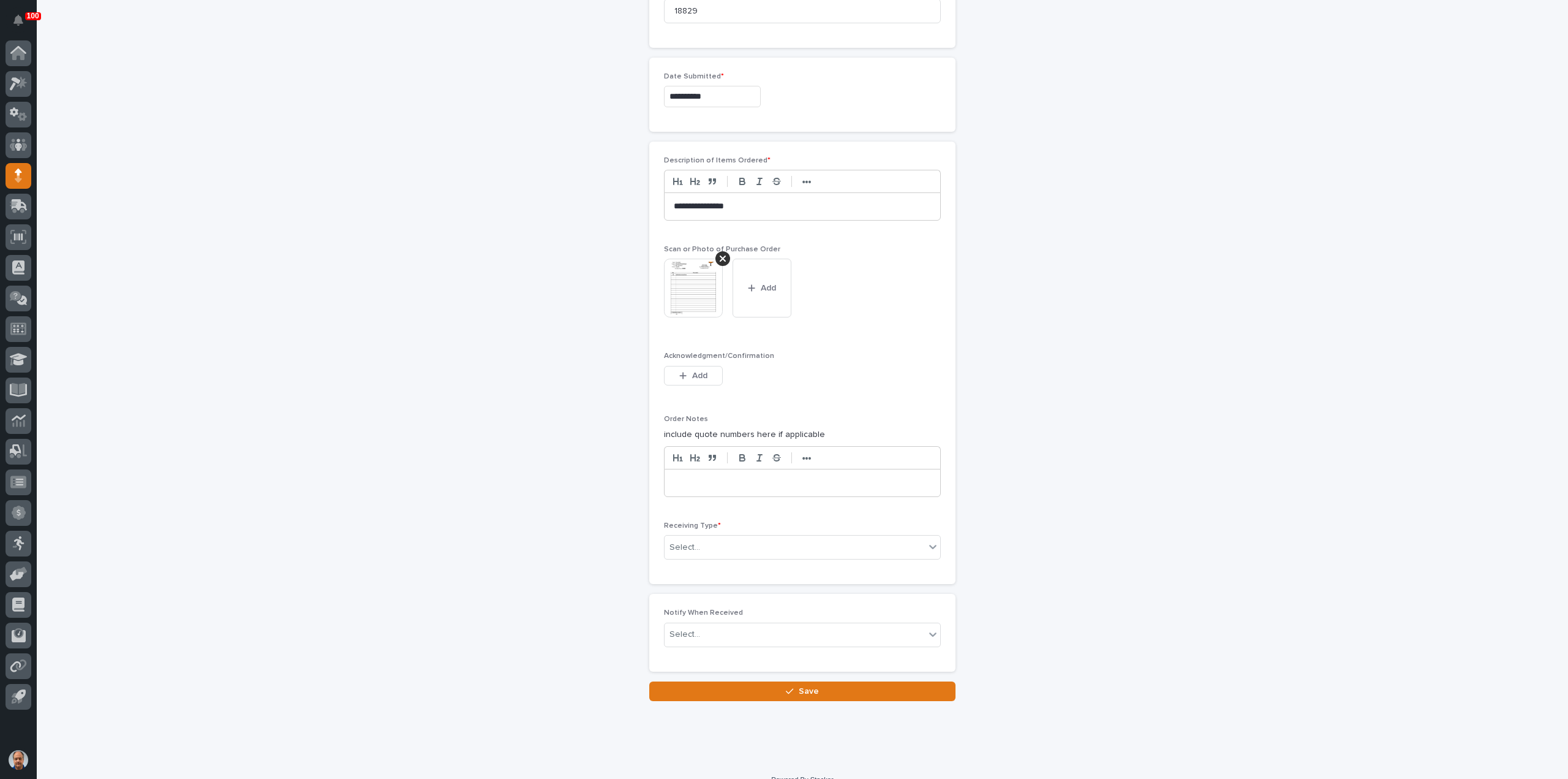
scroll to position [635, 0]
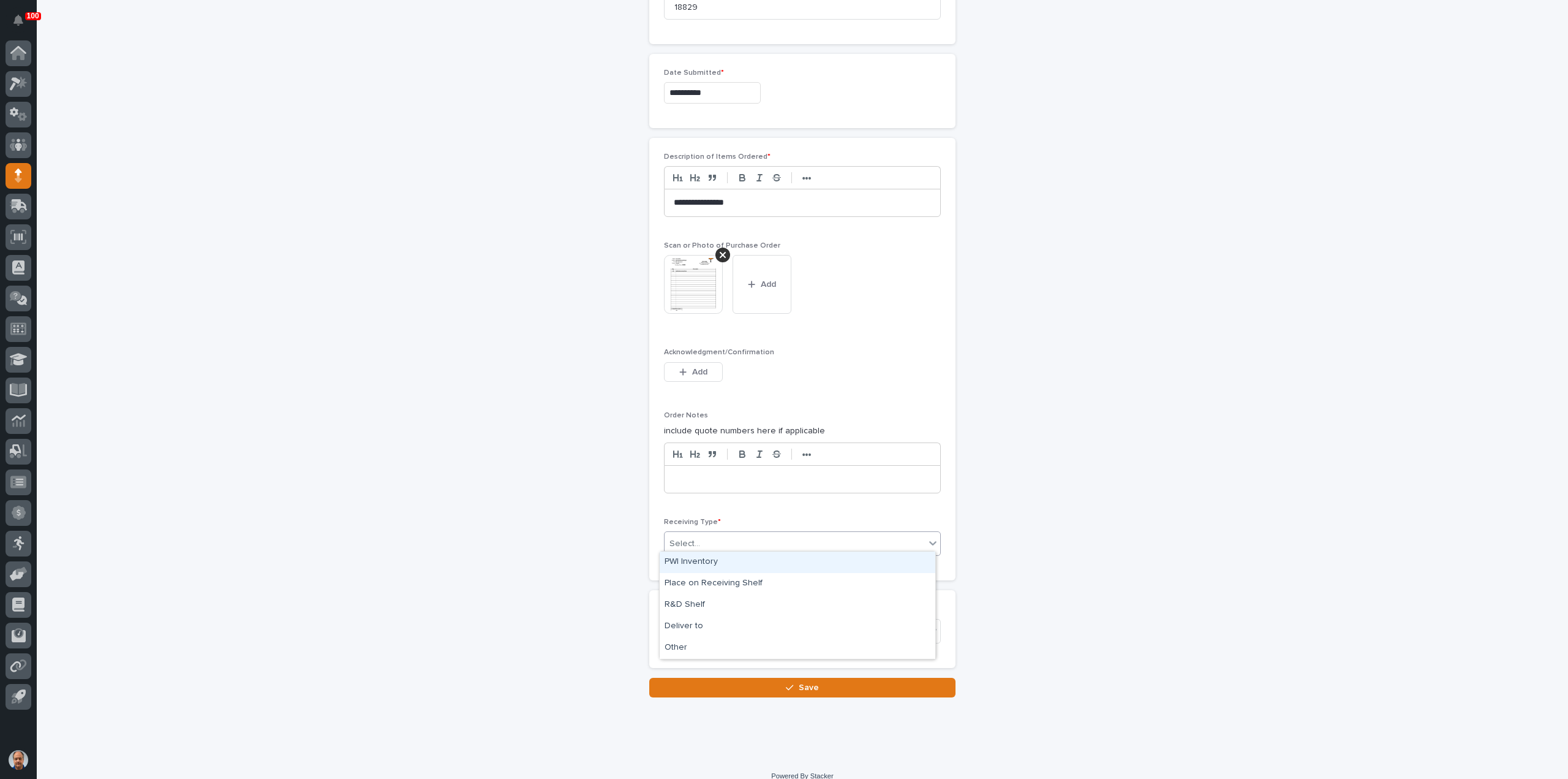
drag, startPoint x: 713, startPoint y: 534, endPoint x: 717, endPoint y: 541, distance: 8.1
click at [713, 535] on div "Select..." at bounding box center [794, 544] width 260 height 20
click at [698, 562] on div "PWI Inventory" at bounding box center [798, 562] width 276 height 22
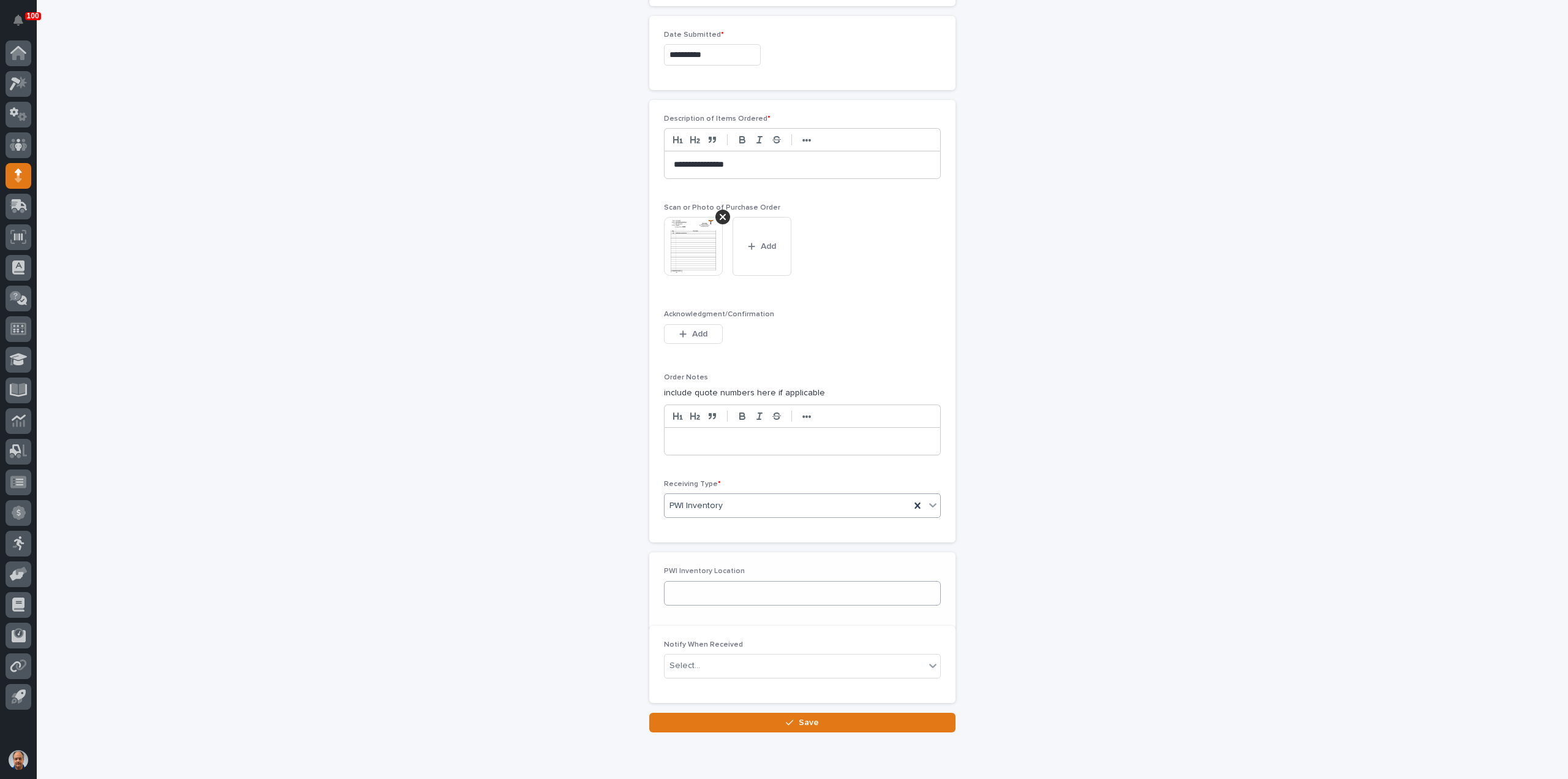
scroll to position [678, 0]
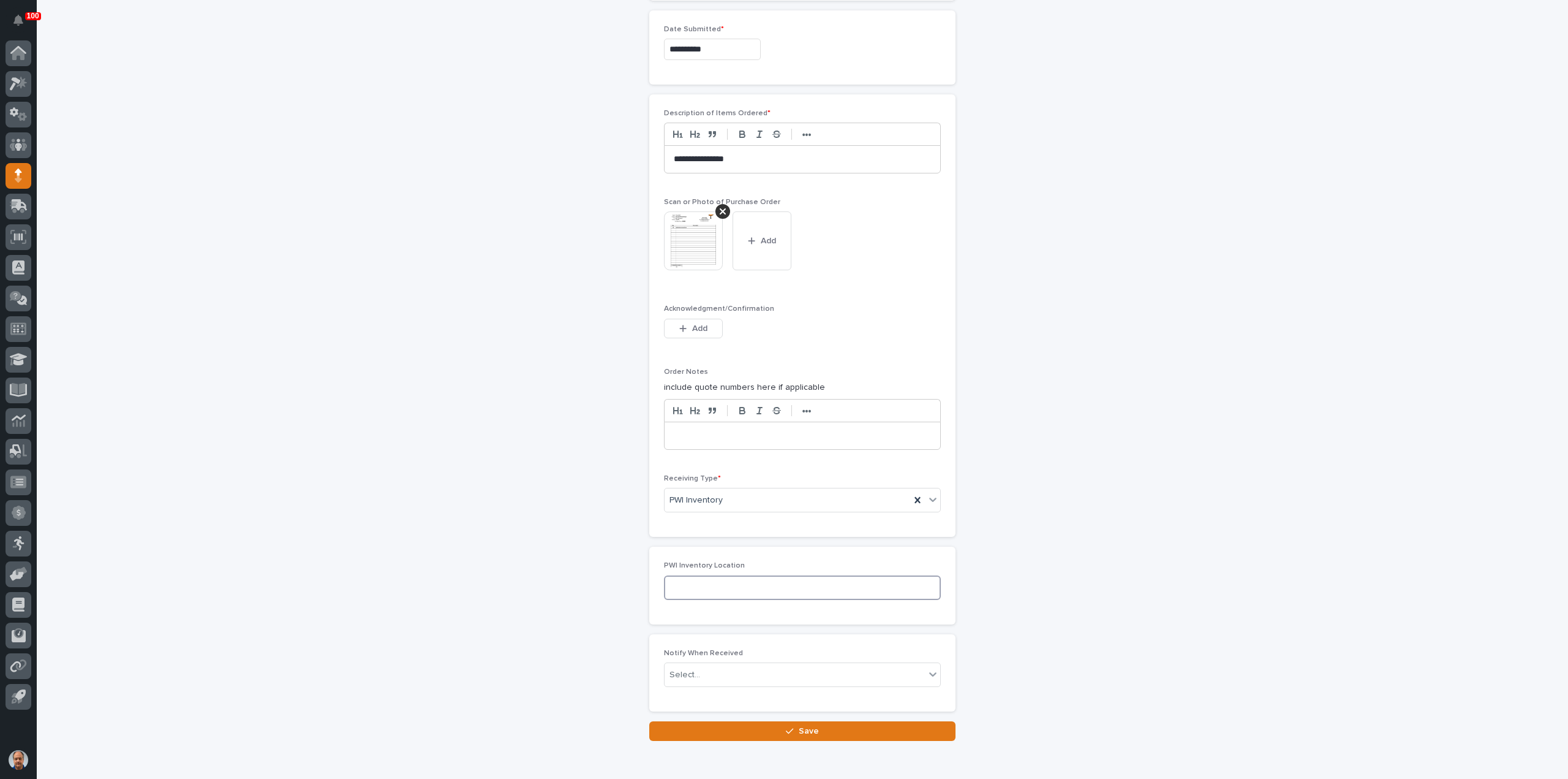
click at [748, 581] on input at bounding box center [802, 588] width 277 height 25
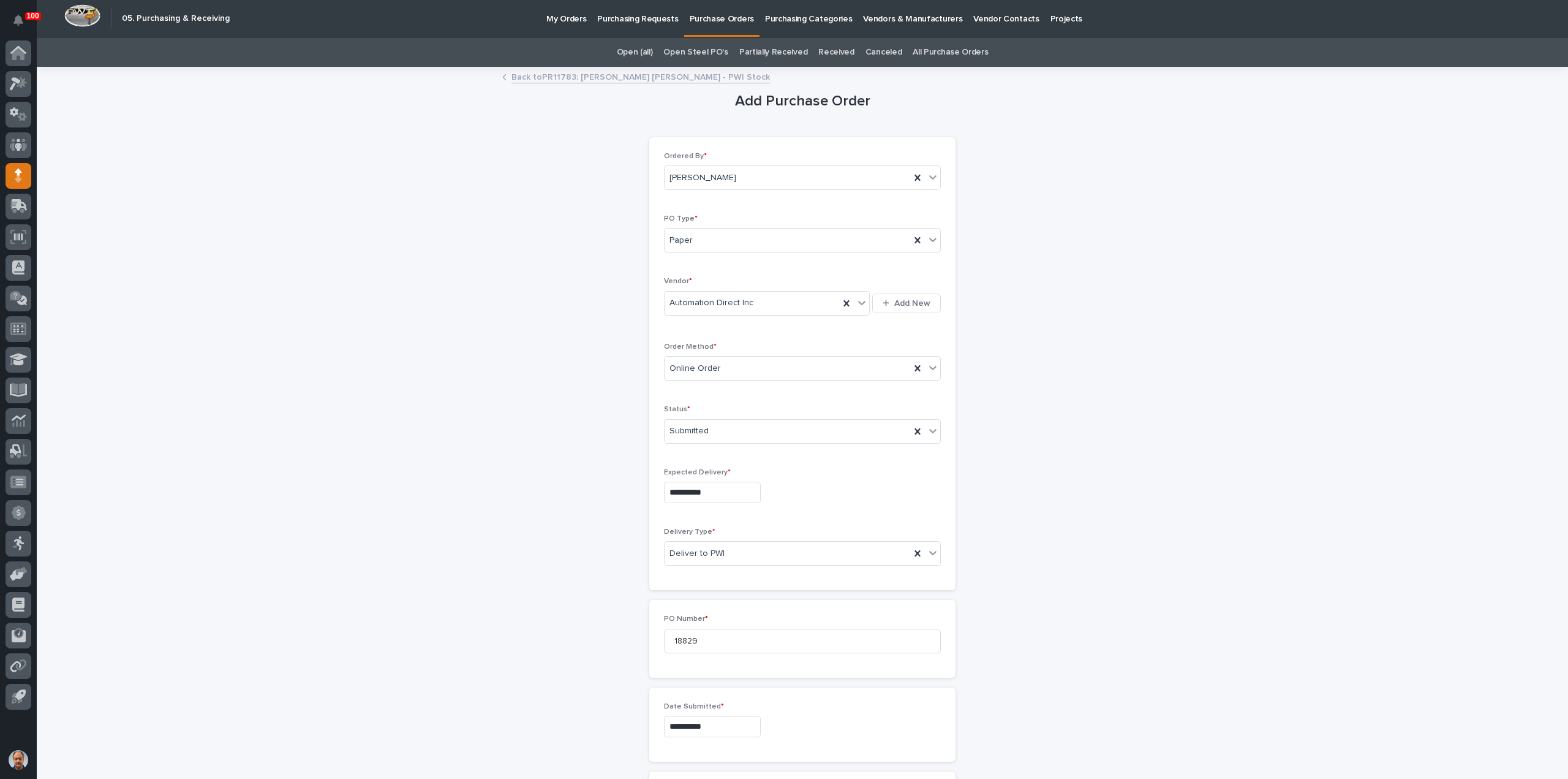
scroll to position [0, 0]
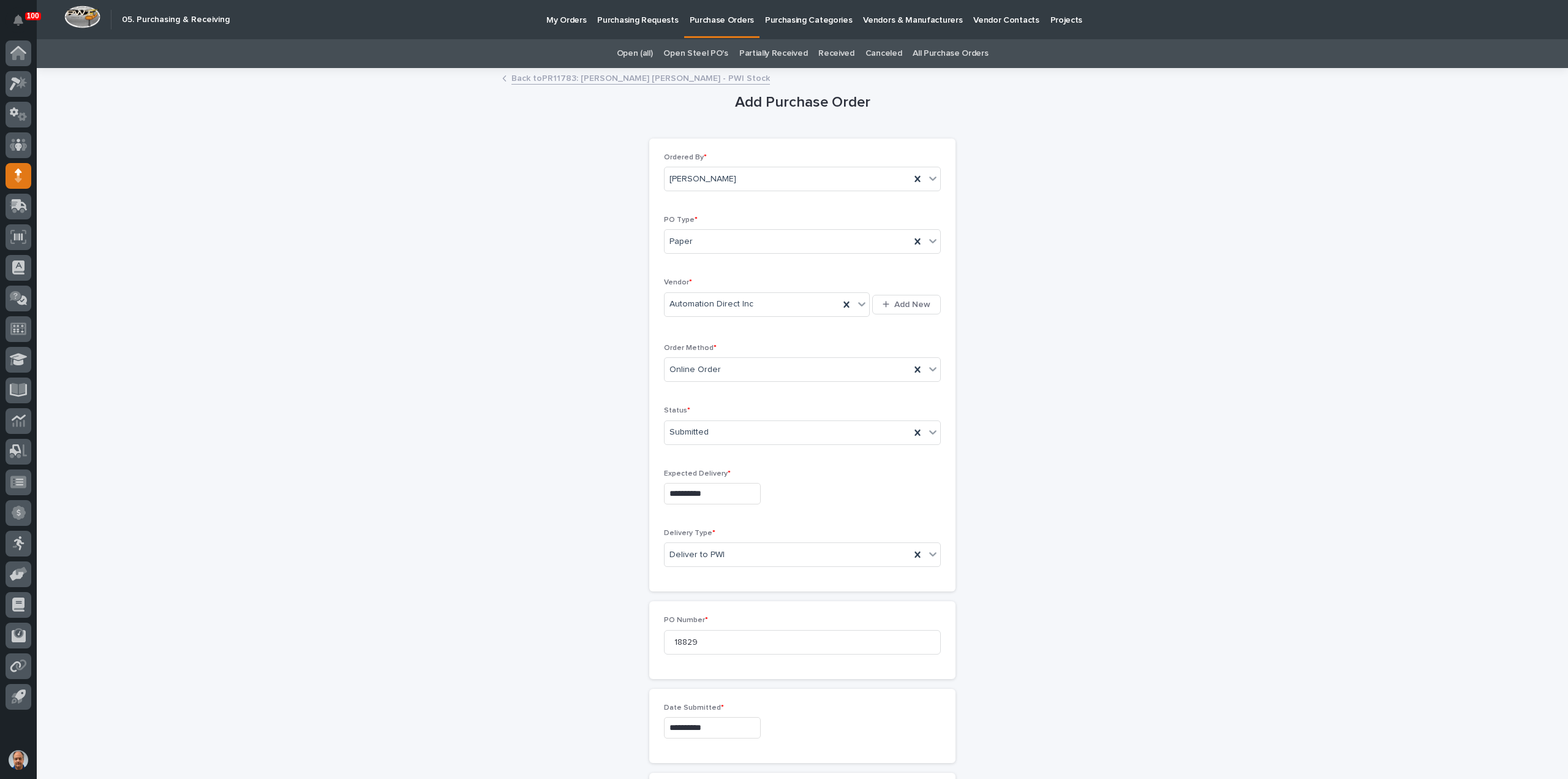
click at [616, 77] on link "Back to PR11783: [PERSON_NAME] [PERSON_NAME] - PWI Stock" at bounding box center [641, 77] width 259 height 14
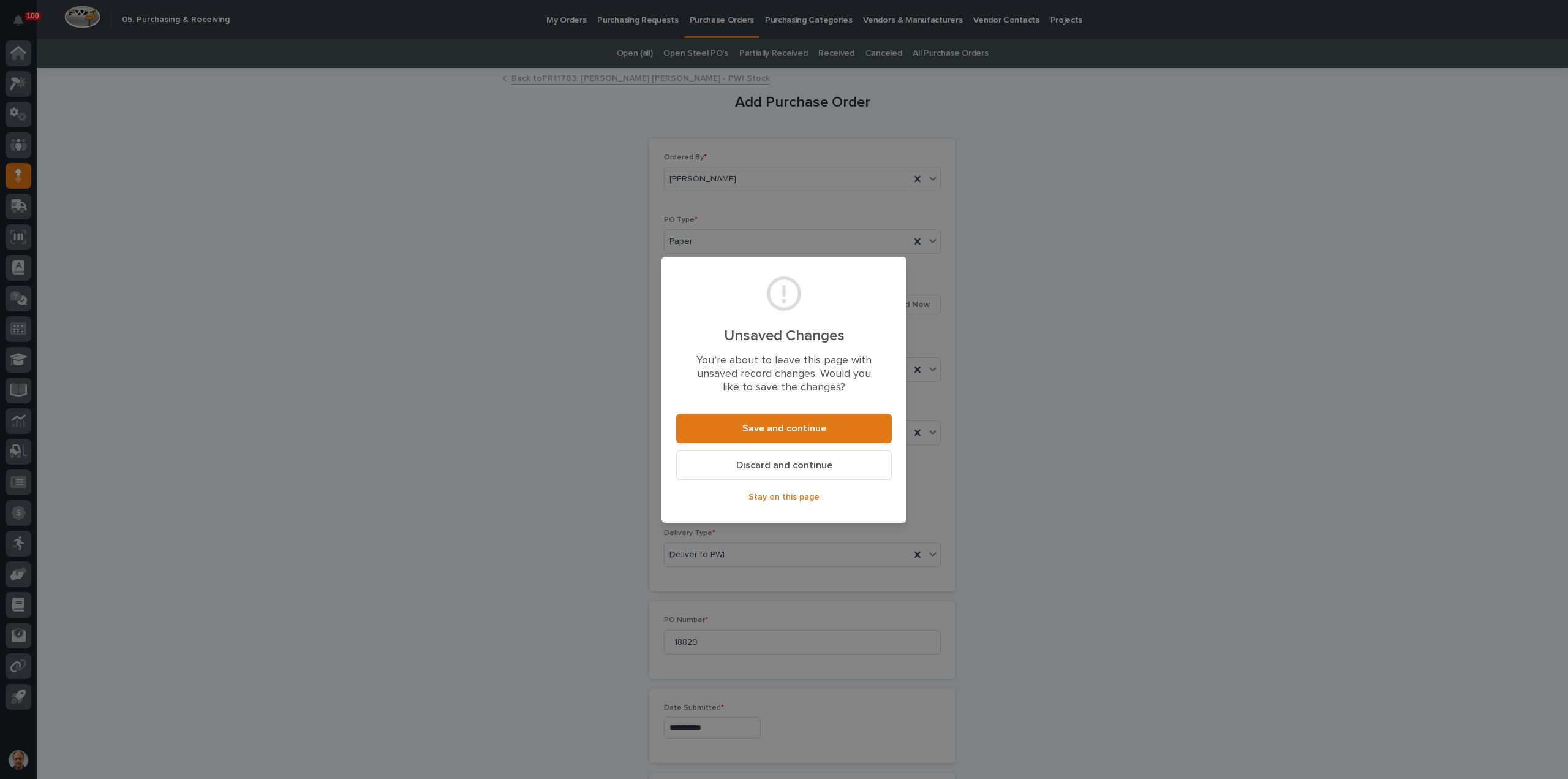
click at [794, 466] on span "Discard and continue" at bounding box center [784, 466] width 96 height 10
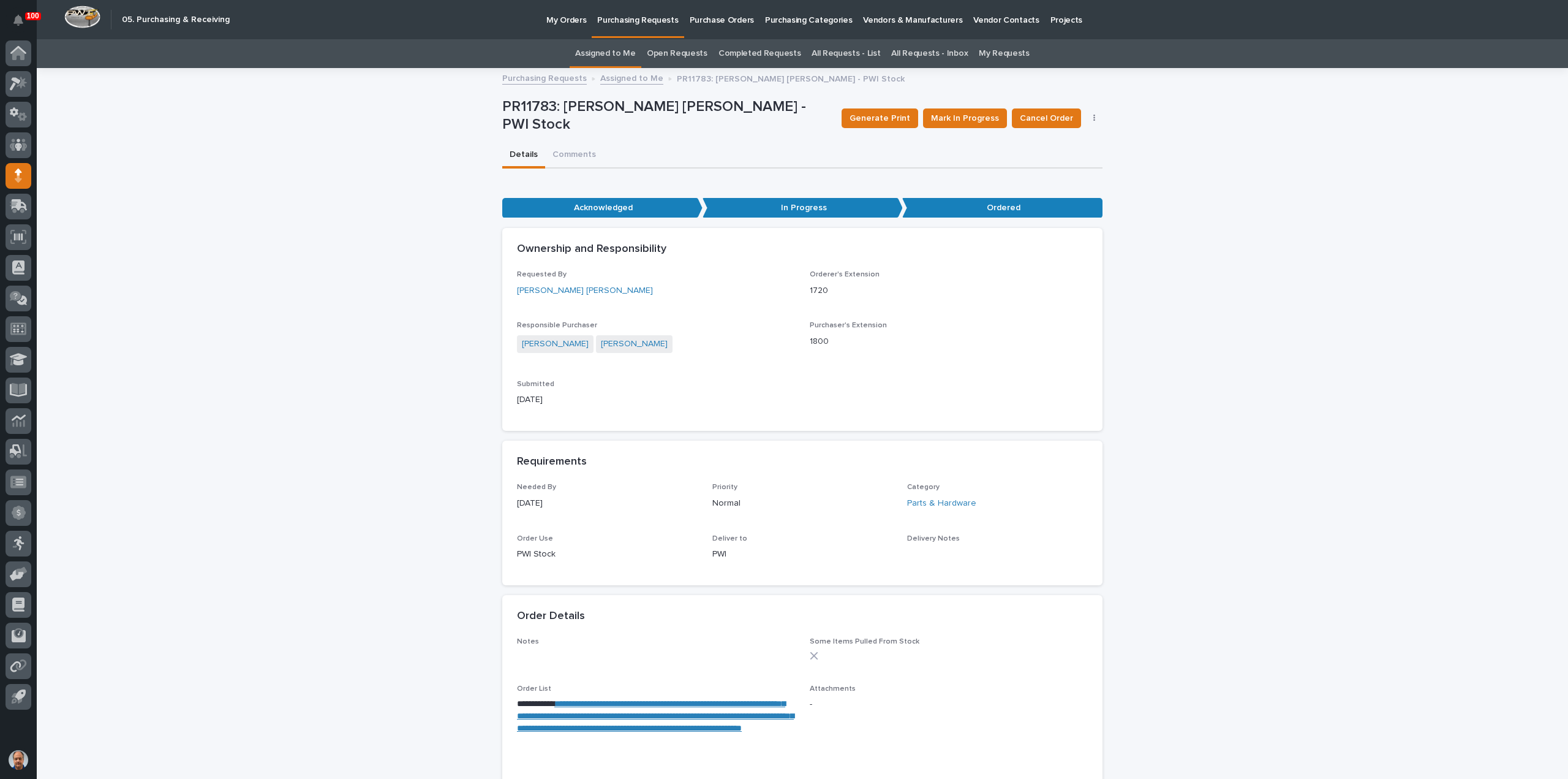
click at [640, 19] on p "Purchasing Requests" at bounding box center [638, 12] width 81 height 26
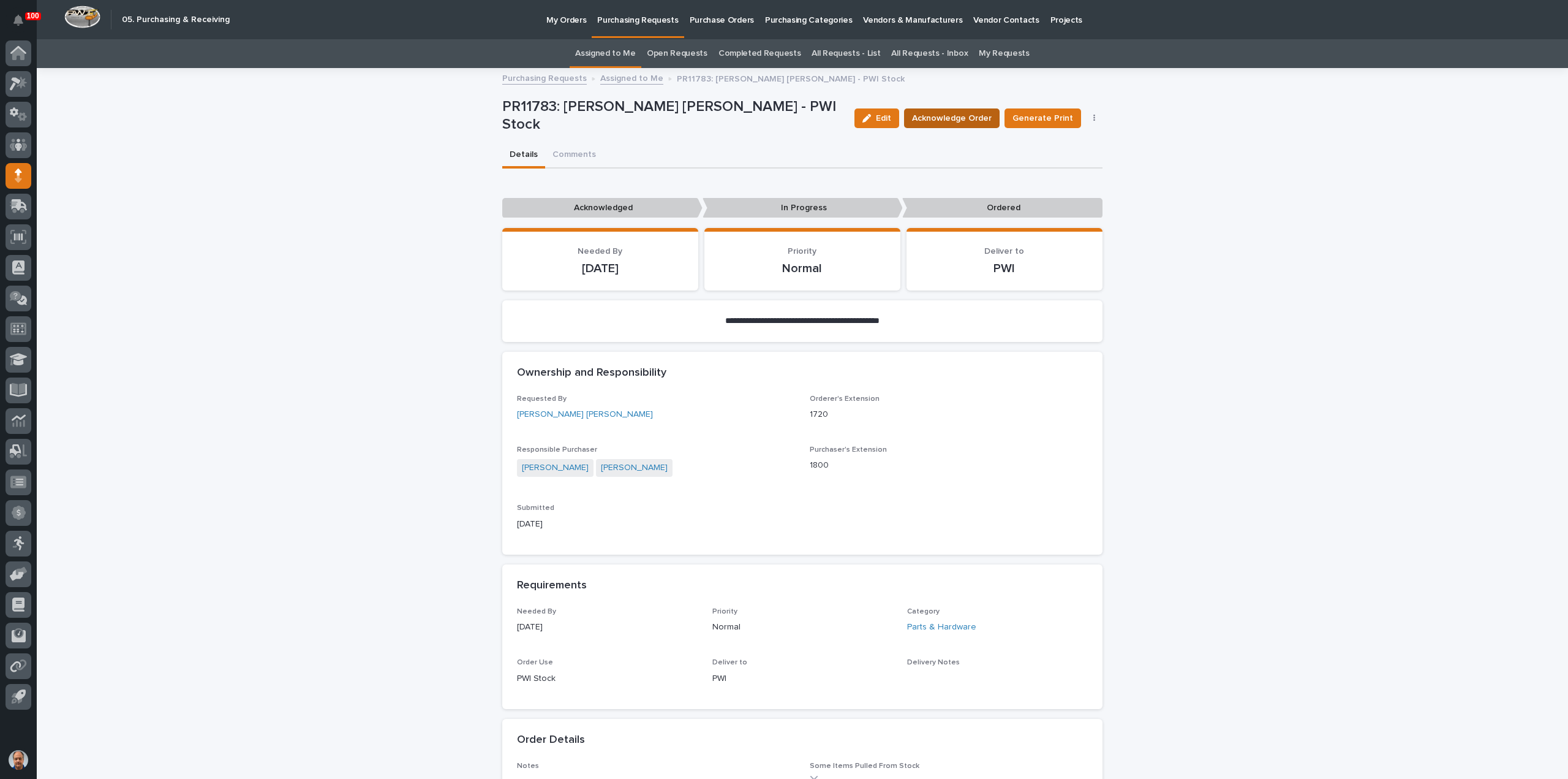
click at [946, 112] on span "Acknowledge Order" at bounding box center [952, 118] width 79 height 12
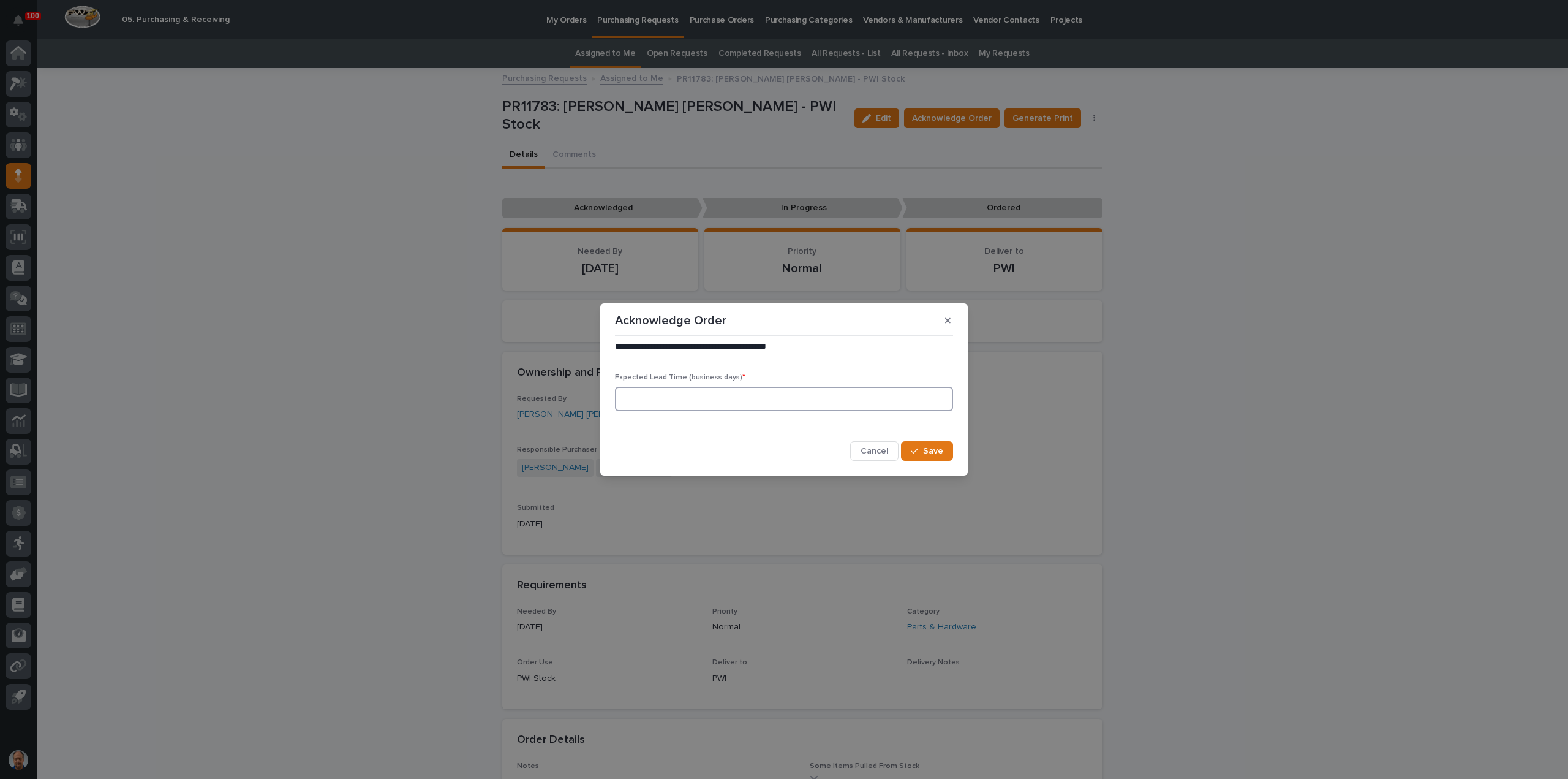
click at [722, 399] on input at bounding box center [784, 399] width 338 height 25
type input "2"
click at [932, 451] on span "Save" at bounding box center [933, 451] width 20 height 8
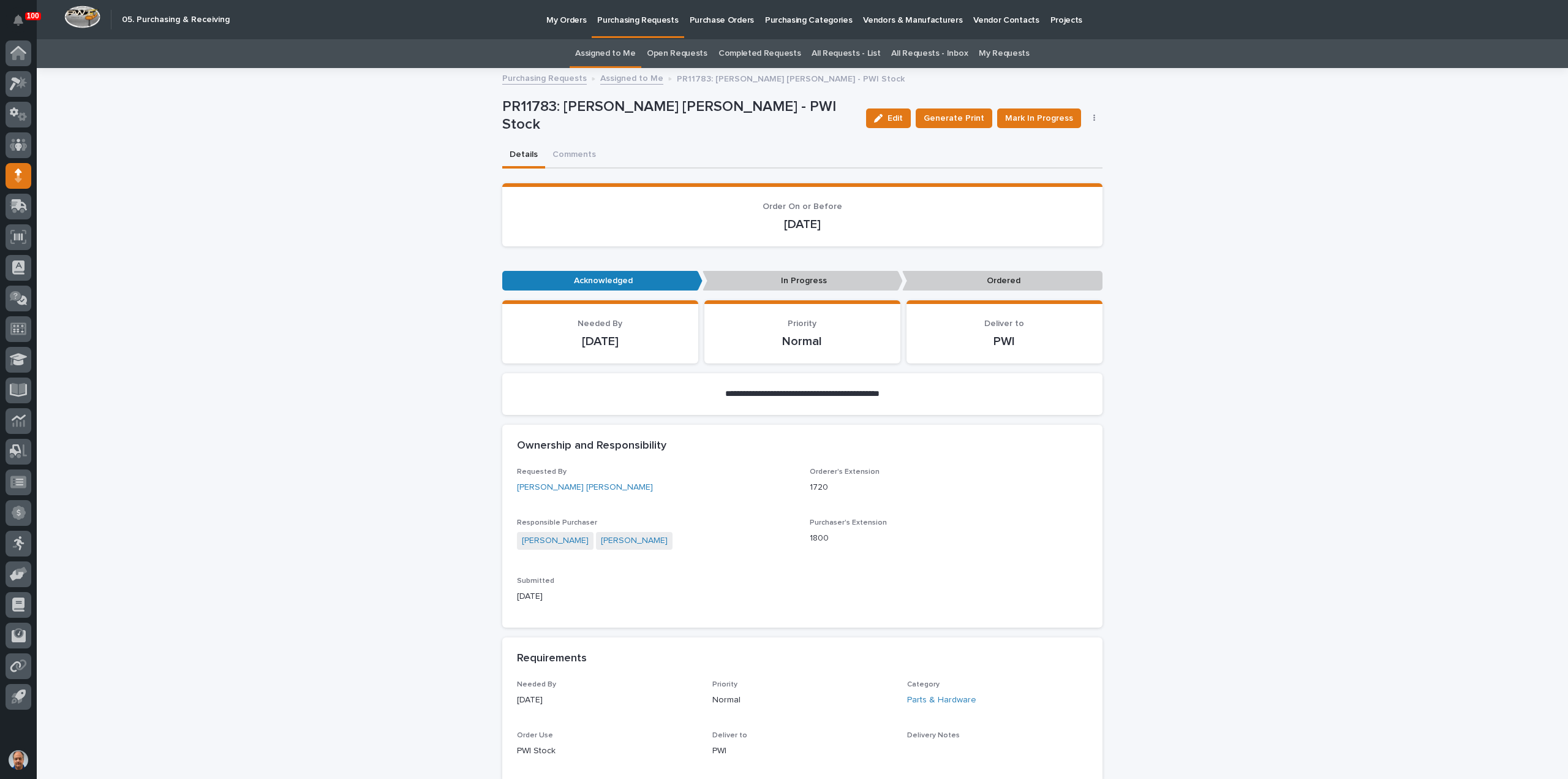
click at [1094, 118] on icon "button" at bounding box center [1094, 118] width 2 height 8
click at [1048, 162] on span "Edit Linked PO's" at bounding box center [1055, 162] width 63 height 12
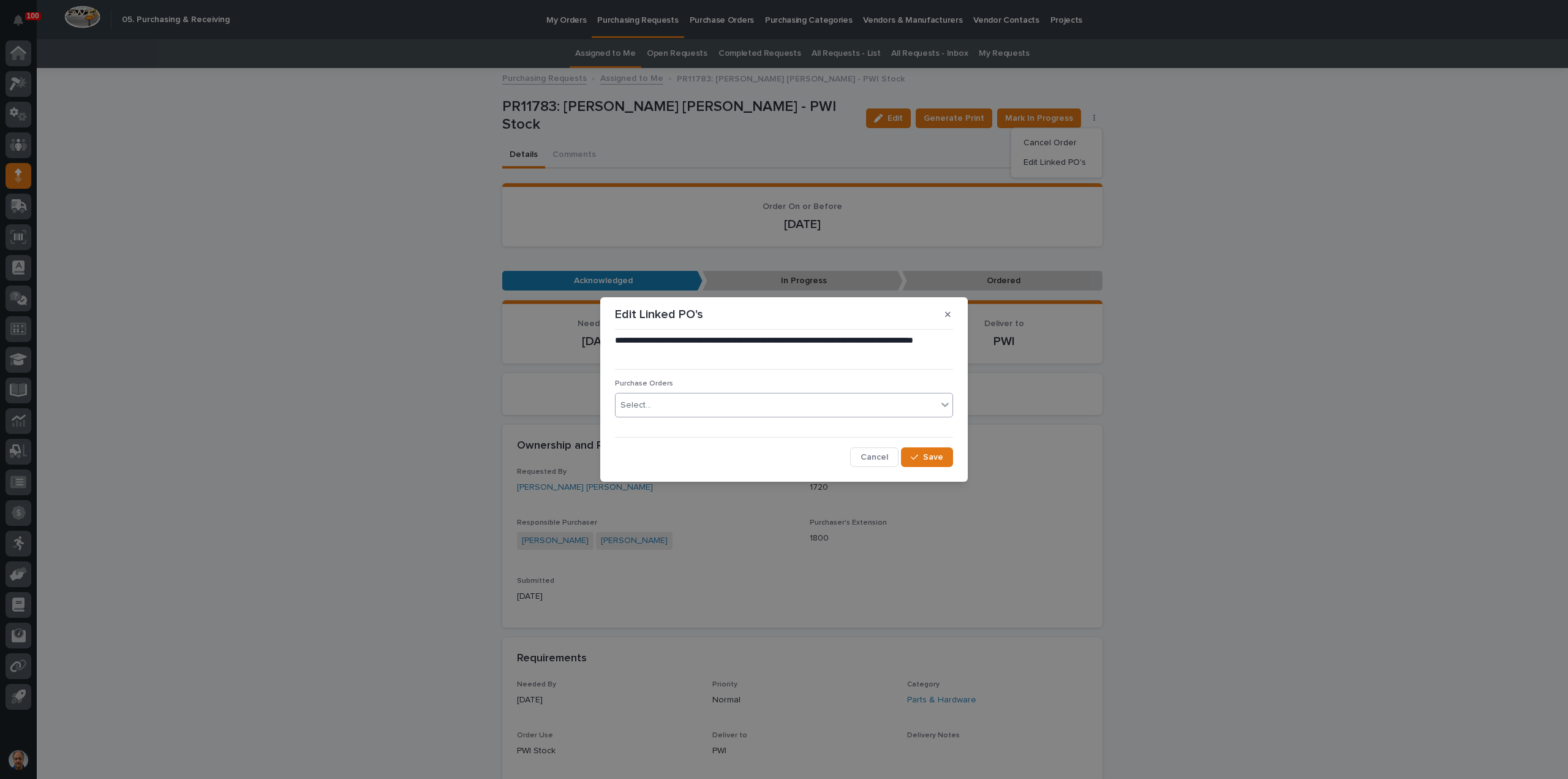
click at [770, 400] on div "Select..." at bounding box center [776, 405] width 322 height 20
type input "*****"
click at [866, 451] on button "Cancel" at bounding box center [875, 457] width 49 height 20
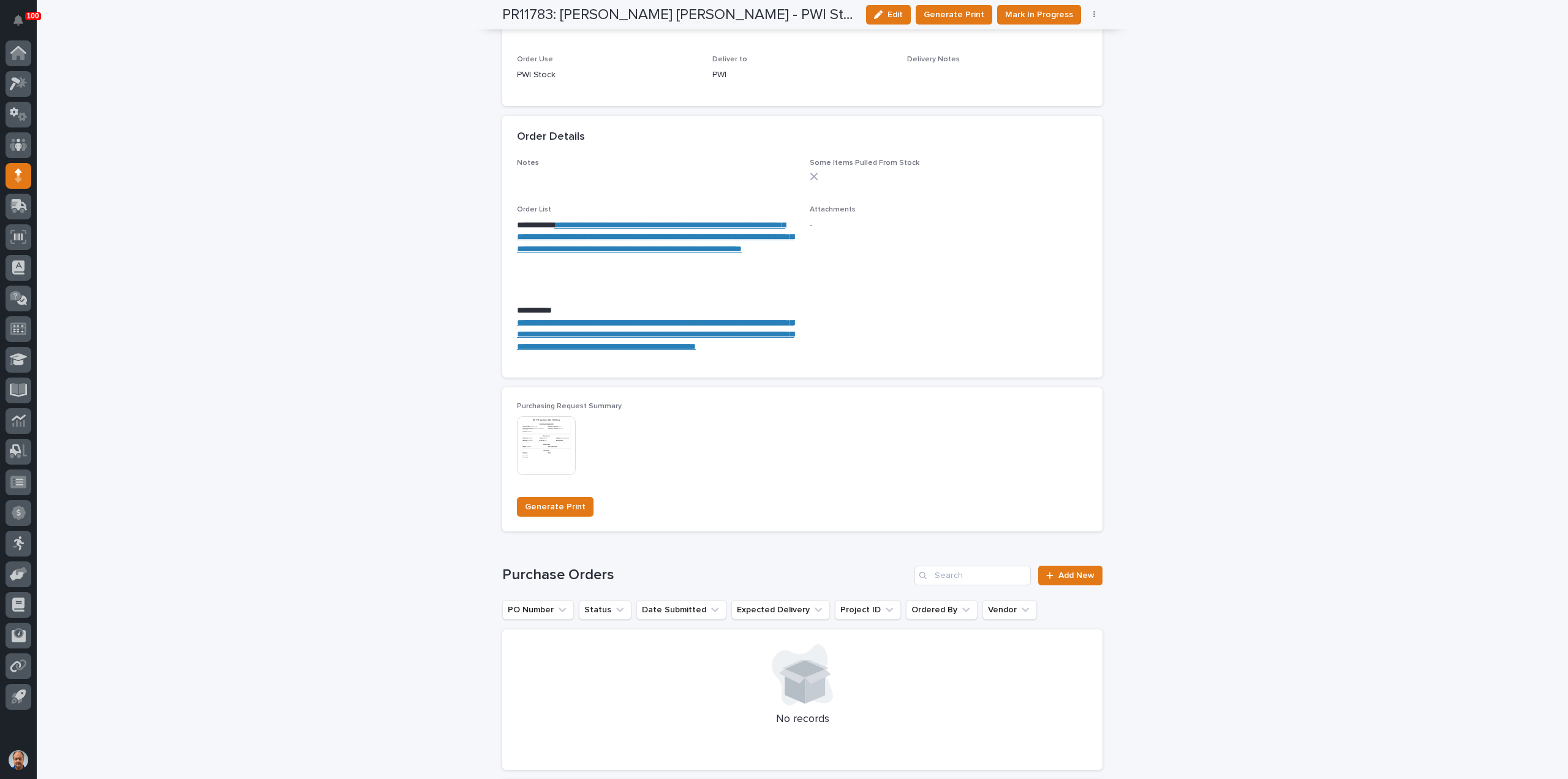
scroll to position [796, 0]
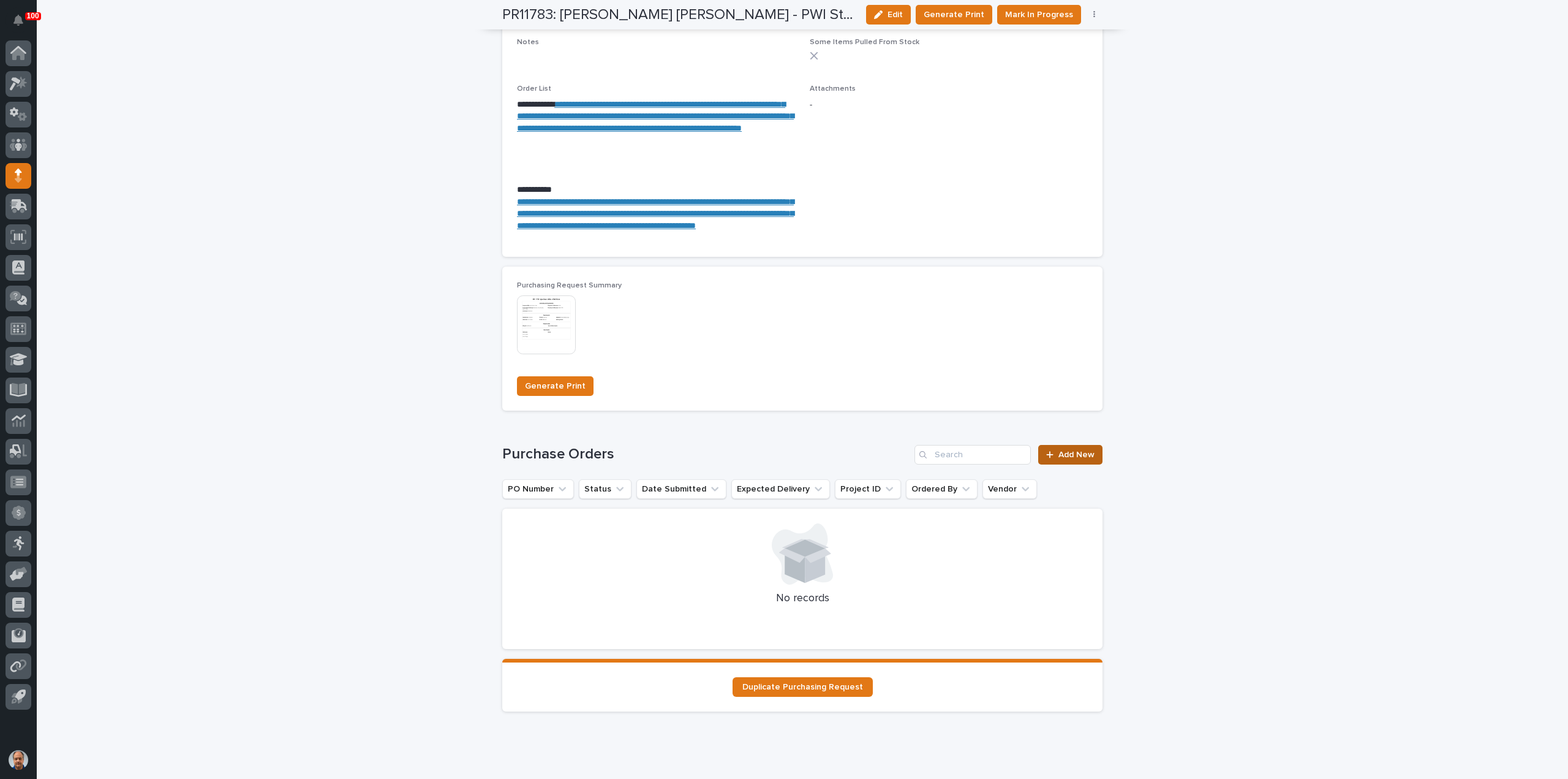
click at [1059, 459] on span "Add New" at bounding box center [1077, 455] width 36 height 8
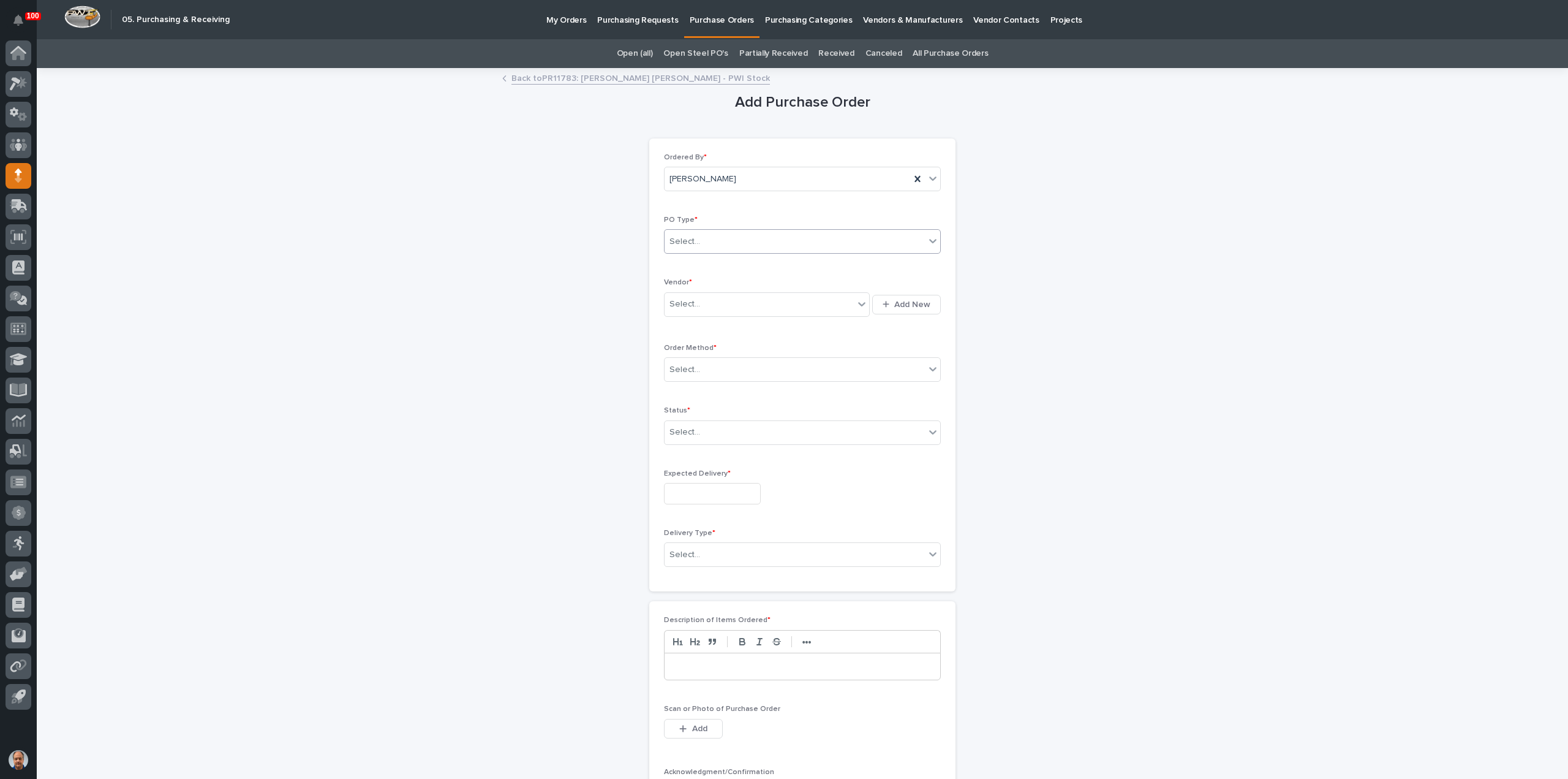
click at [746, 241] on div "Select..." at bounding box center [794, 241] width 260 height 20
click at [709, 281] on div "Paper" at bounding box center [798, 286] width 276 height 22
click at [725, 302] on div "Select..." at bounding box center [759, 304] width 189 height 20
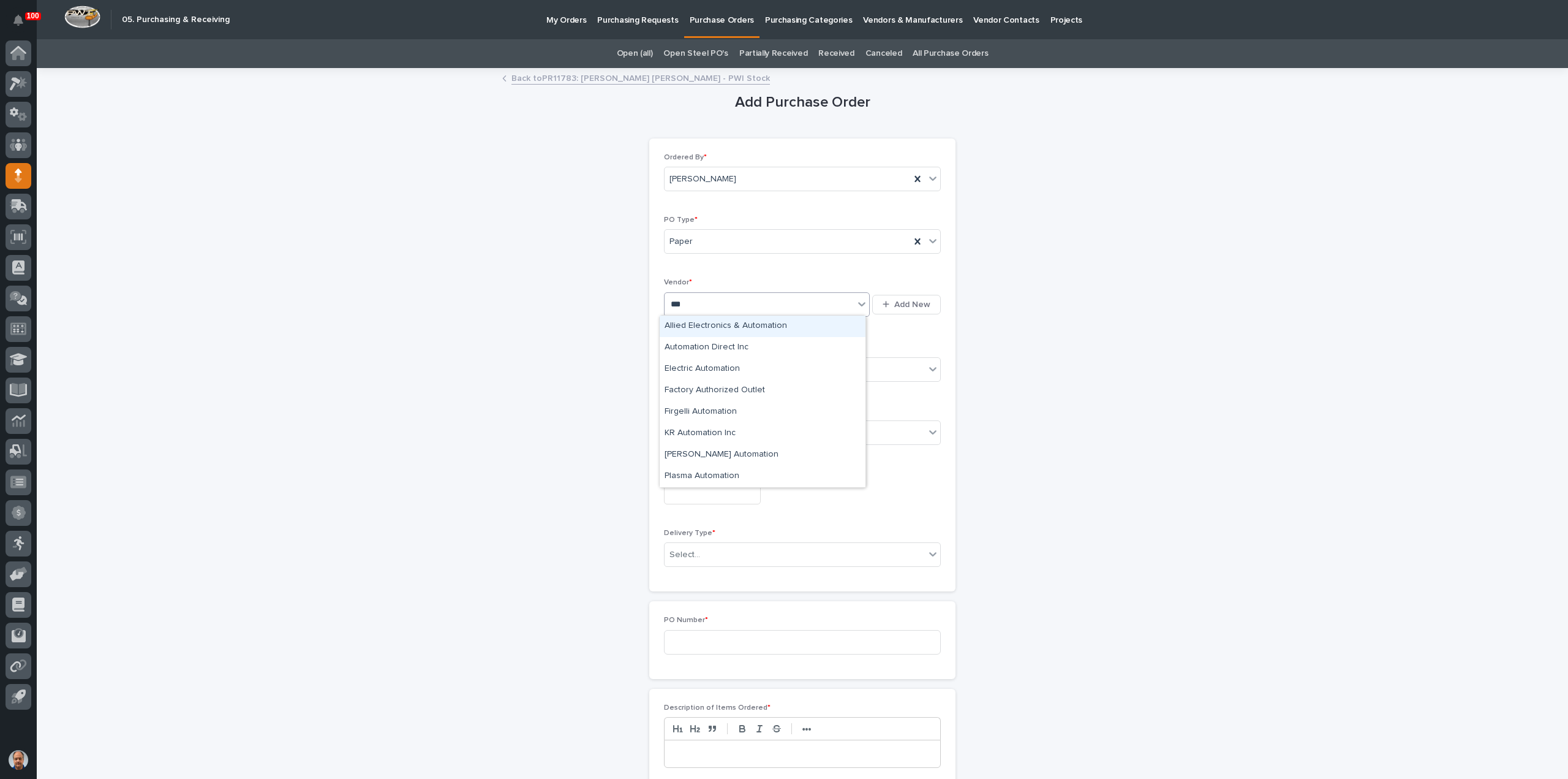
type input "****"
click at [683, 349] on div "Automation Direct Inc" at bounding box center [762, 348] width 206 height 22
click at [727, 370] on div "Select..." at bounding box center [794, 370] width 260 height 20
click at [697, 390] on div "Online Order" at bounding box center [798, 391] width 276 height 22
click at [719, 428] on div "Select..." at bounding box center [794, 433] width 260 height 20
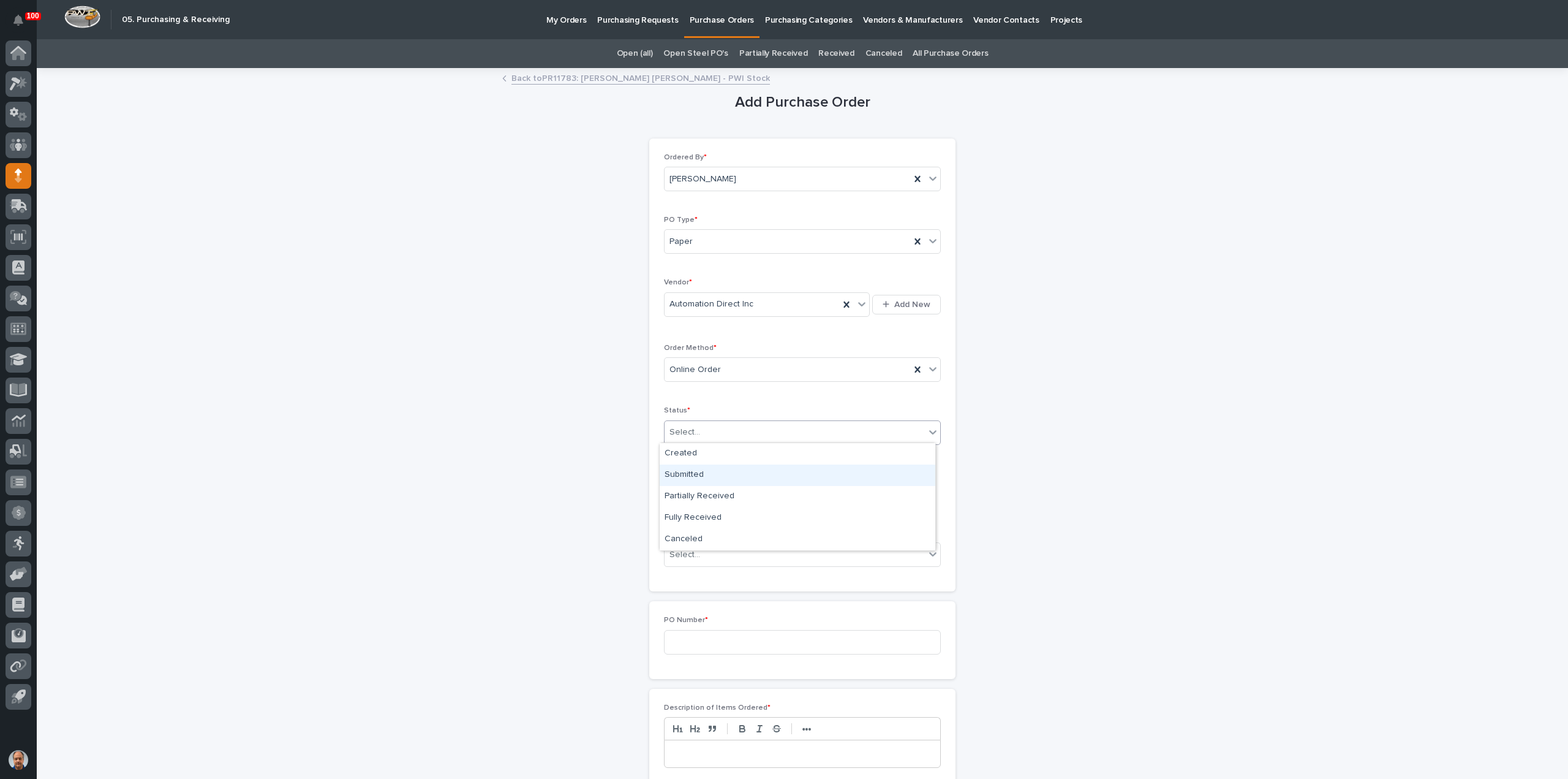
drag, startPoint x: 698, startPoint y: 462, endPoint x: 695, endPoint y: 482, distance: 20.2
click at [690, 477] on div "Submitted" at bounding box center [798, 476] width 276 height 22
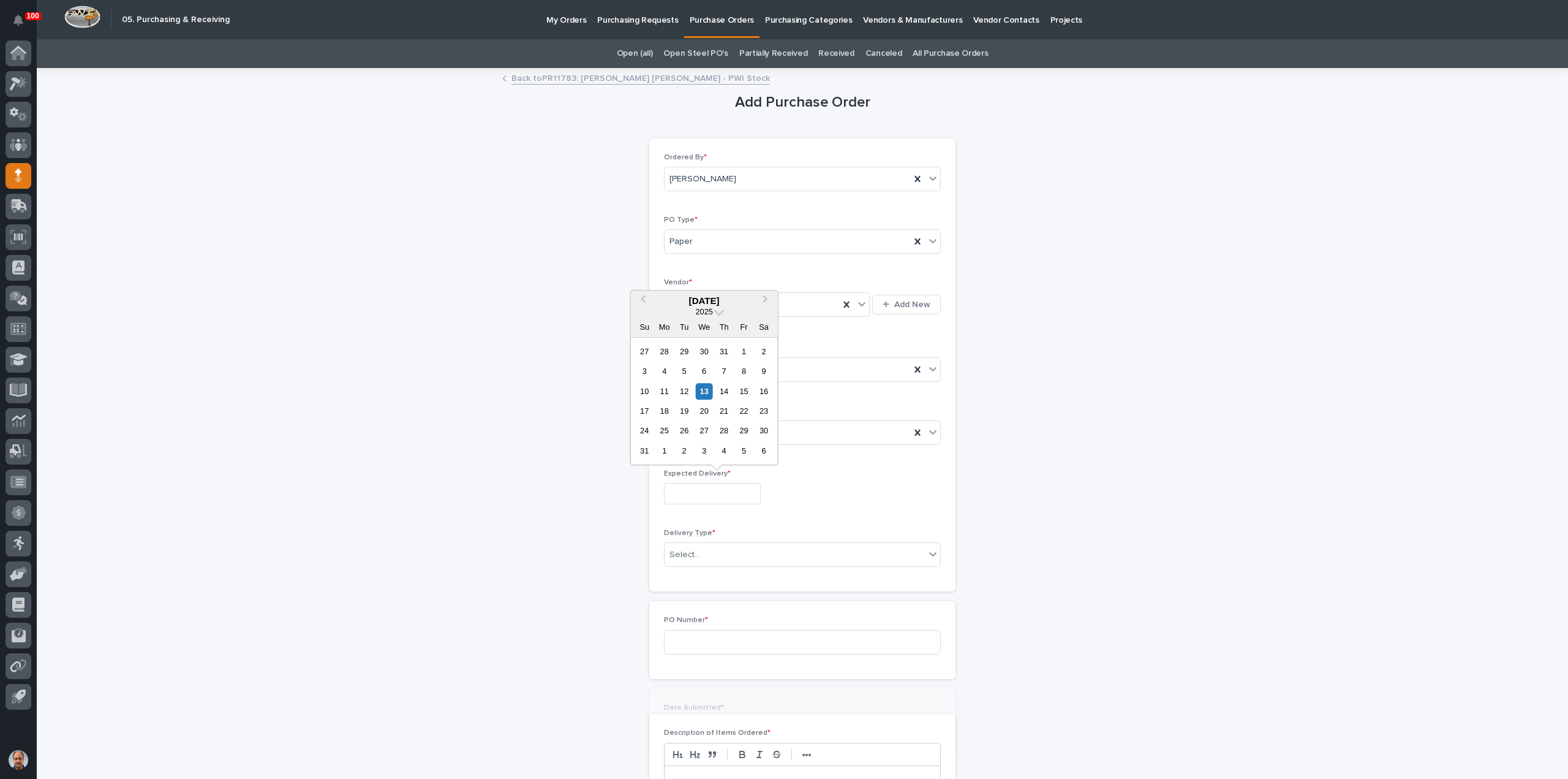
drag, startPoint x: 697, startPoint y: 484, endPoint x: 701, endPoint y: 491, distance: 8.1
click at [697, 485] on input "text" at bounding box center [712, 494] width 97 height 22
click at [739, 394] on div "15" at bounding box center [744, 391] width 17 height 17
type input "**********"
click at [730, 554] on div "Select..." at bounding box center [794, 555] width 260 height 20
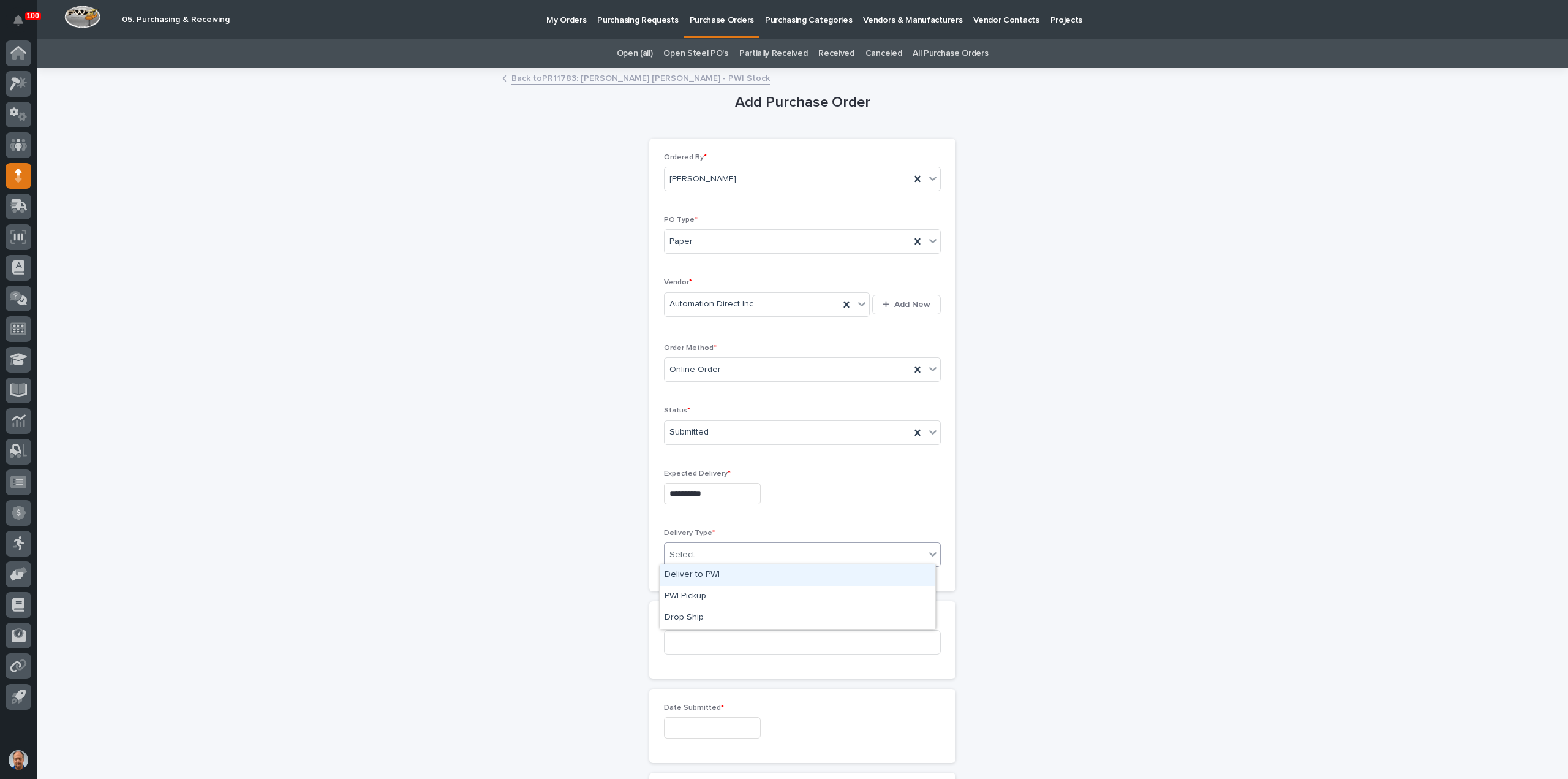
click at [697, 576] on div "Deliver to PWI" at bounding box center [798, 576] width 276 height 22
drag, startPoint x: 699, startPoint y: 652, endPoint x: 707, endPoint y: 648, distance: 8.9
click at [702, 649] on div "PO Number *" at bounding box center [802, 640] width 277 height 48
click at [707, 638] on input at bounding box center [802, 643] width 277 height 25
type input "18829"
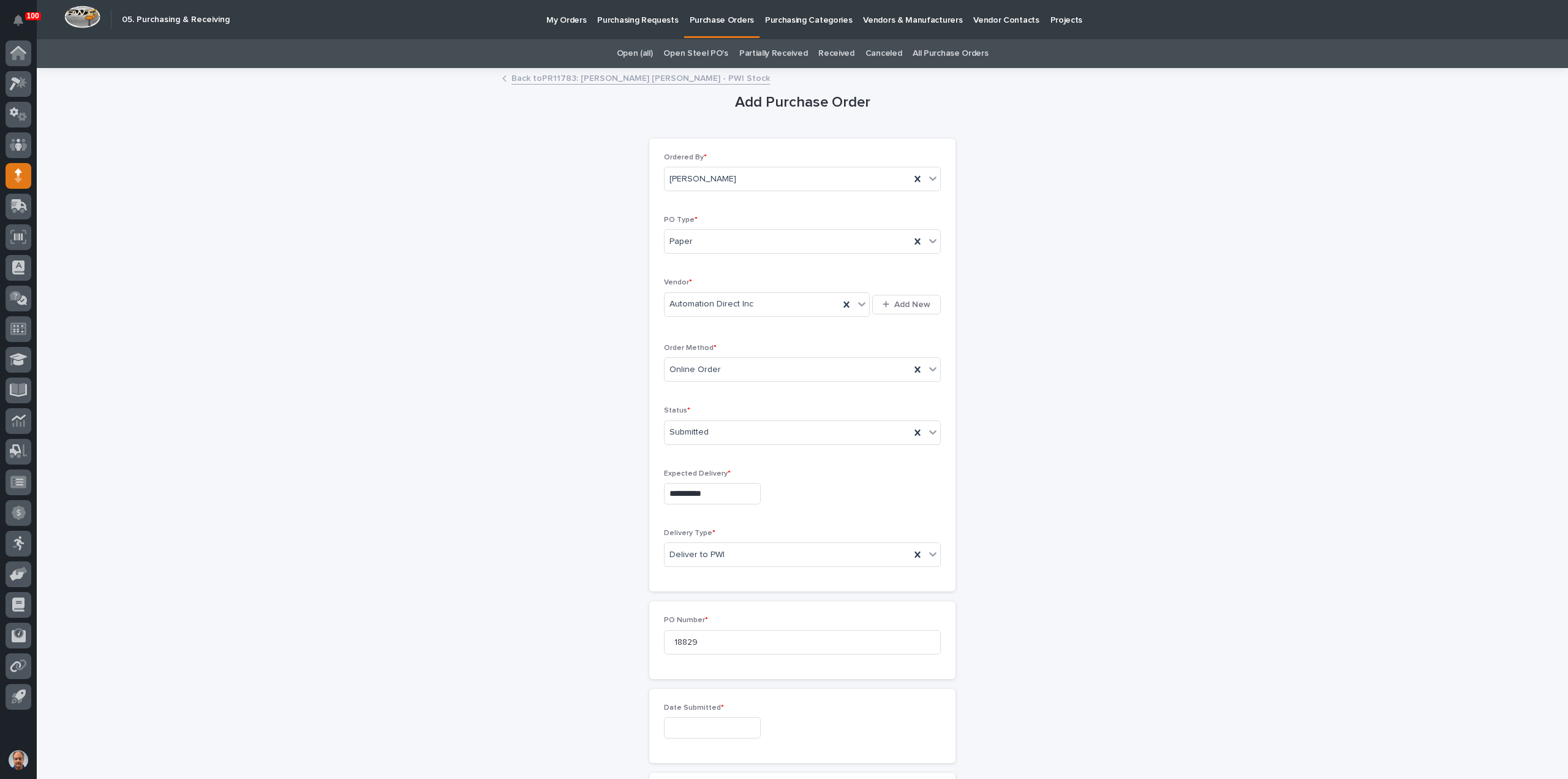
drag, startPoint x: 750, startPoint y: 729, endPoint x: 748, endPoint y: 720, distance: 9.2
click at [748, 728] on input "text" at bounding box center [712, 728] width 97 height 22
click at [704, 623] on div "13" at bounding box center [704, 625] width 17 height 17
type input "**********"
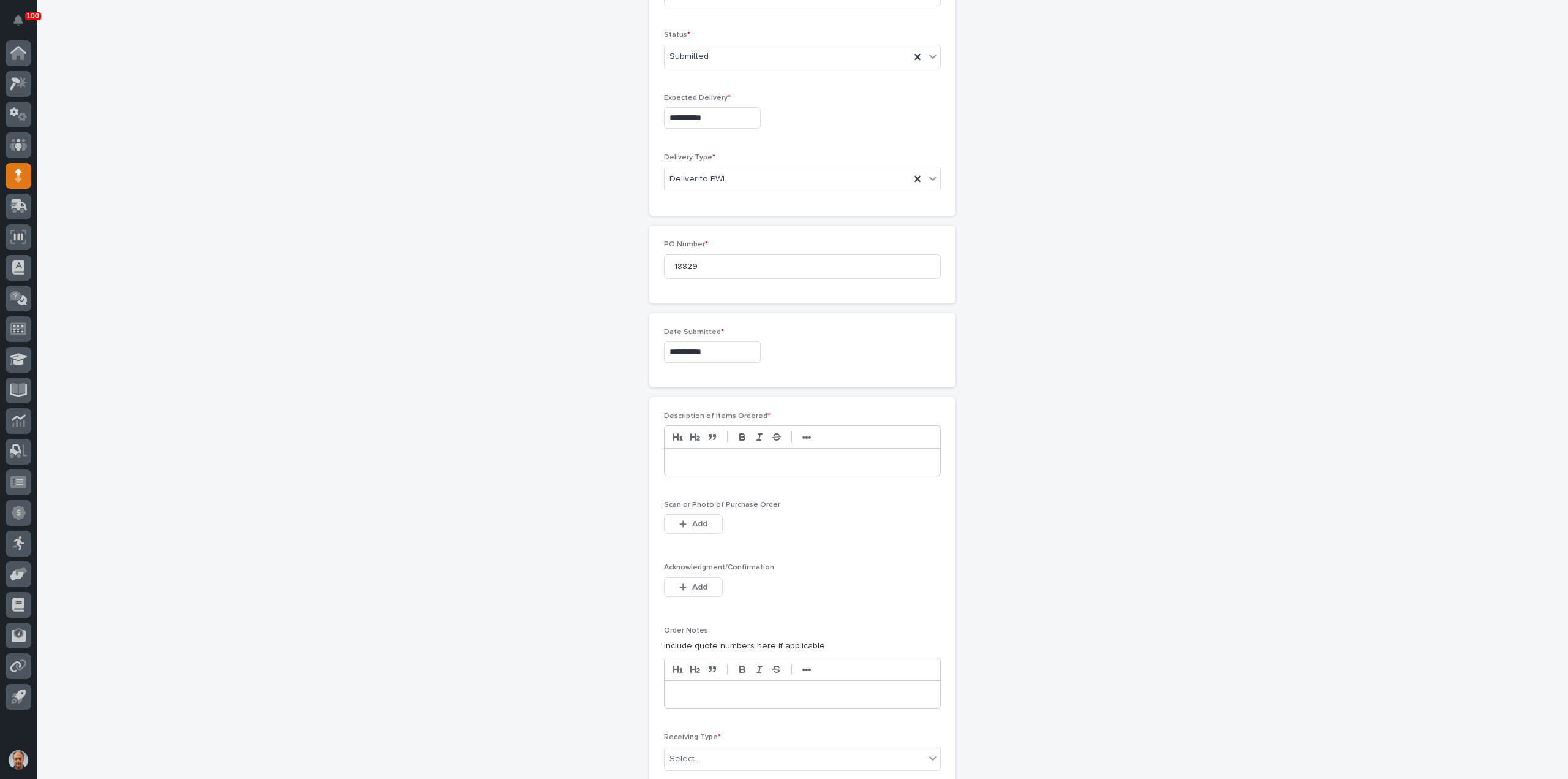
scroll to position [429, 0]
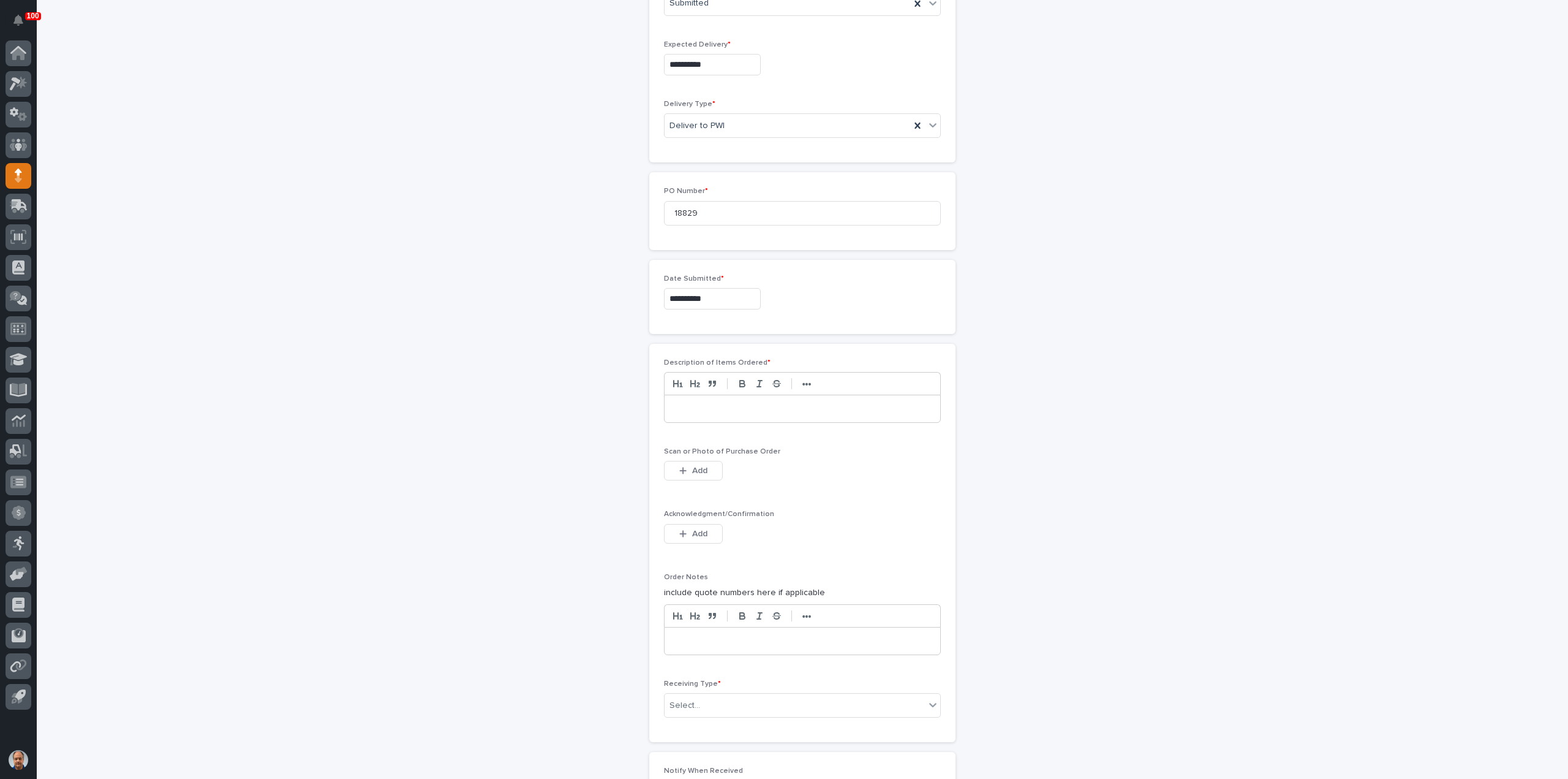
click at [730, 406] on p at bounding box center [802, 409] width 257 height 12
click at [696, 472] on button "Add" at bounding box center [693, 471] width 59 height 20
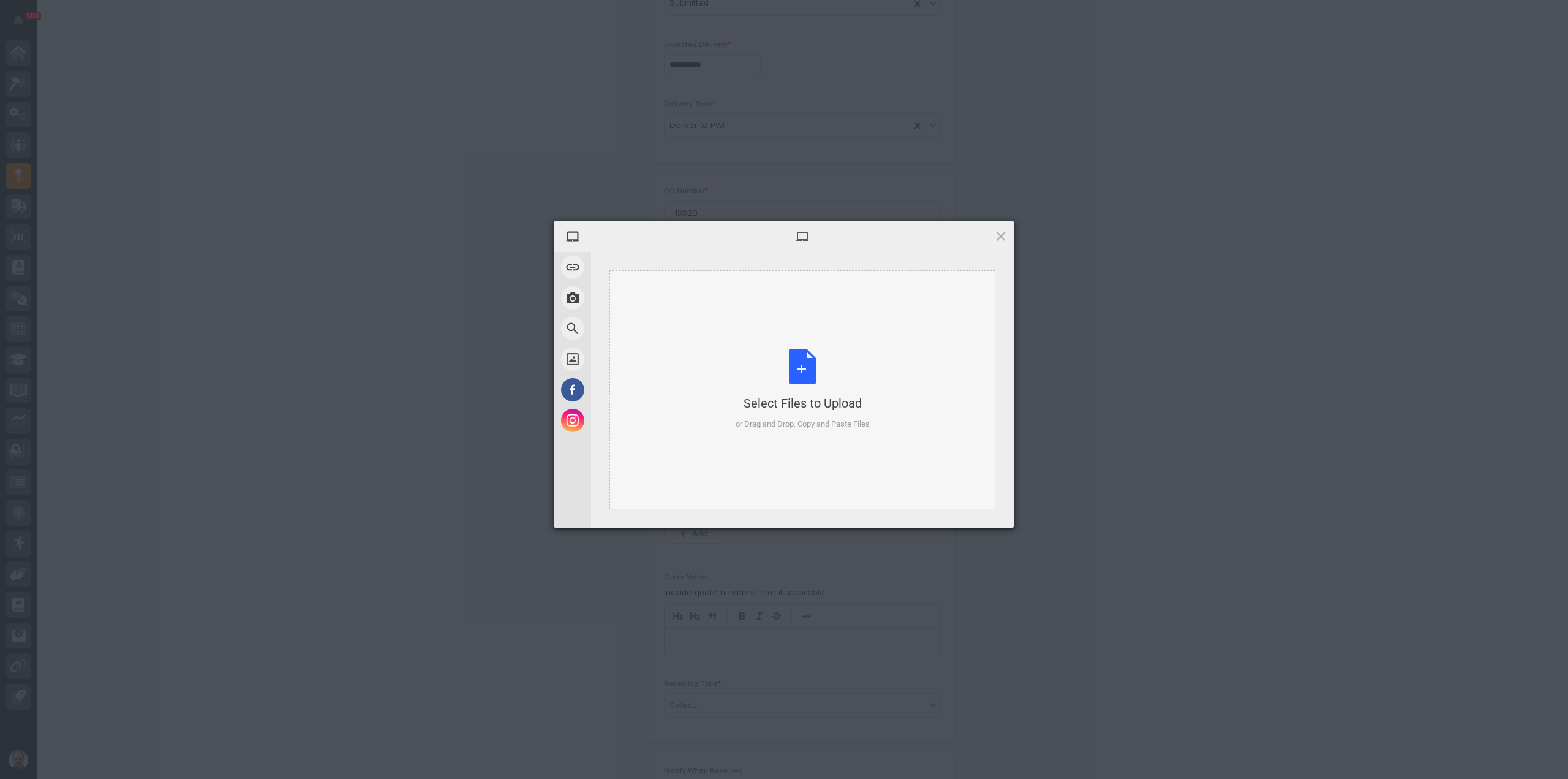
click at [802, 367] on div "Select Files to Upload or Drag and Drop, Copy and Paste Files" at bounding box center [803, 390] width 134 height 82
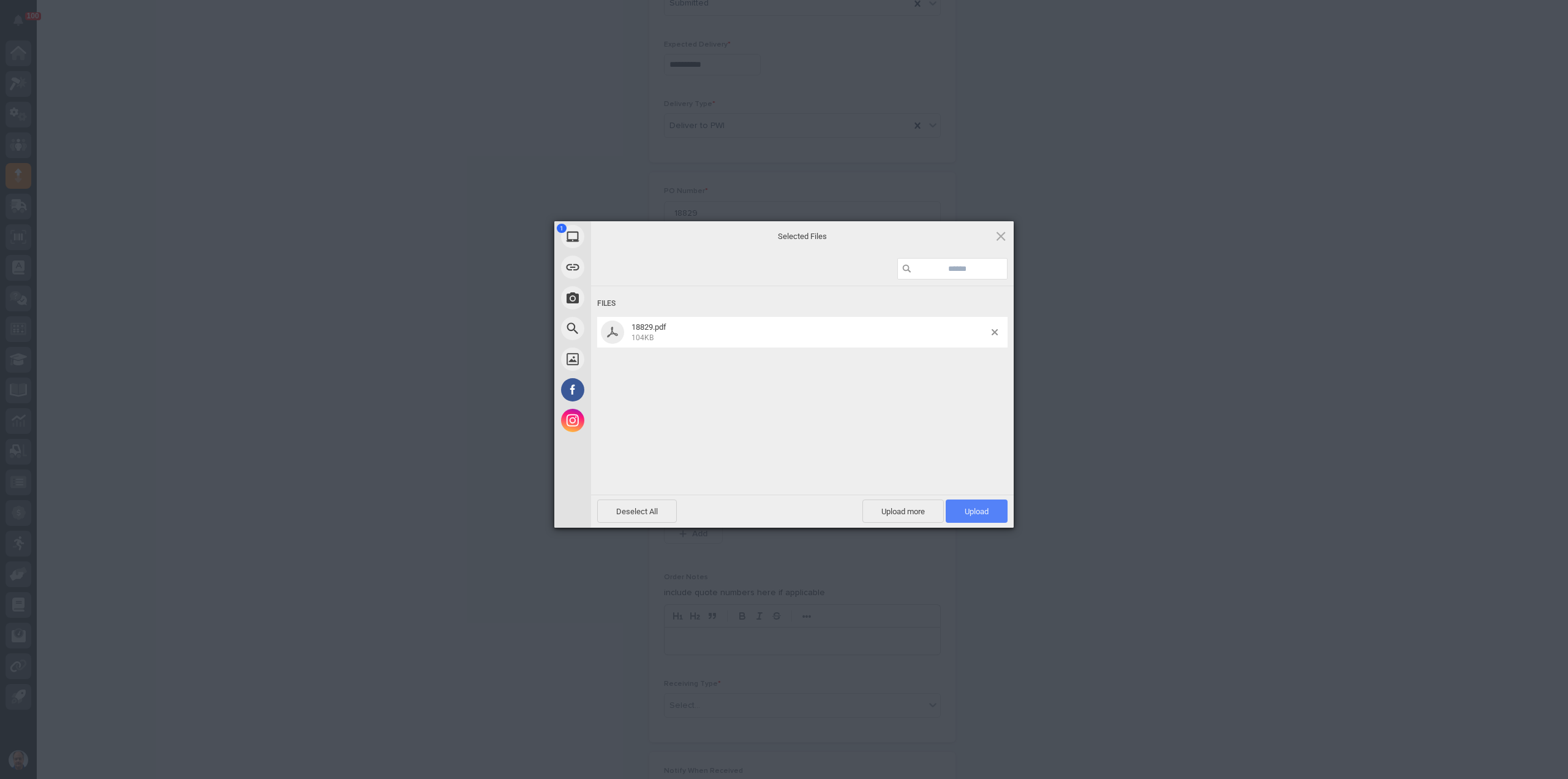
click at [977, 509] on span "Upload 1" at bounding box center [976, 511] width 24 height 9
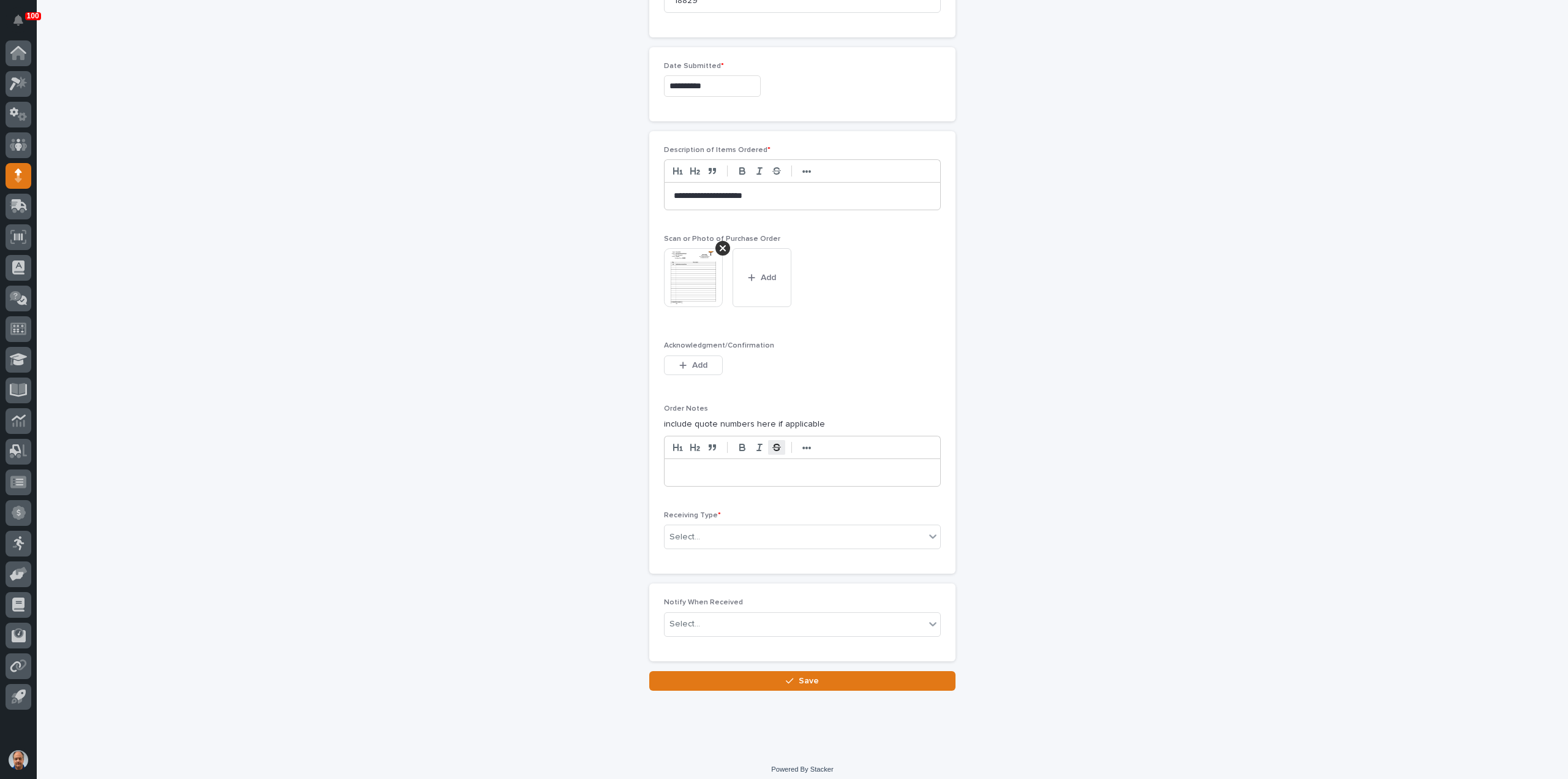
scroll to position [643, 0]
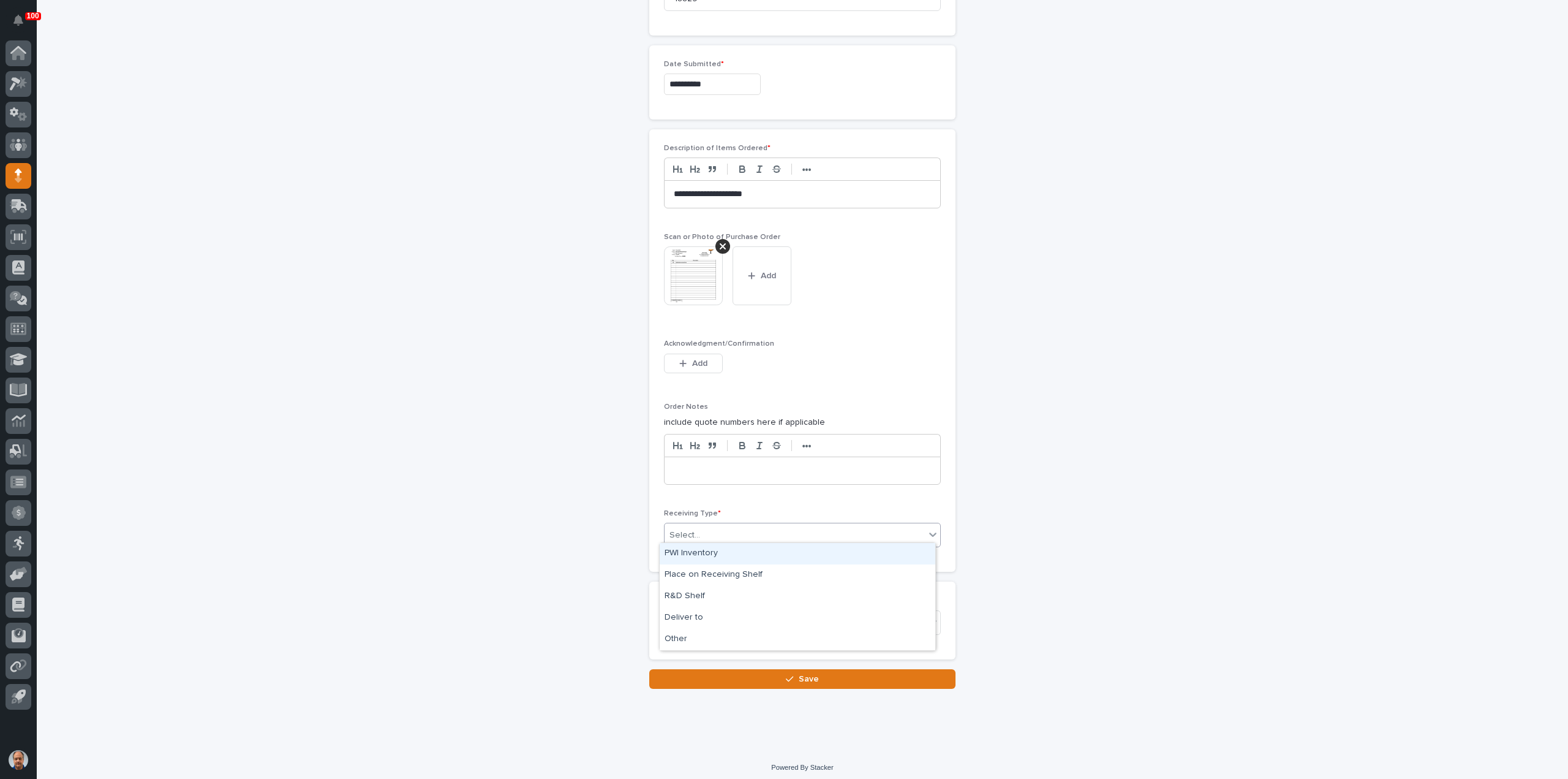
click at [724, 525] on div "Select..." at bounding box center [794, 535] width 260 height 20
click at [702, 614] on div "Deliver to" at bounding box center [798, 618] width 276 height 22
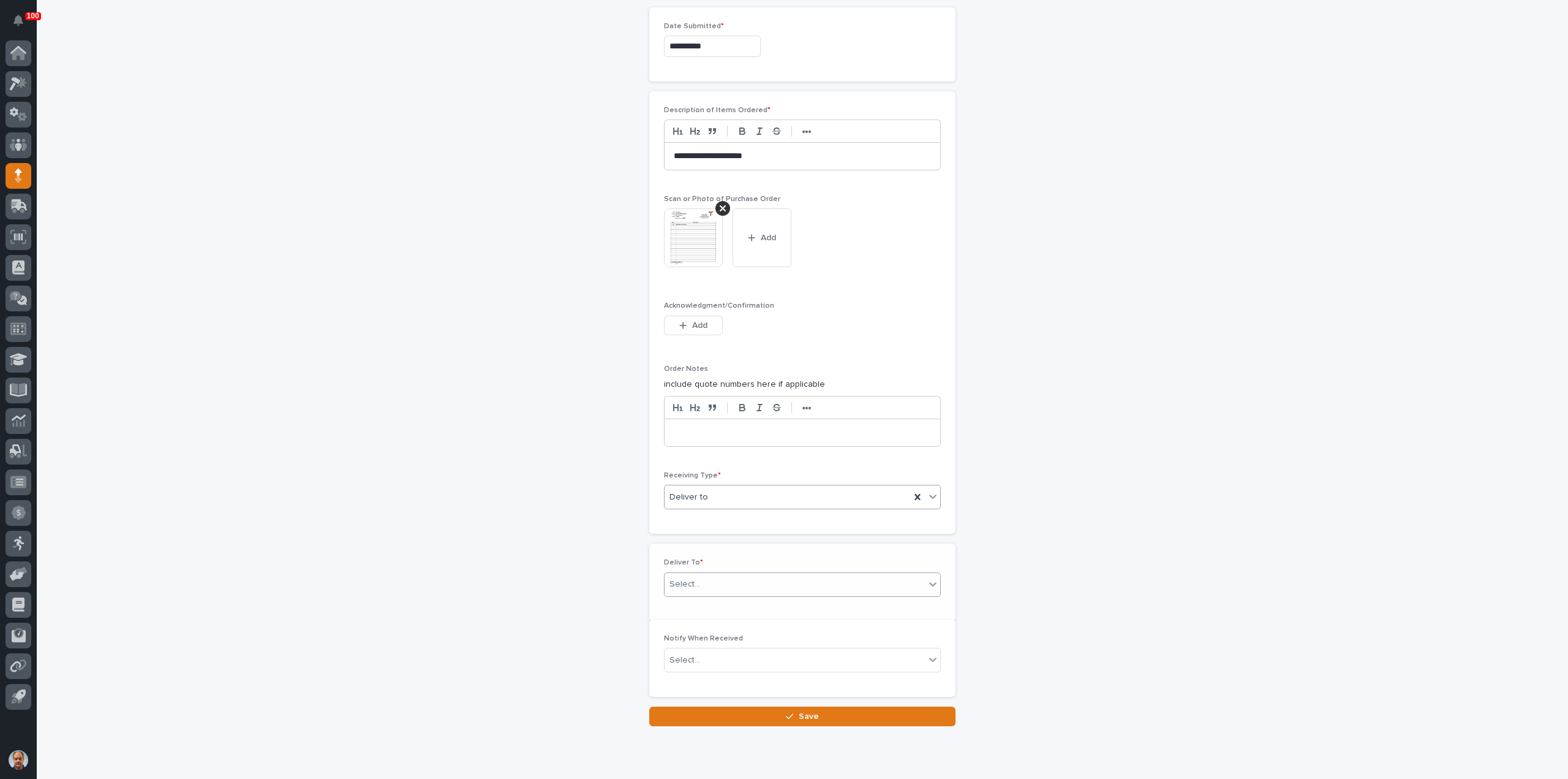
scroll to position [687, 0]
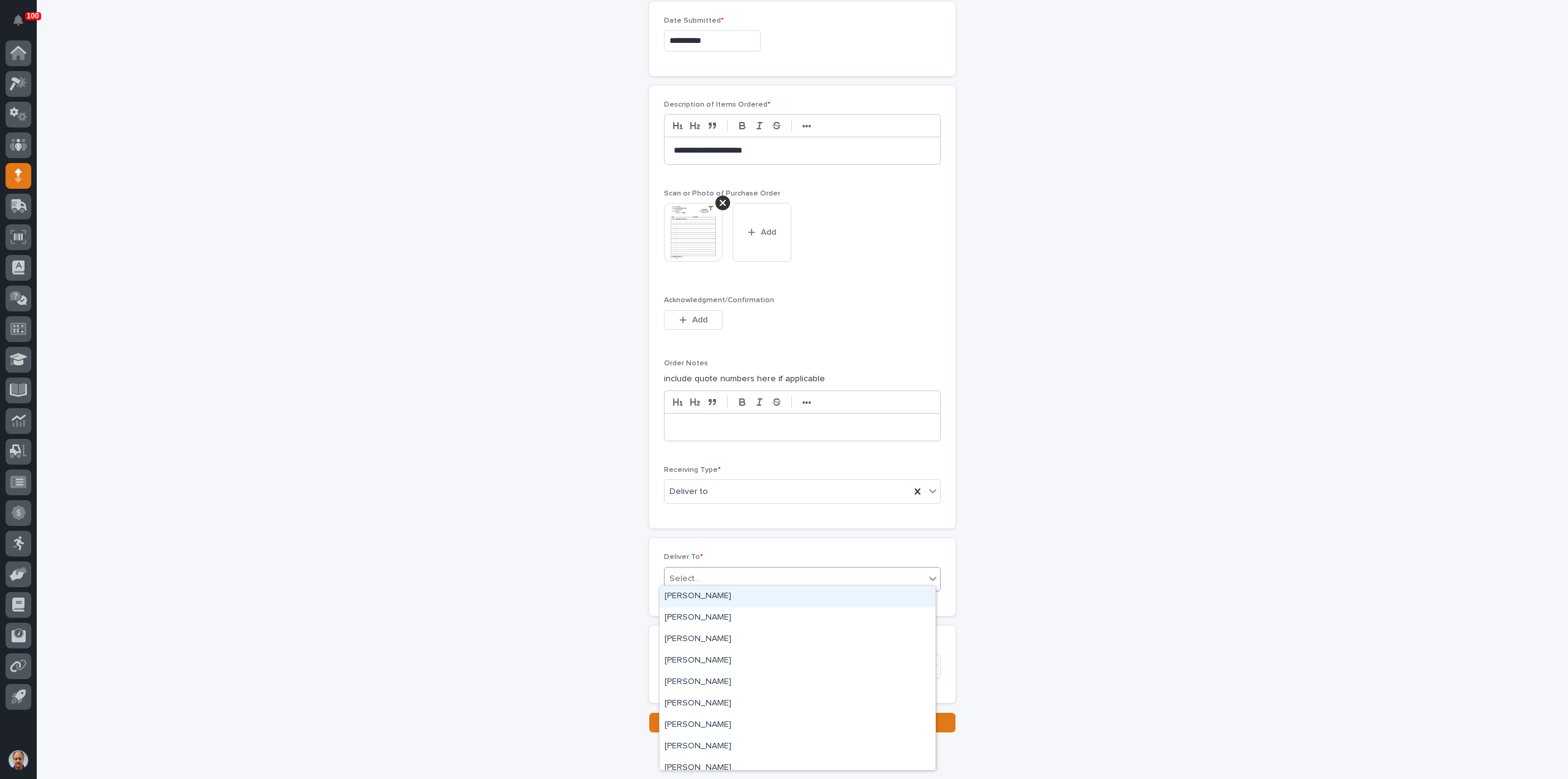
click at [724, 571] on div "Select..." at bounding box center [794, 579] width 260 height 20
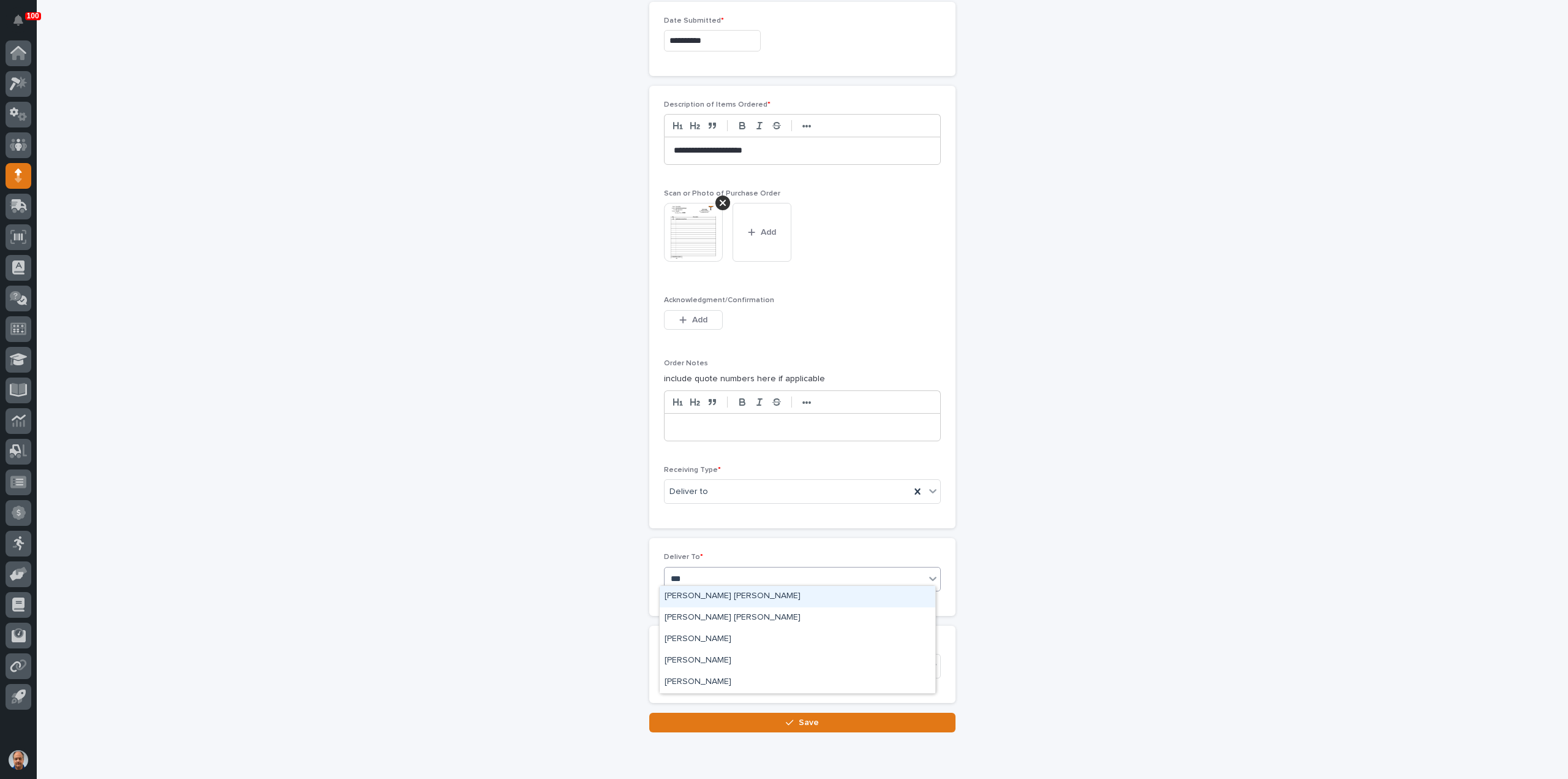
type input "****"
click at [718, 619] on div "[PERSON_NAME] [PERSON_NAME]" at bounding box center [798, 618] width 276 height 22
click at [808, 719] on span "Save" at bounding box center [808, 723] width 20 height 8
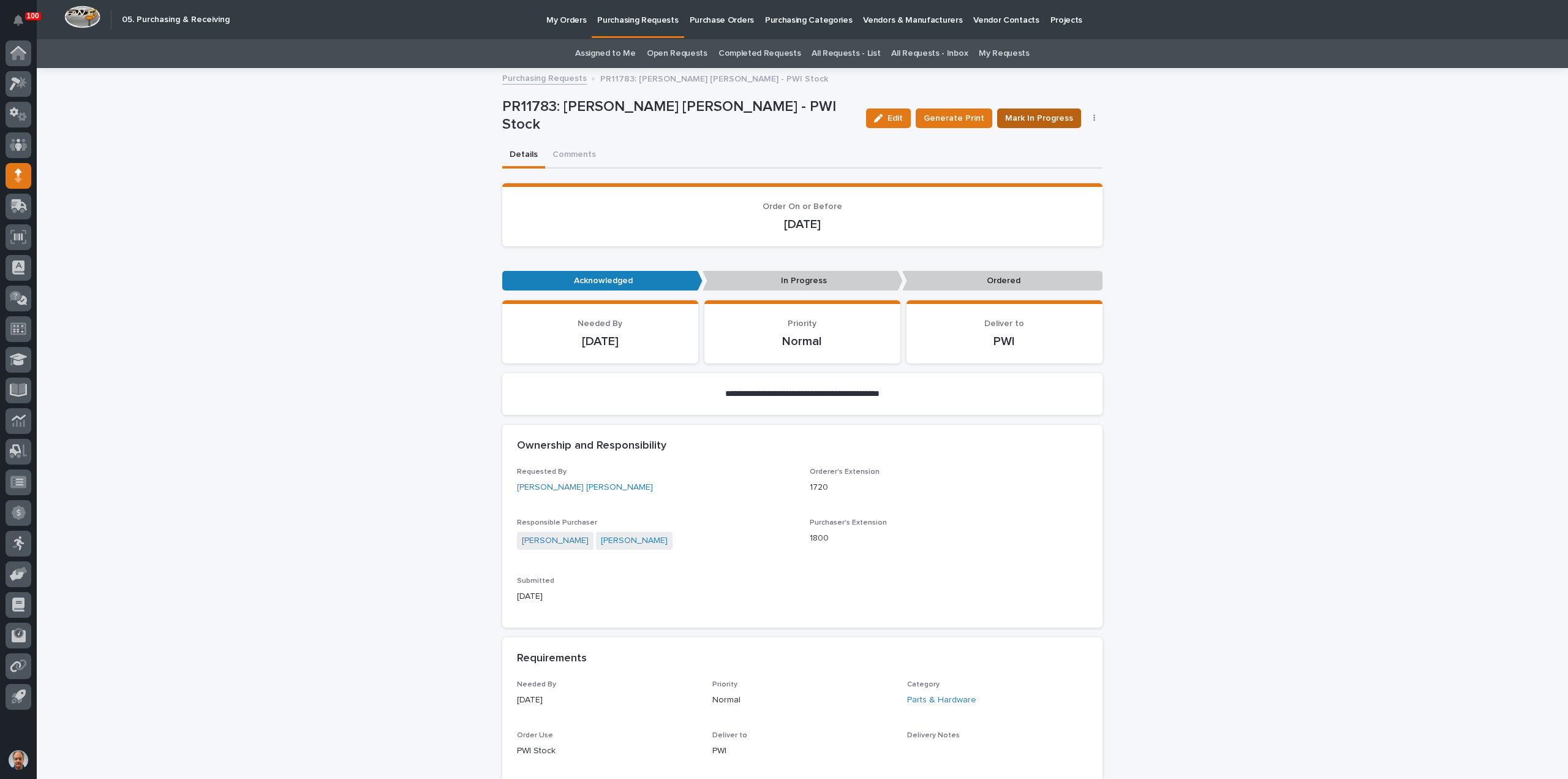
click at [1037, 118] on span "Mark In Progress" at bounding box center [1039, 118] width 68 height 12
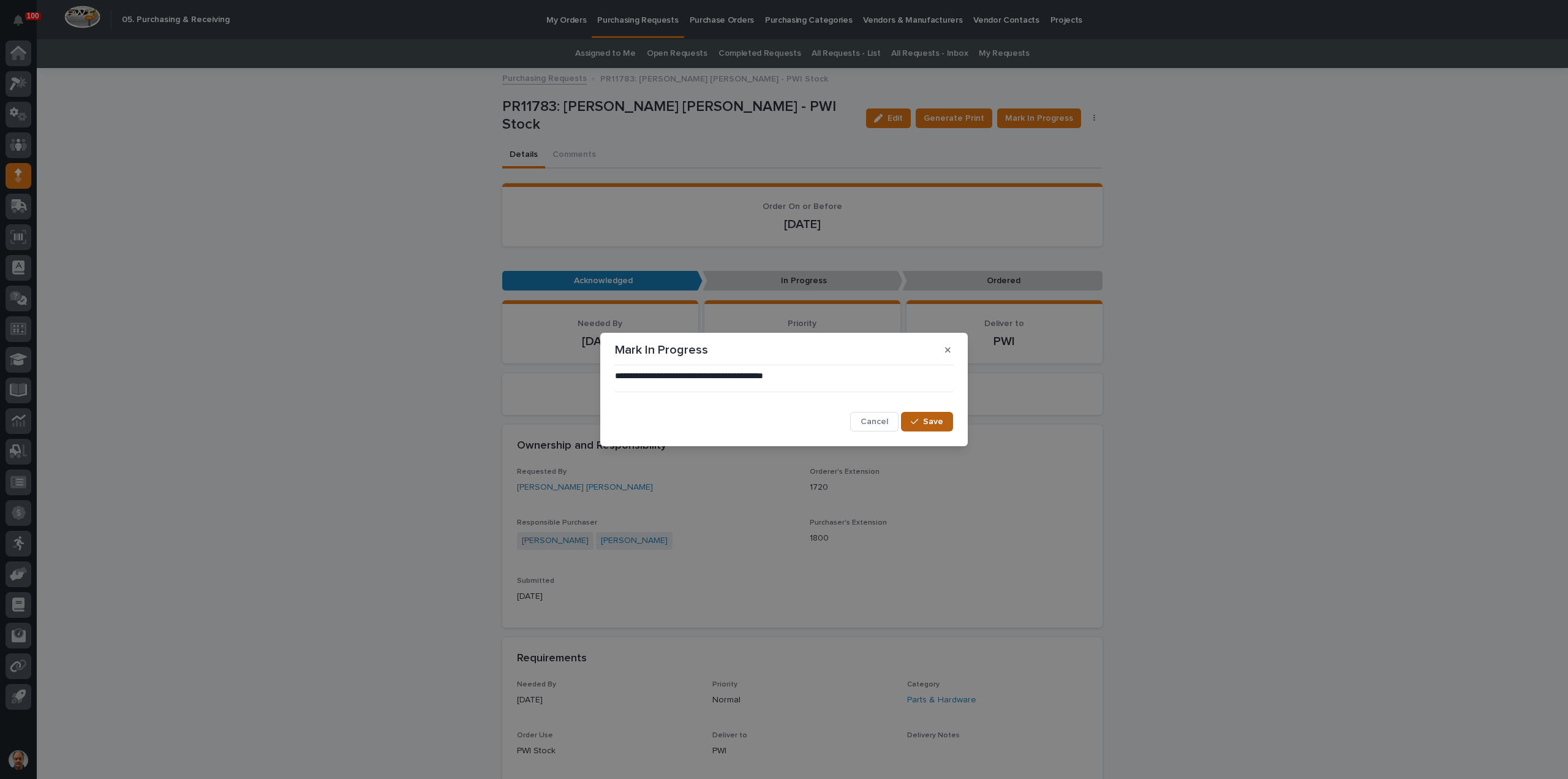
click at [941, 415] on button "Save" at bounding box center [927, 422] width 52 height 20
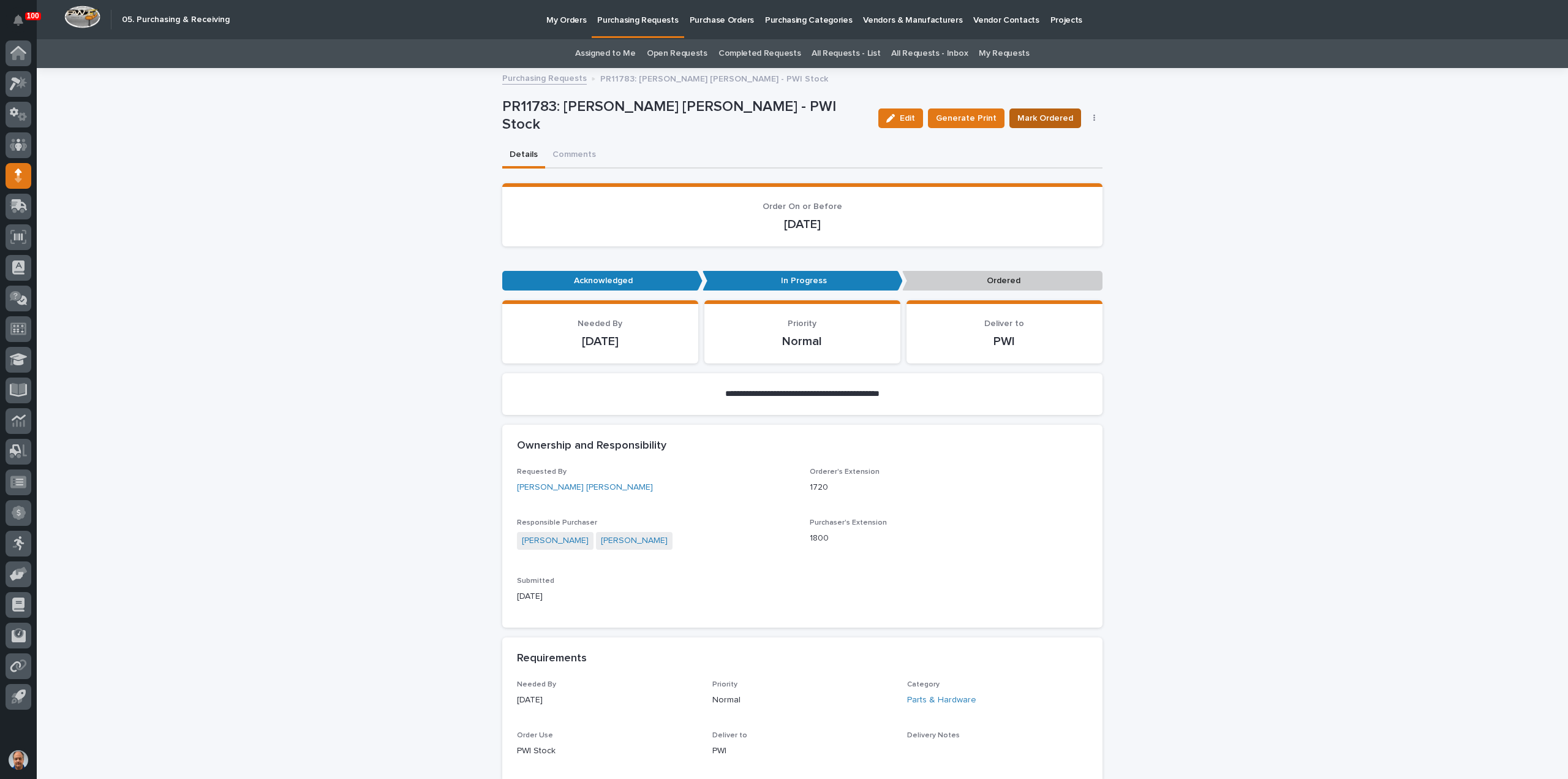
click at [1042, 116] on span "Mark Ordered" at bounding box center [1045, 118] width 55 height 12
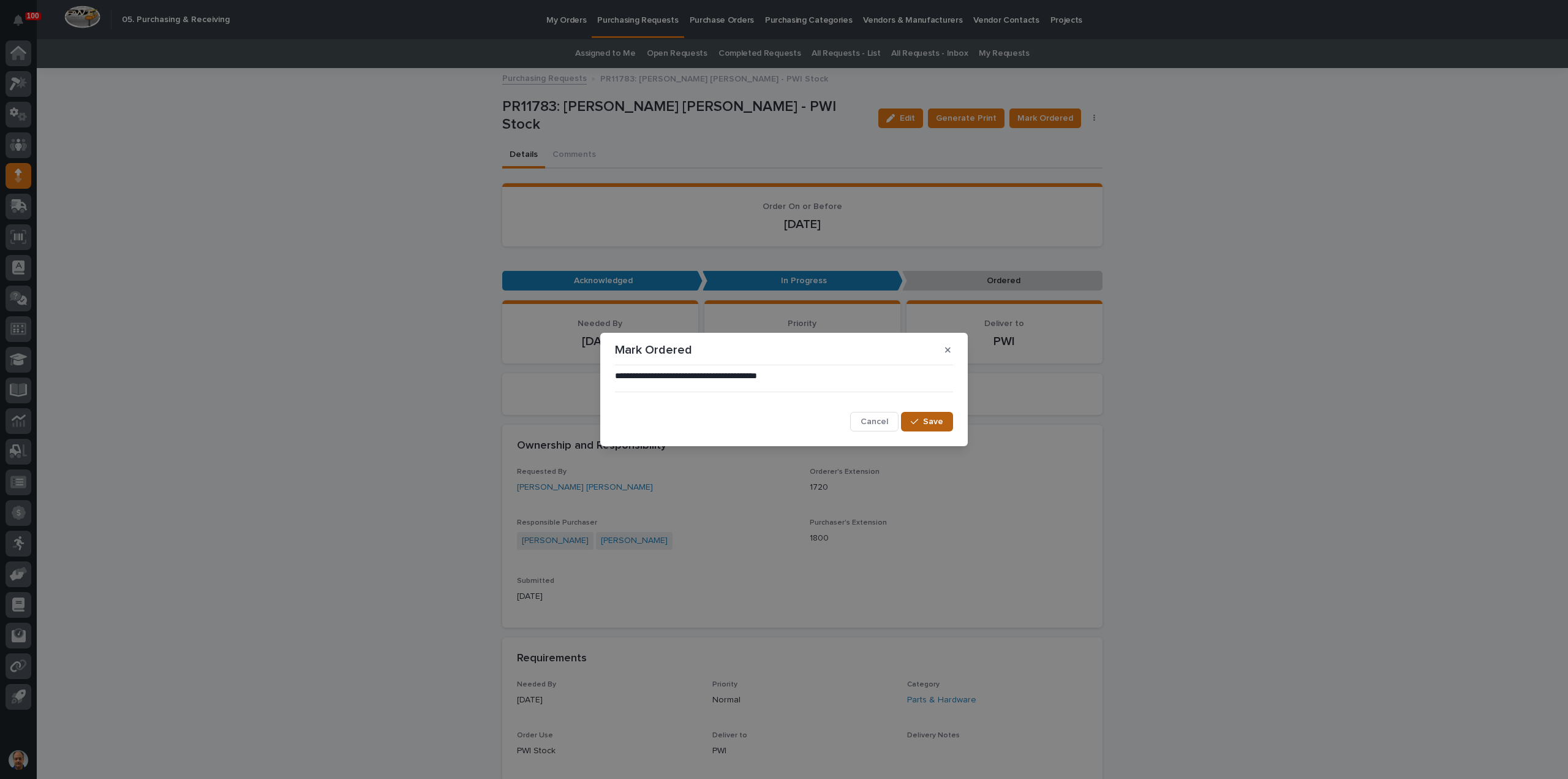
click at [945, 423] on button "Save" at bounding box center [927, 422] width 52 height 20
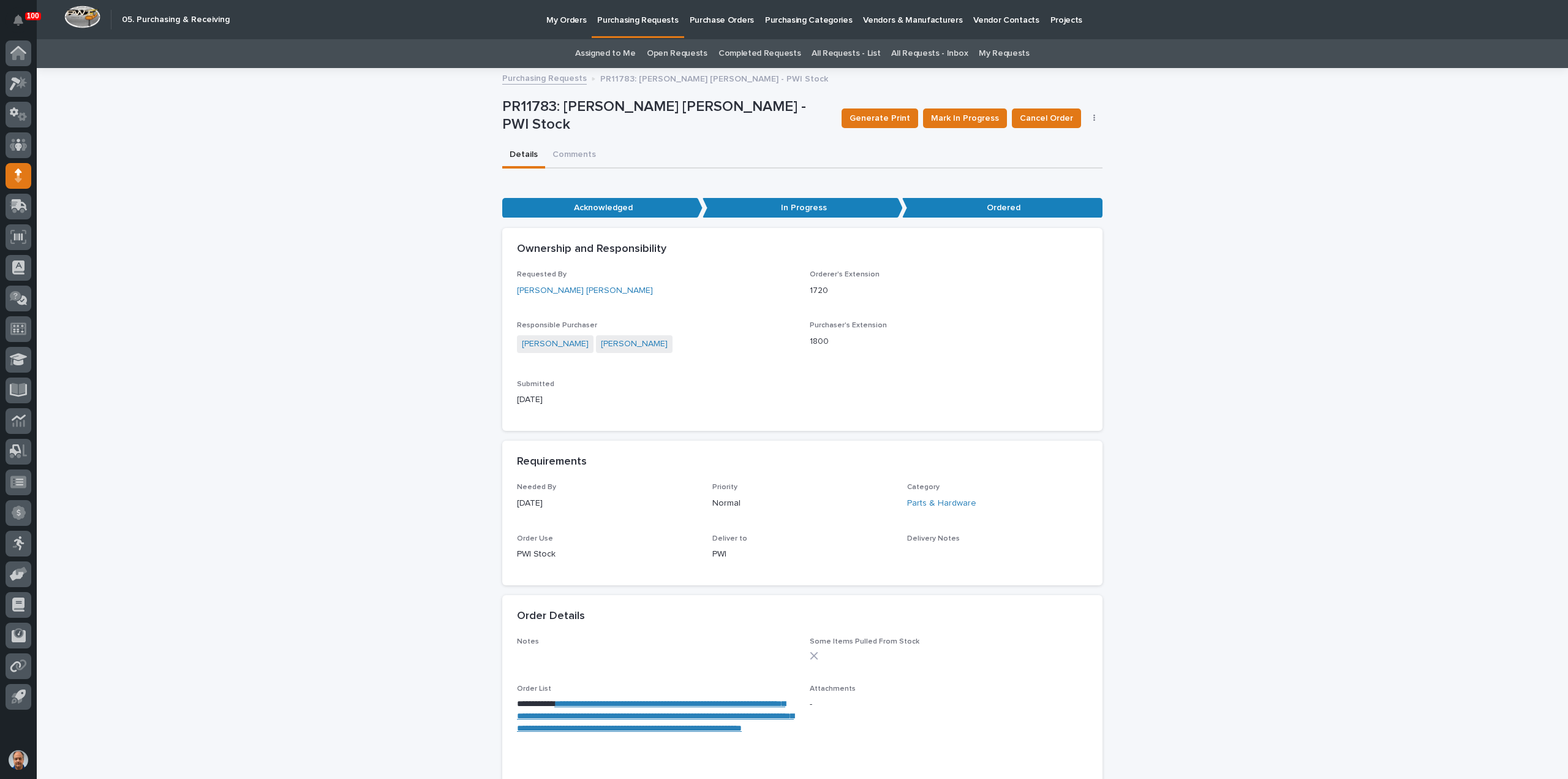
click at [619, 22] on p "Purchasing Requests" at bounding box center [638, 12] width 81 height 26
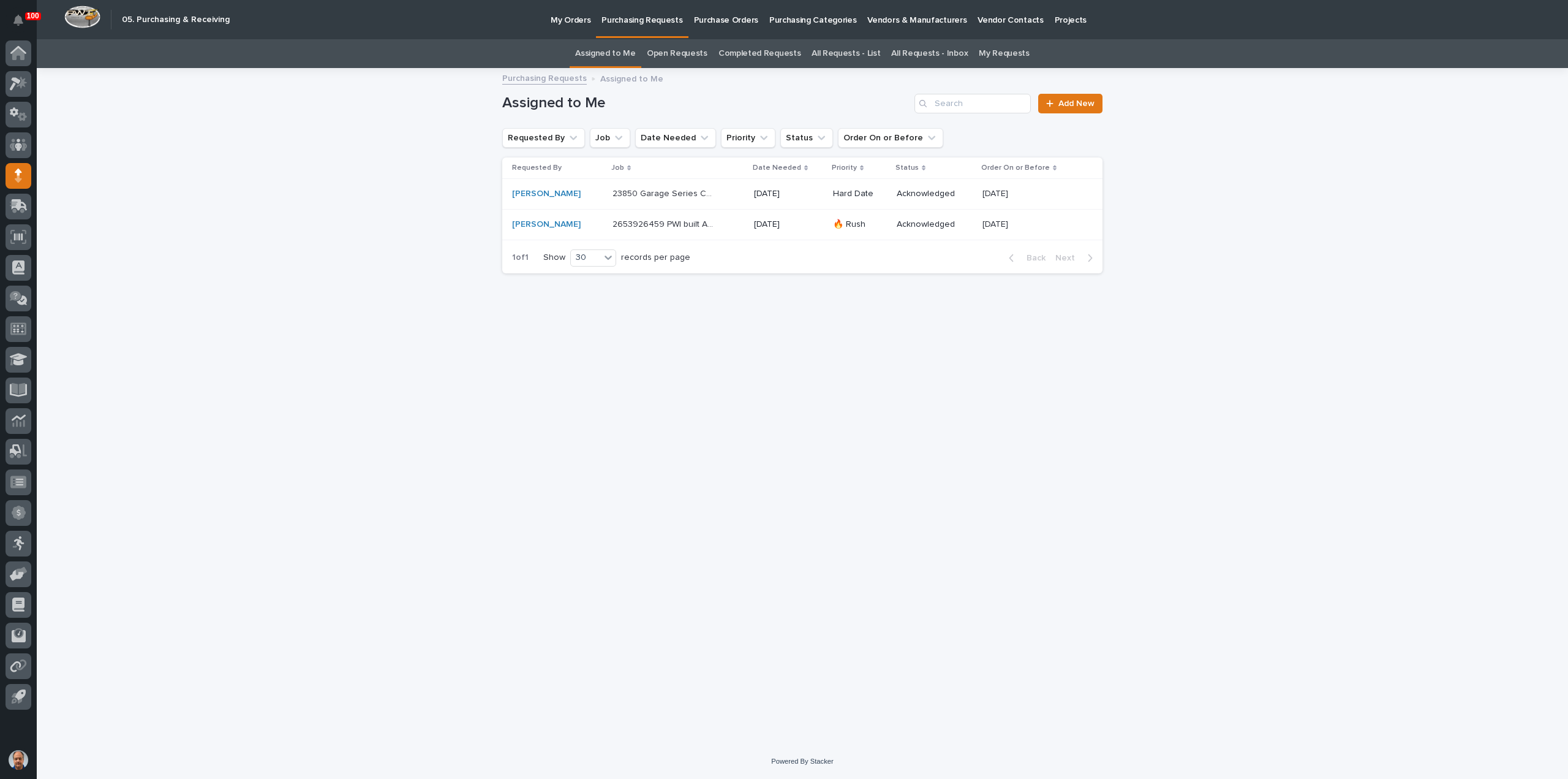
click at [666, 222] on p "2653926459 PWI built Anver lifters" at bounding box center [665, 223] width 105 height 13
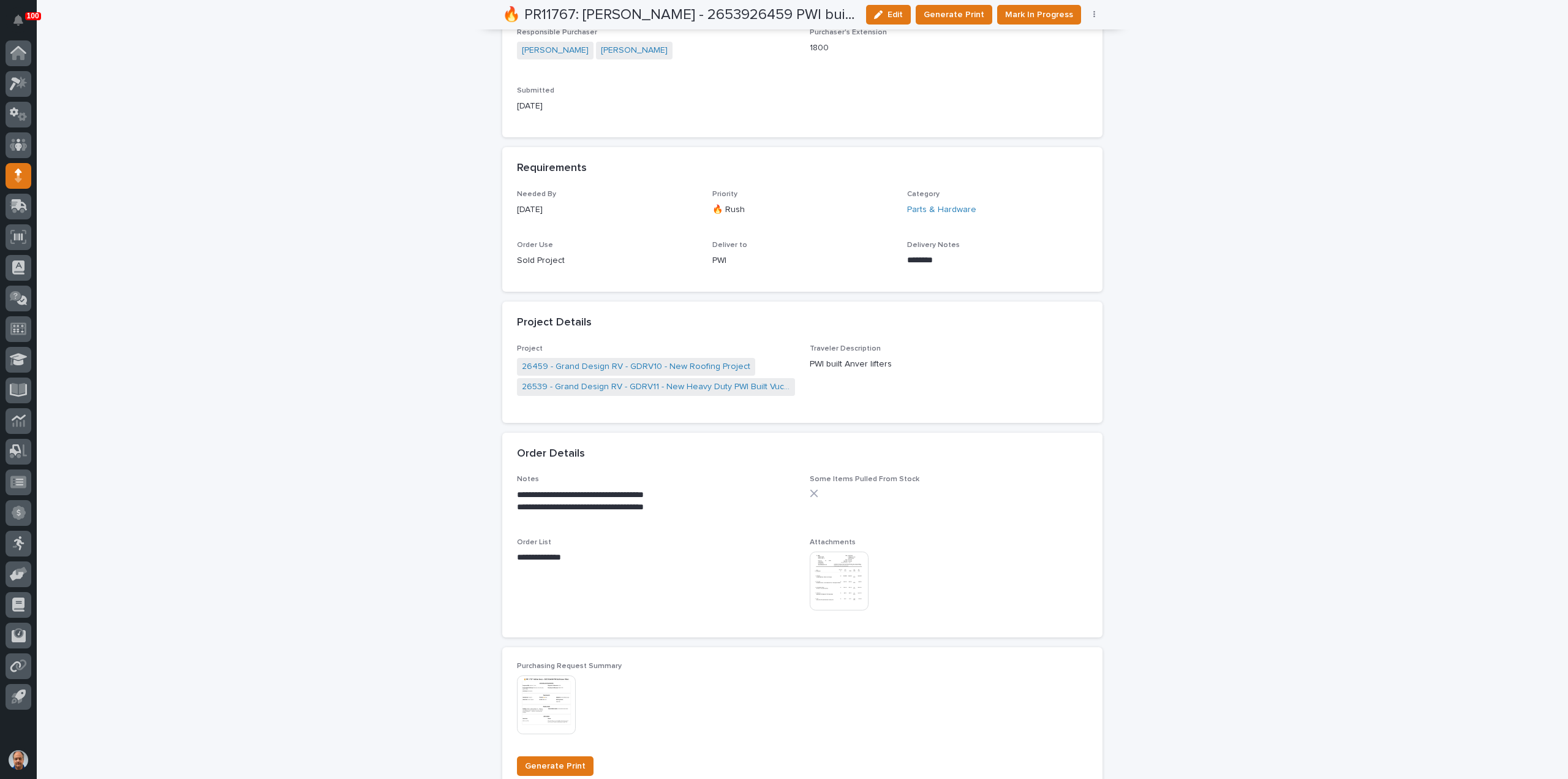
scroll to position [735, 0]
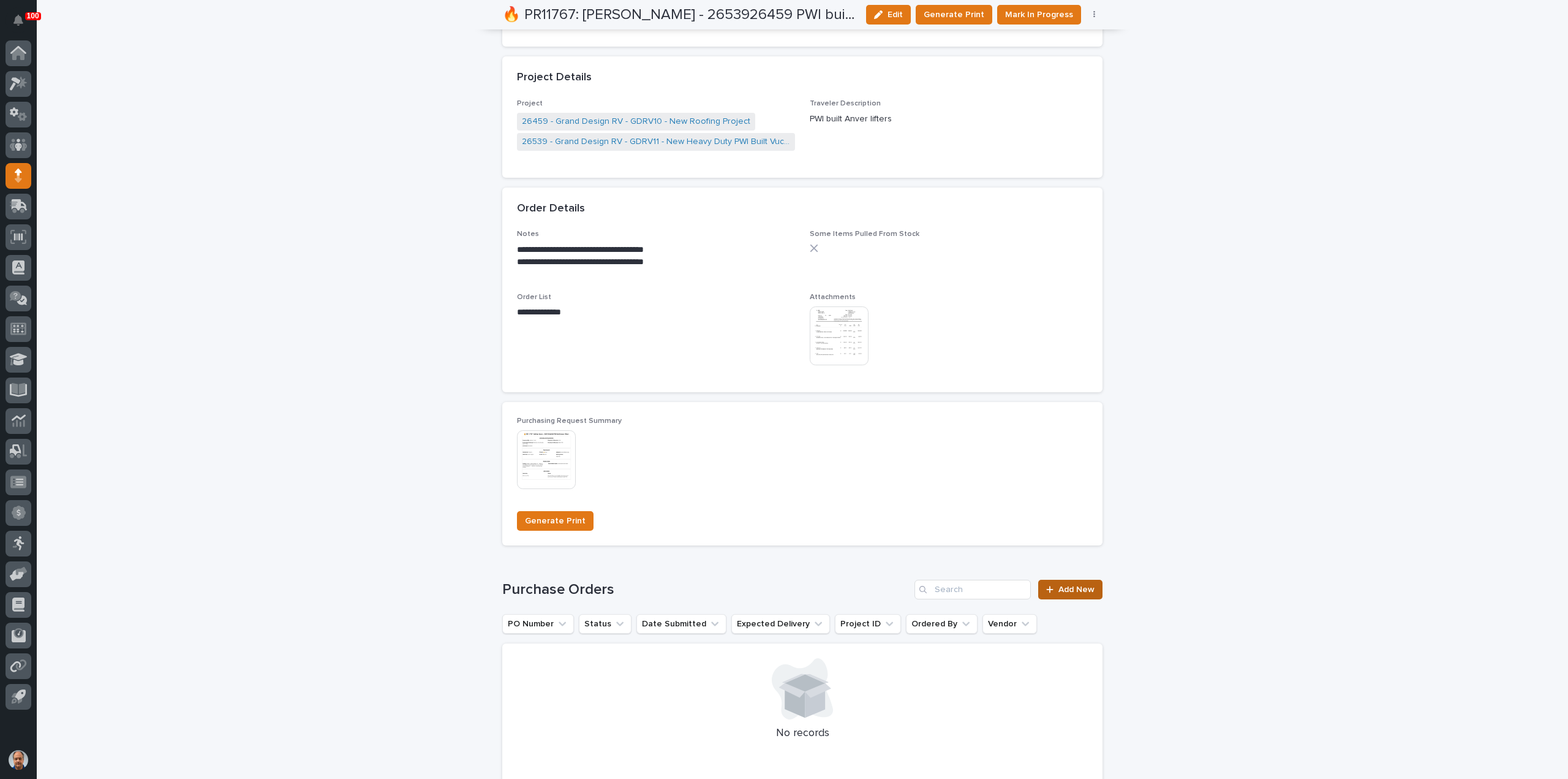
click at [1070, 585] on link "Add New" at bounding box center [1070, 590] width 64 height 20
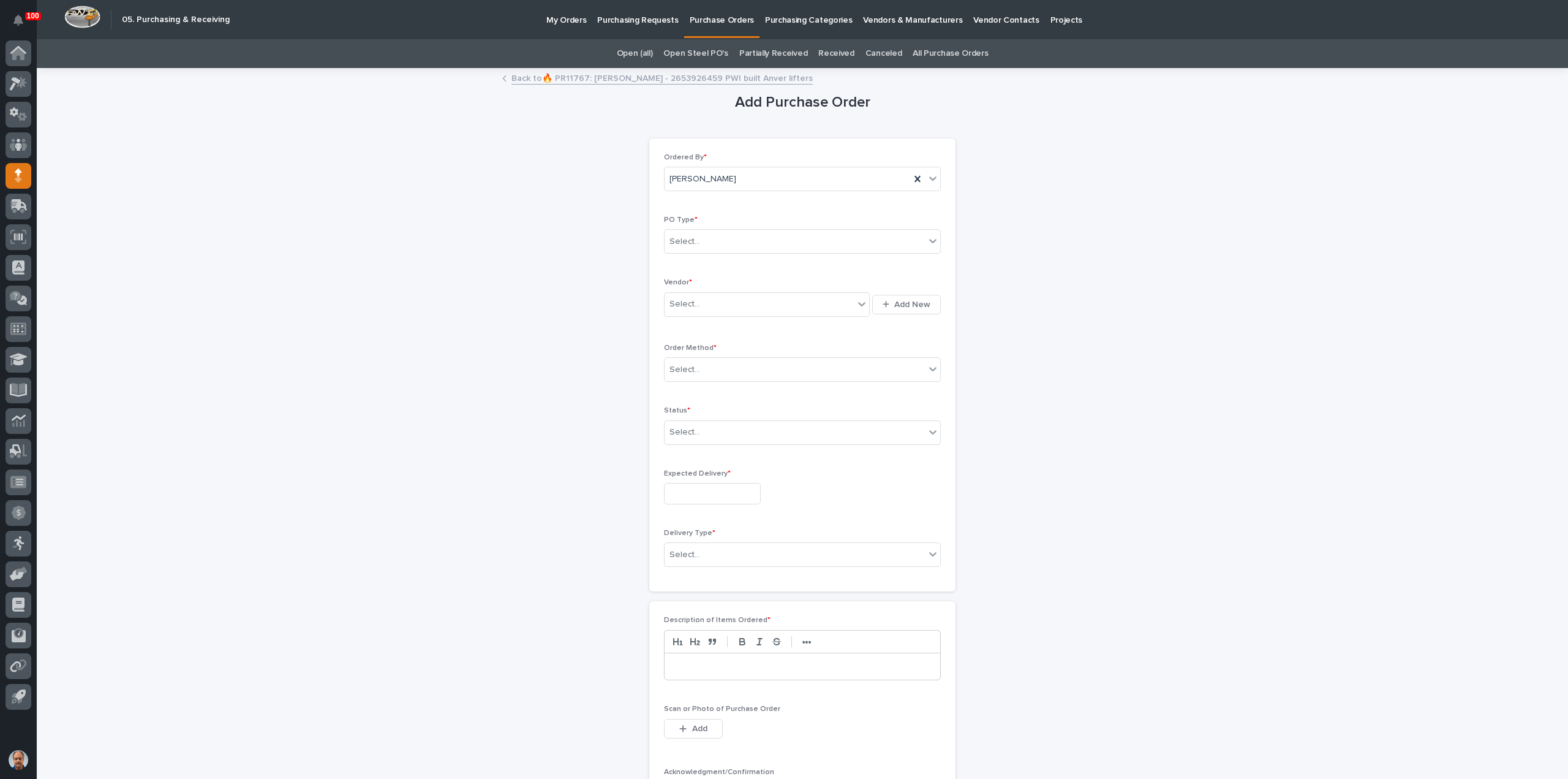
click at [619, 75] on link "Back to 🔥 PR11767: Nathan Gross - 2653926459 PWI built Anver lifters" at bounding box center [662, 77] width 302 height 14
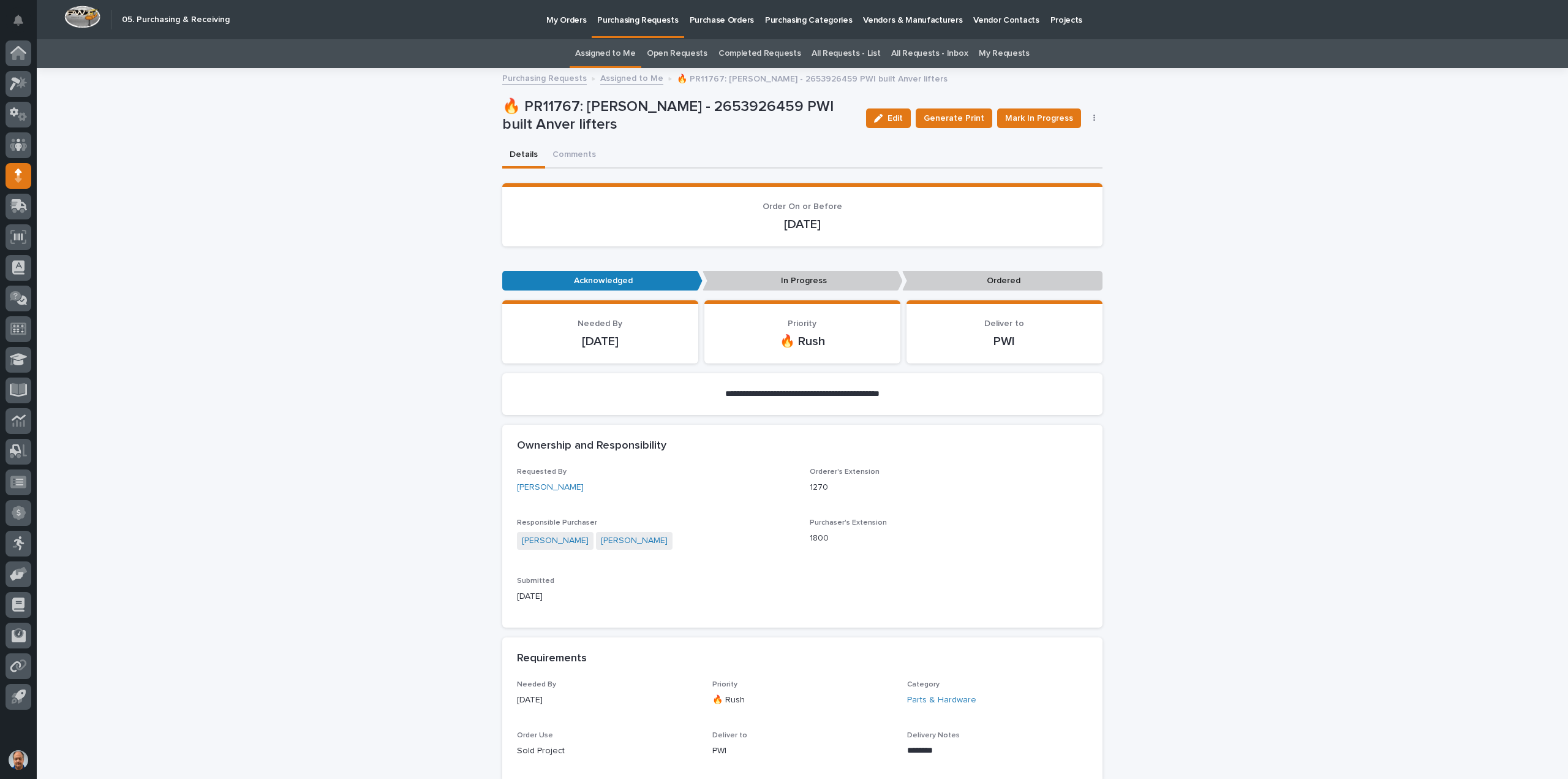
scroll to position [39, 0]
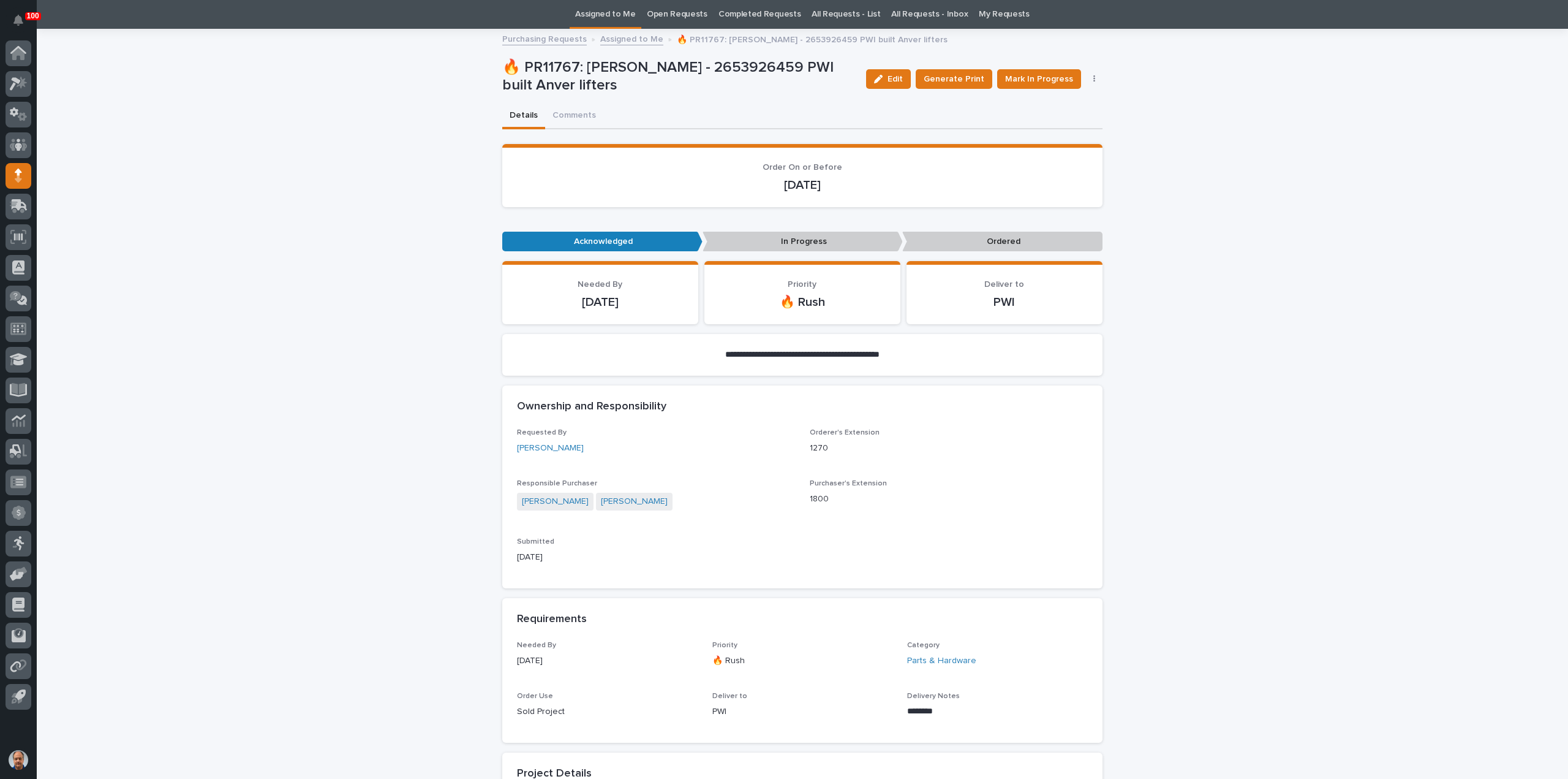
click at [1094, 74] on icon "button" at bounding box center [1094, 79] width 2 height 8
click at [1051, 120] on span "Edit Linked PO's" at bounding box center [1055, 123] width 63 height 12
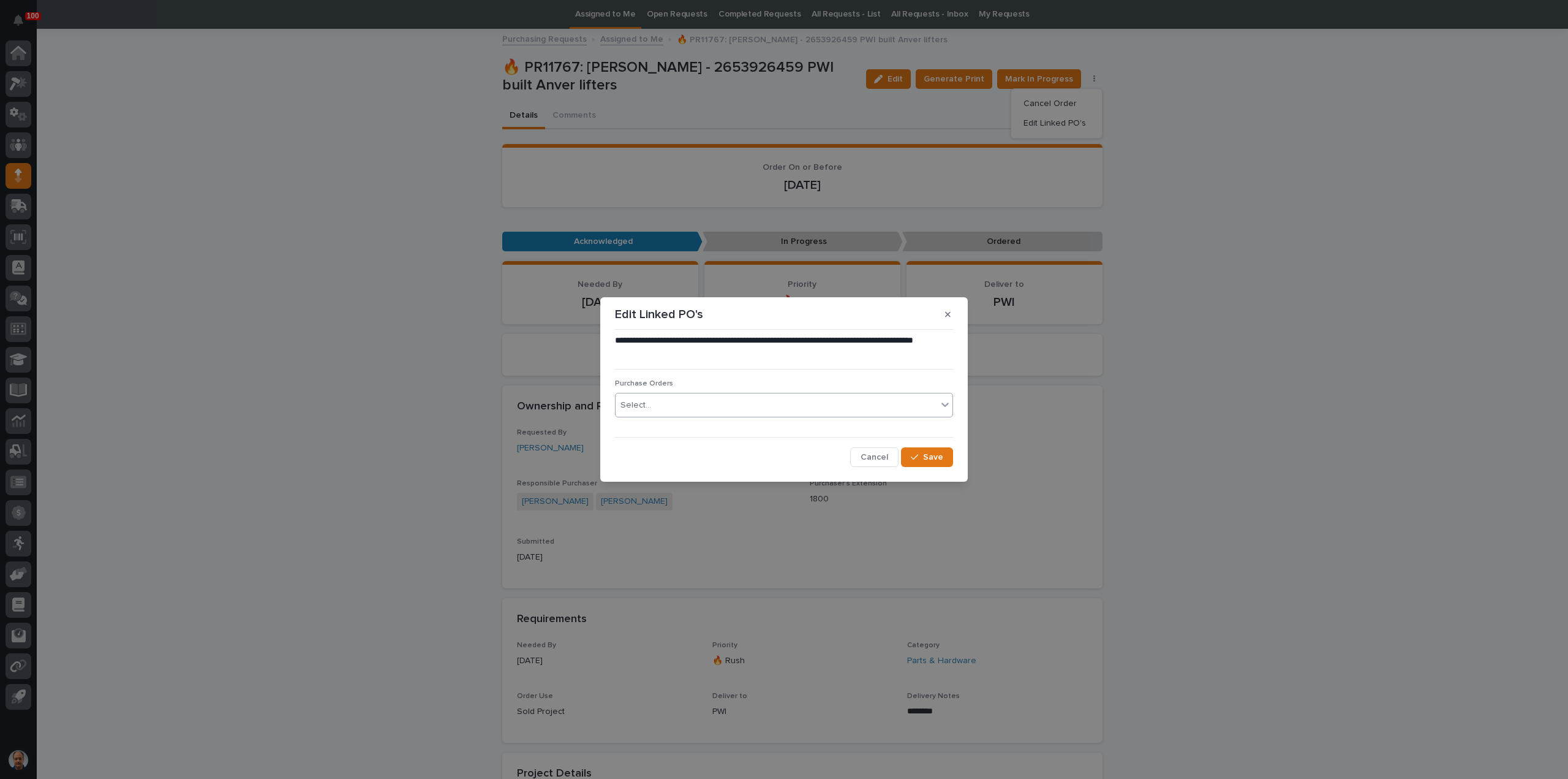
click at [721, 401] on div "Select..." at bounding box center [776, 405] width 322 height 20
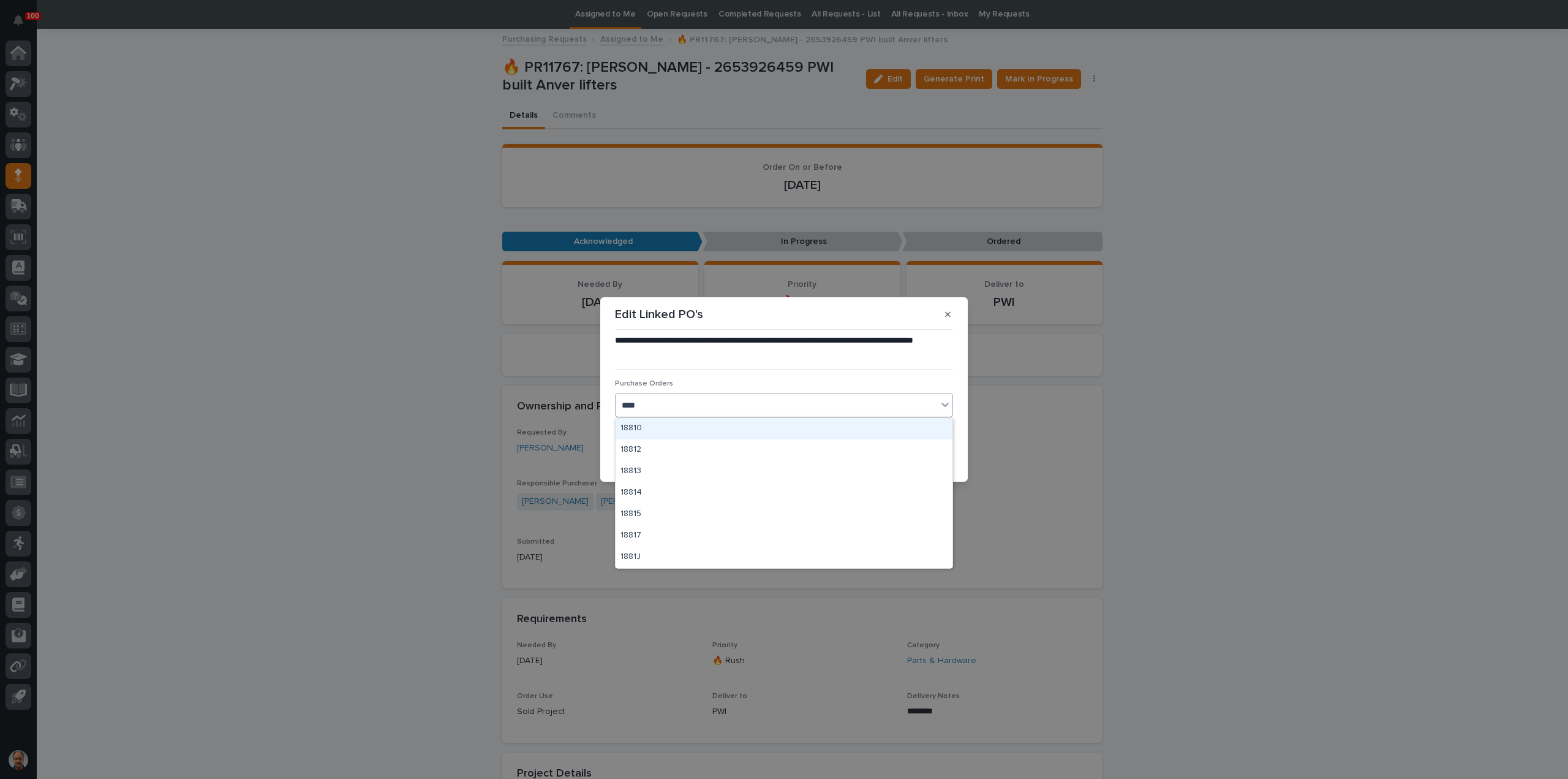
type input "*****"
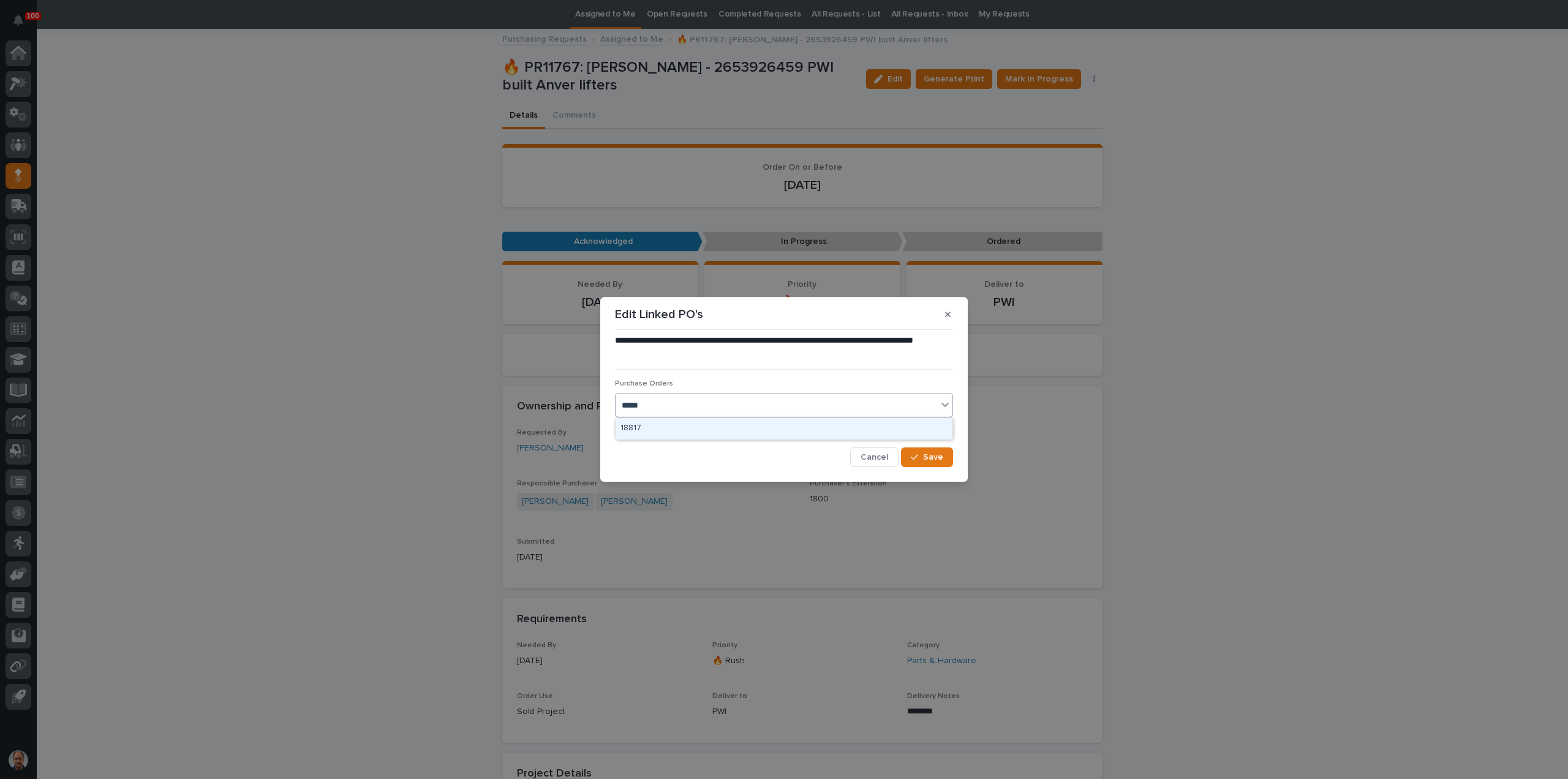
click at [669, 428] on div "18817" at bounding box center [784, 428] width 337 height 22
click at [932, 456] on span "Save" at bounding box center [933, 457] width 20 height 8
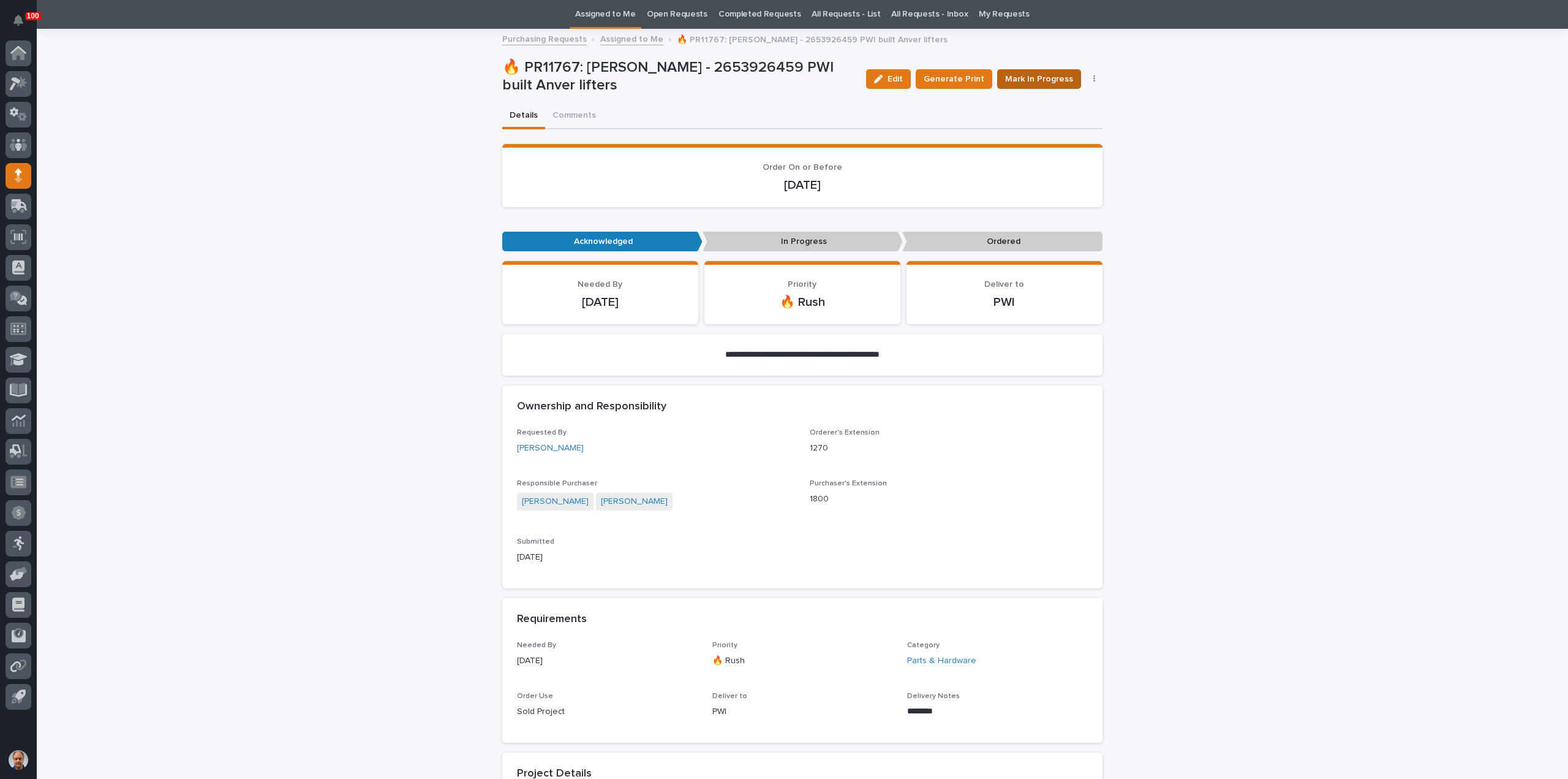
click at [1040, 75] on span "Mark In Progress" at bounding box center [1039, 79] width 68 height 12
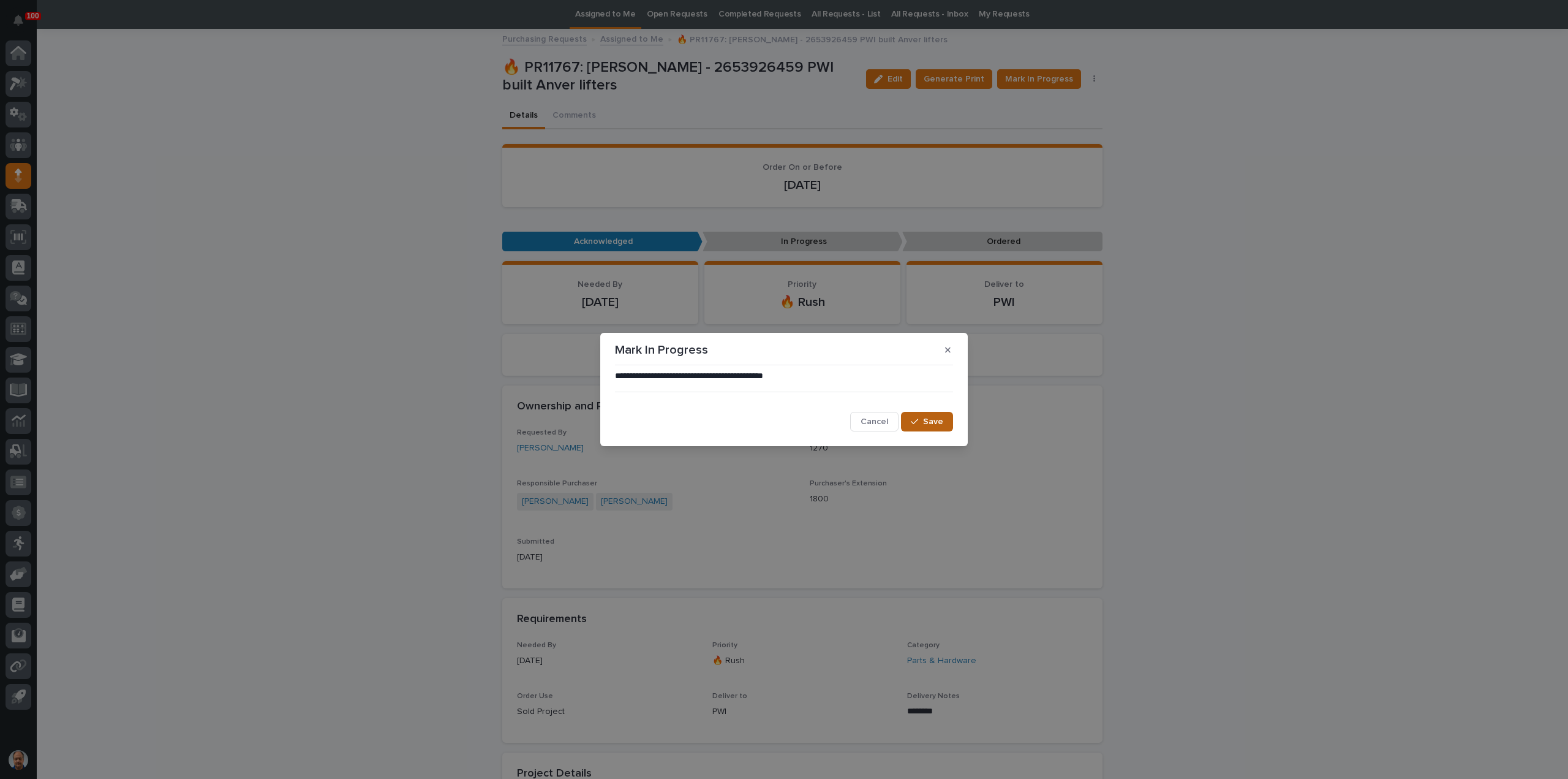
click at [930, 423] on span "Save" at bounding box center [933, 422] width 20 height 8
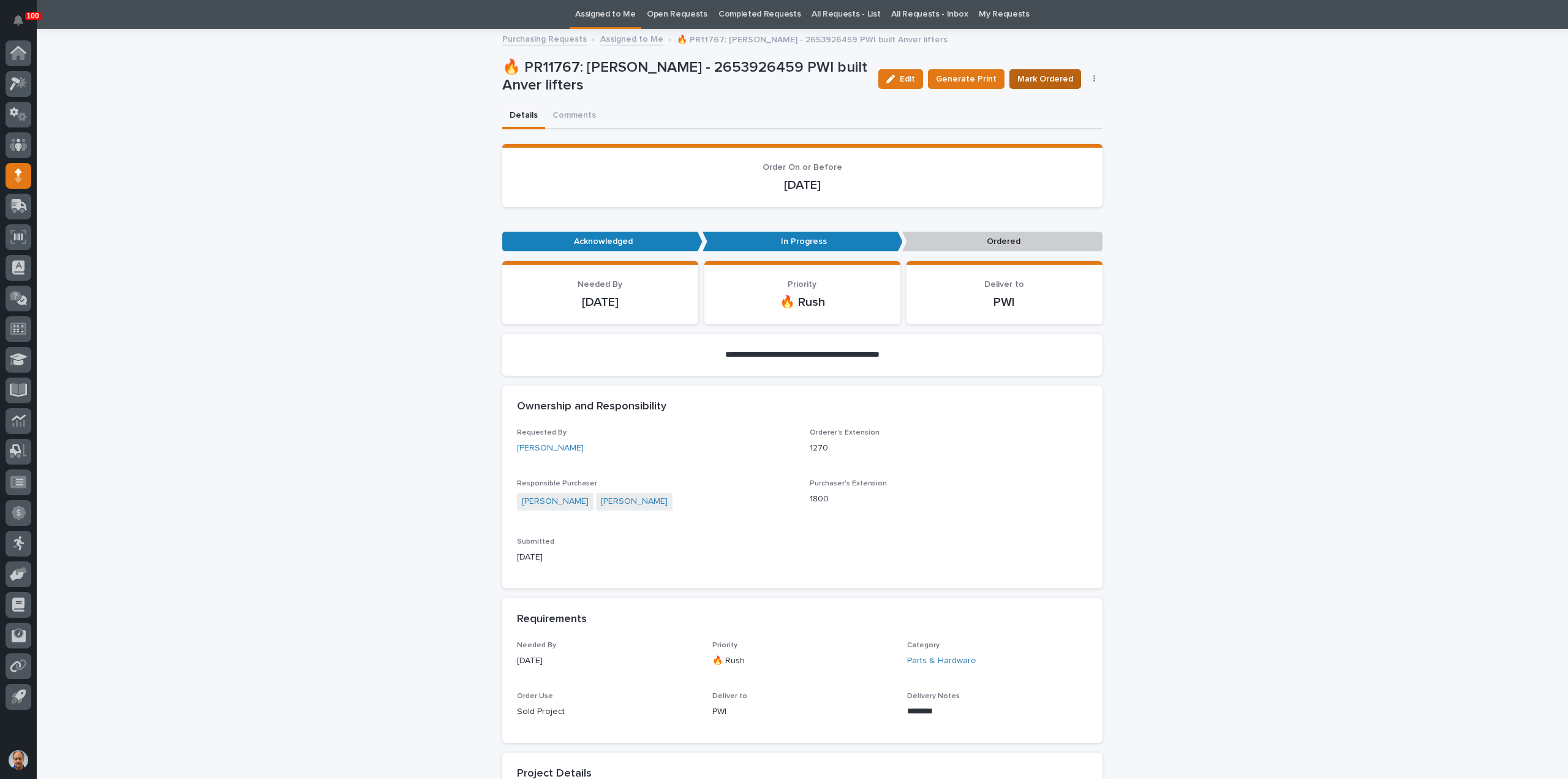
click at [1047, 77] on span "Mark Ordered" at bounding box center [1045, 79] width 55 height 12
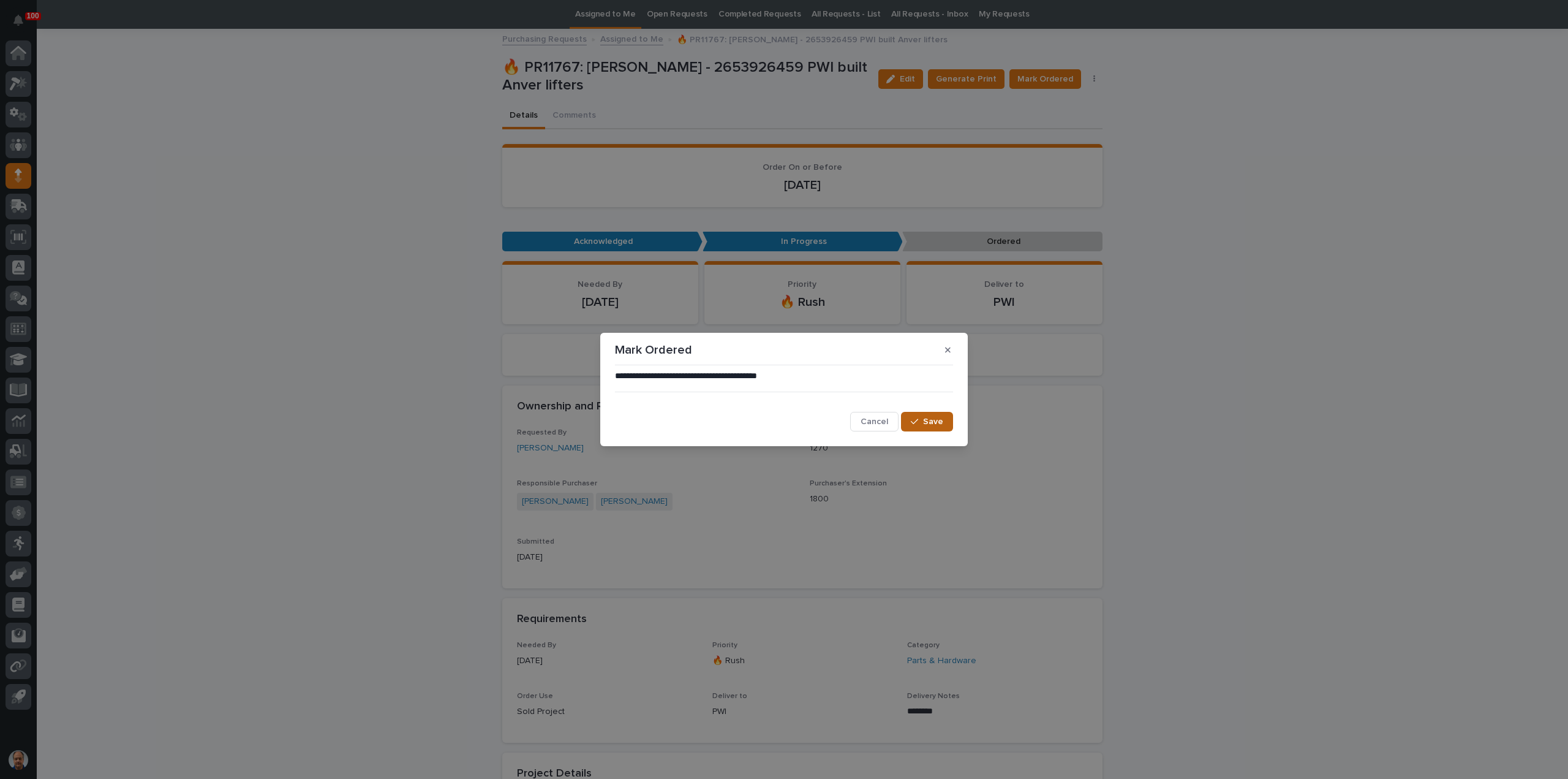
click at [937, 421] on span "Save" at bounding box center [933, 422] width 20 height 8
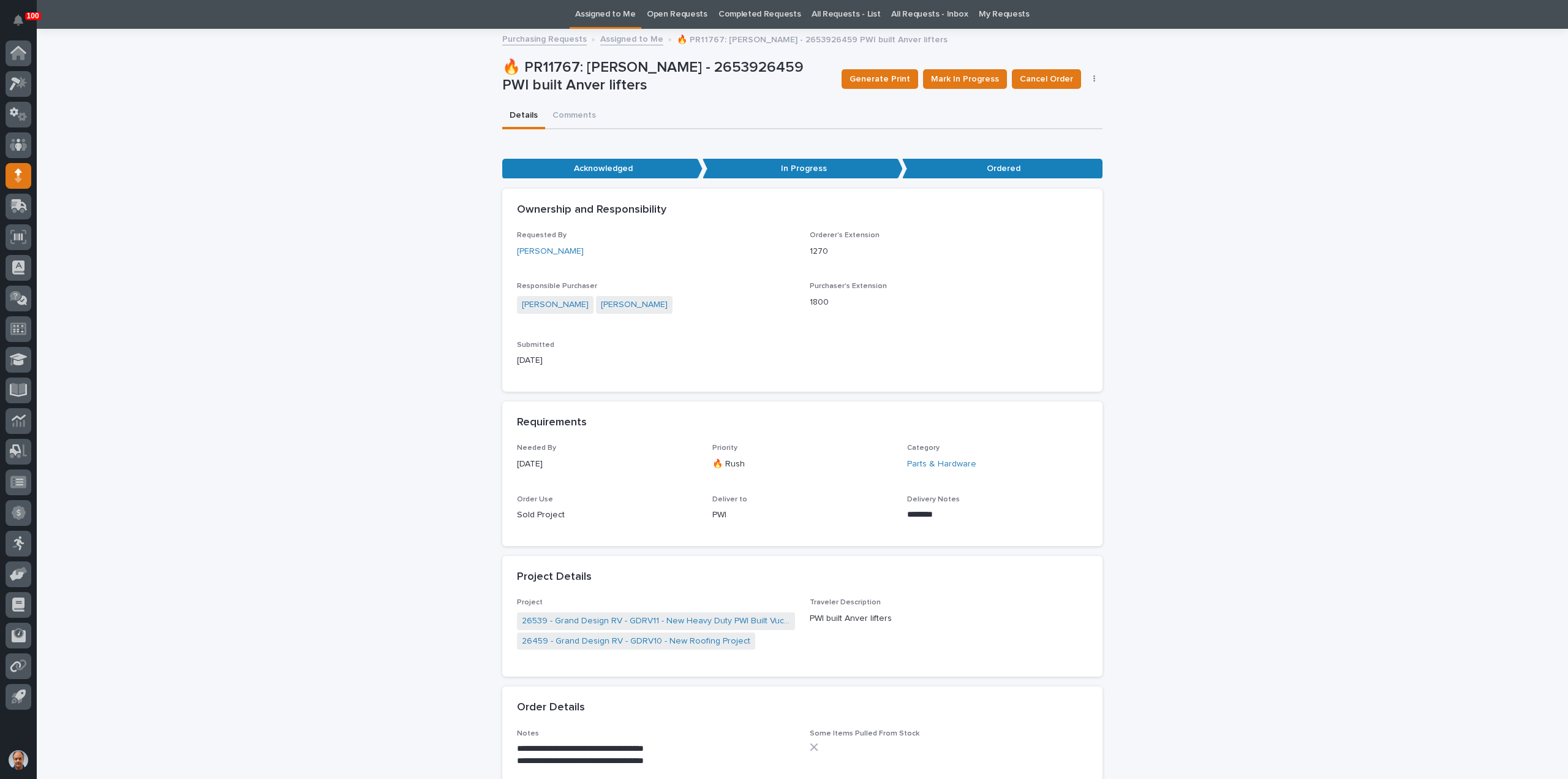
click at [630, 37] on link "Assigned to Me" at bounding box center [631, 38] width 63 height 14
